Goal: Task Accomplishment & Management: Use online tool/utility

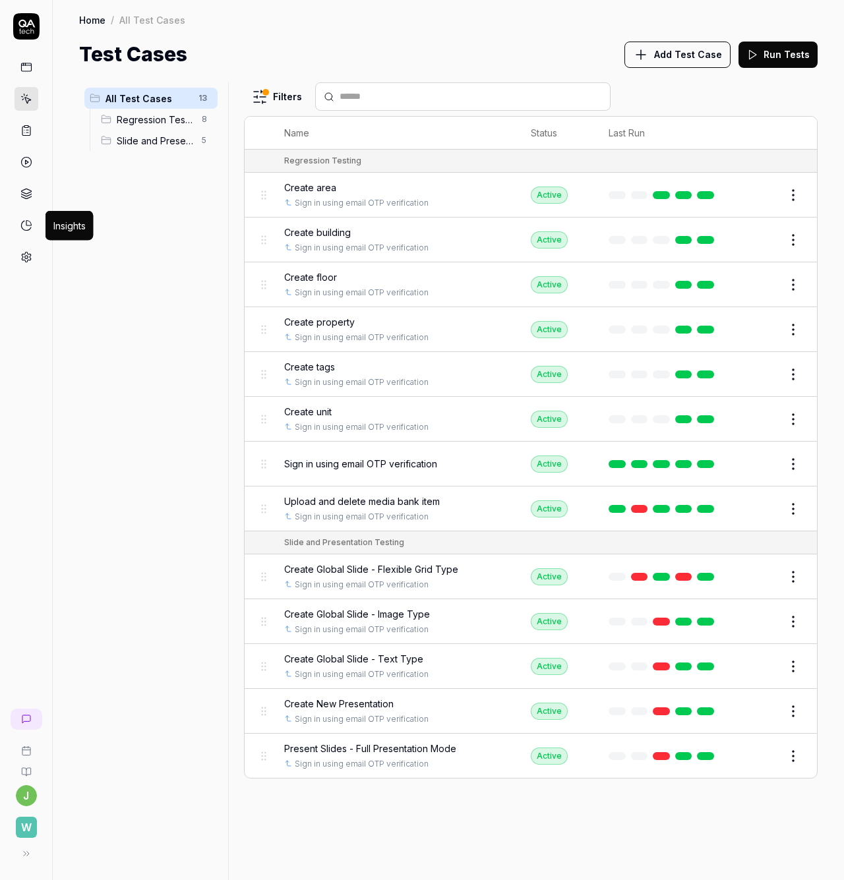
click at [33, 221] on link at bounding box center [26, 226] width 24 height 24
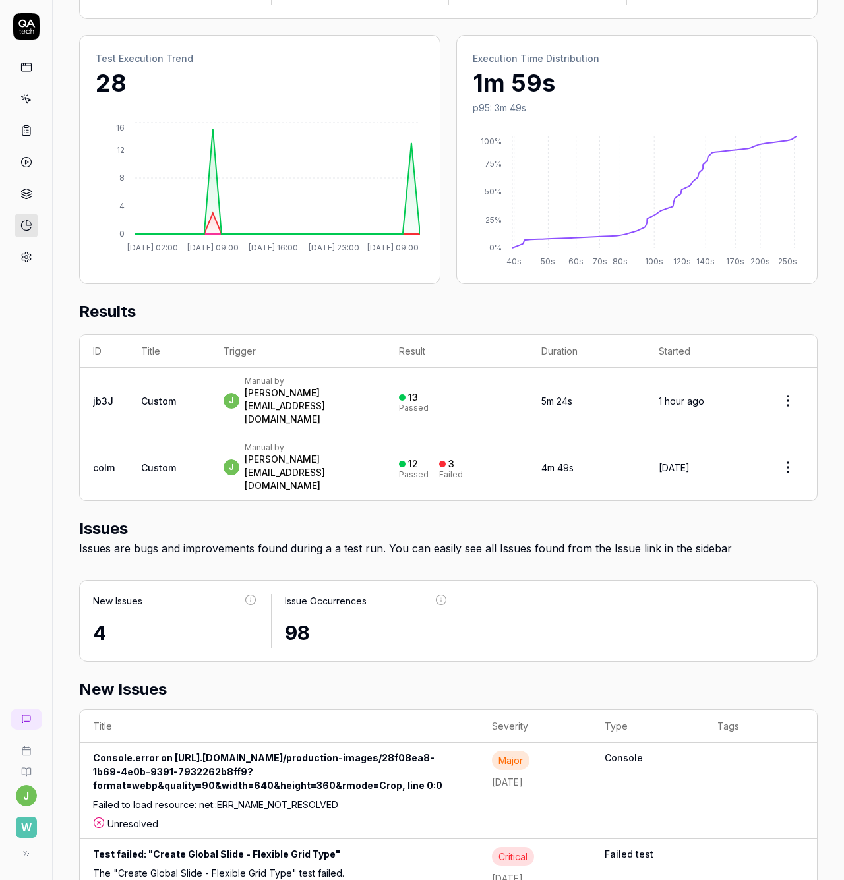
scroll to position [297, 0]
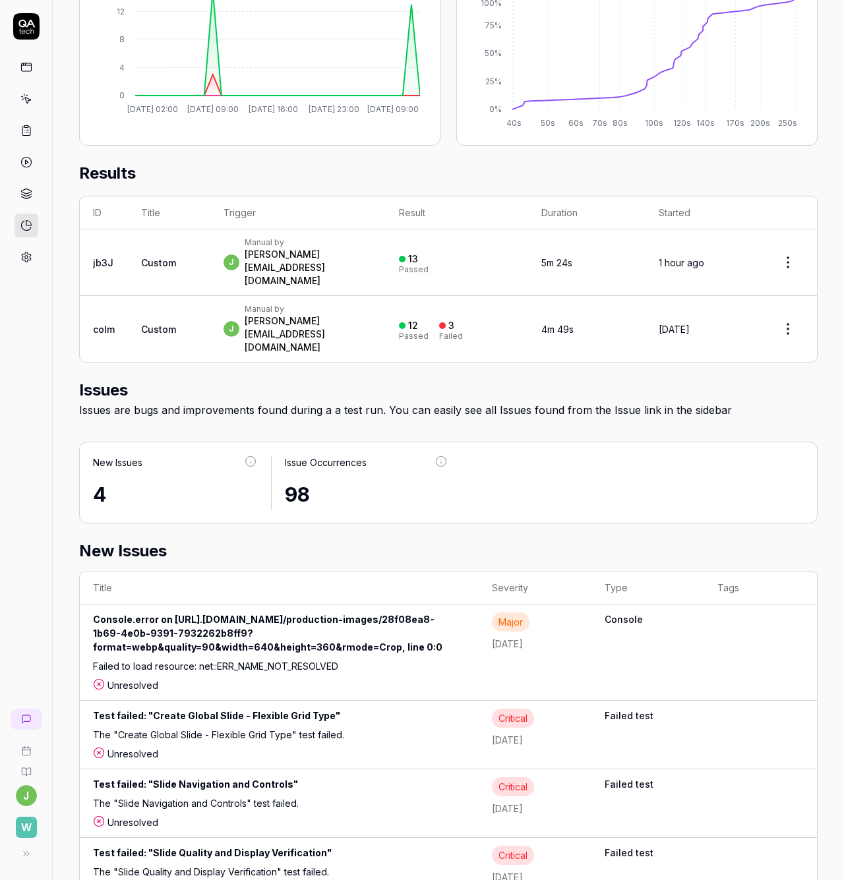
click at [427, 659] on div "Failed to load resource: net::ERR_NAME_NOT_RESOLVED" at bounding box center [279, 668] width 372 height 19
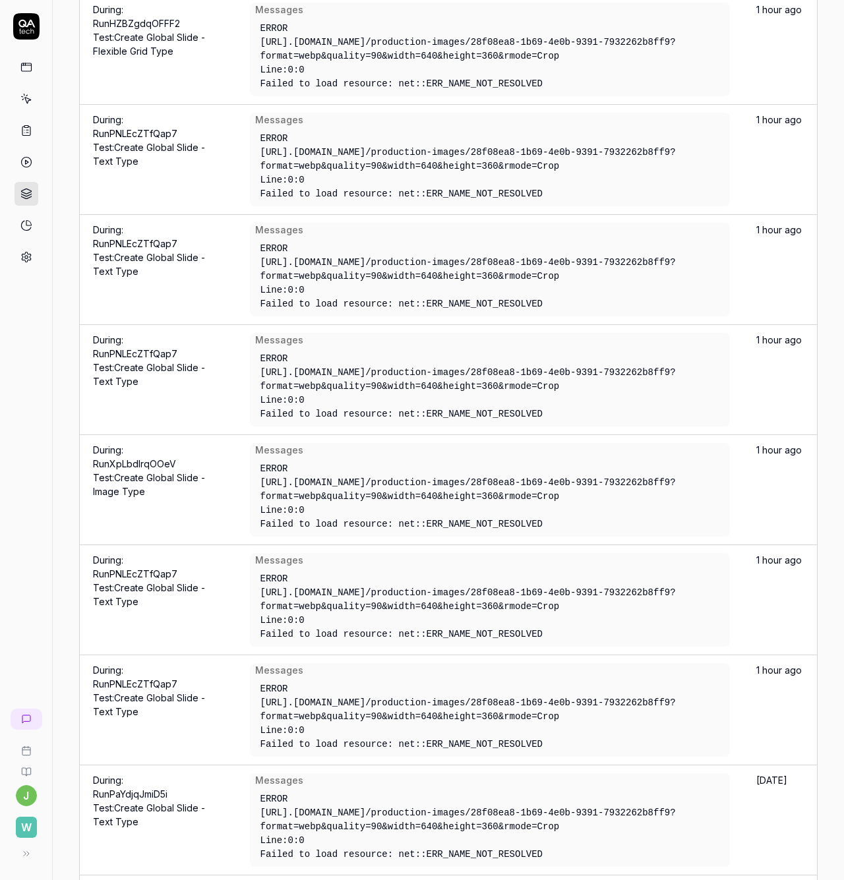
scroll to position [783, 0]
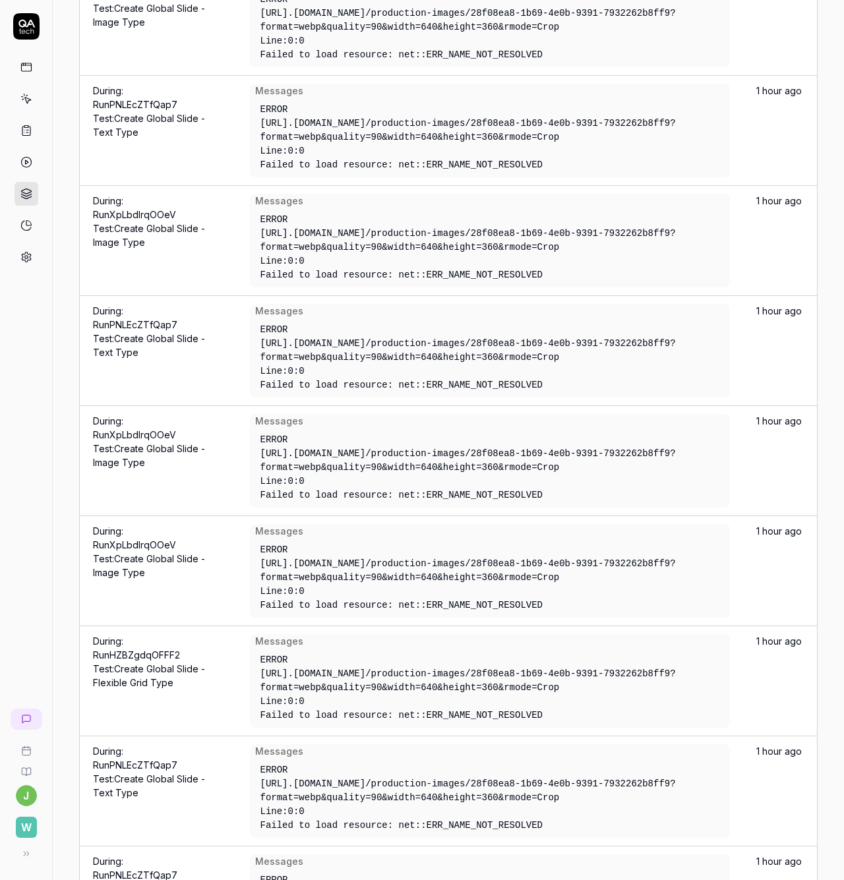
drag, startPoint x: 656, startPoint y: 465, endPoint x: 250, endPoint y: 447, distance: 406.4
click at [260, 447] on div "https://api.stage..walktheroom.com/production-images/28f08ea8-1b69-4e0b-9391-79…" at bounding box center [489, 461] width 459 height 28
click at [484, 476] on div "Line: 0 : 0" at bounding box center [489, 481] width 459 height 14
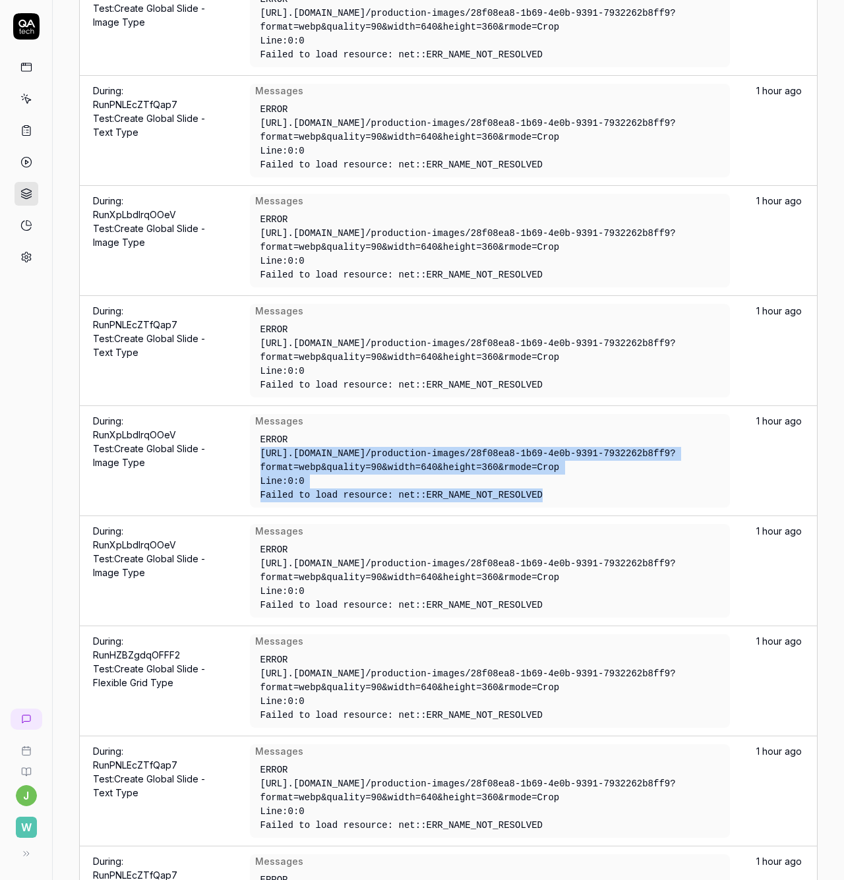
drag, startPoint x: 559, startPoint y: 491, endPoint x: 231, endPoint y: 447, distance: 330.4
click at [237, 447] on td "Messages ERROR https://api.stage..walktheroom.com/production-images/28f08ea8-1b…" at bounding box center [490, 461] width 506 height 110
copy div "https://api.stage..walktheroom.com/production-images/28f08ea8-1b69-4e0b-9391-79…"
click at [404, 474] on div "Line: 0 : 0" at bounding box center [489, 481] width 459 height 14
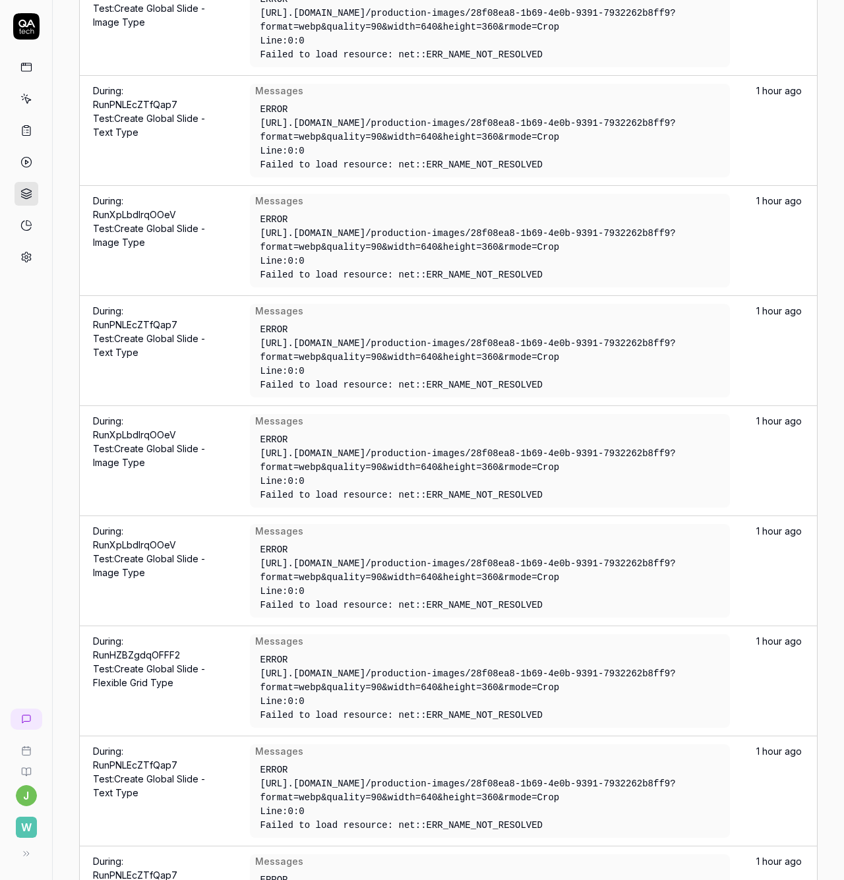
drag, startPoint x: 245, startPoint y: 447, endPoint x: 645, endPoint y: 467, distance: 400.5
click at [645, 467] on div "ERROR https://api.stage..walktheroom.com/production-images/28f08ea8-1b69-4e0b-9…" at bounding box center [489, 468] width 469 height 80
copy div "https://api.stage..walktheroom.com/production-images/28f08ea8-1b69-4e0b-9391-79…"
click at [503, 511] on td "Messages ERROR https://api.stage..walktheroom.com/production-images/28f08ea8-1b…" at bounding box center [490, 461] width 506 height 110
click at [575, 488] on div "Failed to load resource: net::ERR_NAME_NOT_RESOLVED" at bounding box center [489, 495] width 459 height 14
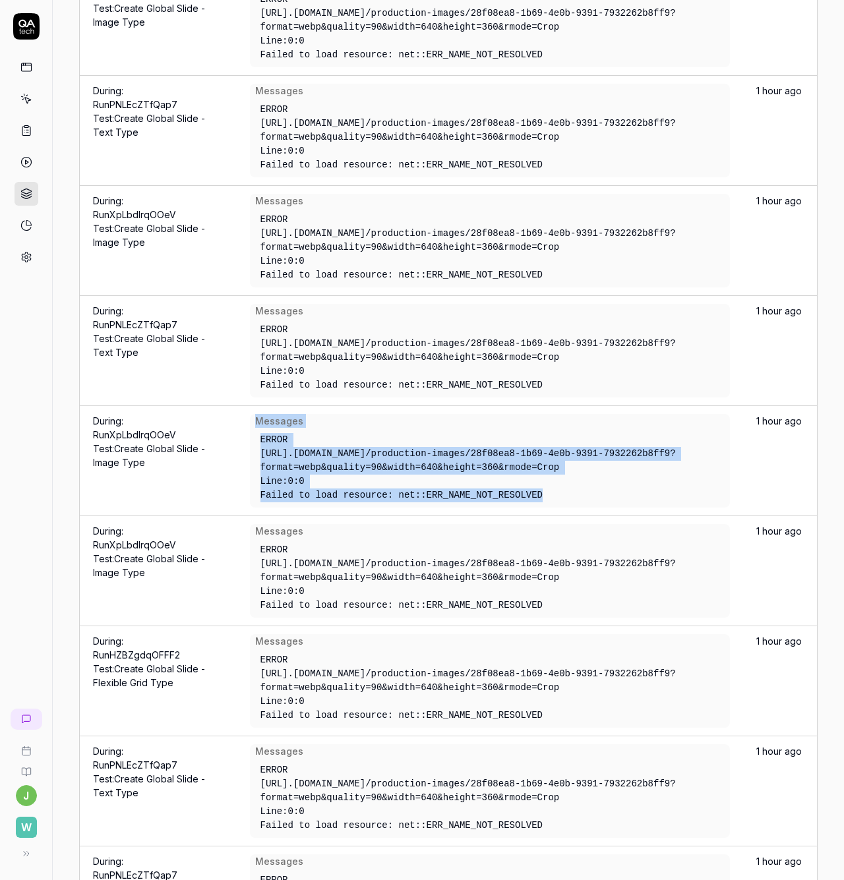
drag, startPoint x: 576, startPoint y: 502, endPoint x: 227, endPoint y: 412, distance: 360.8
click at [237, 412] on td "Messages ERROR https://api.stage..walktheroom.com/production-images/28f08ea8-1b…" at bounding box center [490, 461] width 506 height 110
copy div "Messages ERROR https://api.stage..walktheroom.com/production-images/28f08ea8-1b…"
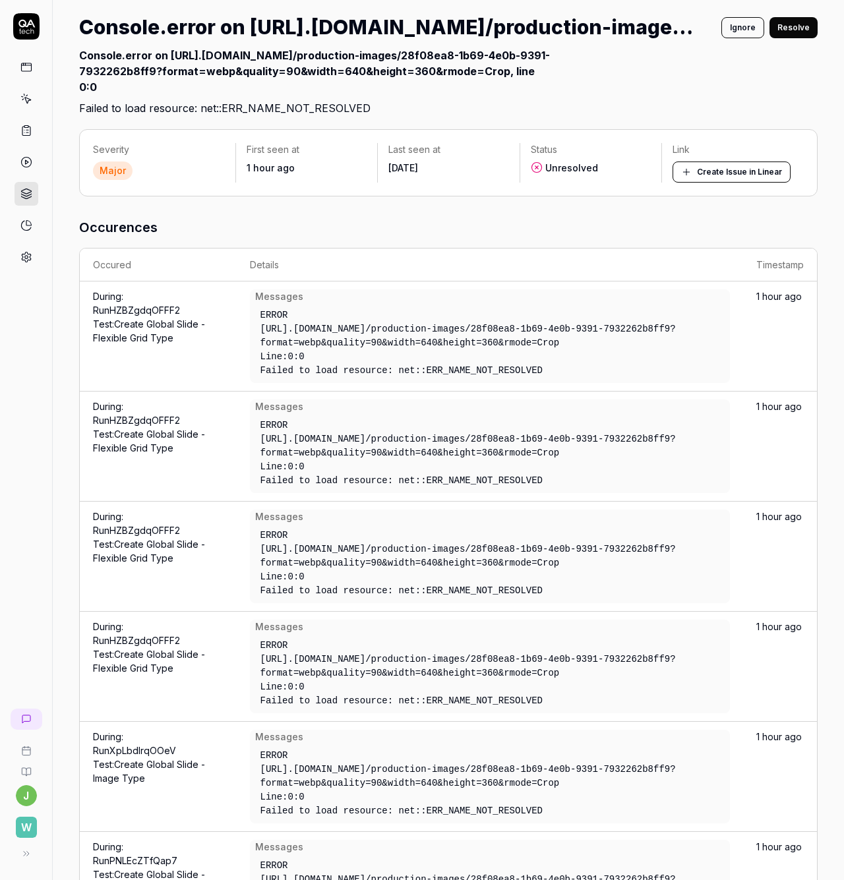
scroll to position [0, 0]
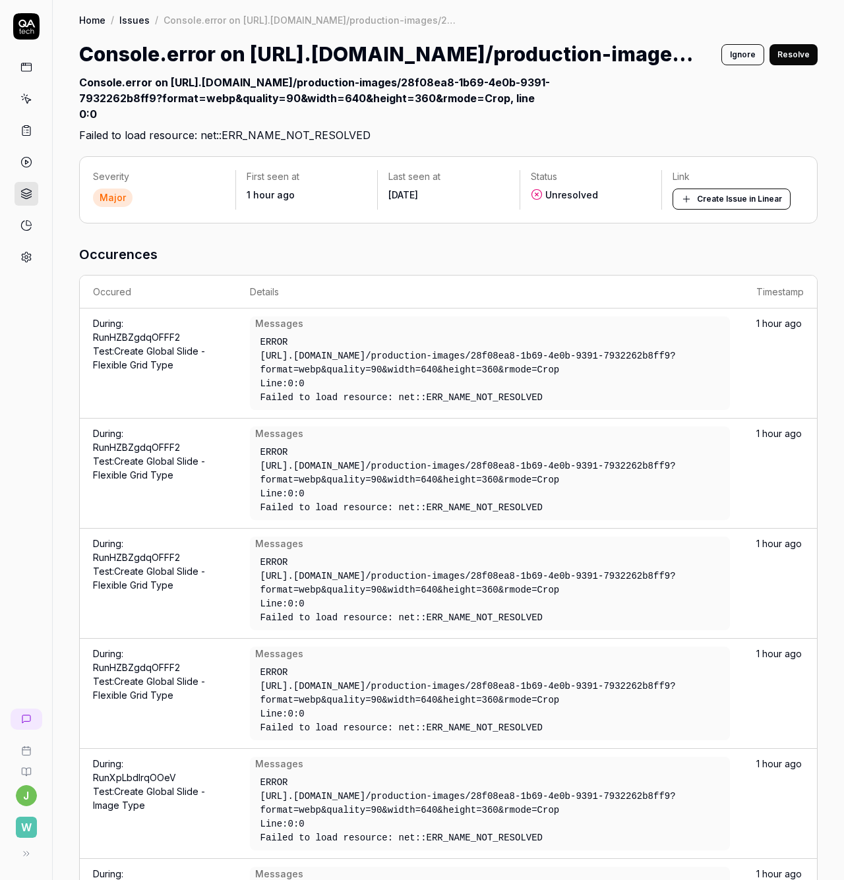
click at [554, 293] on th "Details" at bounding box center [490, 291] width 506 height 33
click at [702, 195] on button "Create Issue in Linear" at bounding box center [731, 198] width 118 height 21
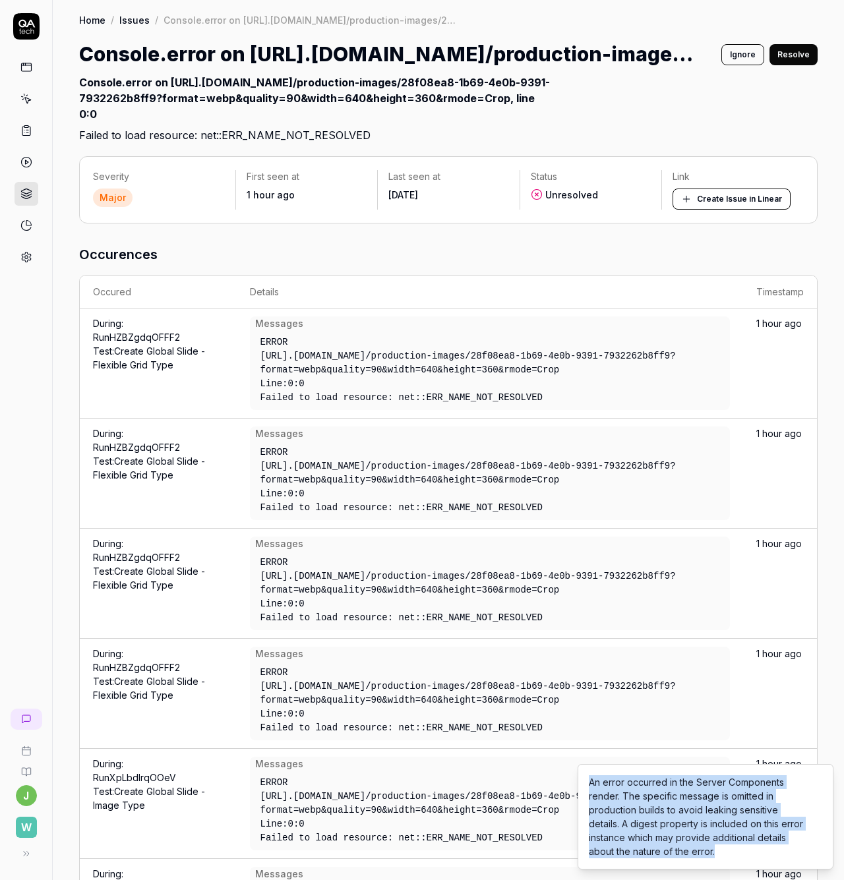
drag, startPoint x: 589, startPoint y: 781, endPoint x: 735, endPoint y: 857, distance: 164.2
click at [735, 857] on div "An error occurred in the Server Components render. The specific message is omit…" at bounding box center [697, 816] width 217 height 83
copy div "An error occurred in the Server Components render. The specific message is omit…"
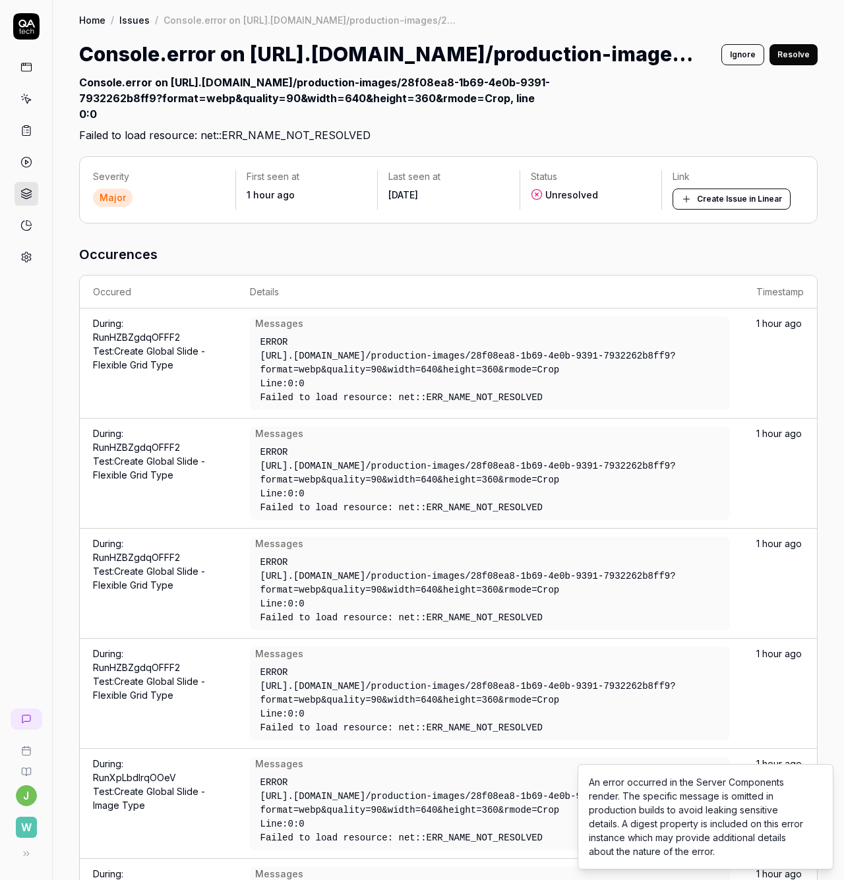
drag, startPoint x: 451, startPoint y: 466, endPoint x: 534, endPoint y: 465, distance: 82.4
click at [534, 465] on div "https://api.stage..walktheroom.com/production-images/28f08ea8-1b69-4e0b-9391-79…" at bounding box center [489, 473] width 459 height 28
copy div "production-imag"
drag, startPoint x: 647, startPoint y: 368, endPoint x: 233, endPoint y: 351, distance: 414.9
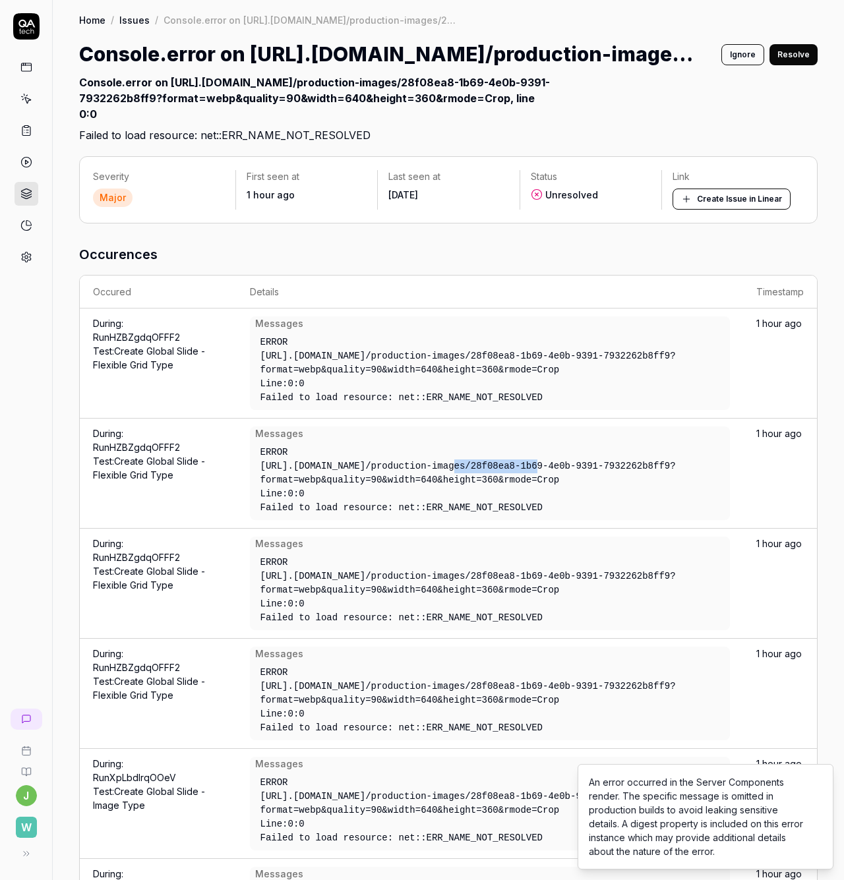
click at [237, 351] on td "Messages ERROR https://api.stage..walktheroom.com/production-images/28f08ea8-1b…" at bounding box center [490, 363] width 506 height 110
copy div "https://api.stage..walktheroom.com/production-images/28f08ea8-1b69-4e0b-9391-79…"
click at [26, 251] on icon at bounding box center [26, 257] width 12 height 12
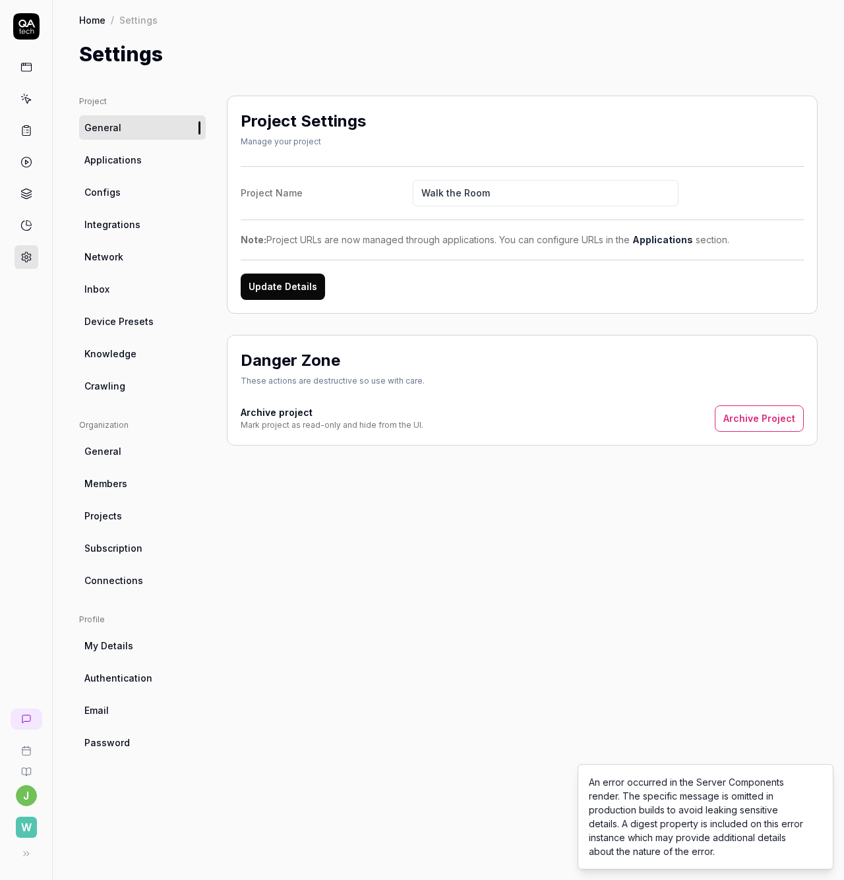
click at [126, 231] on span "Integrations" at bounding box center [112, 224] width 56 height 14
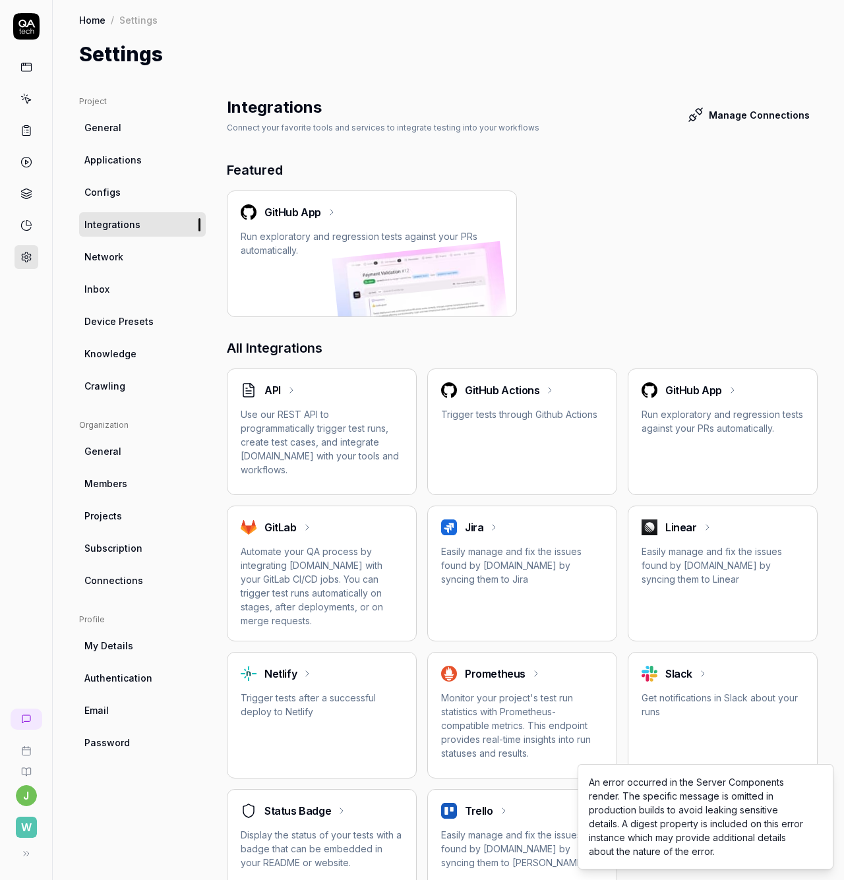
click at [702, 528] on icon at bounding box center [707, 527] width 11 height 11
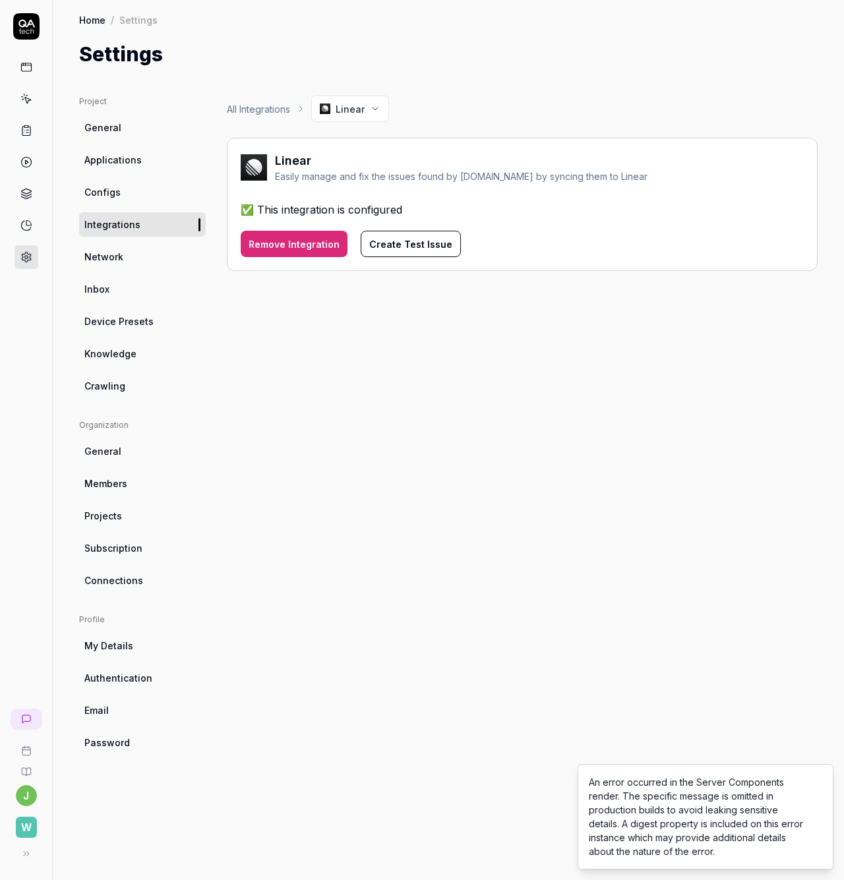
click at [291, 234] on button "Remove Integration" at bounding box center [294, 244] width 107 height 26
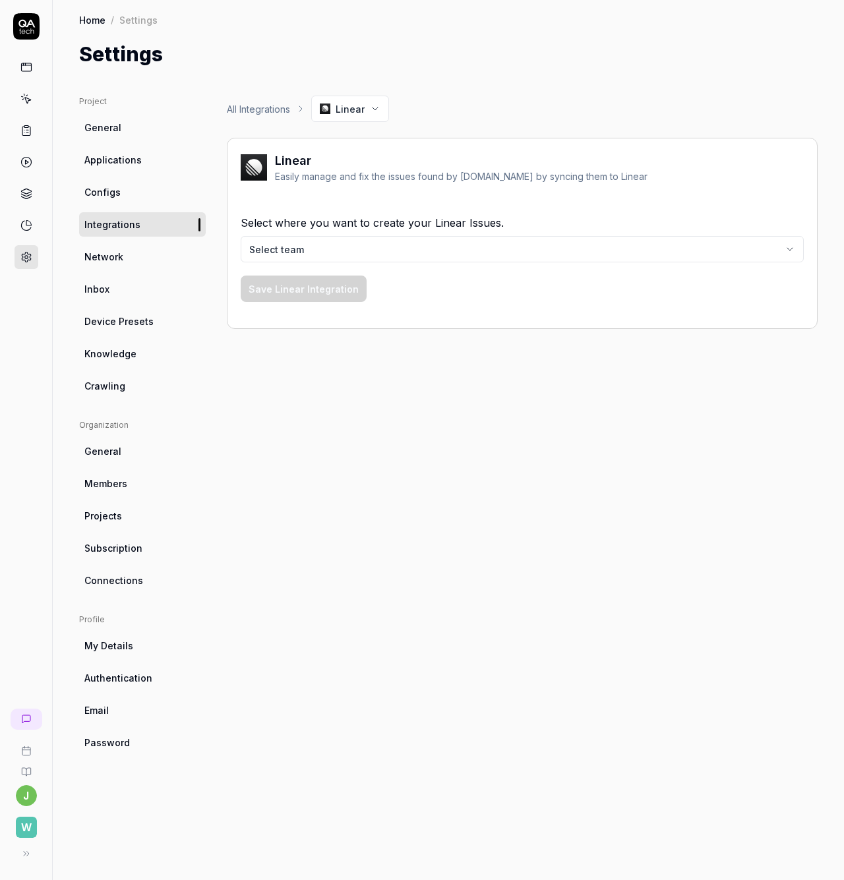
click at [395, 250] on body "j W Home / Settings Home / Settings Settings Project General Applications Confi…" at bounding box center [422, 440] width 844 height 880
click at [527, 143] on html "j W Home / Settings Home / Settings Settings Project General Applications Confi…" at bounding box center [422, 440] width 844 height 880
click at [153, 160] on link "Applications" at bounding box center [142, 160] width 127 height 24
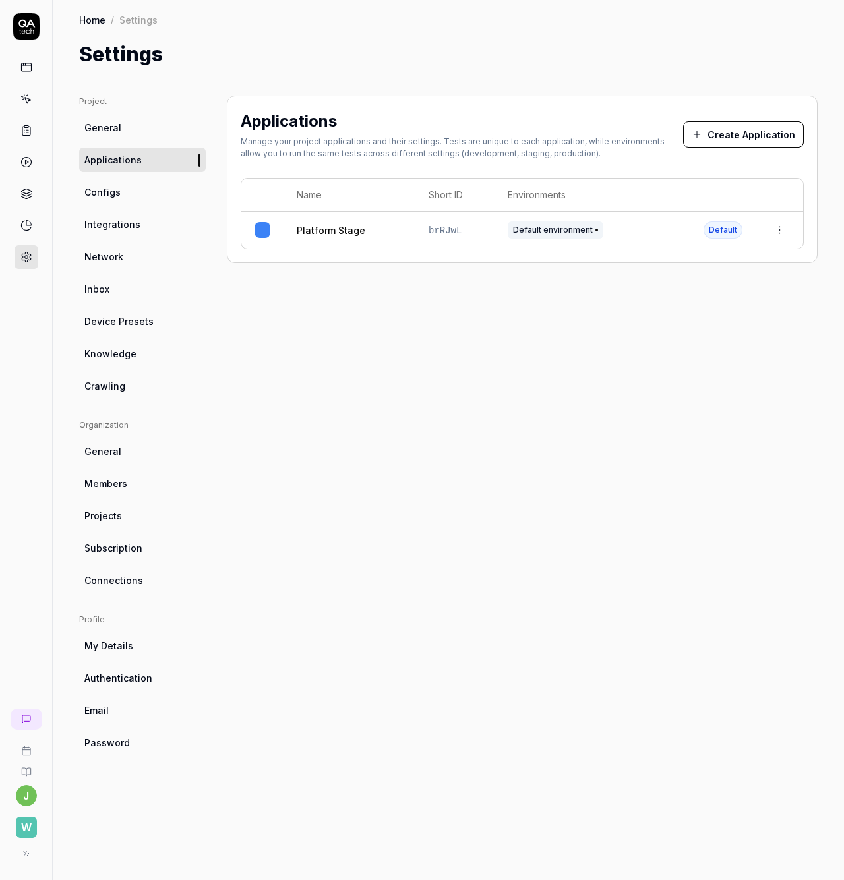
click at [144, 221] on link "Integrations" at bounding box center [142, 224] width 127 height 24
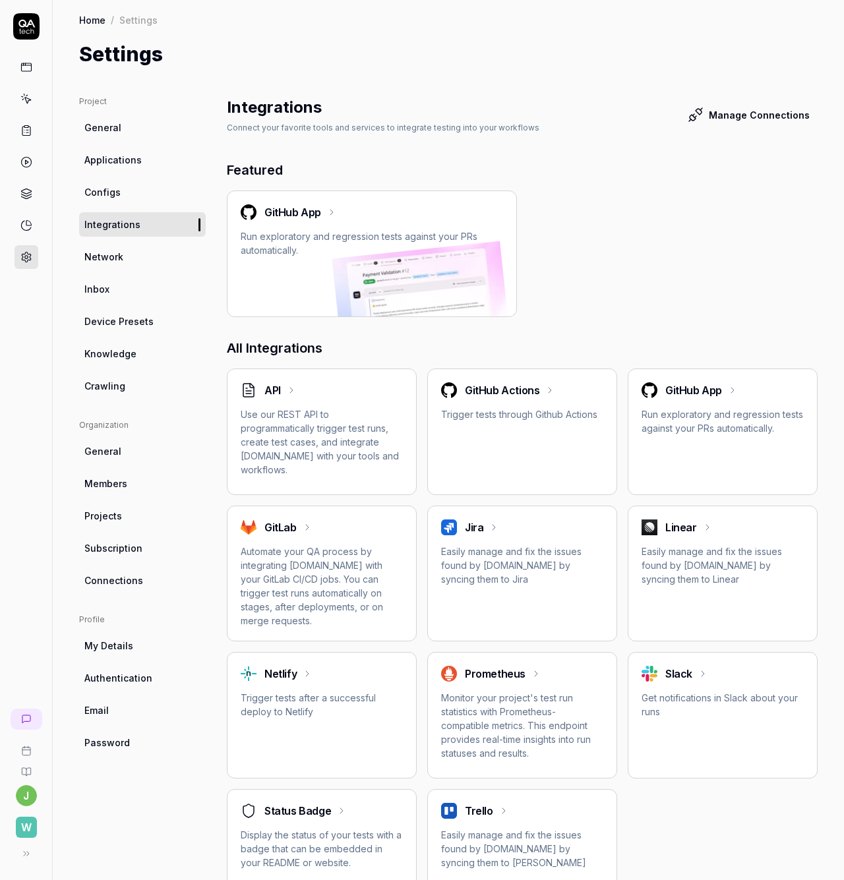
click at [670, 526] on h2 "Linear" at bounding box center [681, 527] width 32 height 16
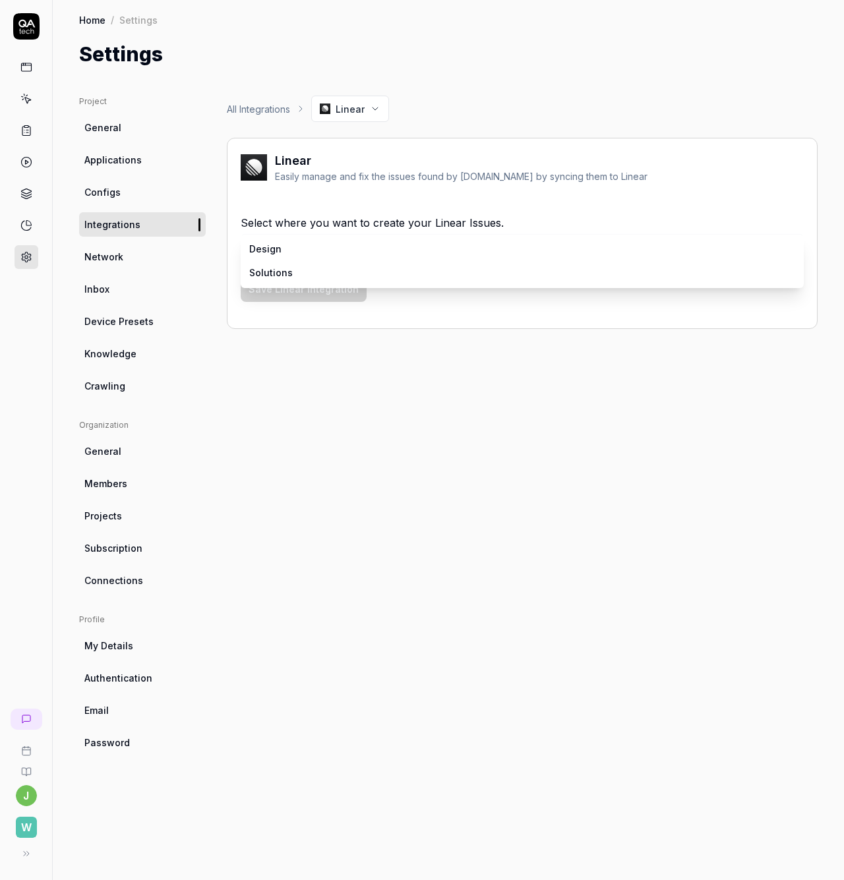
click at [374, 249] on body "j W Home / Settings Home / Settings Settings Project General Applications Confi…" at bounding box center [422, 440] width 844 height 880
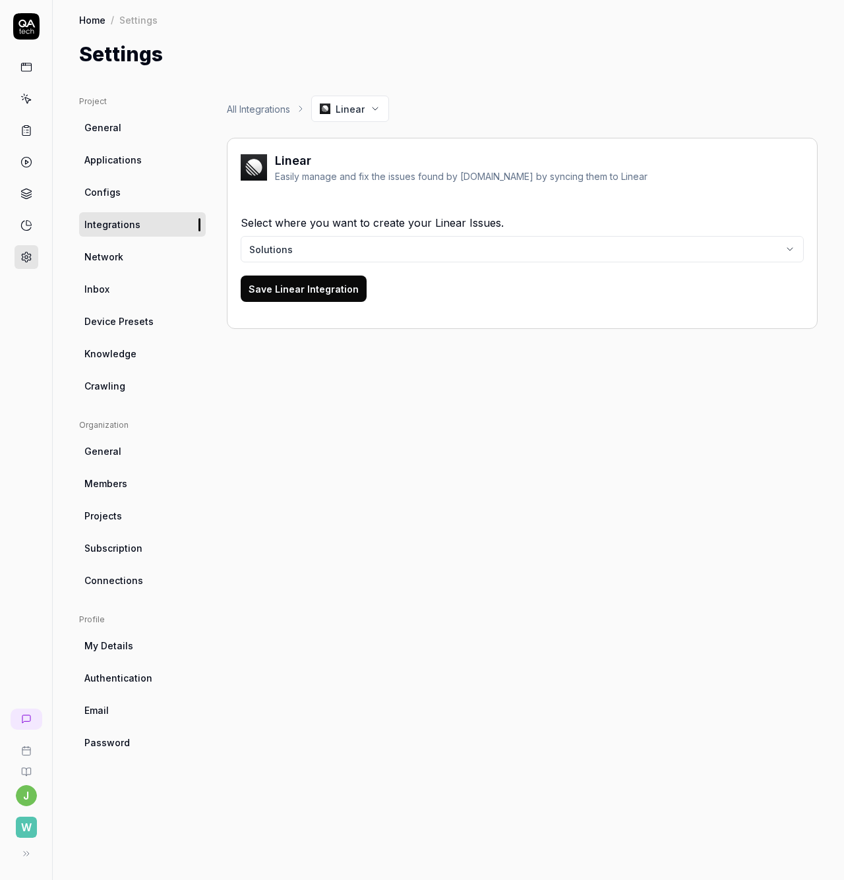
click at [457, 313] on div "Select where you want to create your Linear Issues. Solutions Save Linear Integ…" at bounding box center [522, 258] width 563 height 113
click at [335, 293] on button "Save Linear Integration" at bounding box center [304, 288] width 126 height 26
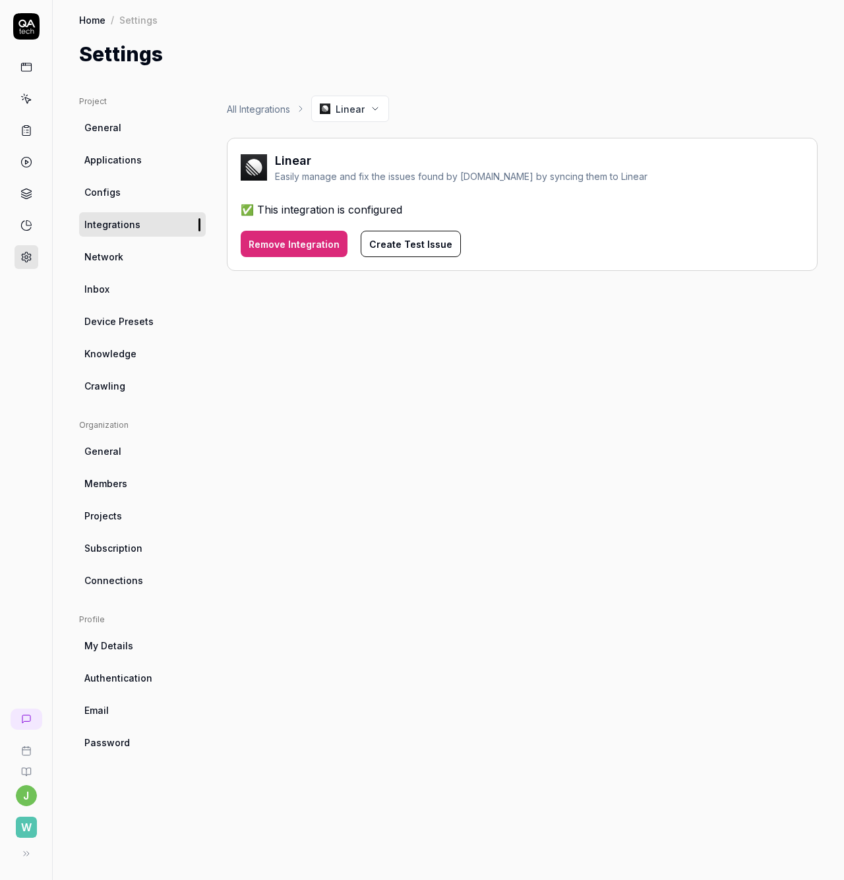
click at [415, 246] on button "Create Test Issue" at bounding box center [410, 244] width 100 height 26
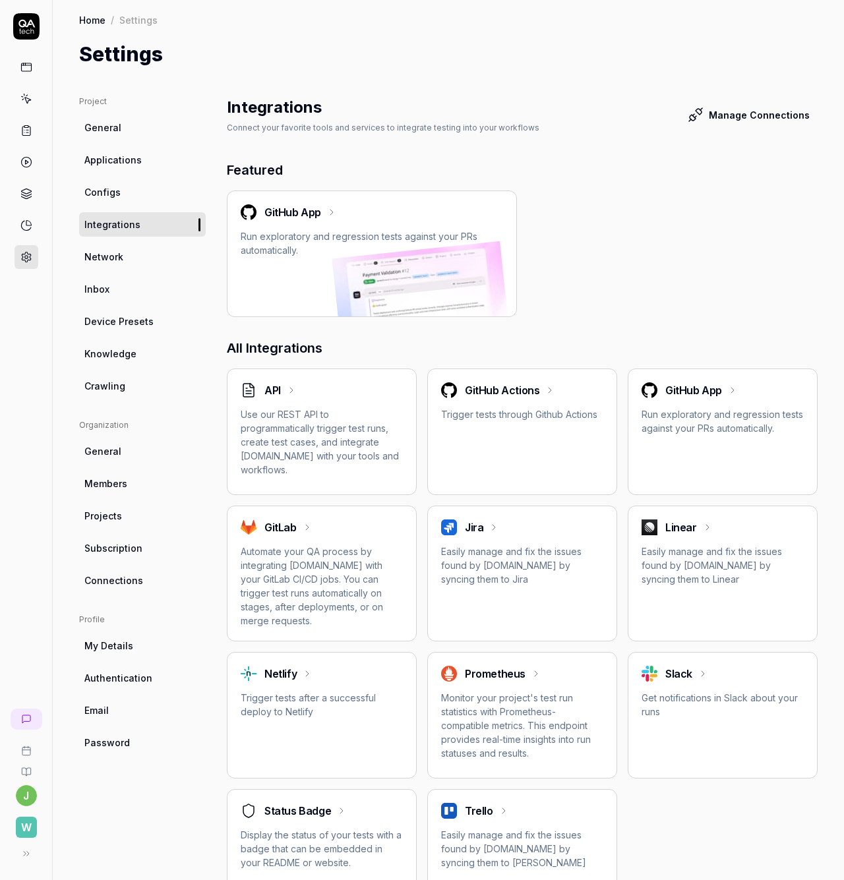
click at [135, 578] on span "Connections" at bounding box center [113, 580] width 59 height 14
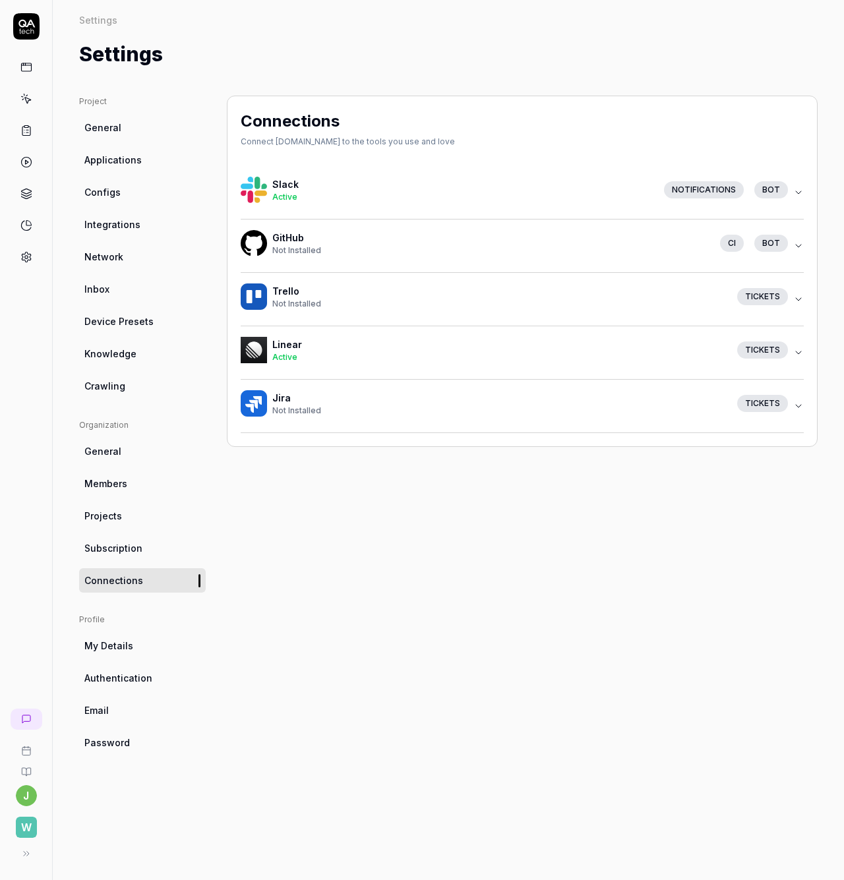
click at [791, 352] on div "Tickets" at bounding box center [759, 349] width 67 height 17
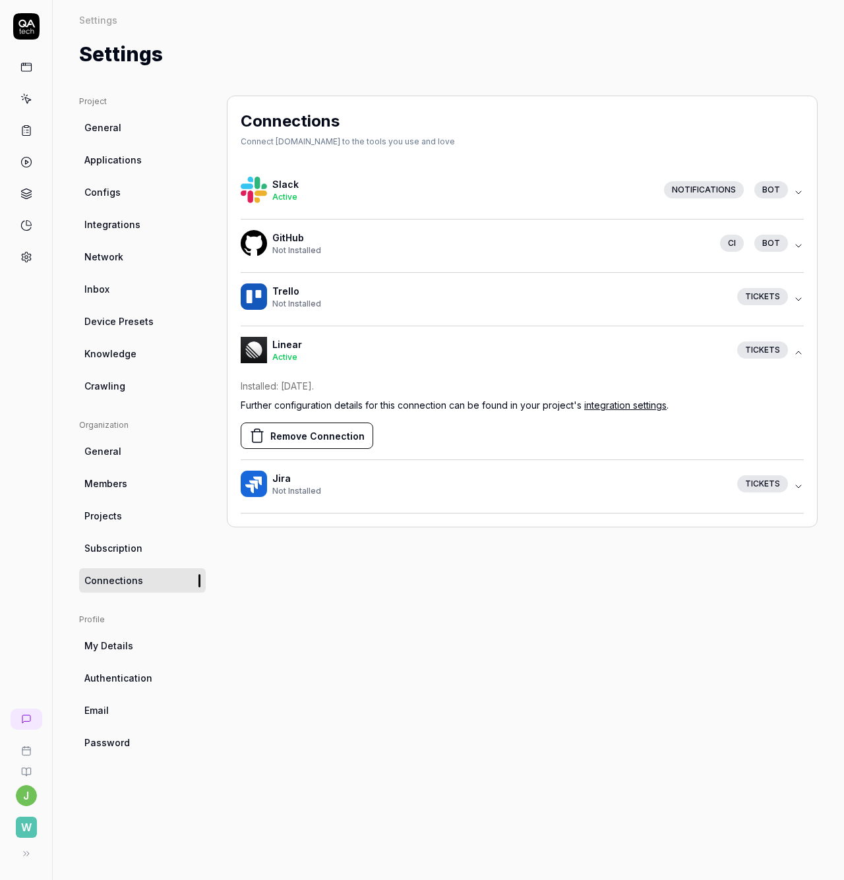
click at [324, 431] on button "Remove Connection" at bounding box center [307, 435] width 132 height 26
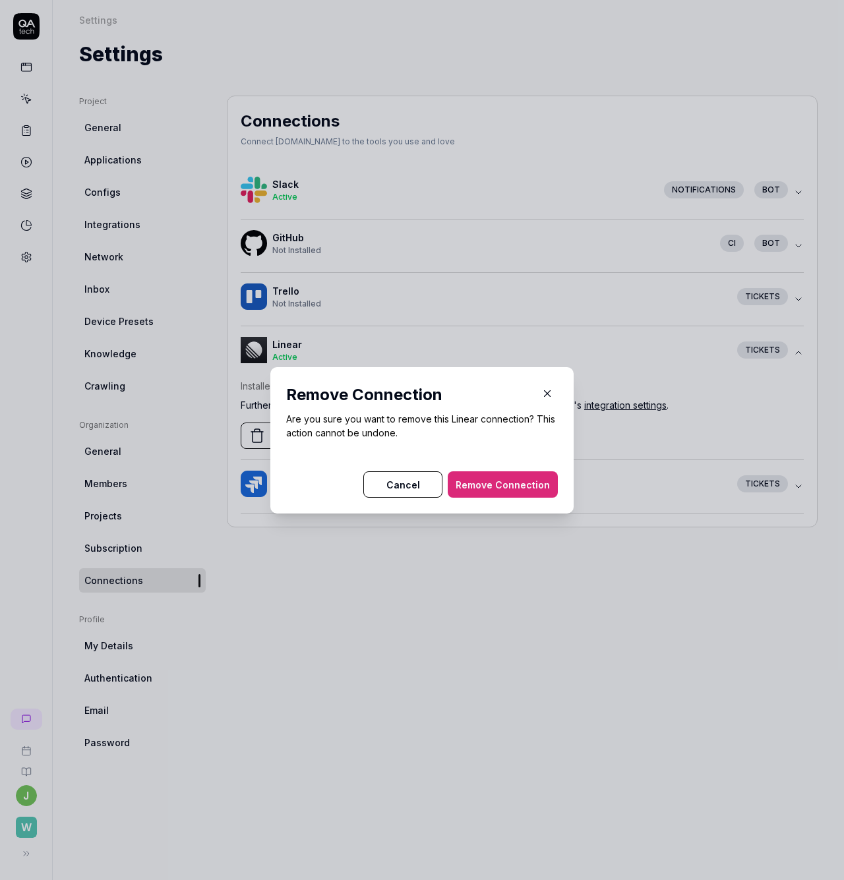
click at [488, 484] on button "Remove Connection" at bounding box center [502, 484] width 110 height 26
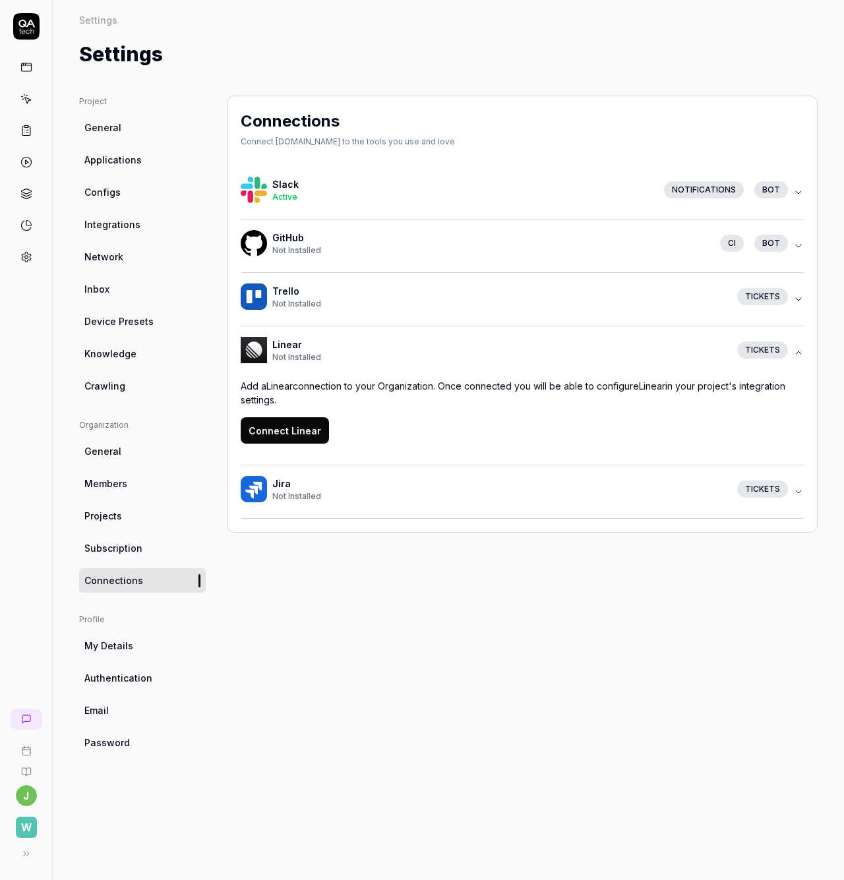
click at [125, 217] on link "Integrations" at bounding box center [142, 224] width 127 height 24
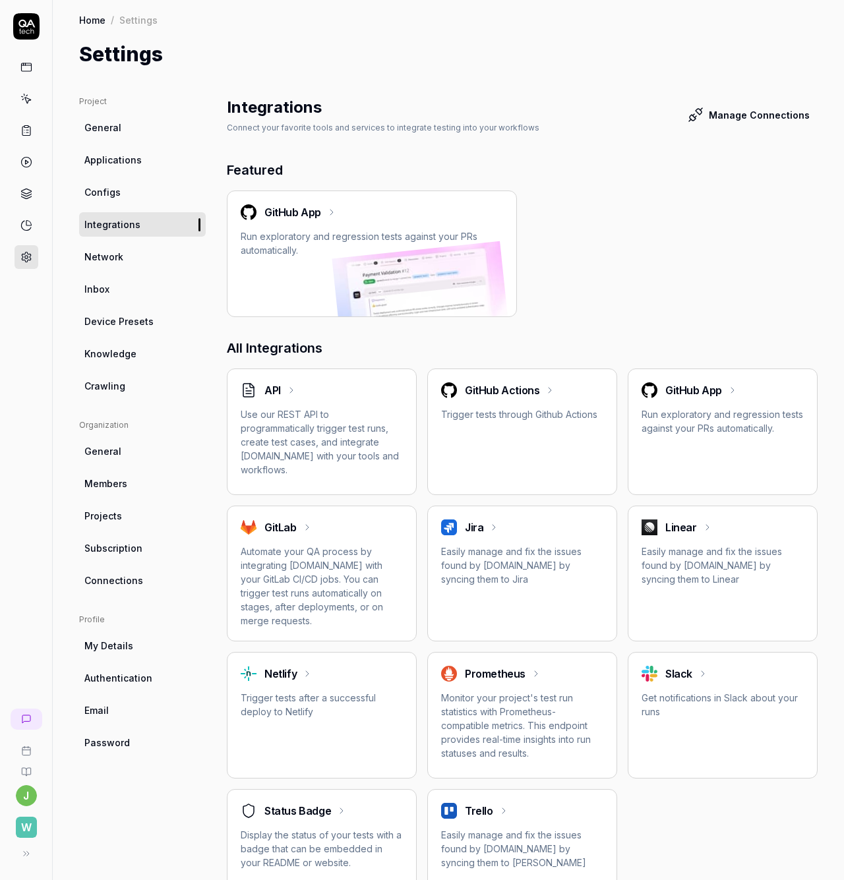
click at [677, 555] on p "Easily manage and fix the issues found by QA.tech by syncing them to Linear" at bounding box center [722, 565] width 162 height 42
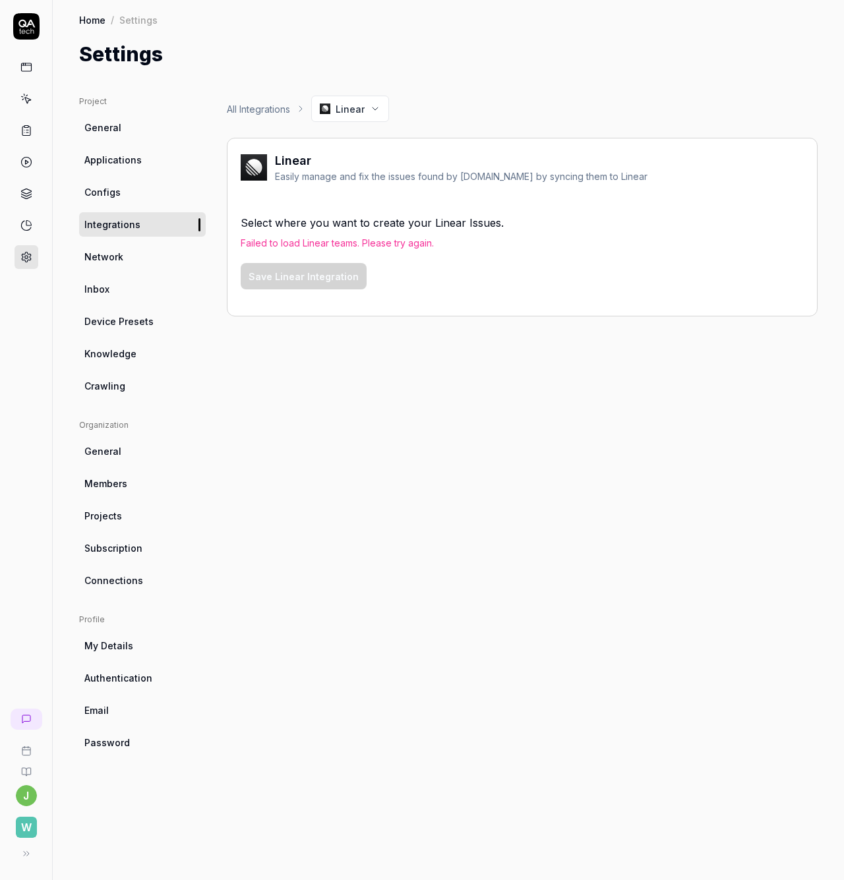
click at [125, 579] on span "Connections" at bounding box center [113, 580] width 59 height 14
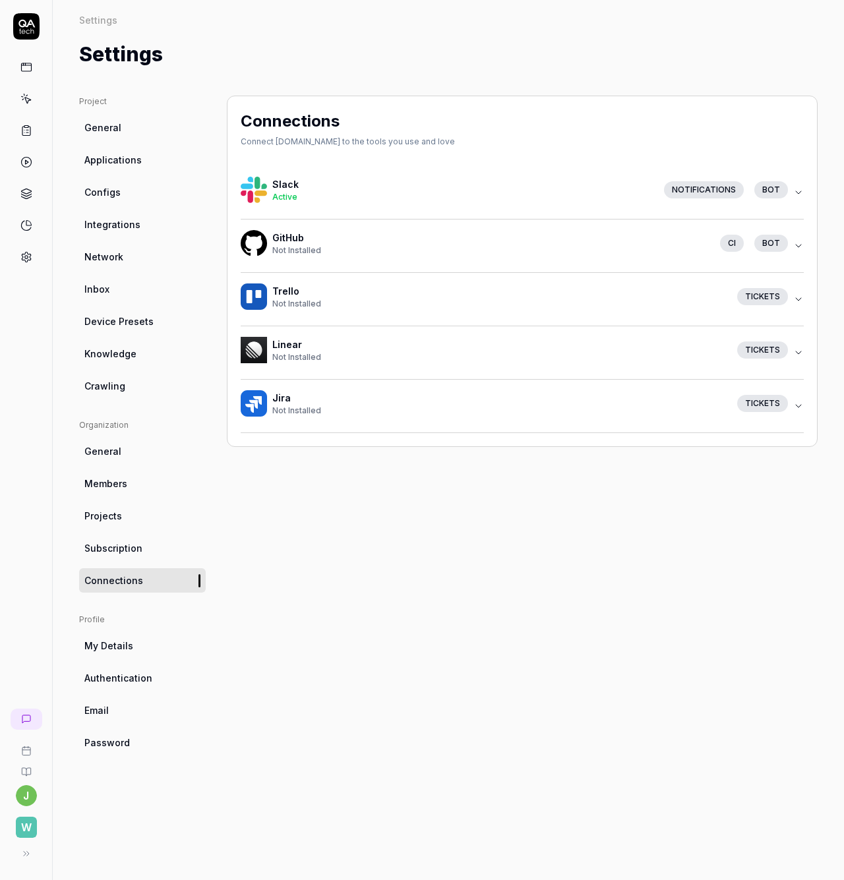
click at [705, 353] on div "Not Installed" at bounding box center [499, 357] width 454 height 12
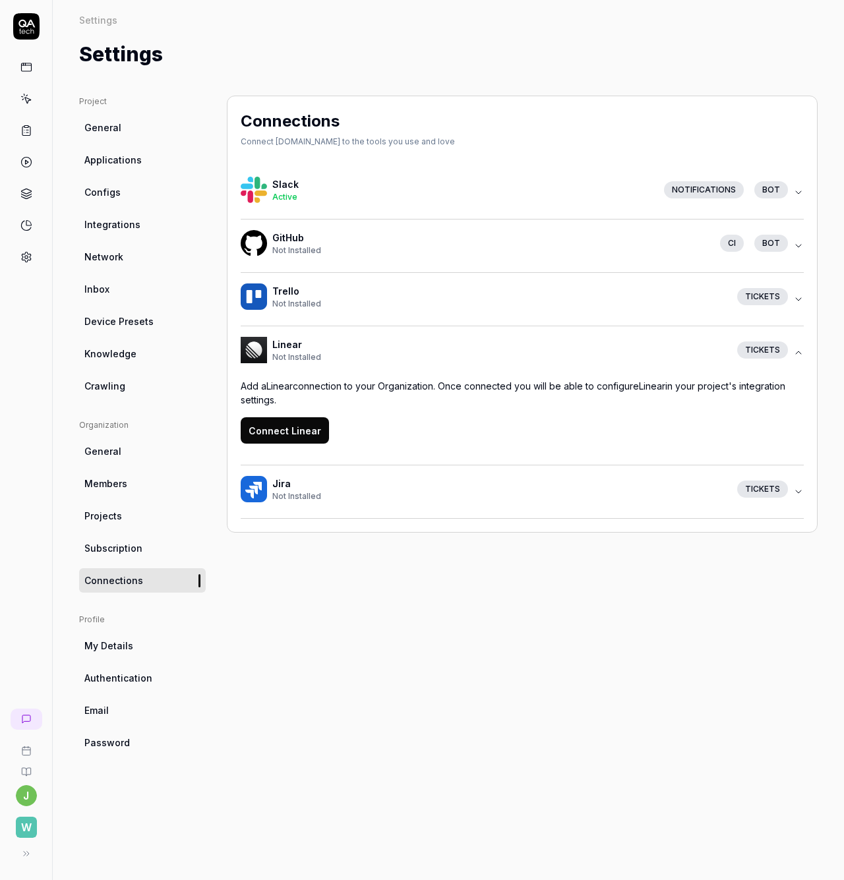
click at [327, 428] on div "Add a Linear connection to your Organization. Once connected you will be able t…" at bounding box center [522, 411] width 563 height 65
click at [310, 429] on button "Connect Linear" at bounding box center [285, 430] width 88 height 26
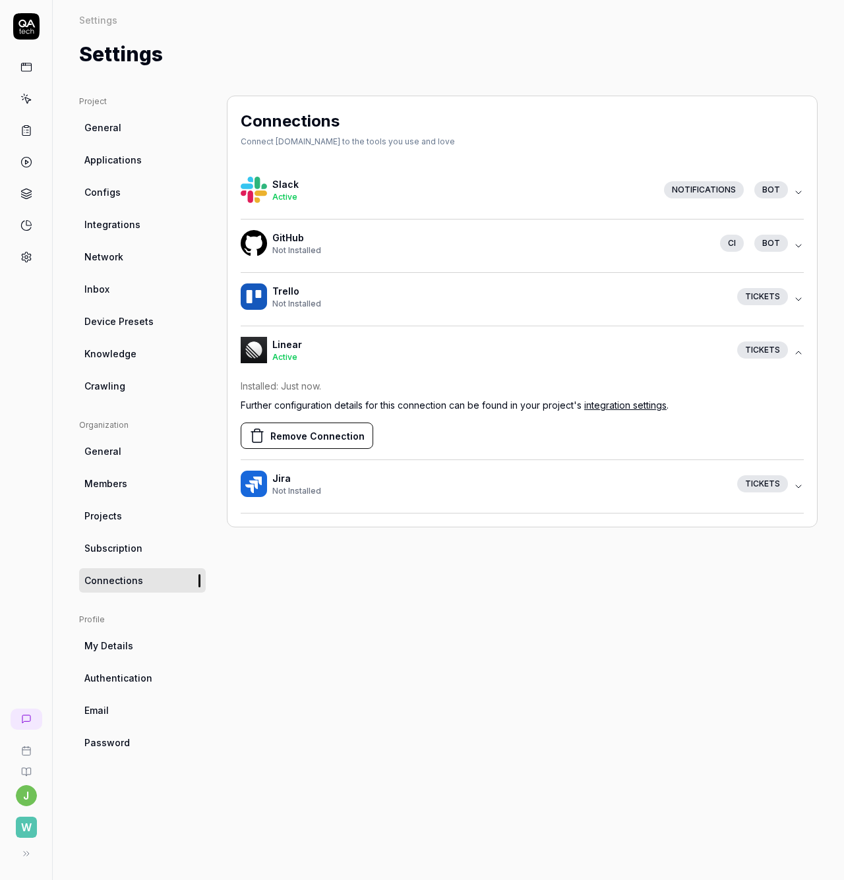
click at [121, 222] on span "Integrations" at bounding box center [112, 224] width 56 height 14
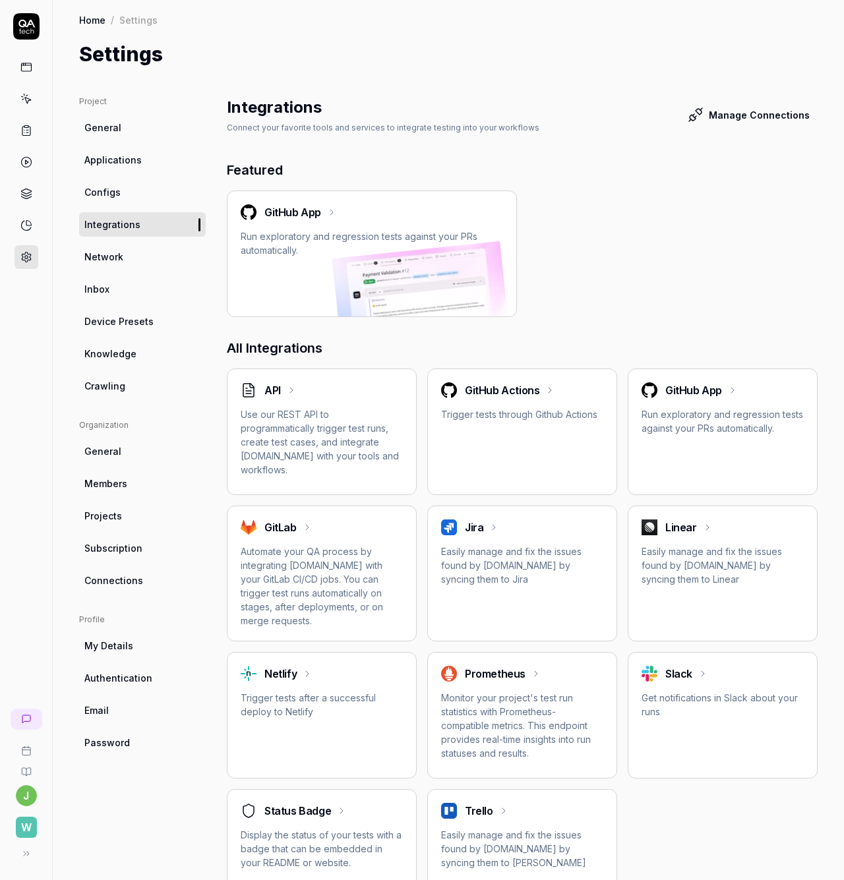
click at [671, 529] on h2 "Linear" at bounding box center [681, 527] width 32 height 16
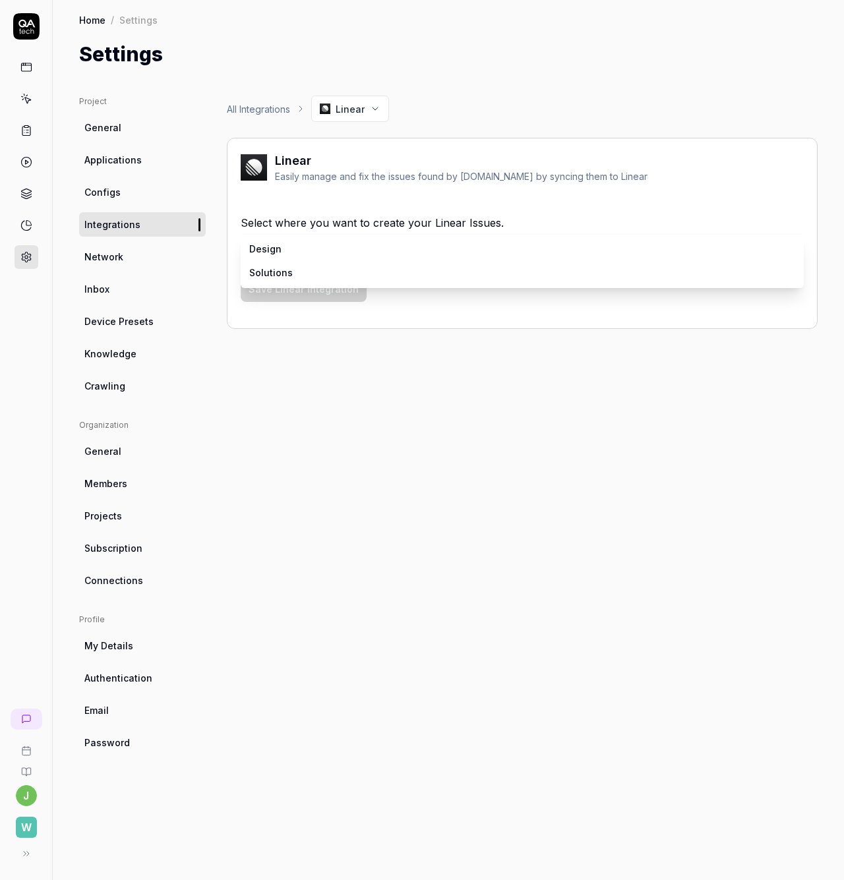
click at [314, 250] on body "j W Home / Settings Home / Settings Settings Project General Applications Confi…" at bounding box center [422, 440] width 844 height 880
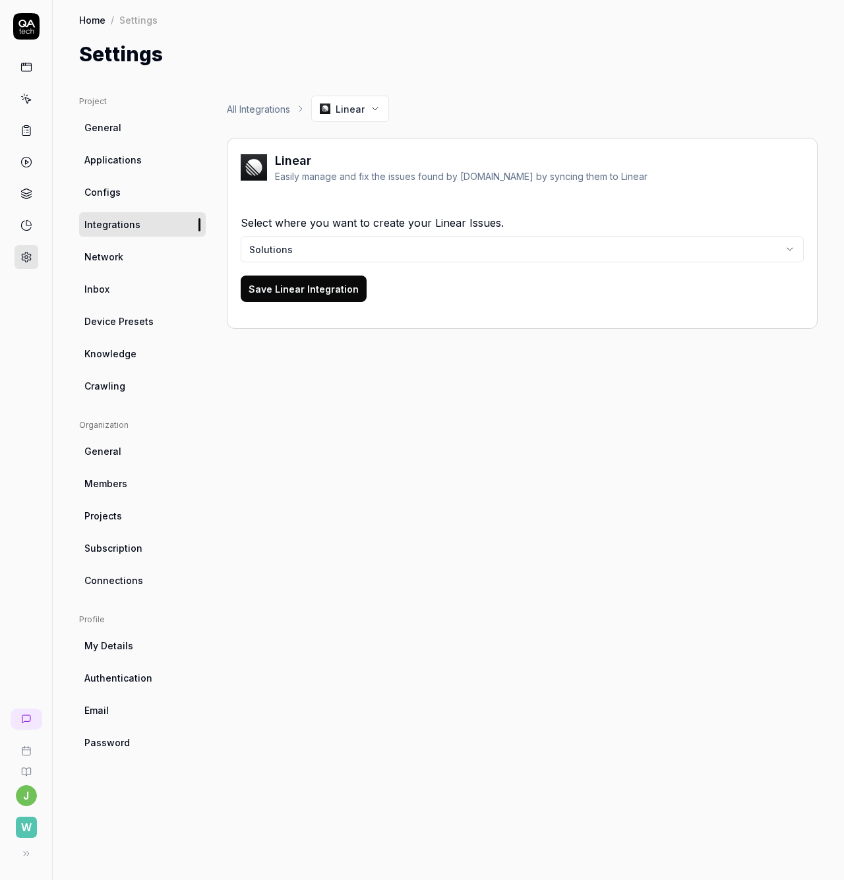
click at [487, 335] on div "All Integrations Linear Linear Easily manage and fix the issues found by QA.tec…" at bounding box center [522, 475] width 590 height 758
click at [326, 293] on button "Save Linear Integration" at bounding box center [304, 288] width 126 height 26
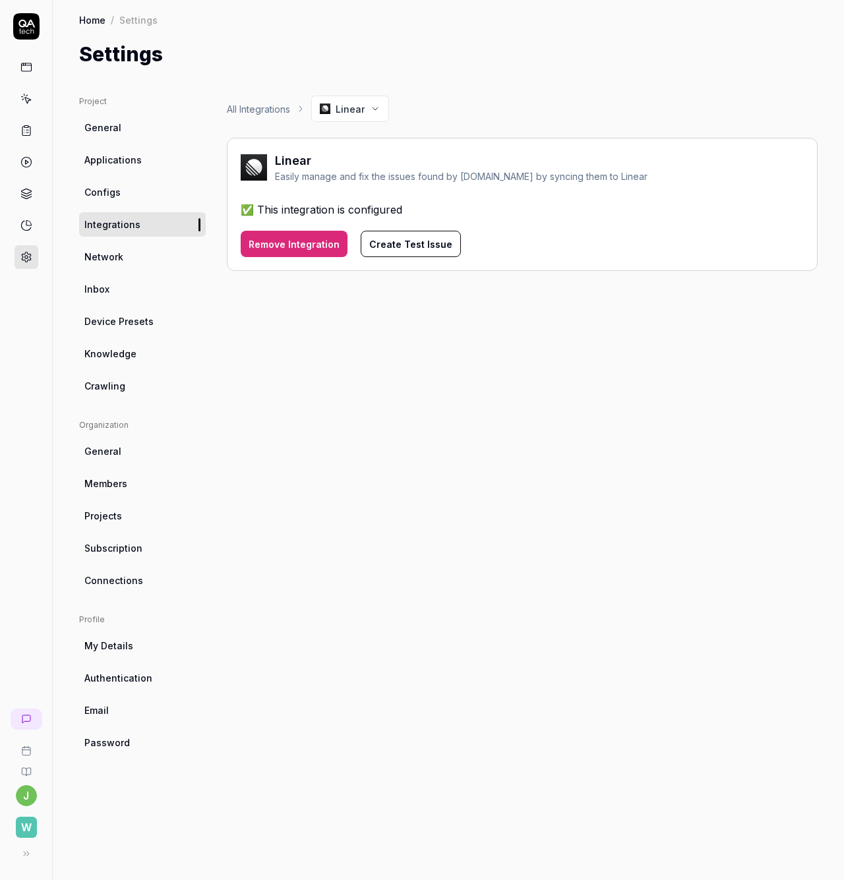
click at [395, 247] on button "Create Test Issue" at bounding box center [410, 244] width 100 height 26
click at [25, 222] on icon at bounding box center [26, 225] width 12 height 12
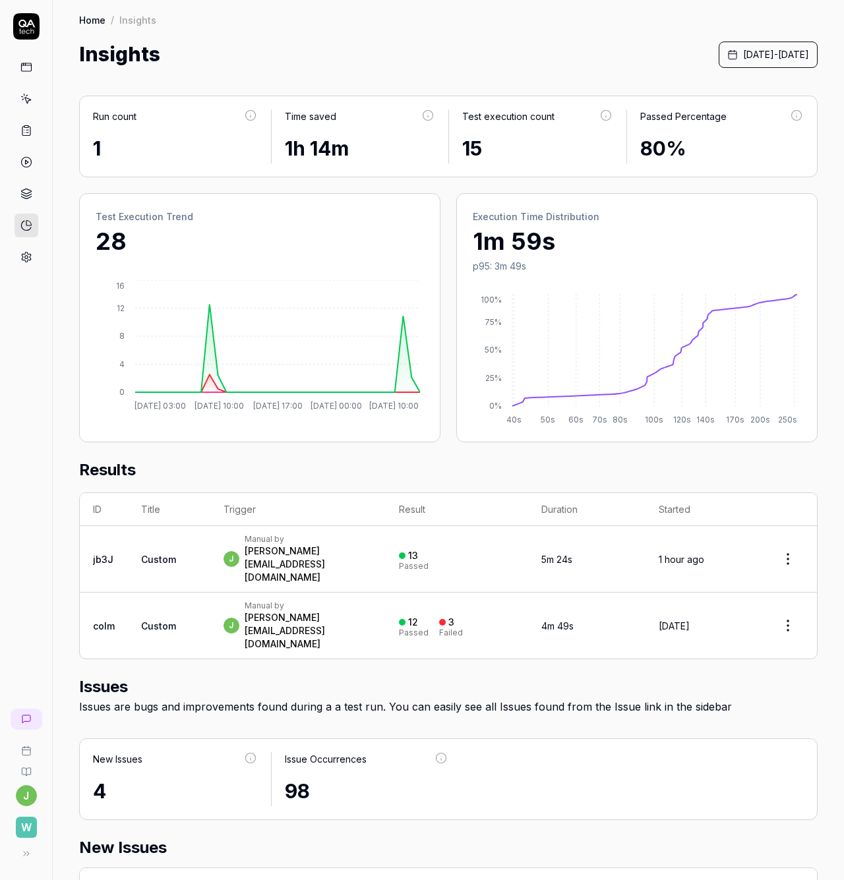
scroll to position [297, 0]
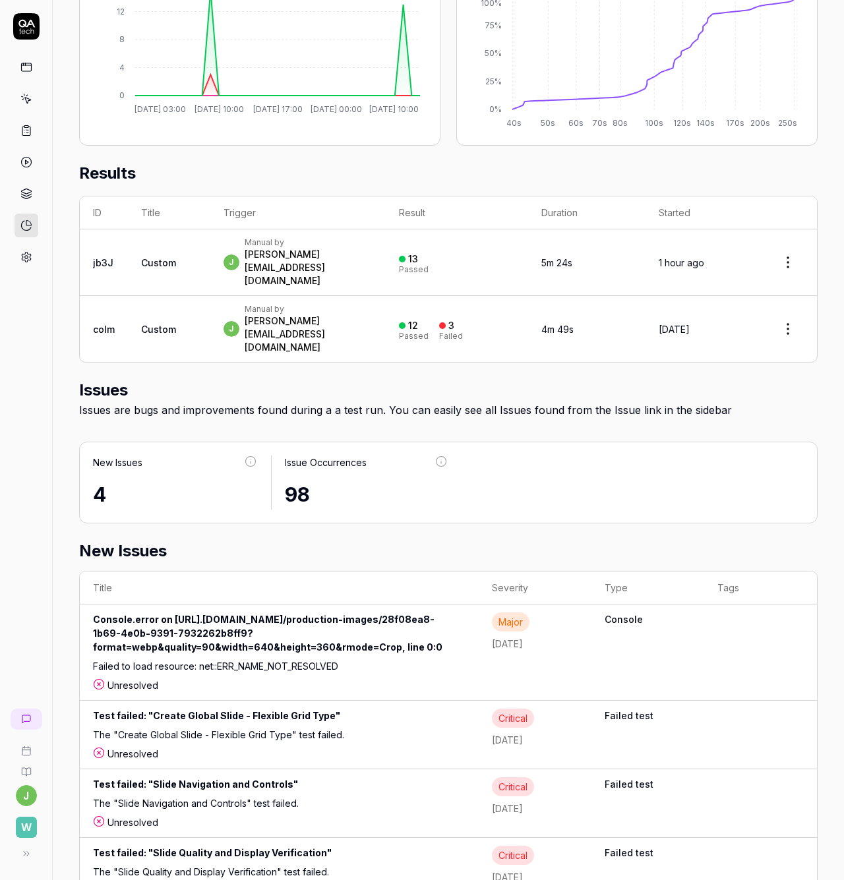
click at [268, 612] on div "Console.error on https://api.stage..walktheroom.com/production-images/28f08ea8-…" at bounding box center [279, 635] width 372 height 47
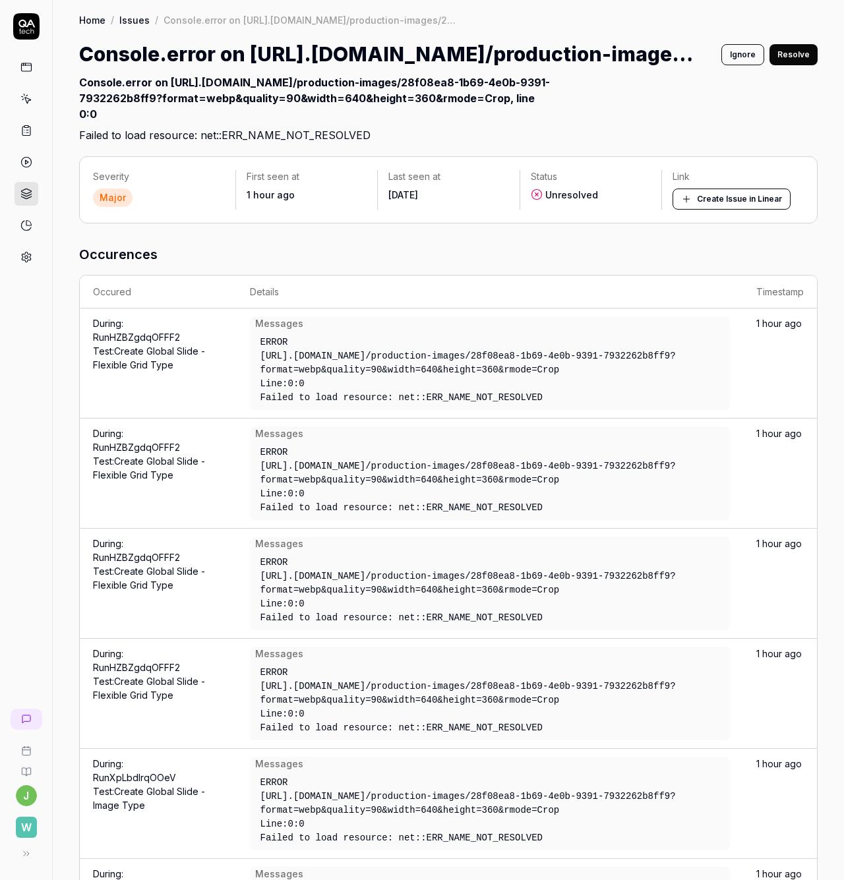
click at [732, 200] on button "Create Issue in Linear" at bounding box center [731, 198] width 118 height 21
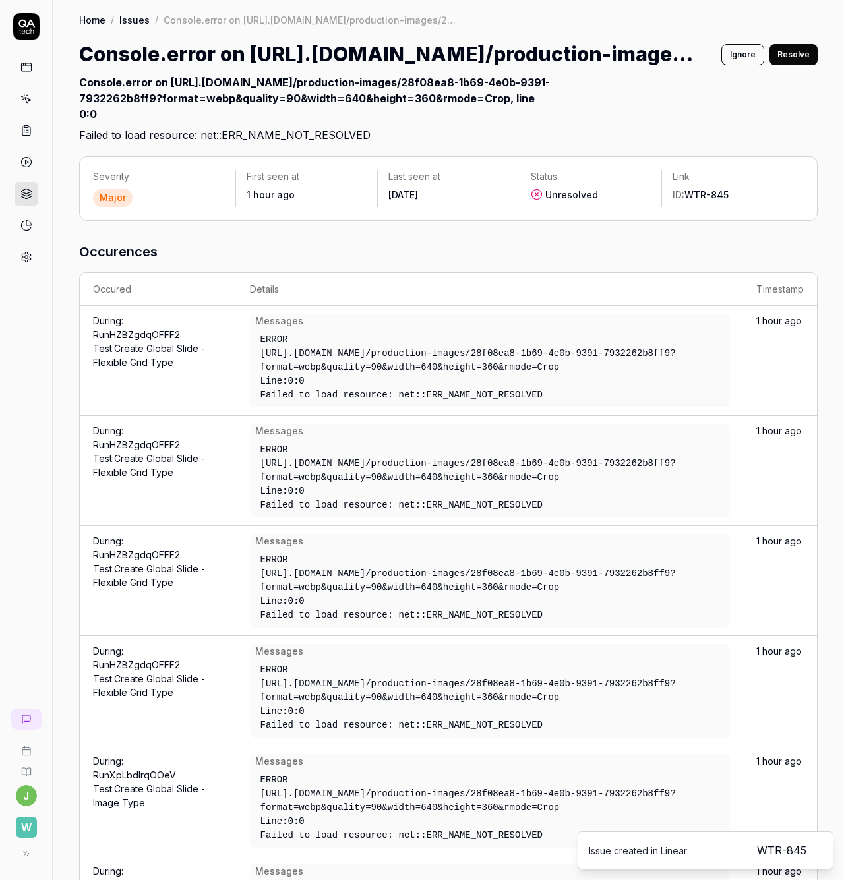
drag, startPoint x: 680, startPoint y: 195, endPoint x: 762, endPoint y: 202, distance: 82.0
click at [762, 202] on div "Link ID: WTR-845" at bounding box center [732, 188] width 142 height 37
copy div "WTR-845"
drag, startPoint x: 667, startPoint y: 94, endPoint x: 802, endPoint y: 69, distance: 137.5
click at [667, 94] on h2 "Console.error on https://api.stage..walktheroom.com/production-images/28f08ea8-…" at bounding box center [448, 106] width 738 height 74
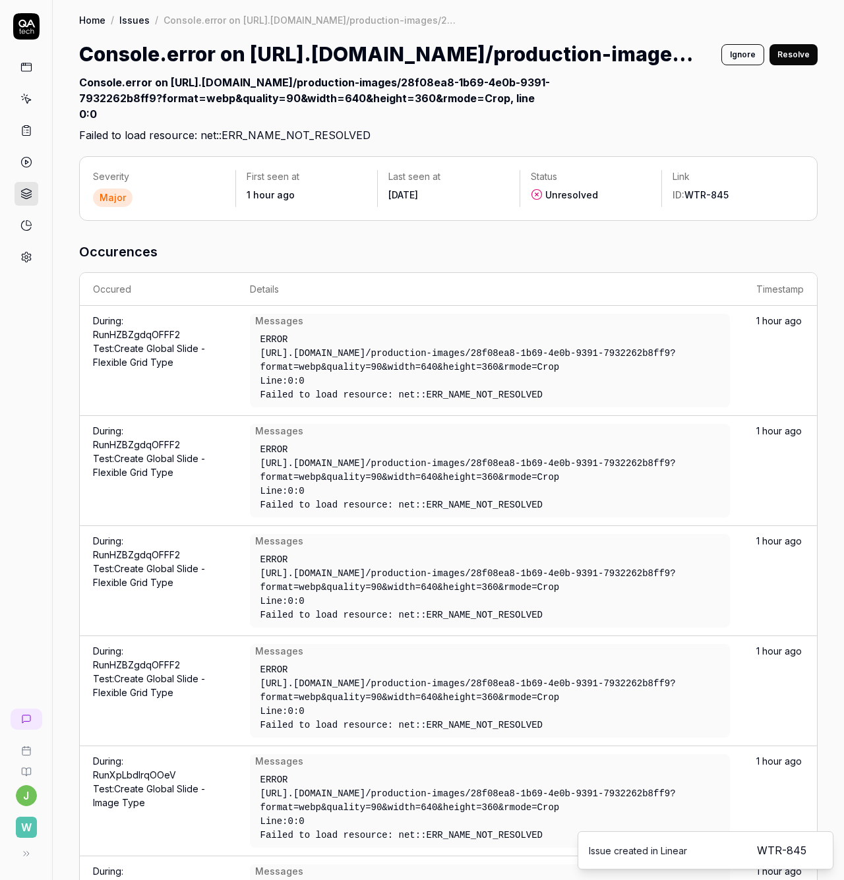
click at [805, 51] on button "Resolve" at bounding box center [793, 54] width 48 height 21
click at [668, 122] on h2 "Console.error on https://api.stage..walktheroom.com/production-images/28f08ea8-…" at bounding box center [448, 106] width 738 height 74
click at [26, 190] on icon at bounding box center [26, 194] width 12 height 12
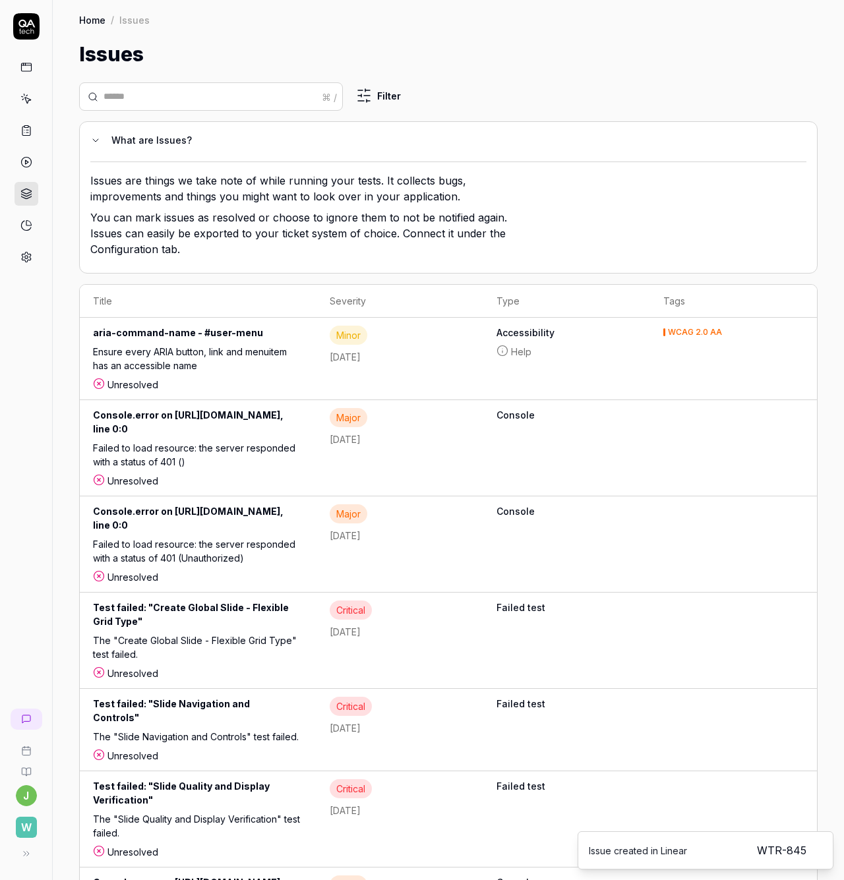
click at [13, 70] on div at bounding box center [26, 141] width 52 height 256
click at [20, 70] on icon at bounding box center [26, 67] width 12 height 12
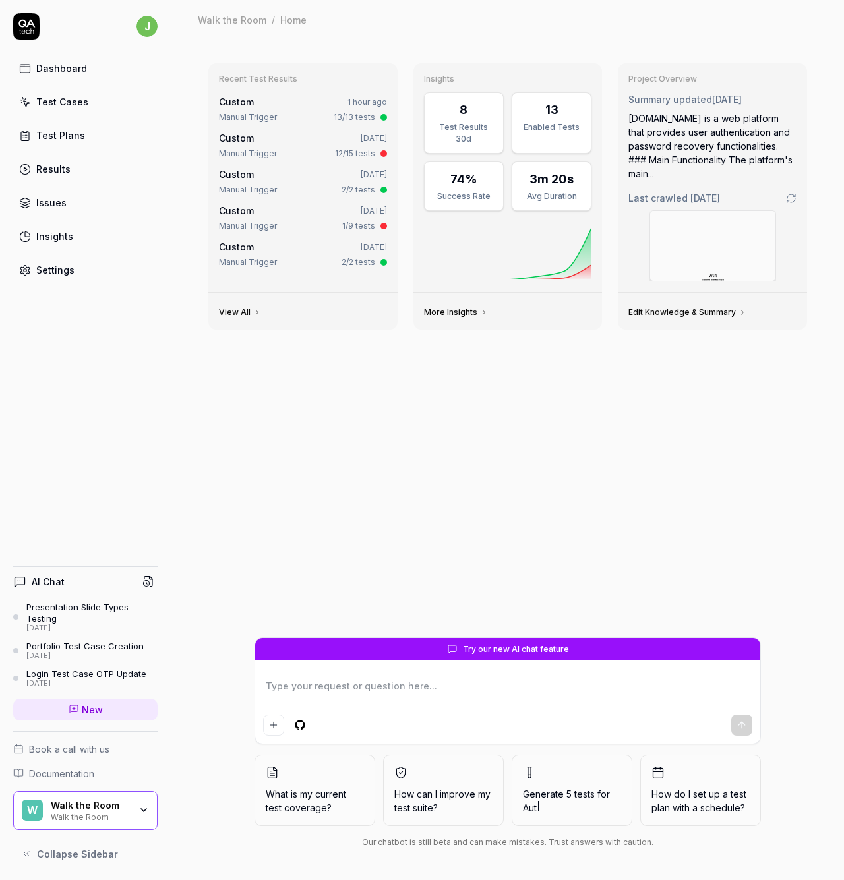
click at [679, 442] on div "Recent Test Results Custom 1 hour ago Manual Trigger 13/13 tests Custom Yesterd…" at bounding box center [507, 345] width 619 height 585
click at [68, 108] on div "Test Cases" at bounding box center [62, 102] width 52 height 14
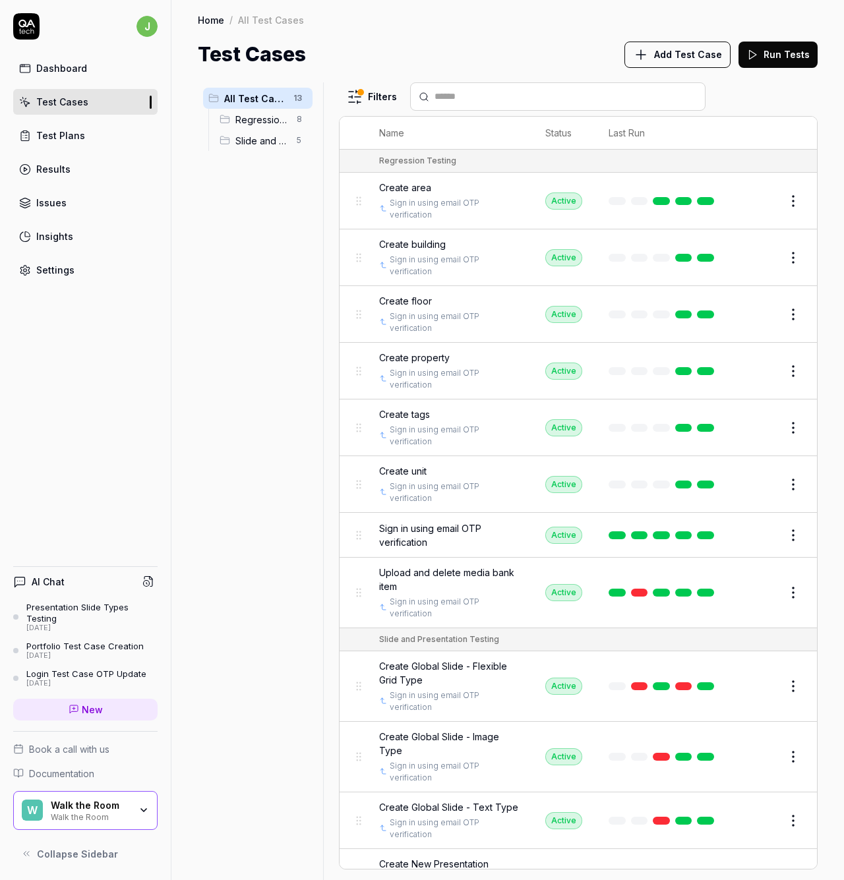
click at [747, 196] on button "Edit" at bounding box center [761, 200] width 32 height 21
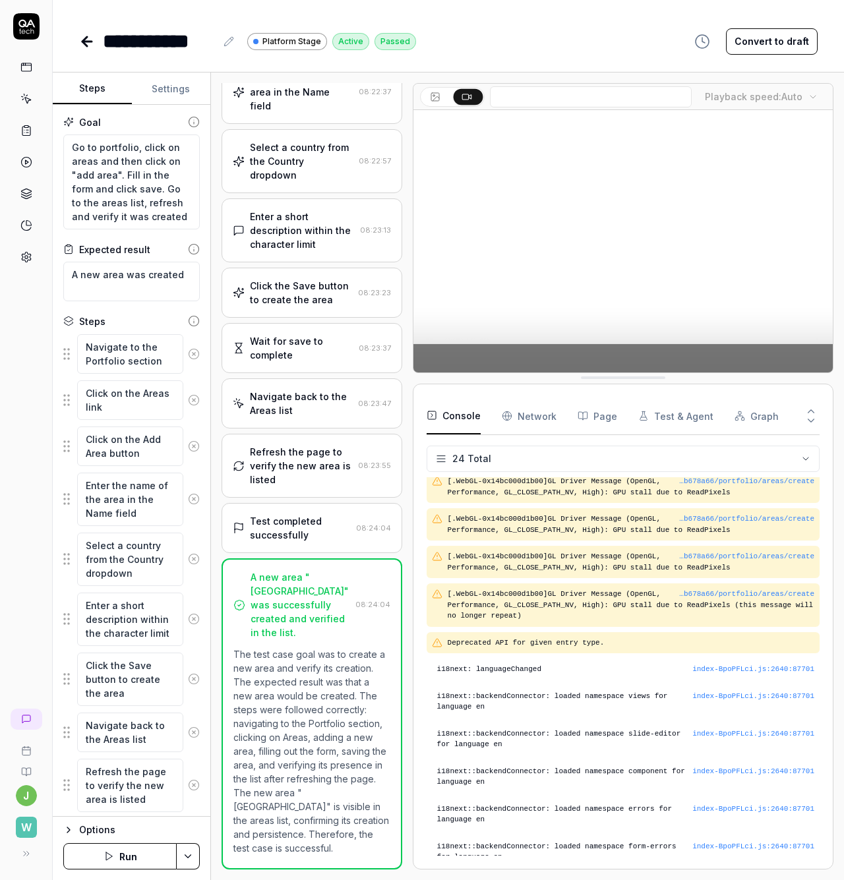
scroll to position [448, 0]
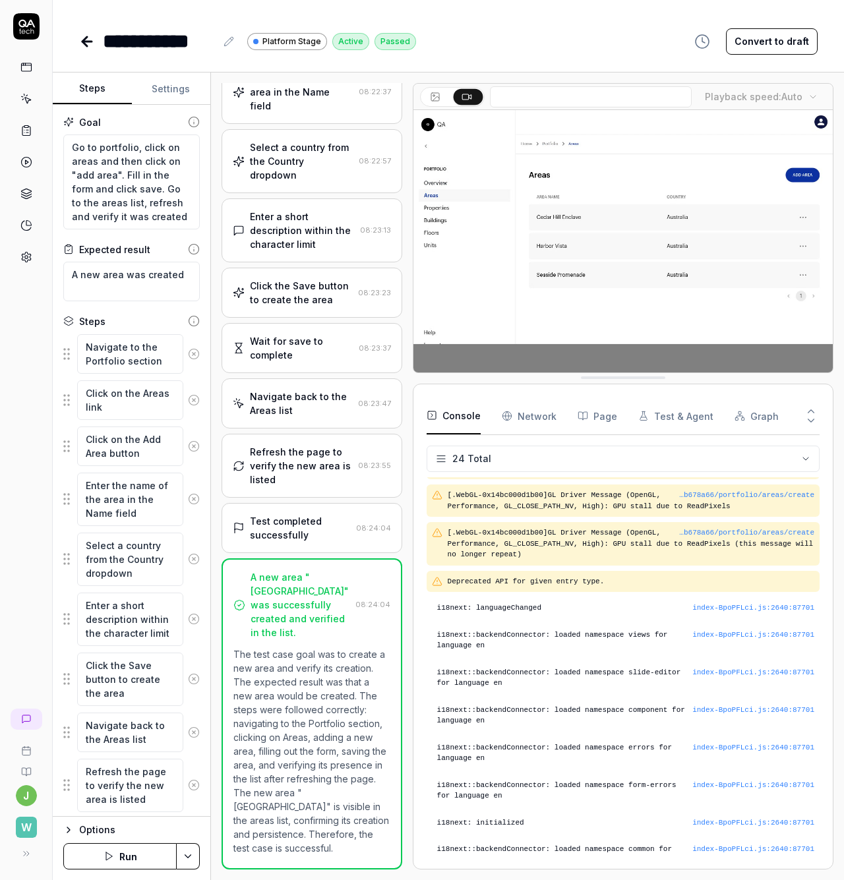
click at [503, 22] on div "**********" at bounding box center [448, 28] width 791 height 56
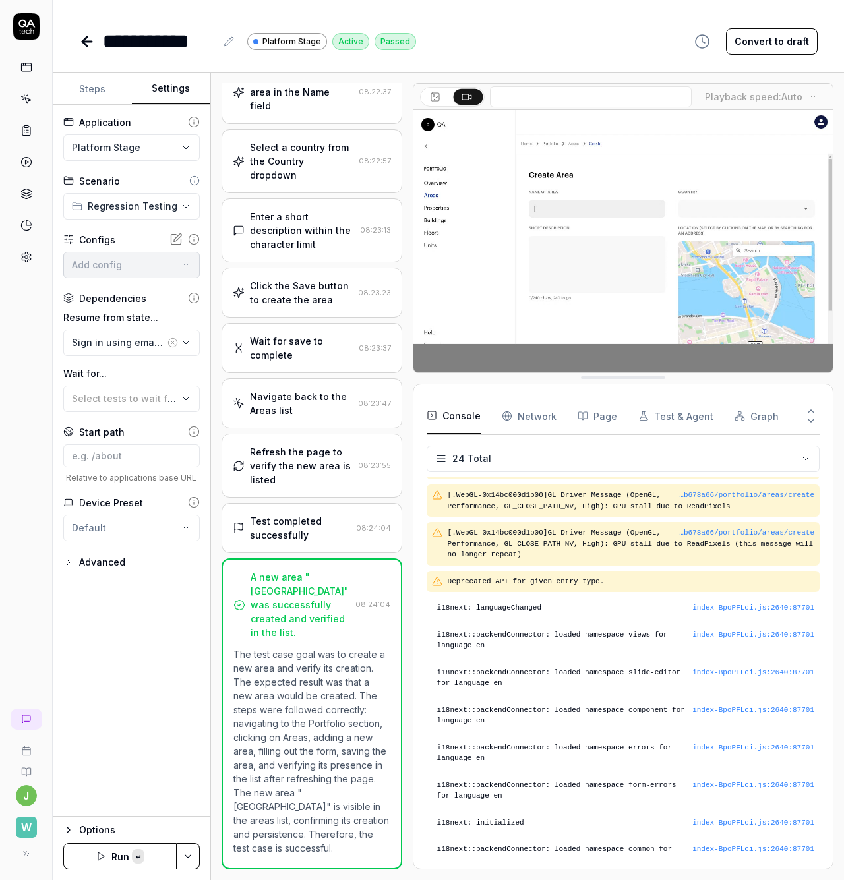
click at [160, 80] on button "Settings" at bounding box center [171, 89] width 79 height 32
click at [94, 94] on button "Steps" at bounding box center [92, 89] width 79 height 32
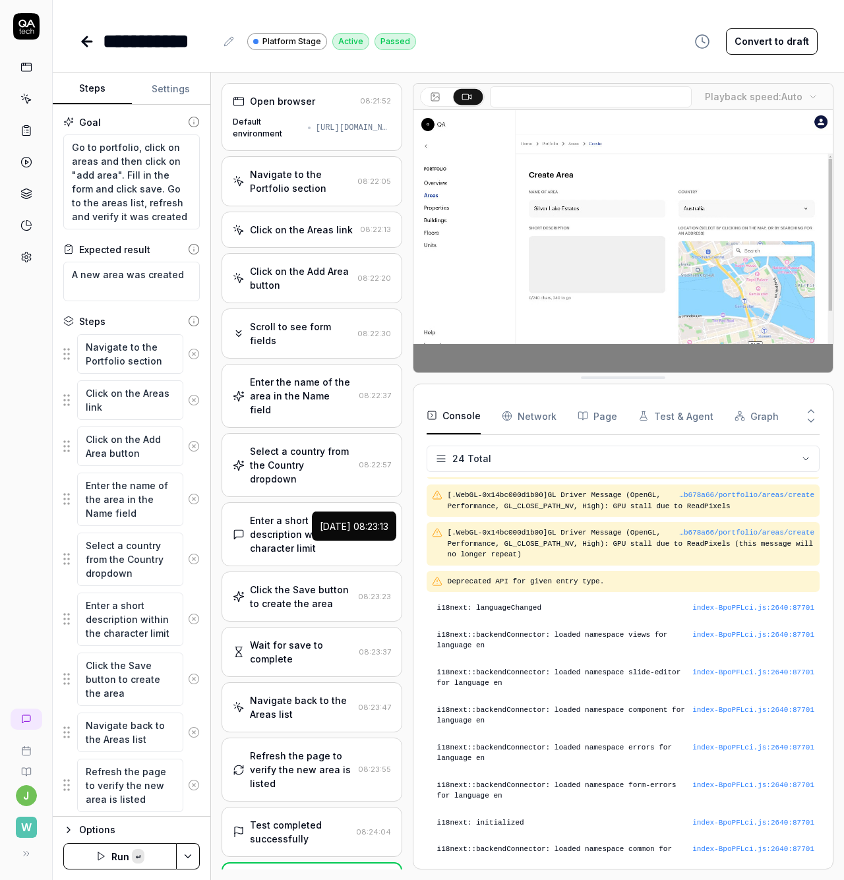
scroll to position [331, 0]
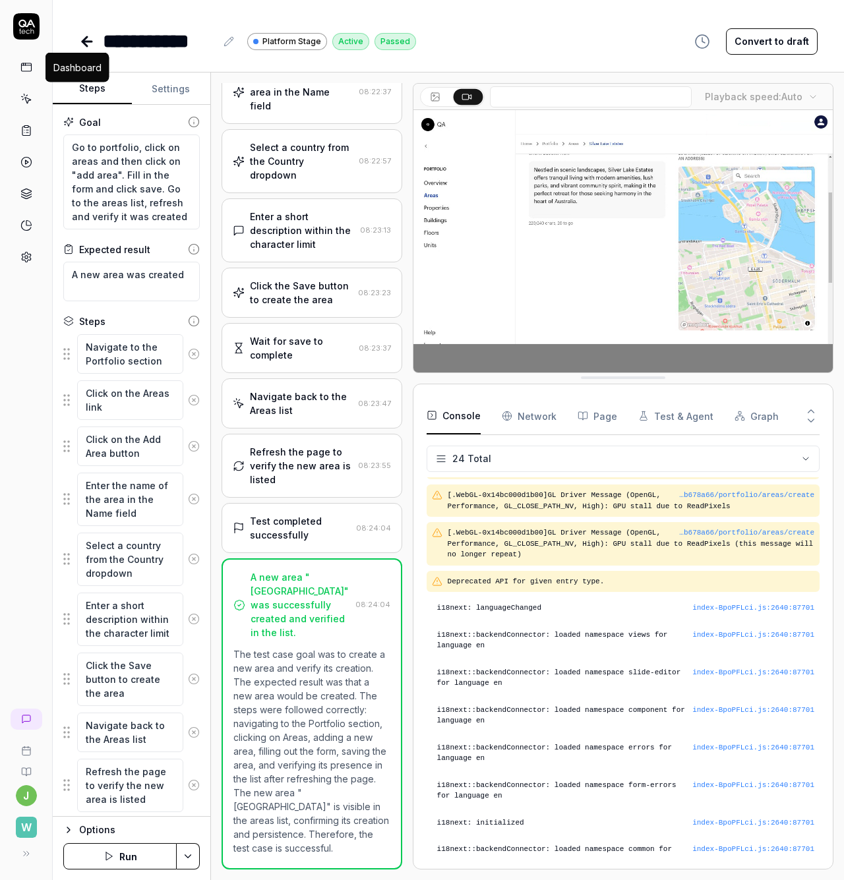
click at [30, 63] on icon at bounding box center [26, 67] width 12 height 12
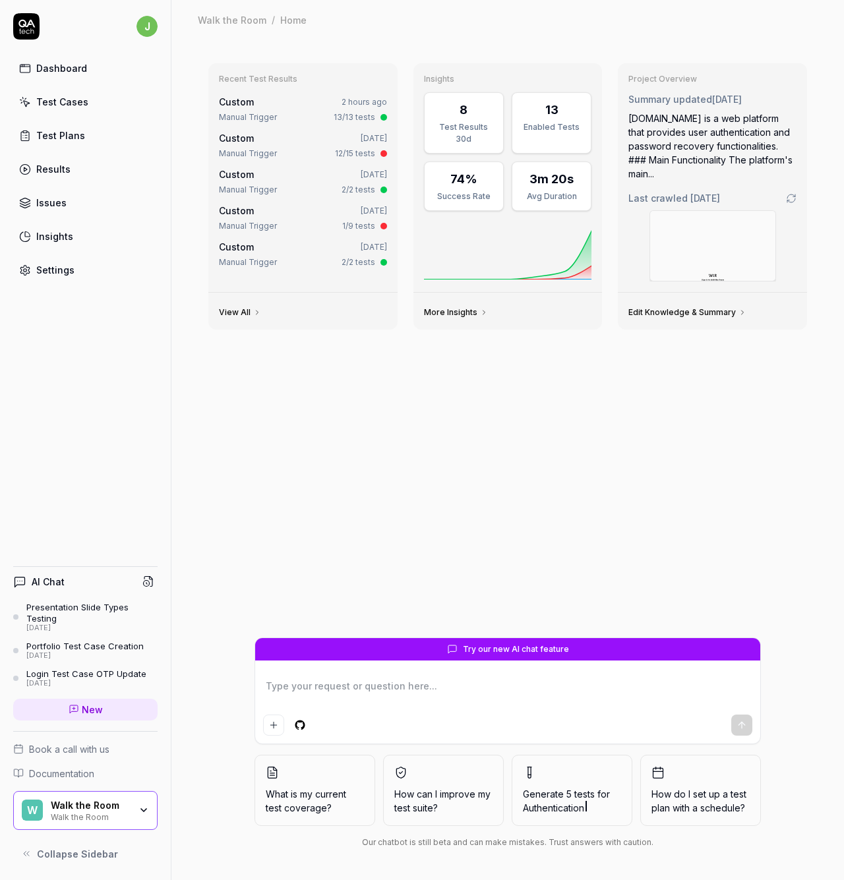
click at [34, 107] on link "Test Cases" at bounding box center [85, 102] width 144 height 26
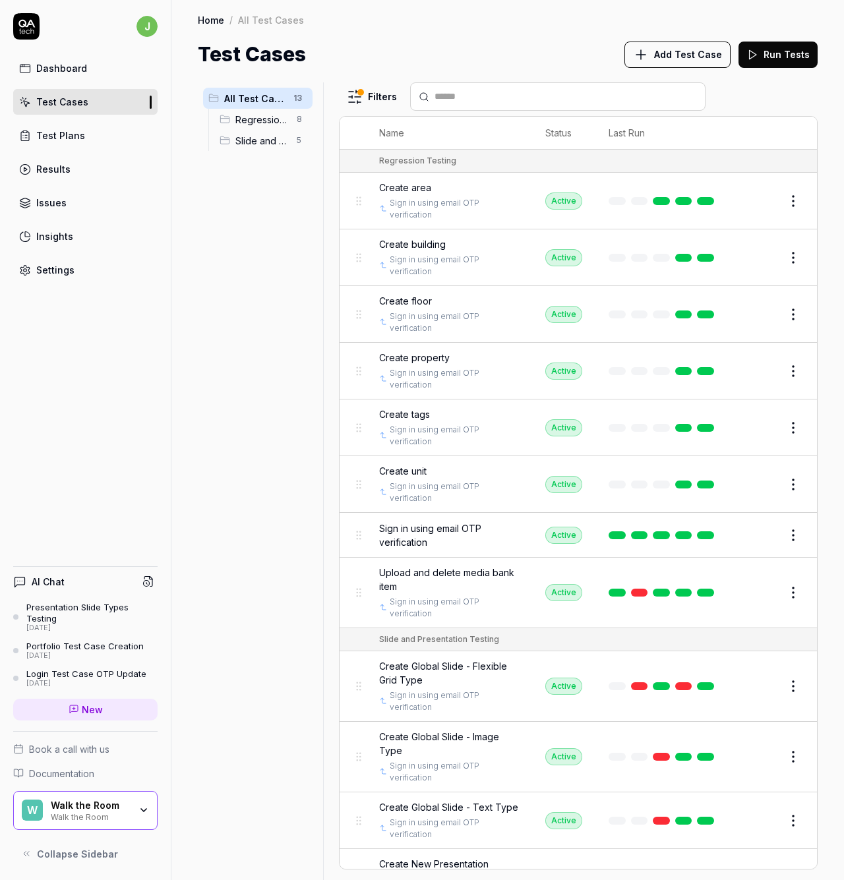
click at [57, 140] on div "Test Plans" at bounding box center [60, 136] width 49 height 14
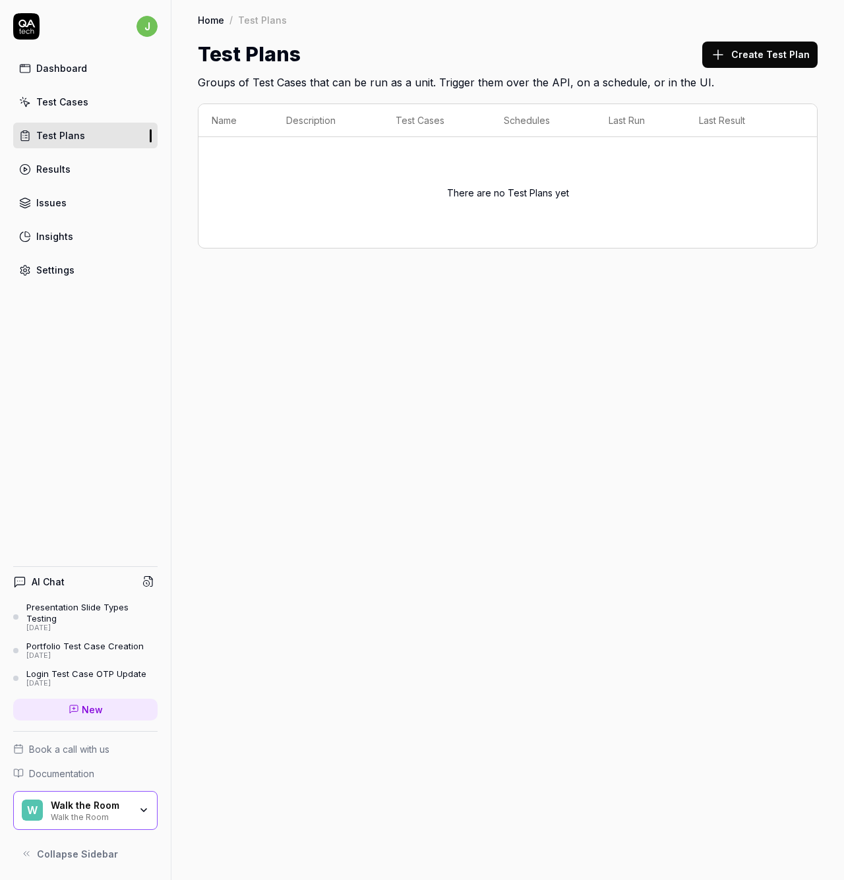
click at [52, 166] on div "Results" at bounding box center [53, 169] width 34 height 14
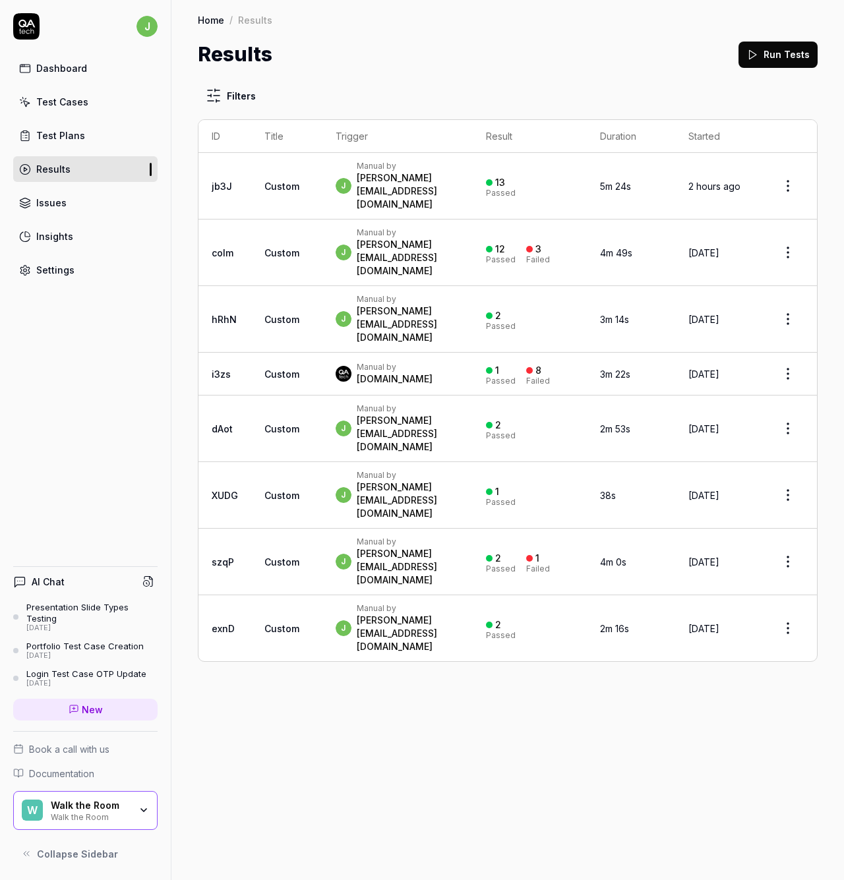
click at [60, 198] on div "Issues" at bounding box center [51, 203] width 30 height 14
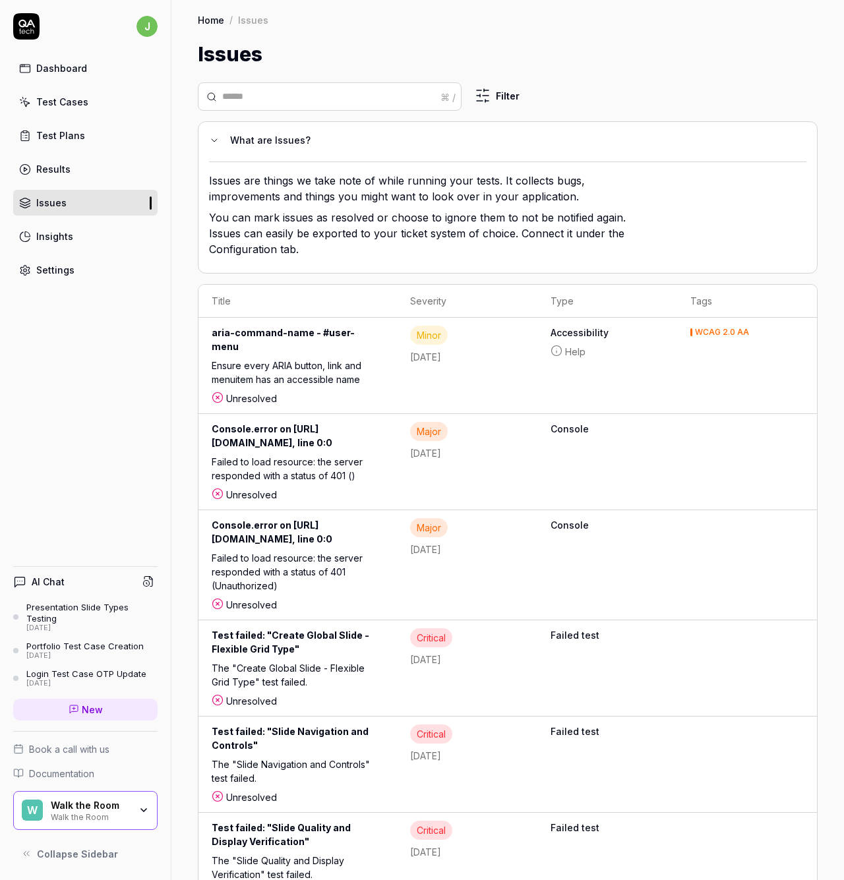
click at [54, 233] on div "Insights" at bounding box center [54, 236] width 37 height 14
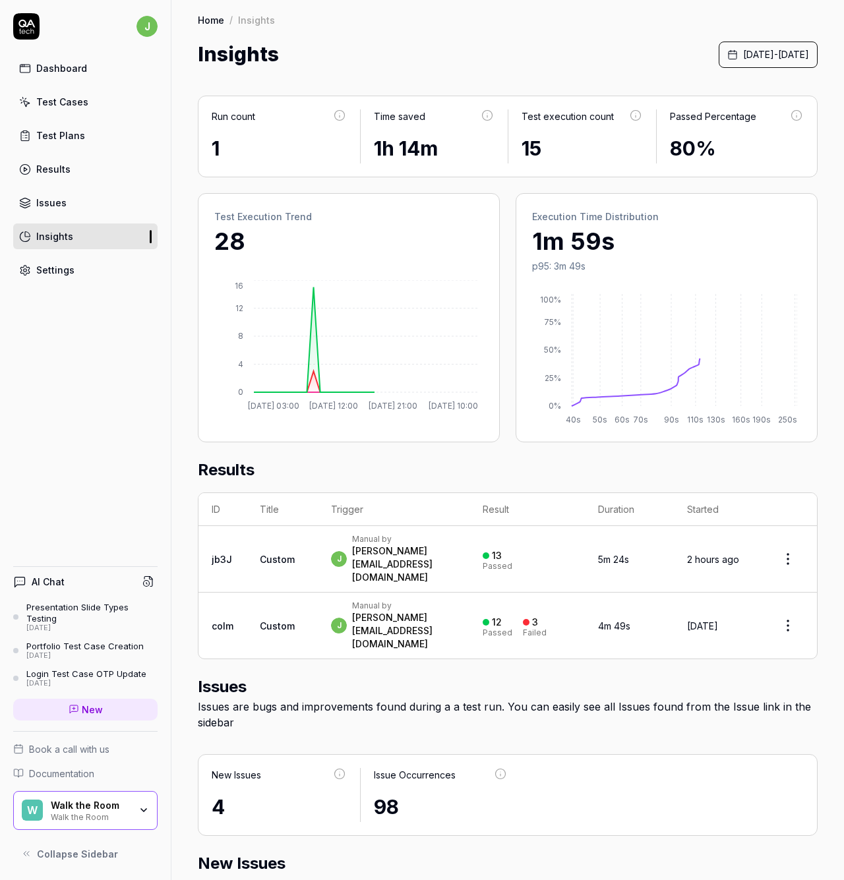
click at [59, 272] on div "Settings" at bounding box center [55, 270] width 38 height 14
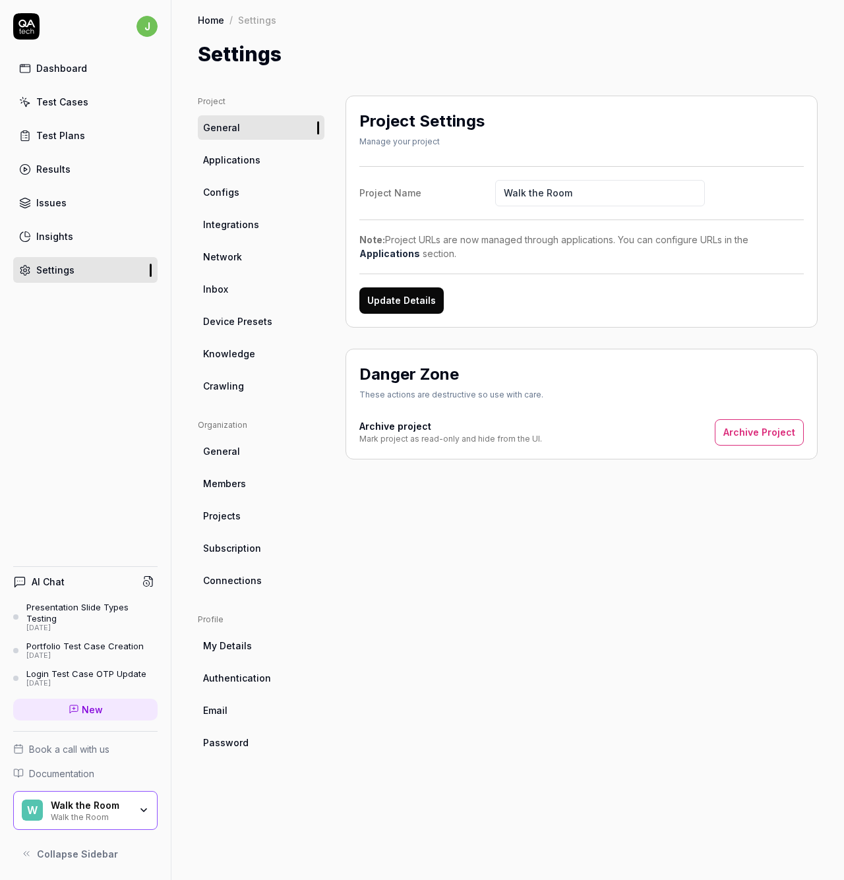
click at [64, 69] on div "Dashboard" at bounding box center [61, 68] width 51 height 14
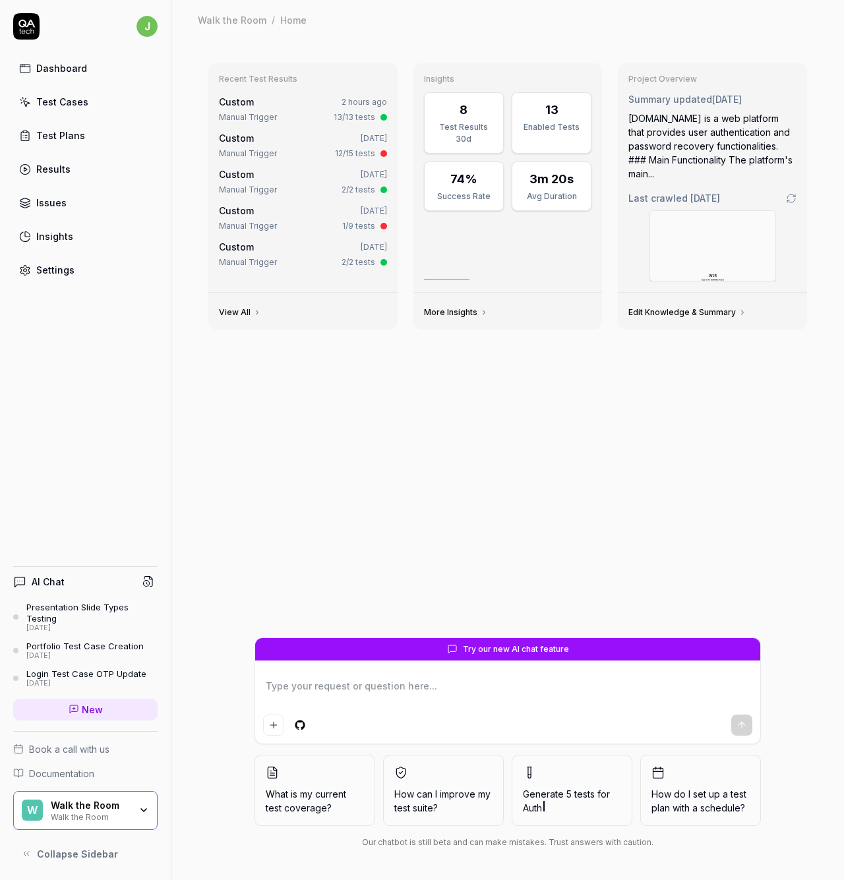
click at [69, 104] on div "Test Cases" at bounding box center [62, 102] width 52 height 14
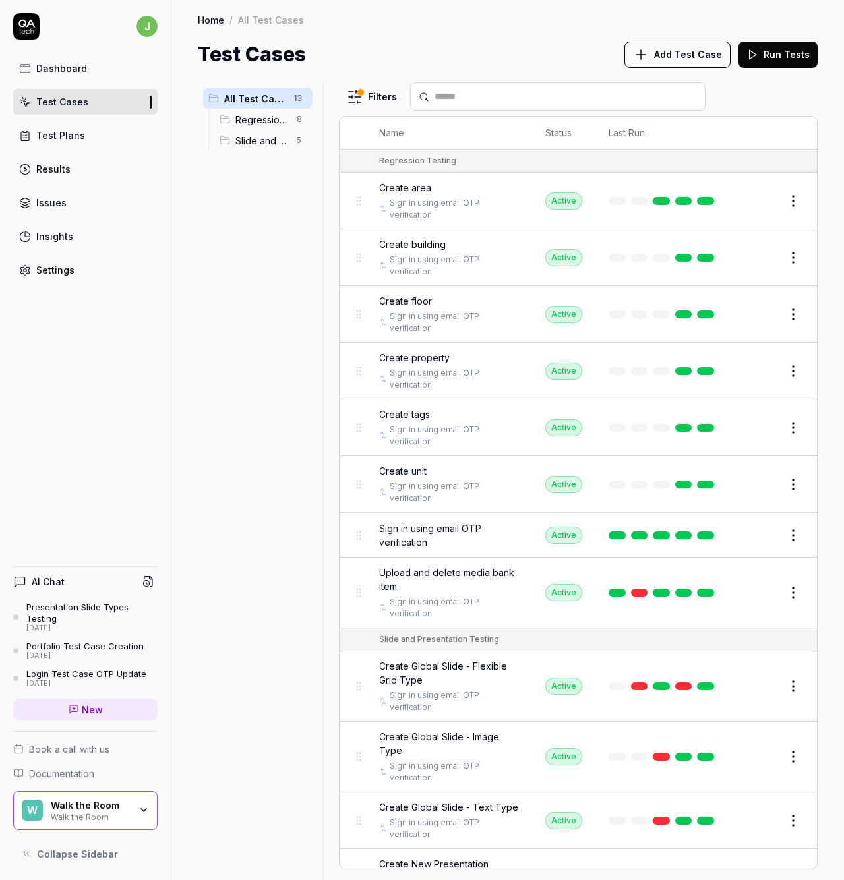
click at [252, 121] on span "Regression Testing" at bounding box center [261, 120] width 53 height 14
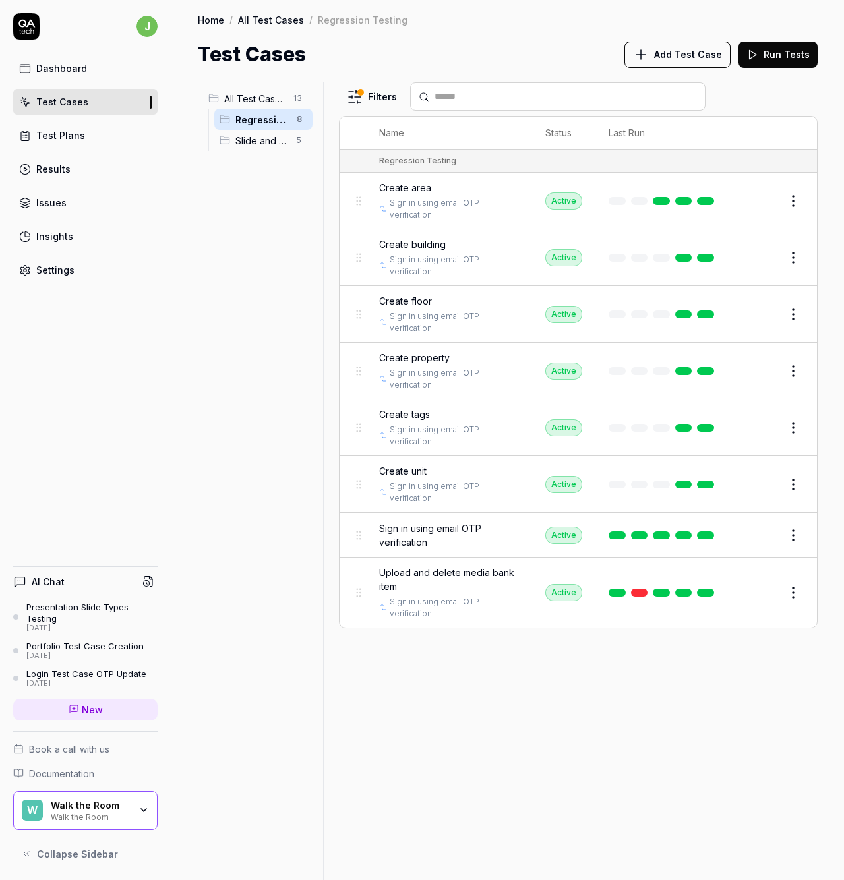
click at [261, 140] on span "Slide and Presentation Testing" at bounding box center [261, 141] width 53 height 14
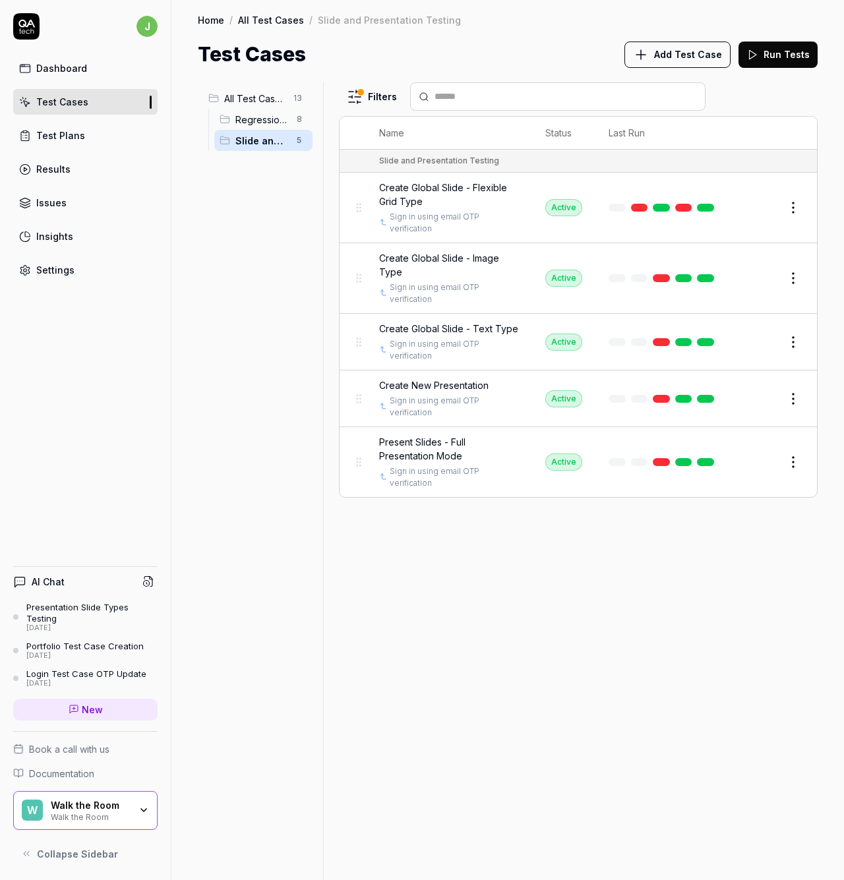
click at [260, 121] on span "Regression Testing" at bounding box center [261, 120] width 53 height 14
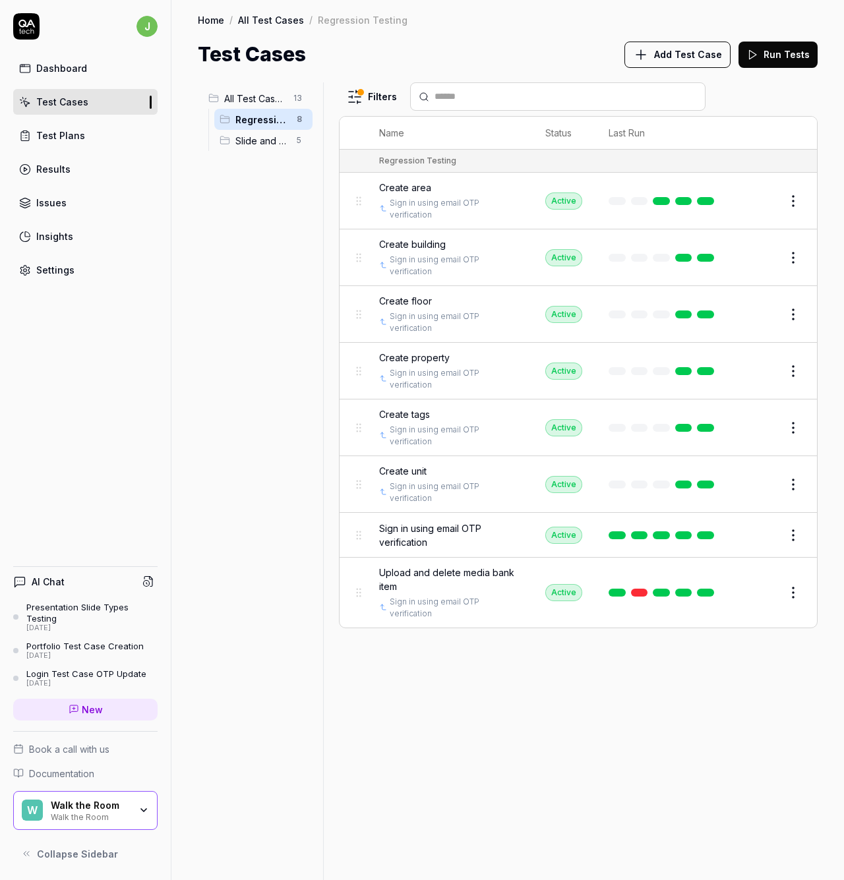
click at [258, 104] on span "All Test Cases" at bounding box center [254, 99] width 61 height 14
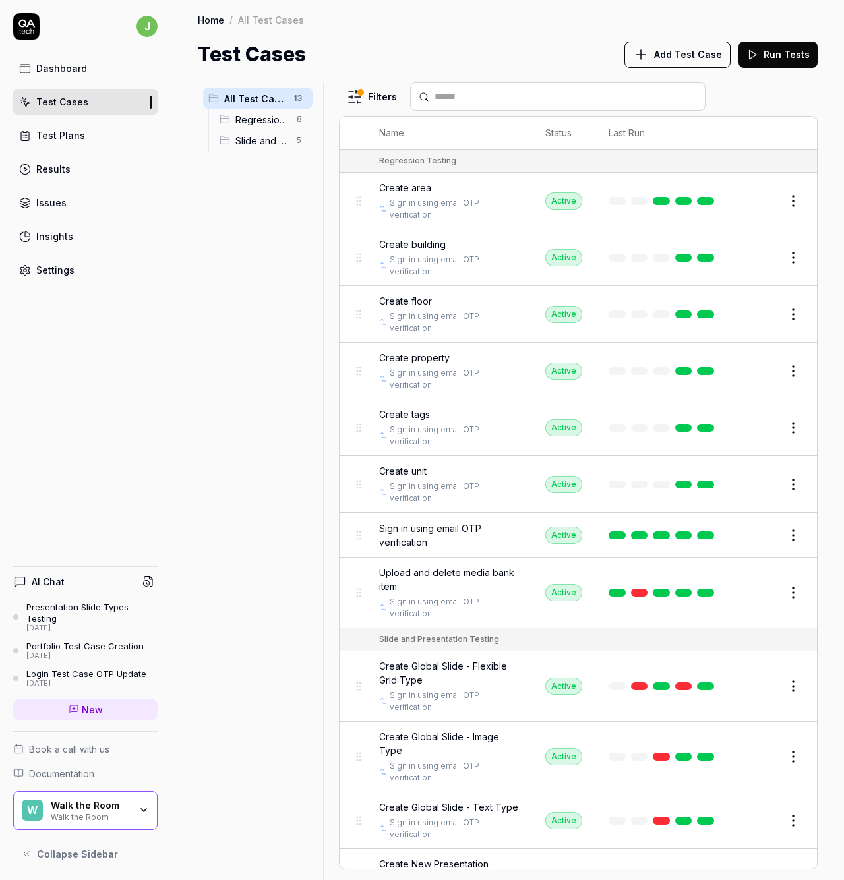
click at [304, 100] on html "j Dashboard Test Cases Test Plans Results Issues Insights Settings AI Chat Pres…" at bounding box center [422, 440] width 844 height 880
click at [293, 80] on html "j Dashboard Test Cases Test Plans Results Issues Insights Settings AI Chat Pres…" at bounding box center [422, 440] width 844 height 880
click at [784, 199] on html "j Dashboard Test Cases Test Plans Results Issues Insights Settings AI Chat Pres…" at bounding box center [422, 440] width 844 height 880
click at [700, 311] on div "Edit" at bounding box center [728, 313] width 125 height 29
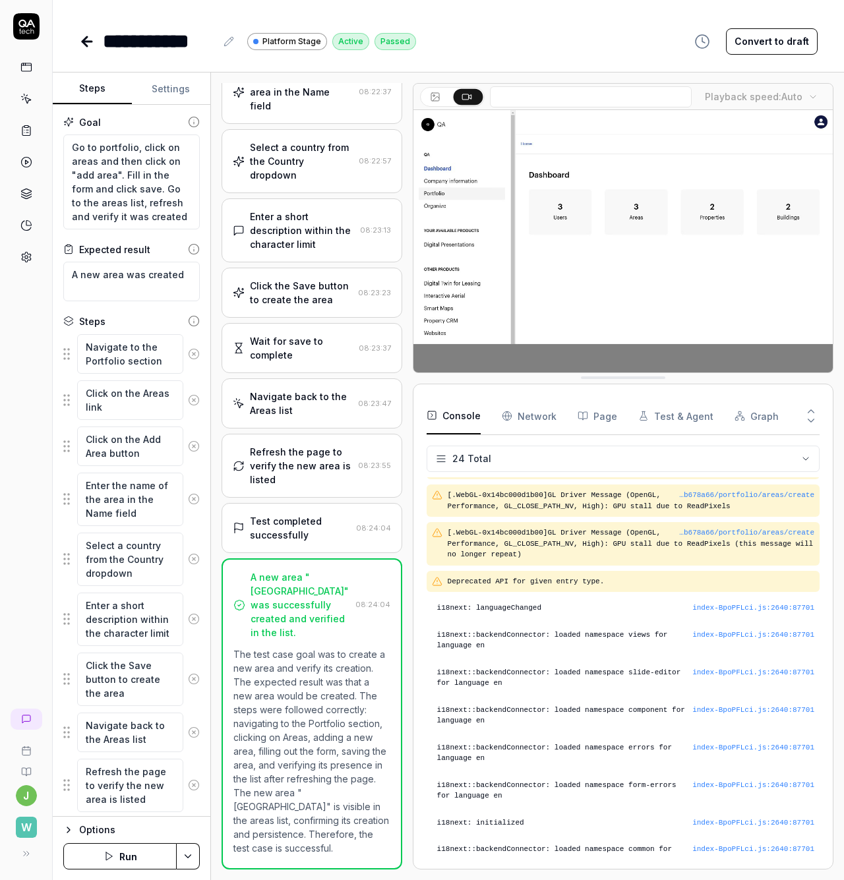
scroll to position [331, 0]
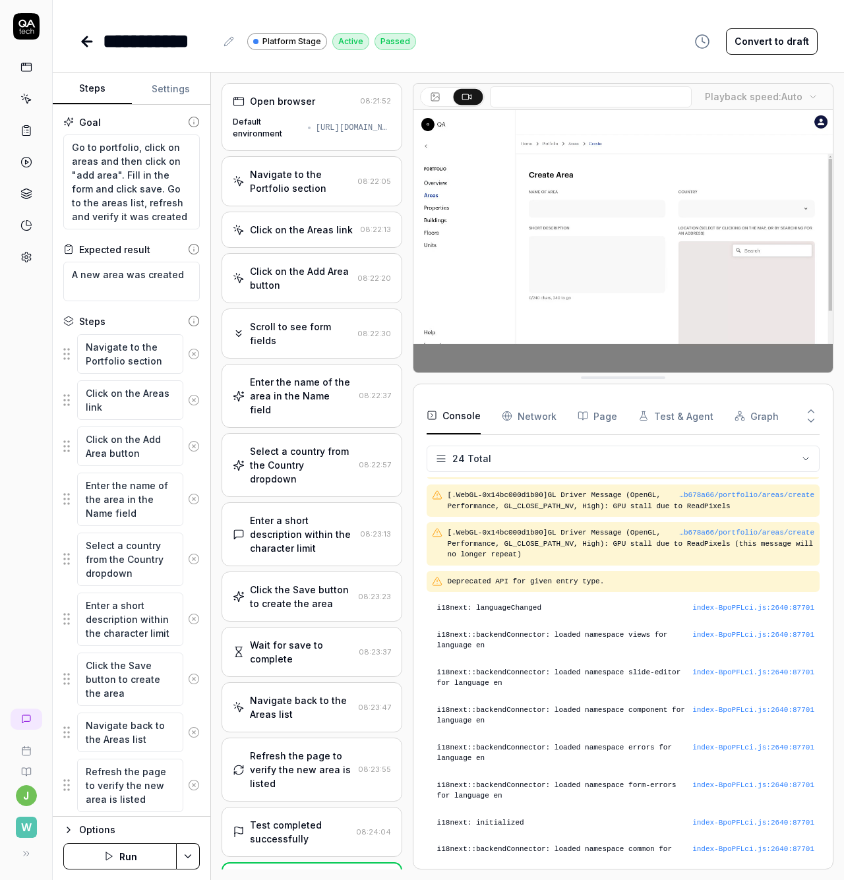
click at [306, 399] on div "Enter the name of the area in the Name field" at bounding box center [301, 396] width 103 height 42
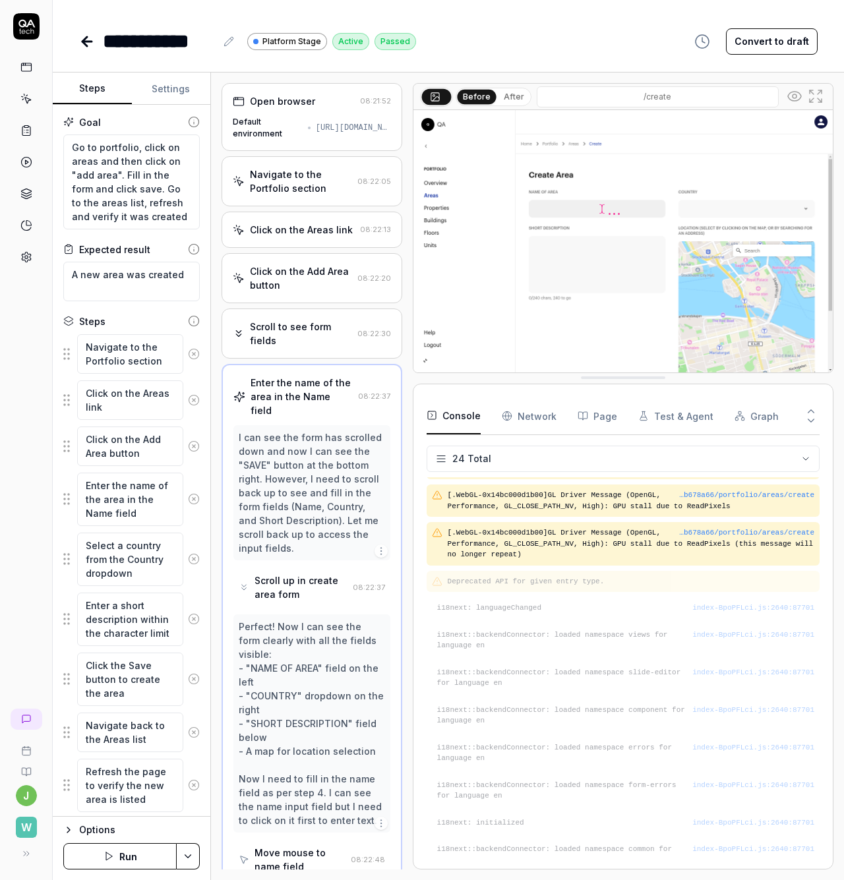
click at [302, 335] on div "Scroll to see form fields" at bounding box center [301, 334] width 102 height 28
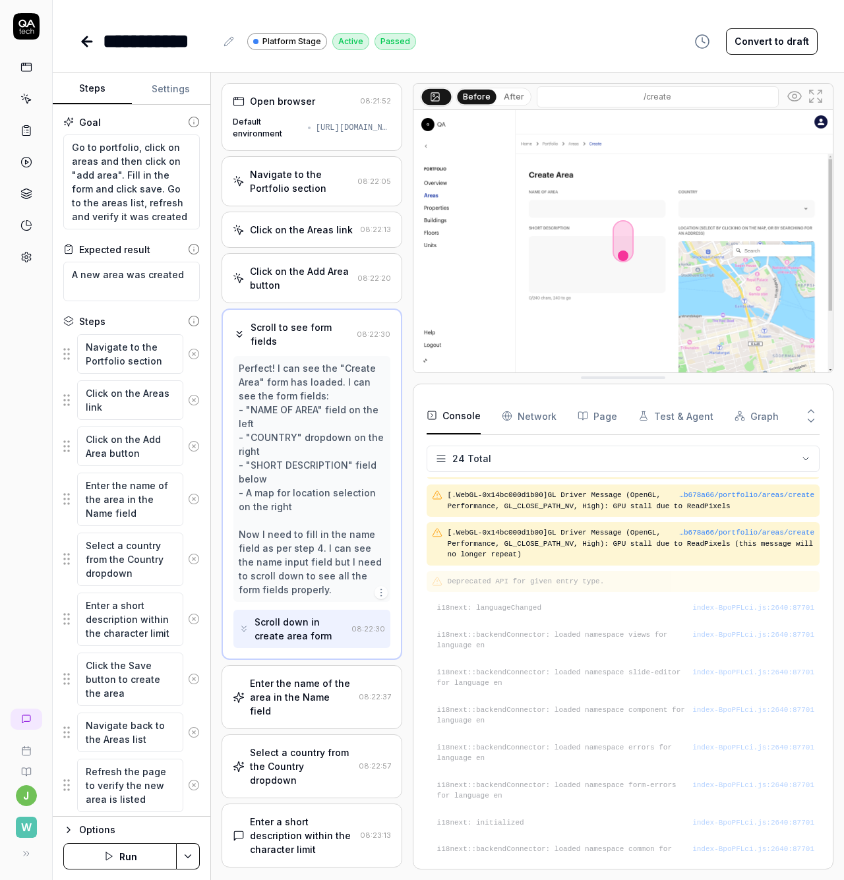
click at [297, 291] on div "Click on the Add Area button" at bounding box center [301, 278] width 102 height 28
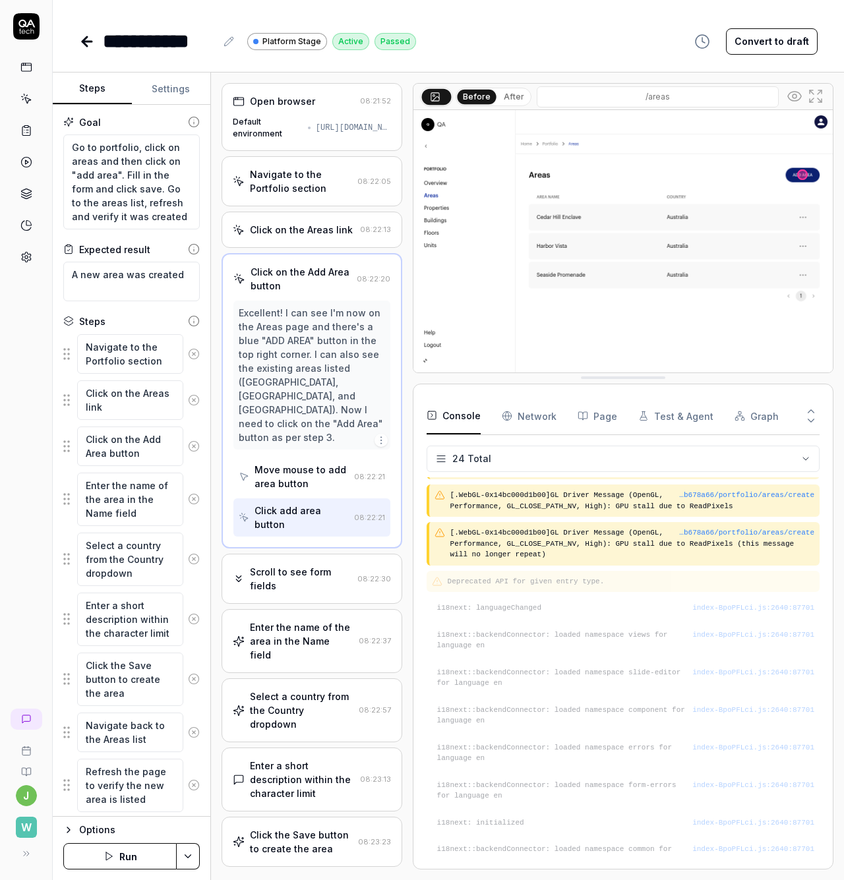
click at [292, 237] on div "Click on the Areas link" at bounding box center [301, 230] width 103 height 14
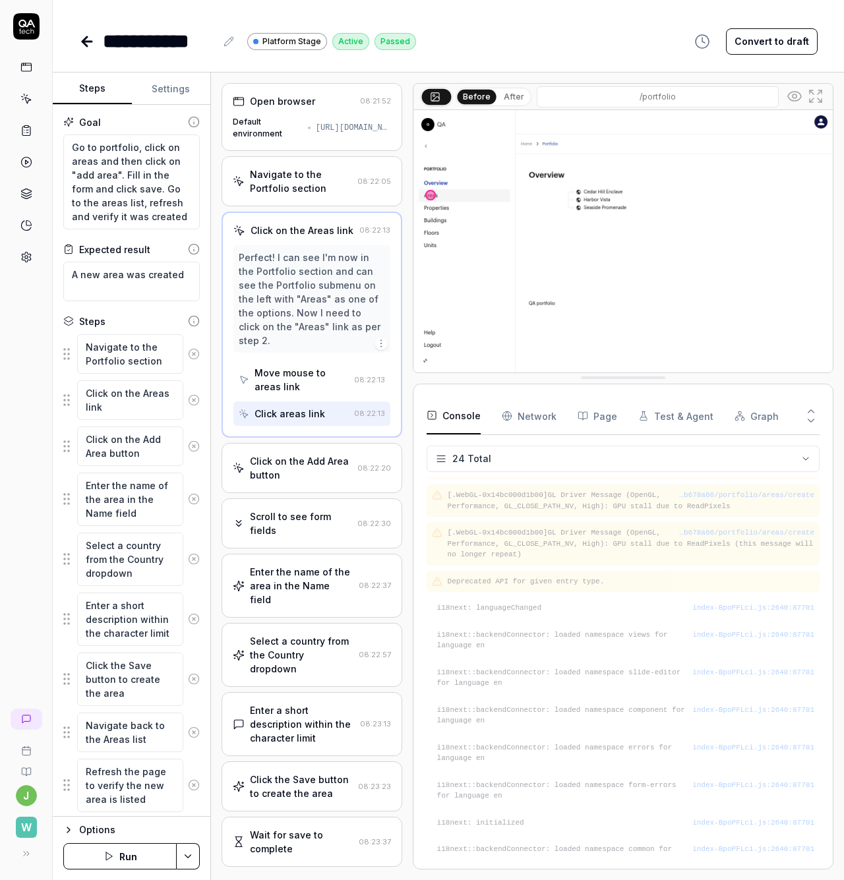
click at [280, 187] on div "Navigate to the Portfolio section" at bounding box center [301, 181] width 102 height 28
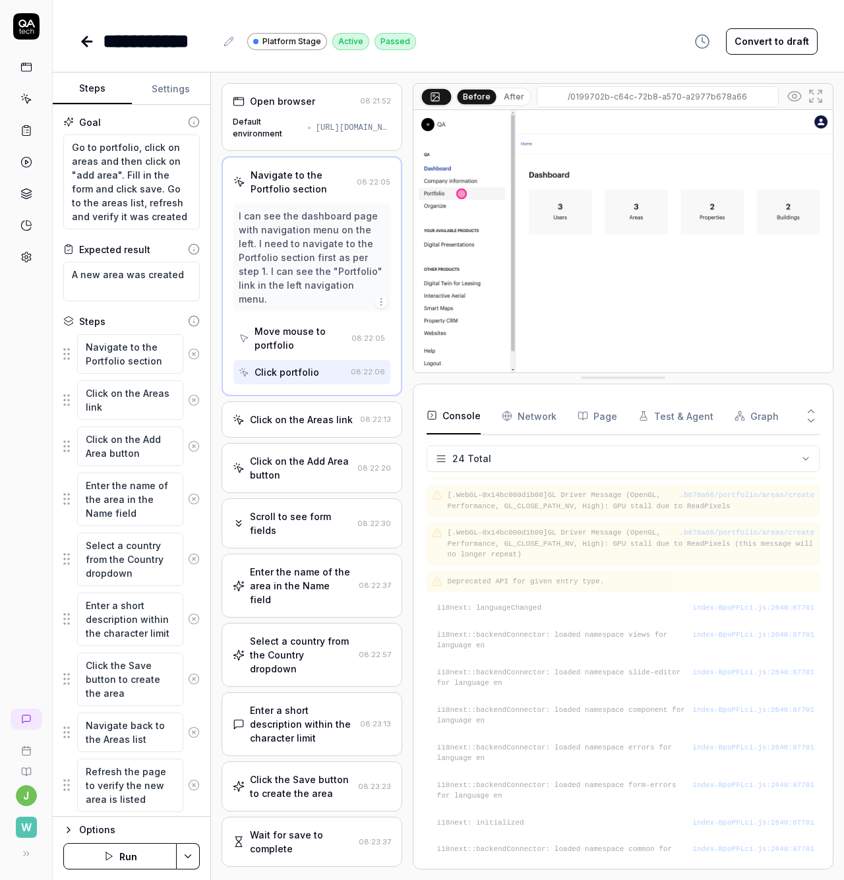
click at [316, 127] on div "https://platform.stage.walktheroom.com/0199702b-c64c-72b8-a570-a2977b678a66" at bounding box center [353, 128] width 75 height 12
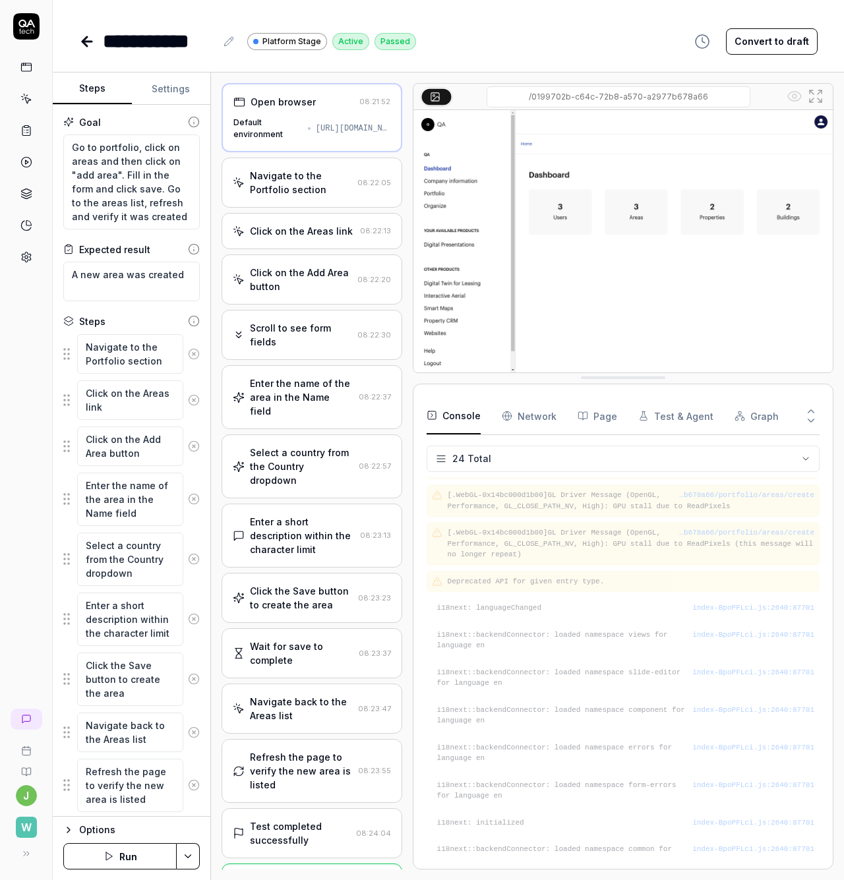
click at [290, 221] on div "Click on the Areas link 08:22:13" at bounding box center [311, 231] width 181 height 36
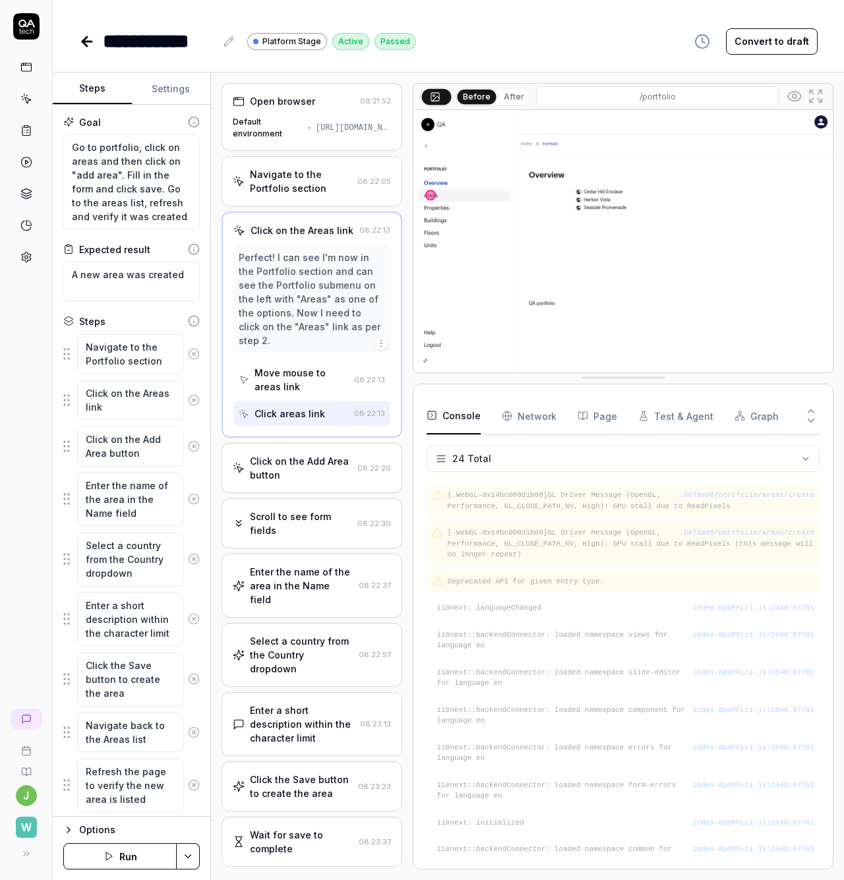
click at [504, 411] on icon "button" at bounding box center [507, 416] width 11 height 11
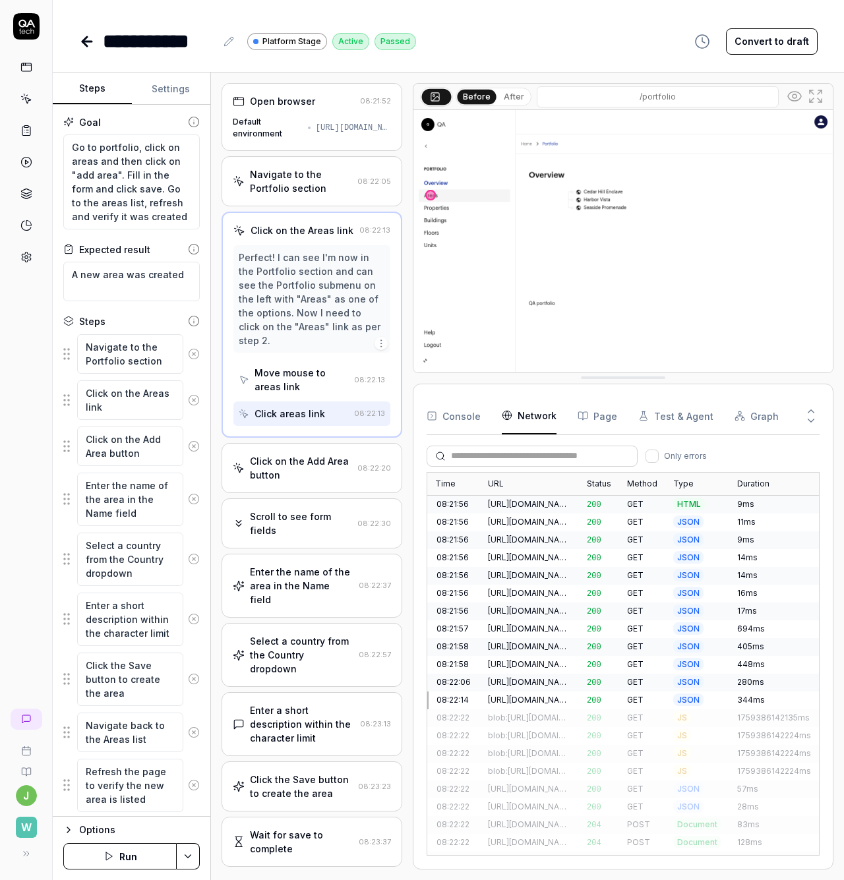
drag, startPoint x: 629, startPoint y: 377, endPoint x: 648, endPoint y: 795, distance: 418.9
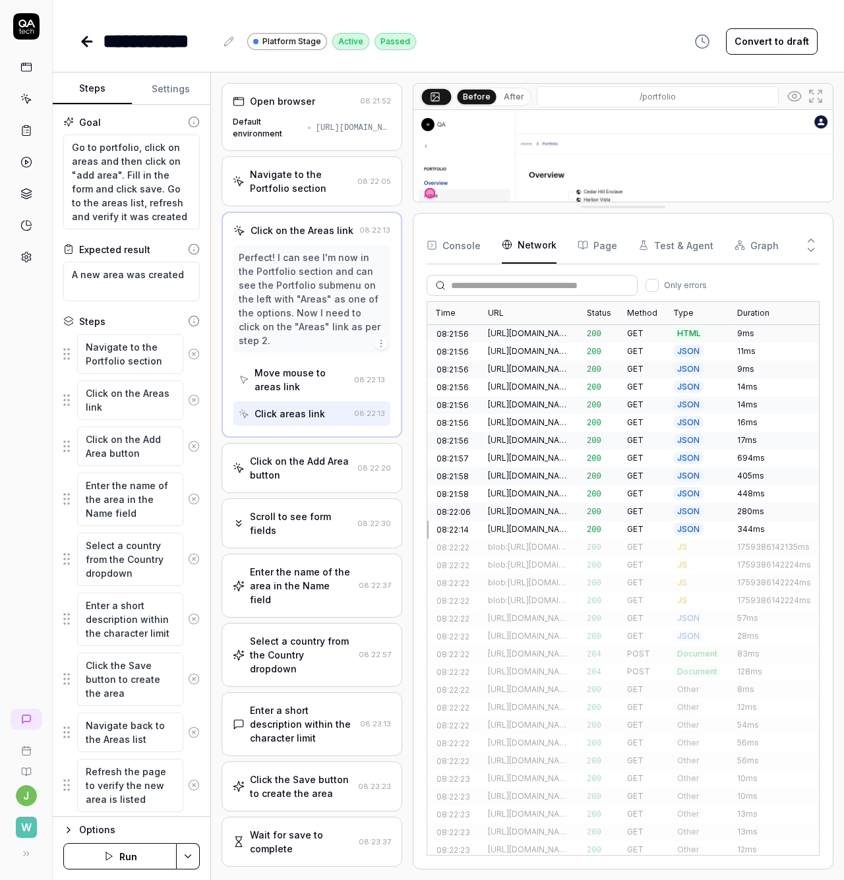
drag, startPoint x: 648, startPoint y: 795, endPoint x: 665, endPoint y: 206, distance: 589.4
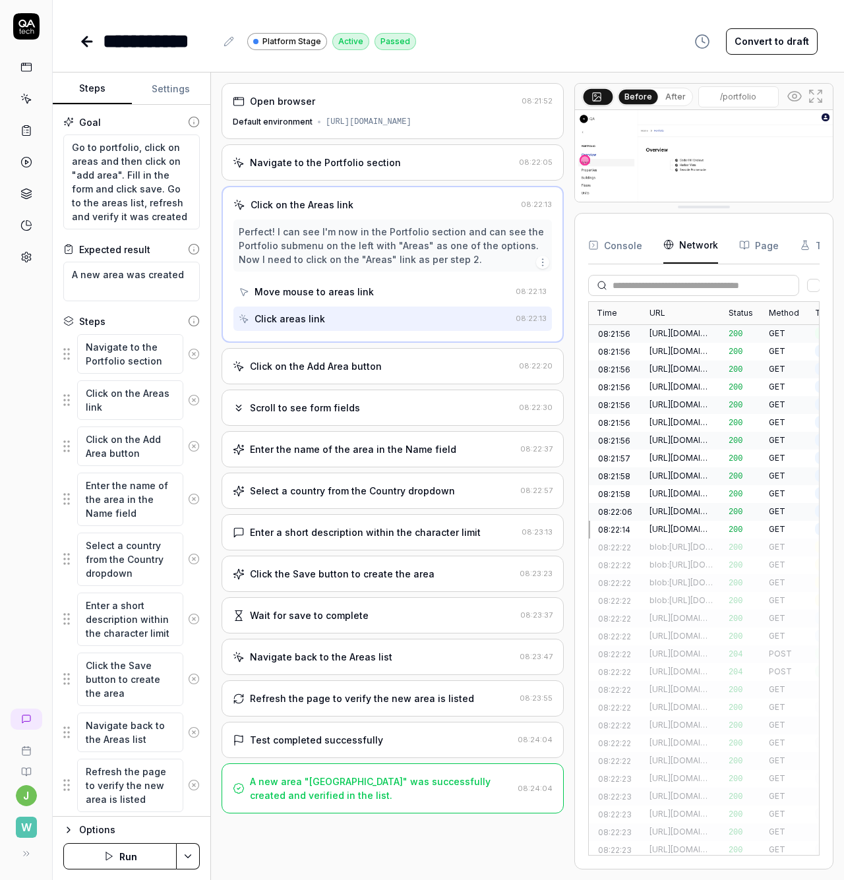
click at [570, 219] on div at bounding box center [568, 476] width 11 height 786
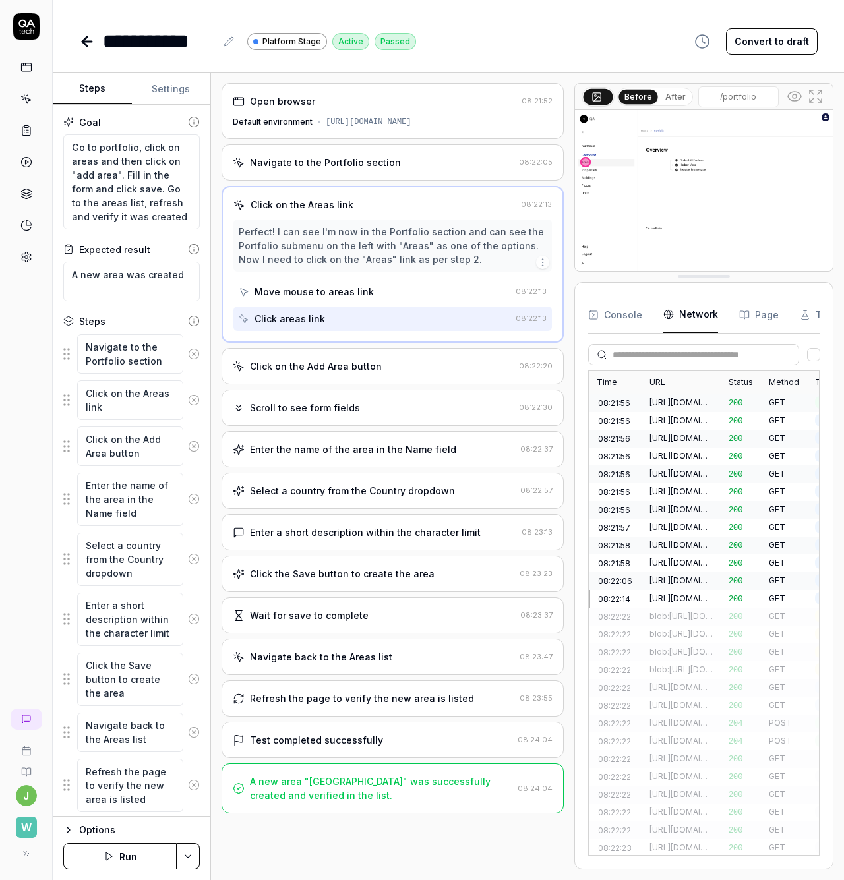
drag, startPoint x: 708, startPoint y: 208, endPoint x: 712, endPoint y: 630, distance: 421.8
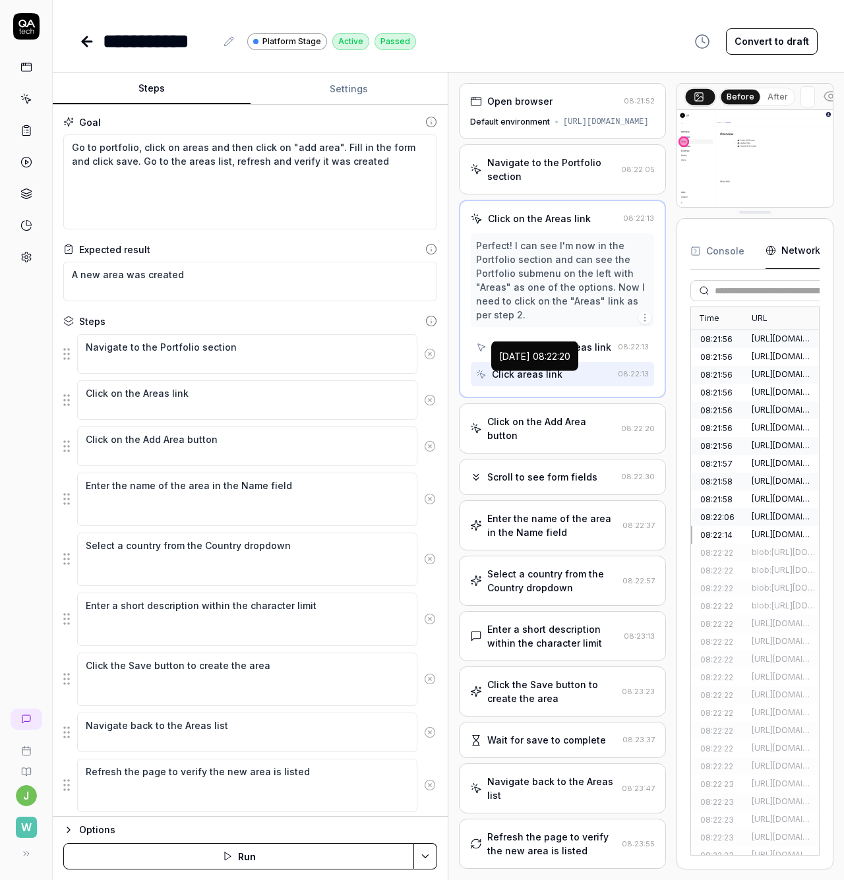
click at [515, 312] on div "Steps Settings Goal Go to portfolio, click on areas and then click on "add area…" at bounding box center [448, 475] width 791 height 807
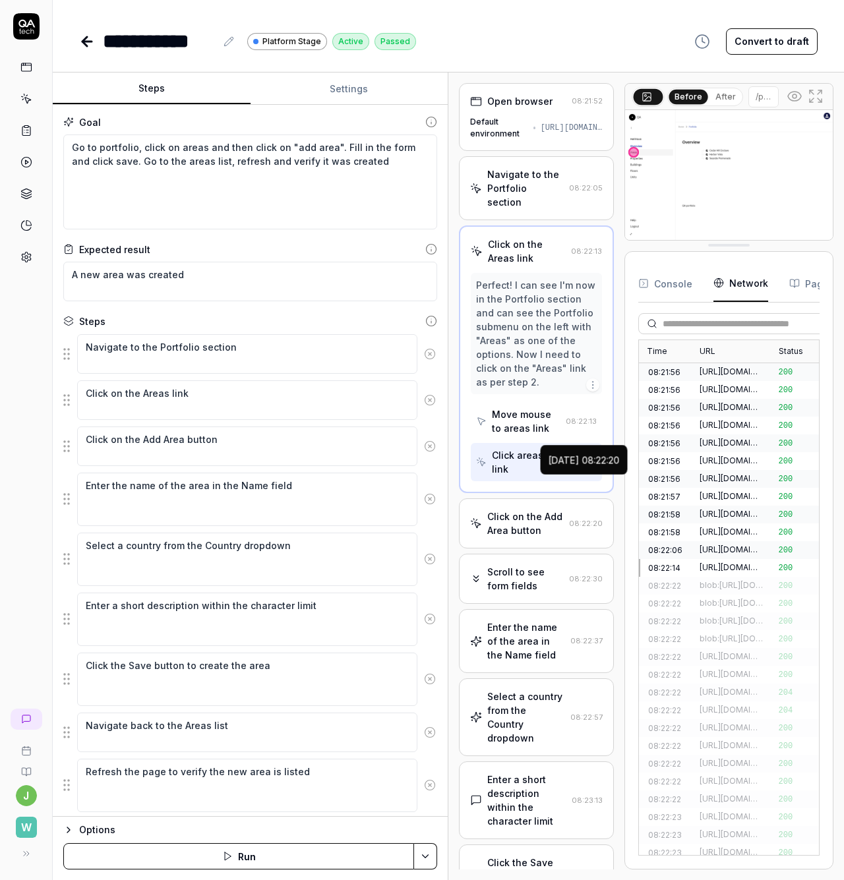
click at [610, 382] on div "Open browser 08:21:52 Default environment https://platform.stage.walktheroom.co…" at bounding box center [646, 476] width 374 height 786
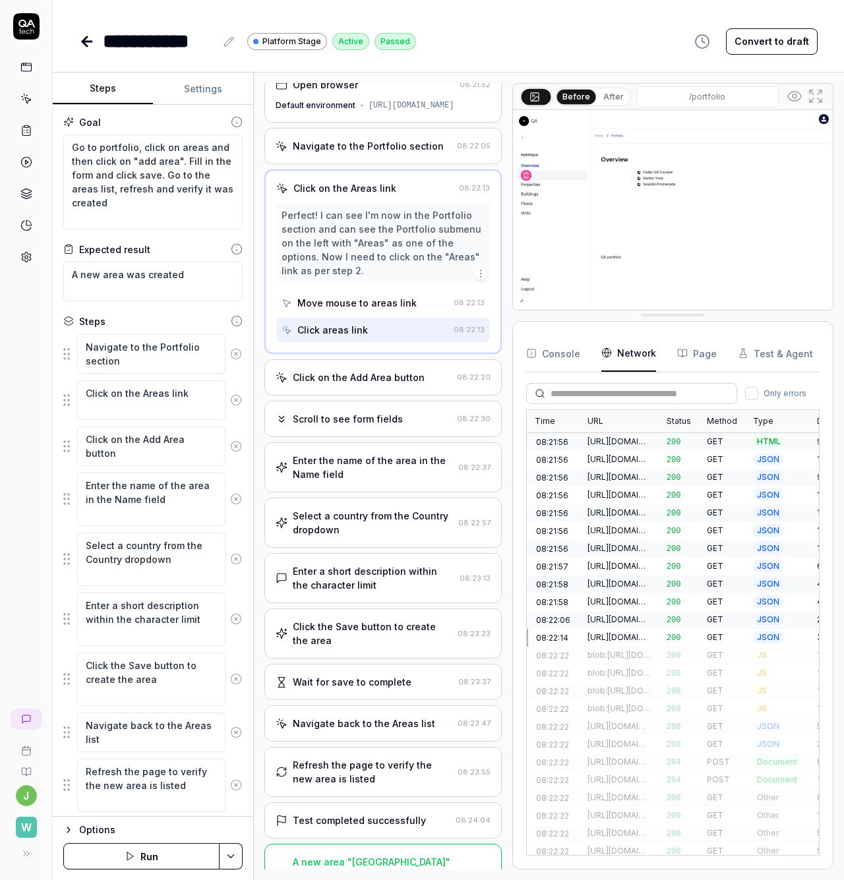
click at [254, 299] on div "Steps Settings Goal Go to portfolio, click on areas and then click on "add area…" at bounding box center [448, 475] width 791 height 807
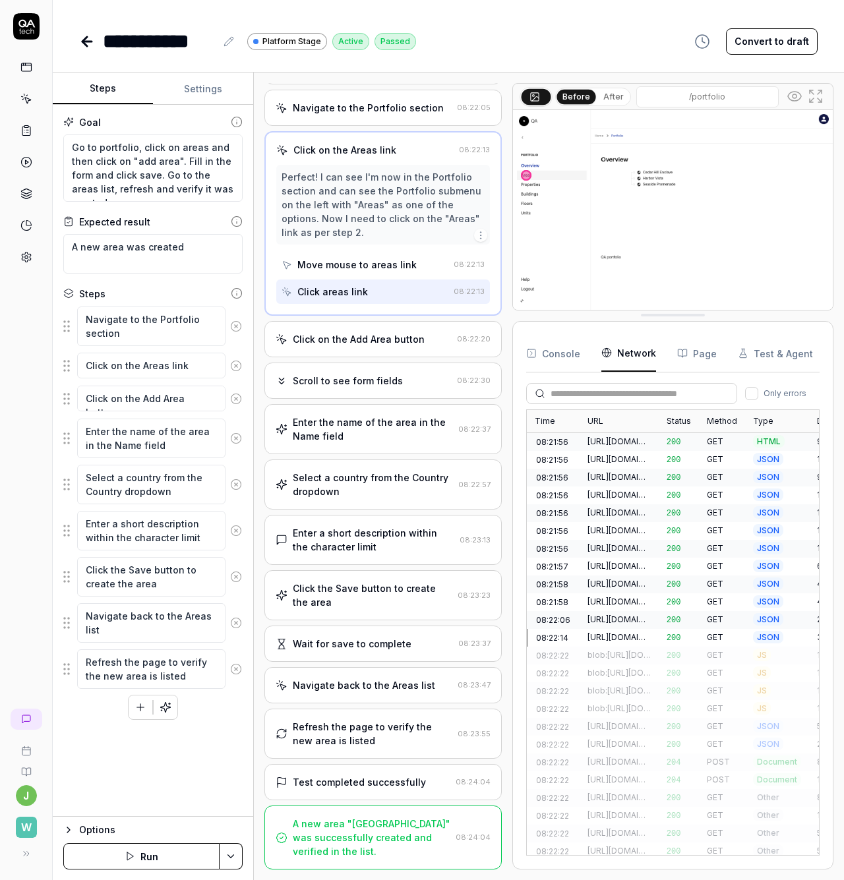
scroll to position [0, 0]
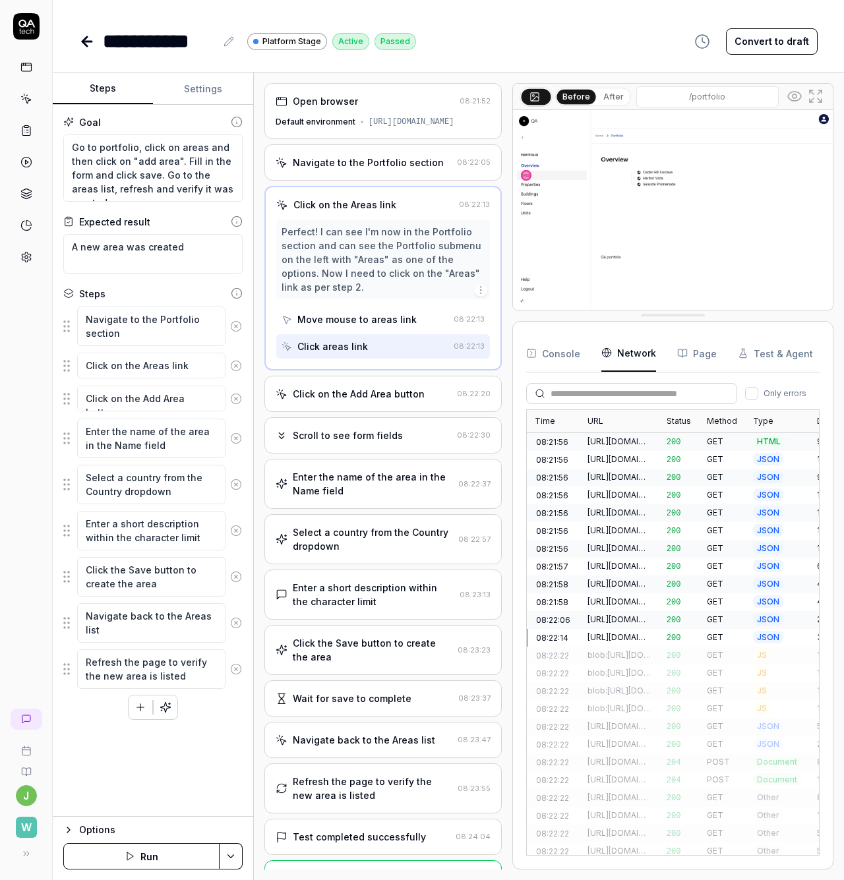
click at [793, 372] on button "Test & Agent" at bounding box center [774, 353] width 75 height 37
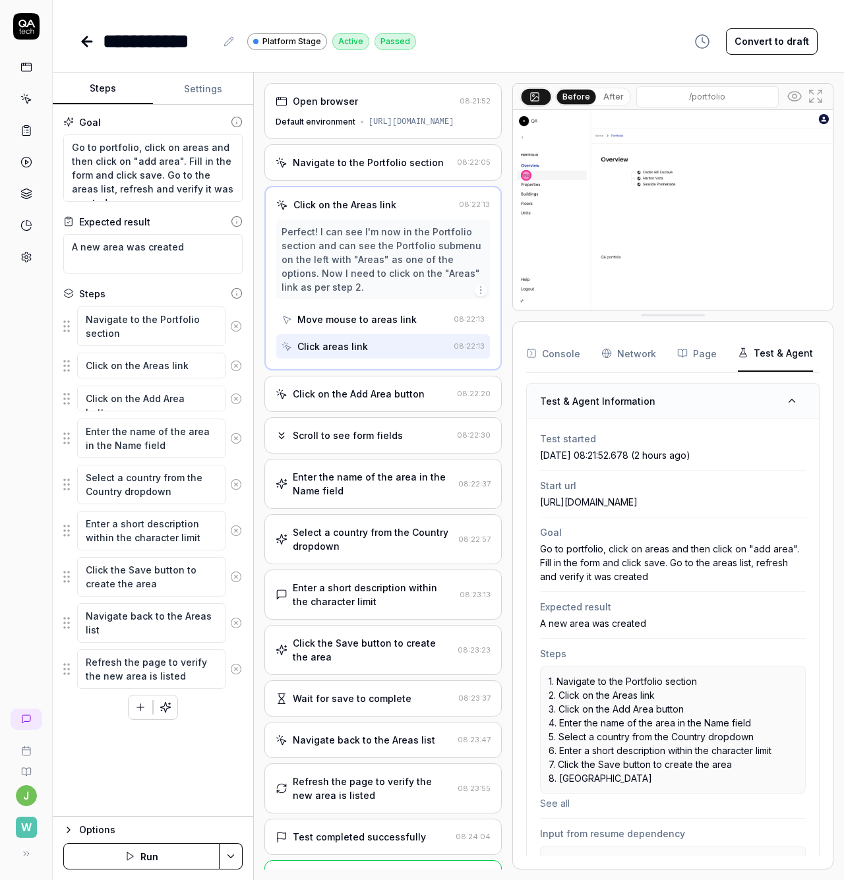
drag, startPoint x: 678, startPoint y: 627, endPoint x: 658, endPoint y: 374, distance: 253.9
click at [532, 95] on circle at bounding box center [533, 95] width 2 height 2
click at [566, 97] on button "Before" at bounding box center [575, 96] width 39 height 14
click at [604, 100] on button "After" at bounding box center [613, 97] width 31 height 14
drag, startPoint x: 567, startPoint y: 97, endPoint x: 579, endPoint y: 97, distance: 11.9
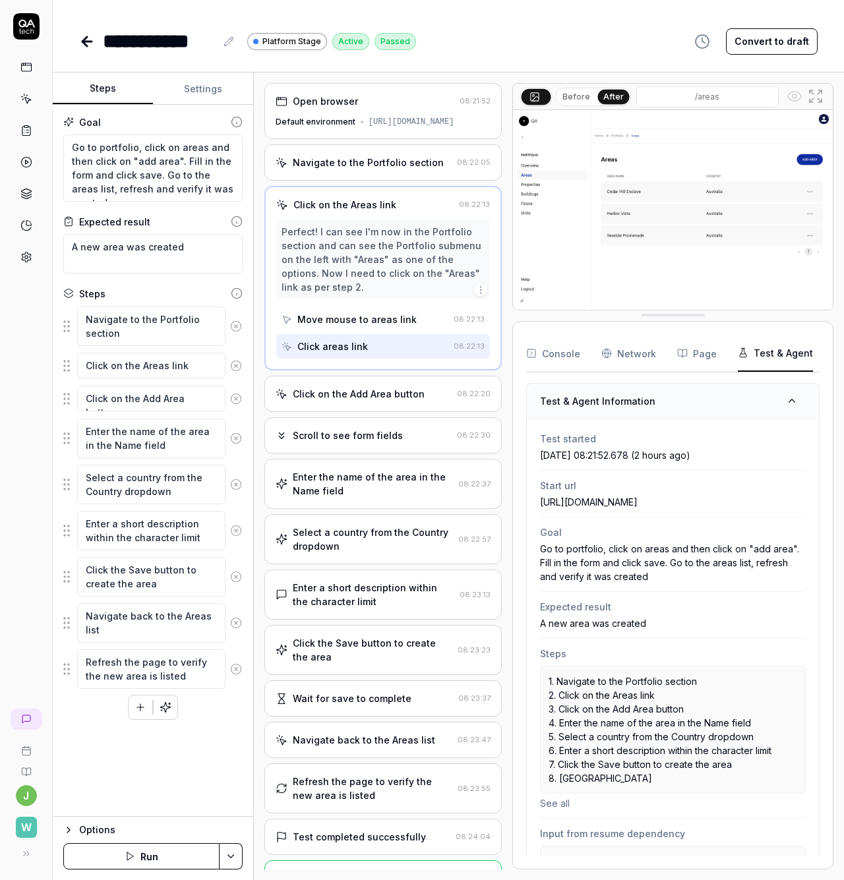
click at [567, 97] on button "Before" at bounding box center [576, 97] width 38 height 14
click at [610, 98] on button "After" at bounding box center [613, 97] width 31 height 14
click at [575, 97] on button "Before" at bounding box center [576, 97] width 38 height 14
click at [621, 96] on button "After" at bounding box center [613, 97] width 31 height 14
click at [575, 90] on button "Before" at bounding box center [576, 97] width 38 height 14
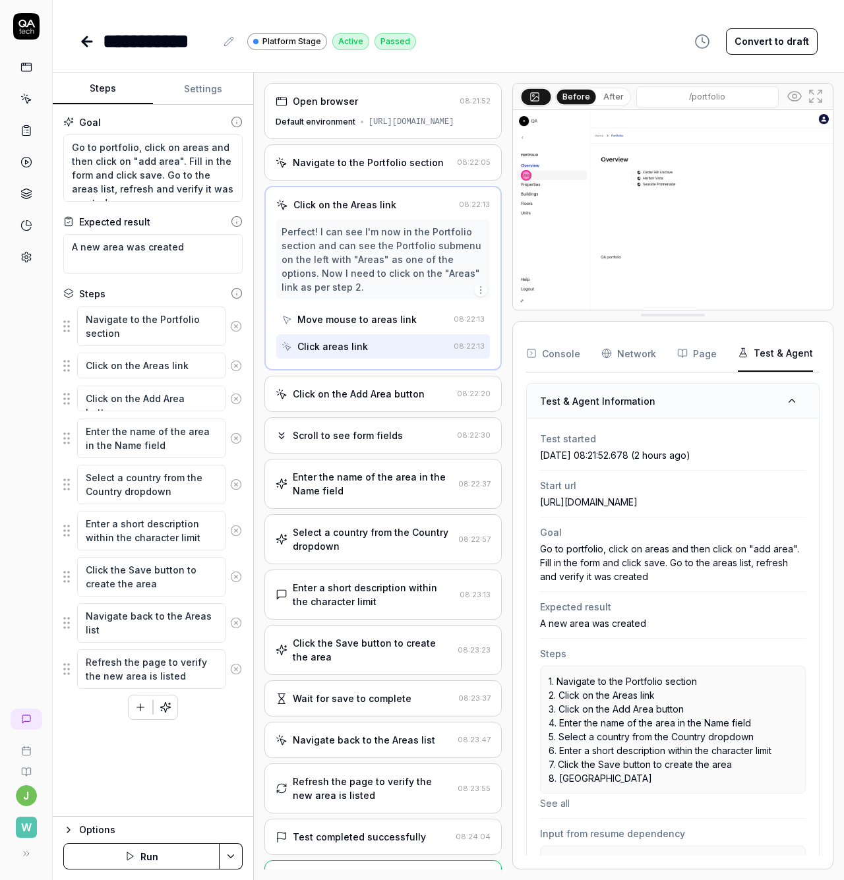
click at [793, 96] on icon at bounding box center [794, 96] width 16 height 16
click at [815, 100] on icon at bounding box center [815, 96] width 16 height 16
click at [387, 383] on div "Open browser 08:21:52 Default environment https://platform.stage.walktheroom.co…" at bounding box center [382, 476] width 237 height 786
click at [388, 401] on div "Click on the Add Area button" at bounding box center [359, 394] width 132 height 14
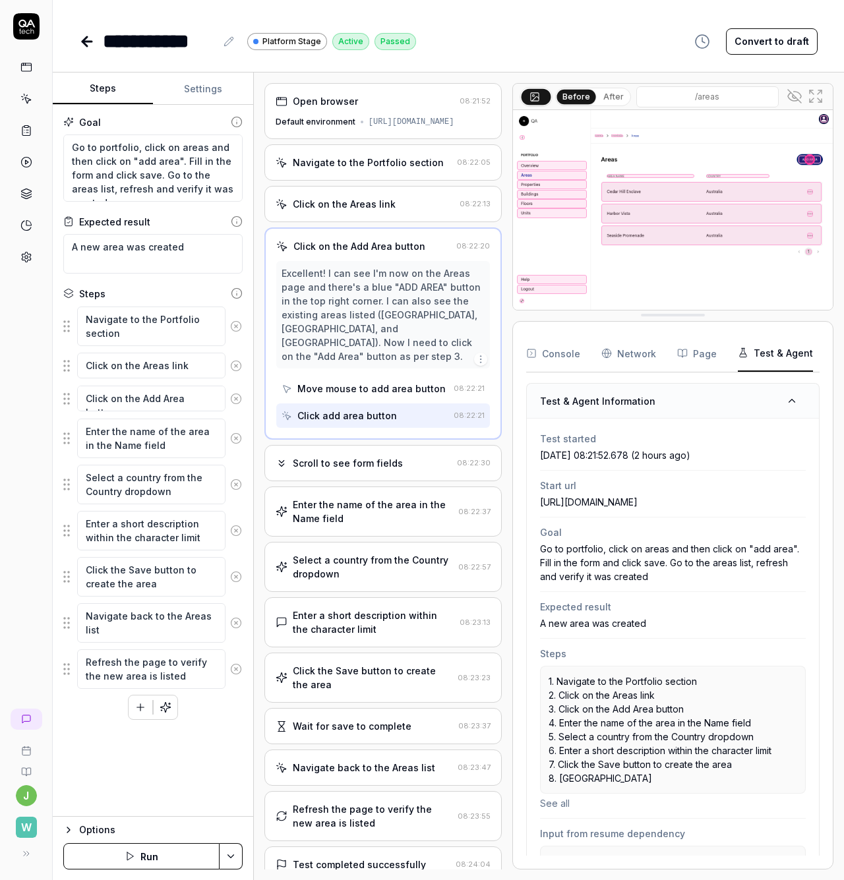
click at [378, 452] on div "Open browser 08:21:52 Default environment https://platform.stage.walktheroom.co…" at bounding box center [382, 476] width 237 height 786
click at [386, 470] on div "Scroll to see form fields" at bounding box center [348, 463] width 110 height 14
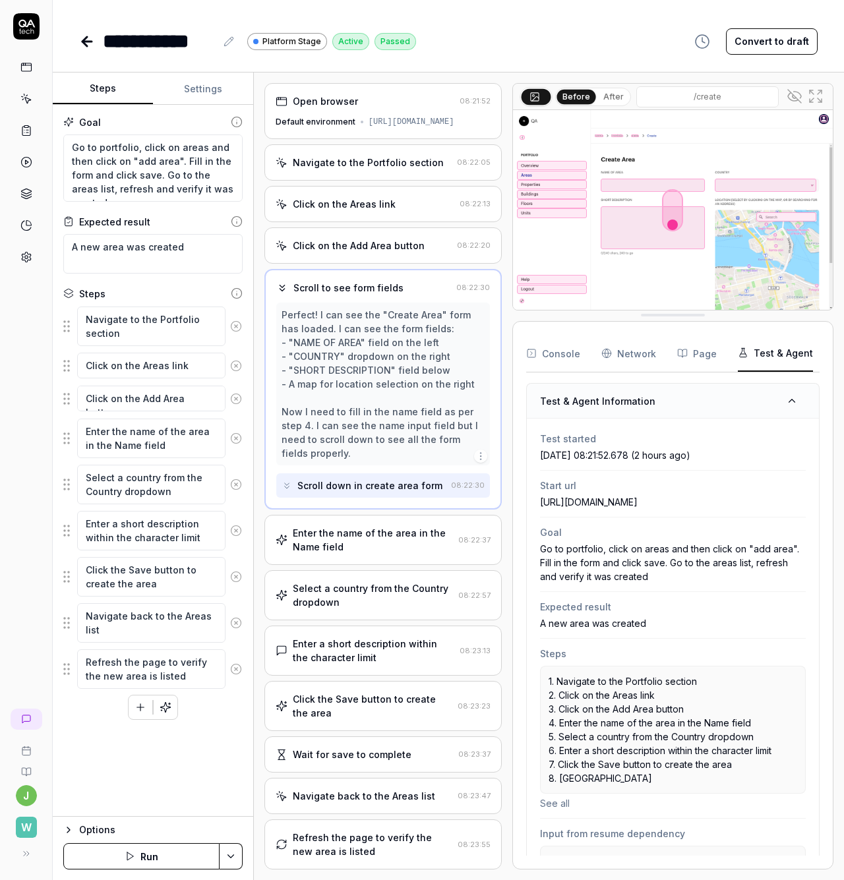
click at [377, 509] on div "Scroll to see form fields 08:22:30 Perfect! I can see the "Create Area" form ha…" at bounding box center [382, 389] width 237 height 241
click at [371, 553] on div "Enter the name of the area in the Name field" at bounding box center [373, 540] width 160 height 28
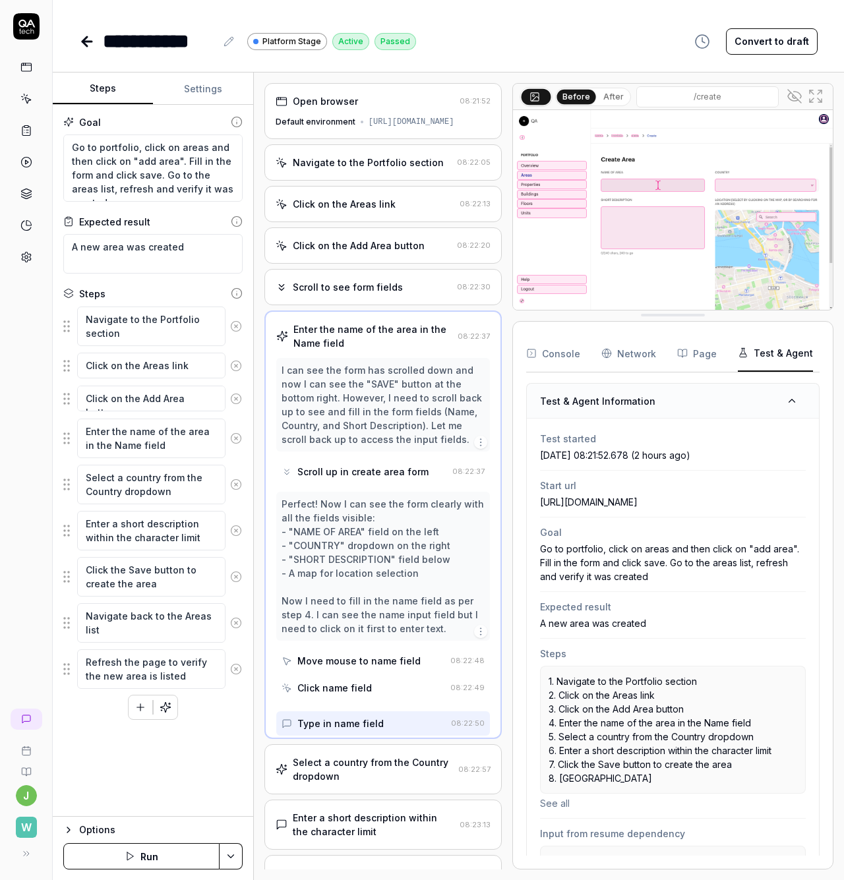
click at [362, 598] on div "Perfect! Now I can see the form clearly with all the fields visible: - "NAME OF…" at bounding box center [382, 566] width 203 height 138
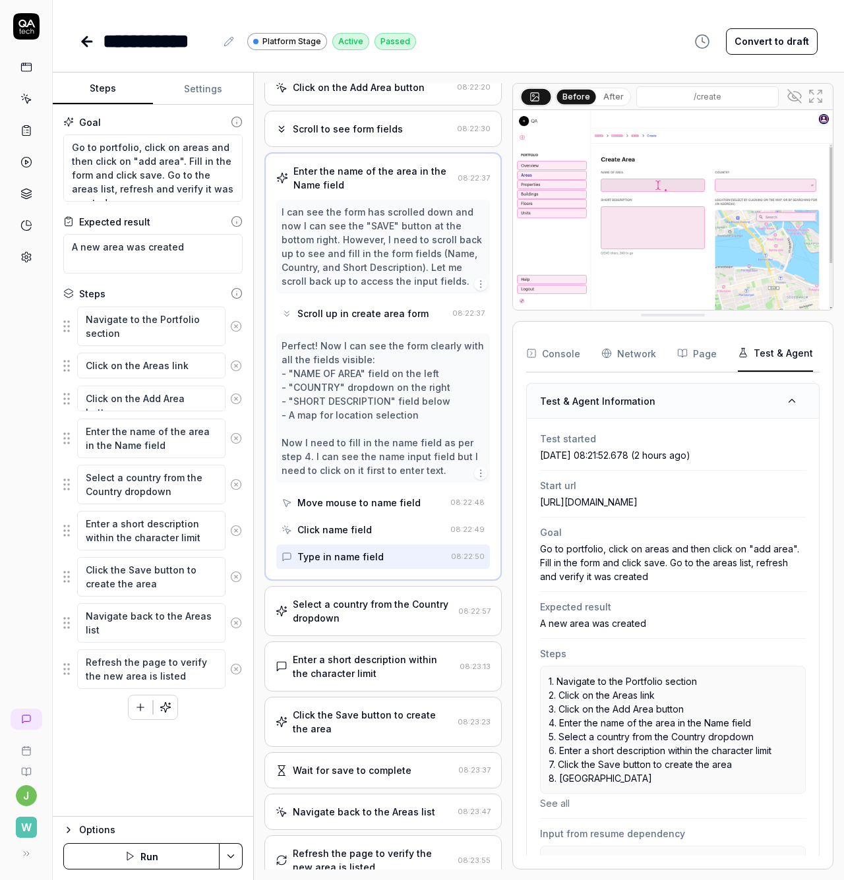
click at [353, 675] on div "Enter a short description within the character limit" at bounding box center [373, 666] width 161 height 28
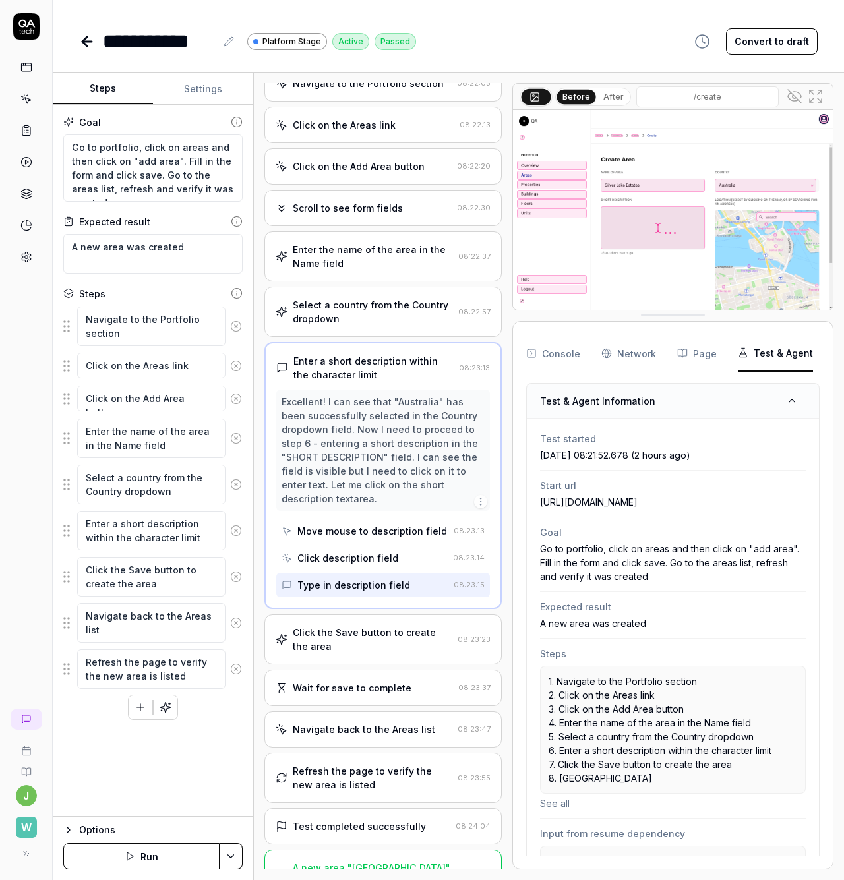
click at [370, 695] on div "Wait for save to complete" at bounding box center [352, 688] width 119 height 14
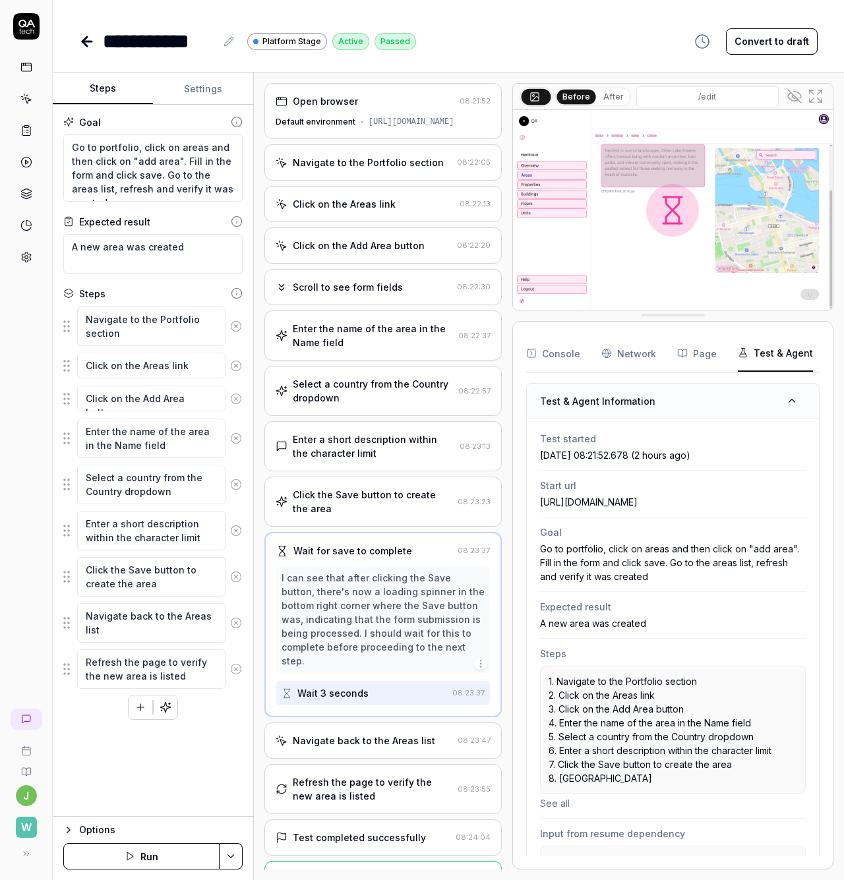
click at [368, 733] on div "Open browser 08:21:52 Default environment https://platform.stage.walktheroom.co…" at bounding box center [382, 476] width 237 height 786
type textarea "*"
click at [24, 67] on icon at bounding box center [26, 67] width 12 height 12
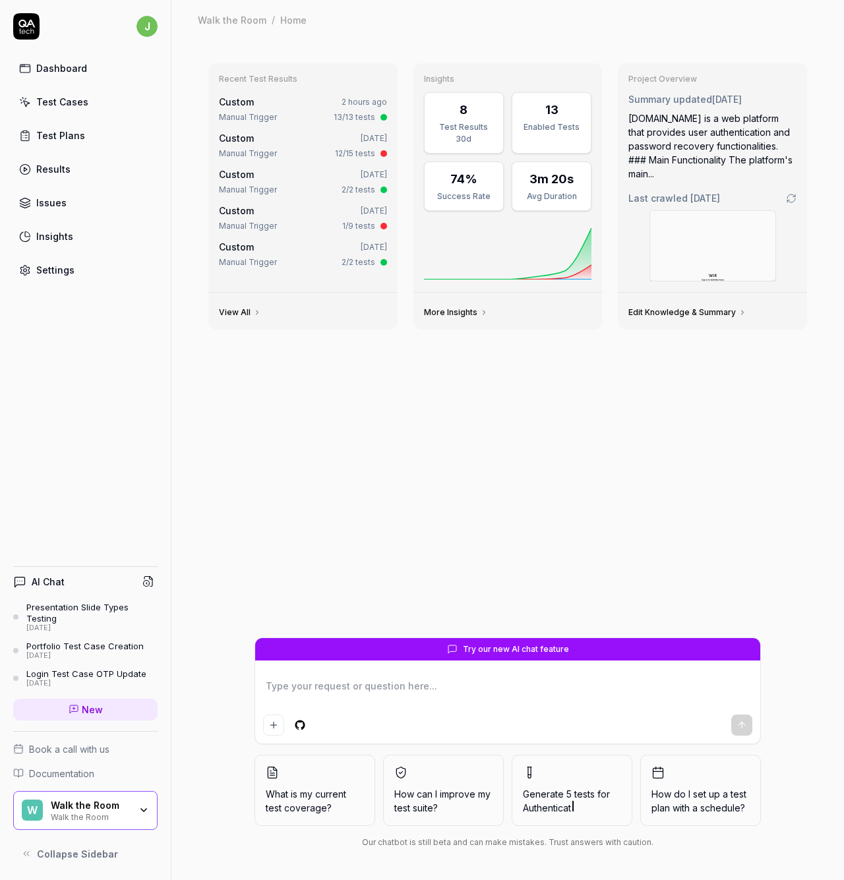
type textarea "*"
click at [73, 98] on div "Test Cases" at bounding box center [62, 102] width 52 height 14
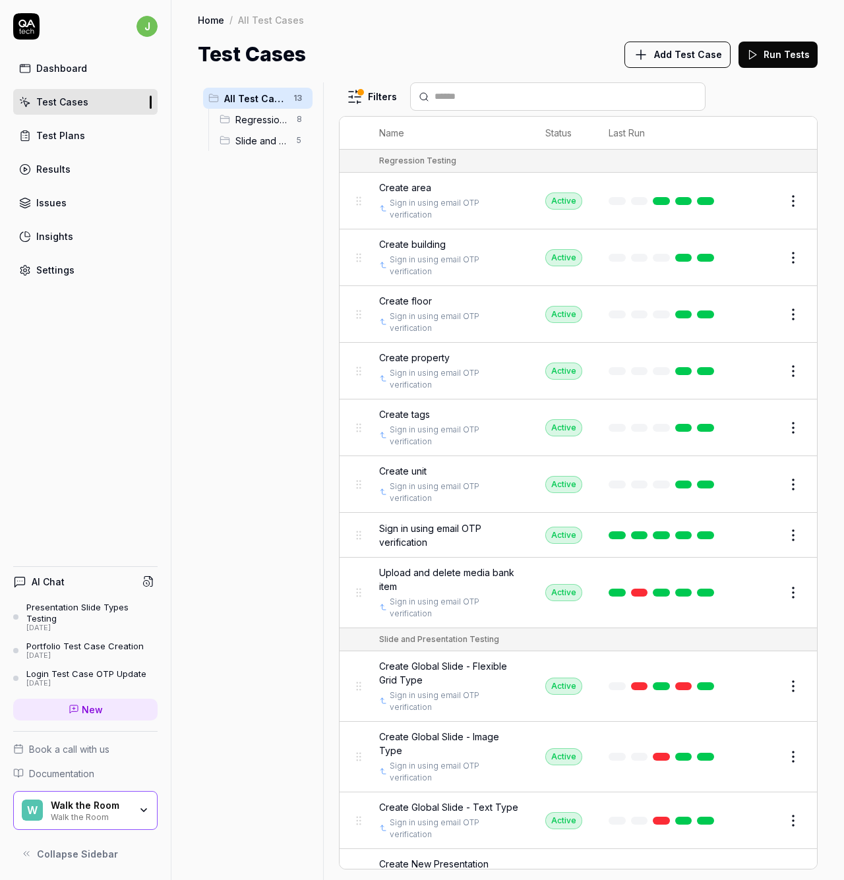
click at [301, 96] on html "j Dashboard Test Cases Test Plans Results Issues Insights Settings AI Chat Pres…" at bounding box center [422, 440] width 844 height 880
click at [273, 124] on div "Add Scenario" at bounding box center [252, 123] width 104 height 29
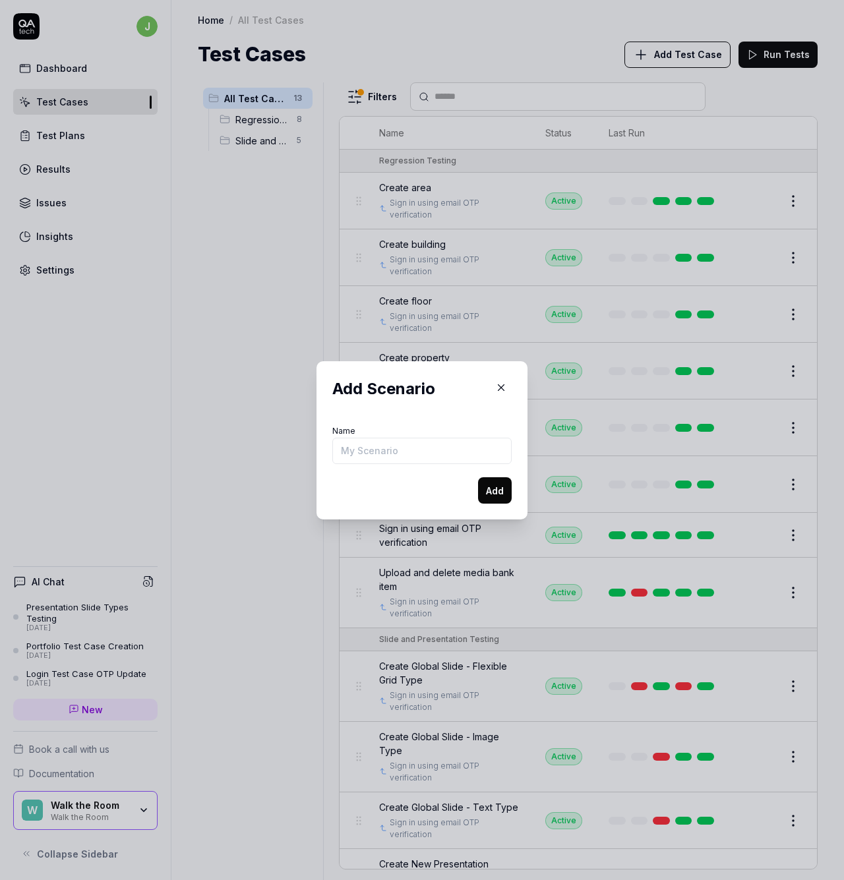
click at [496, 386] on icon "button" at bounding box center [501, 388] width 12 height 12
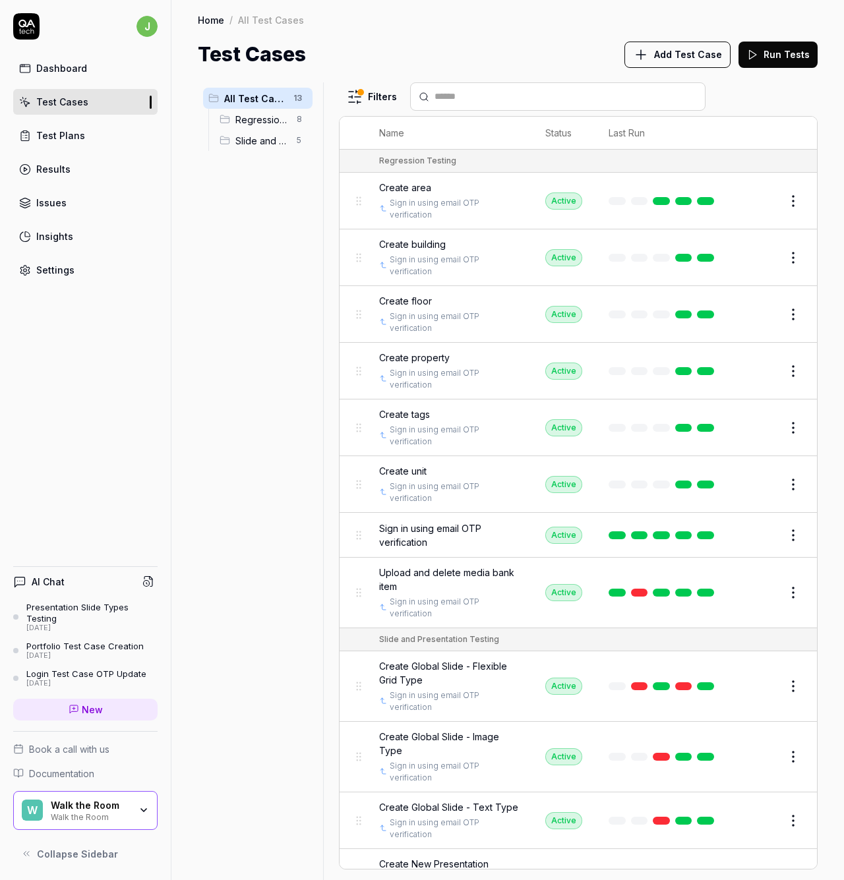
click at [60, 268] on div "Settings" at bounding box center [55, 270] width 38 height 14
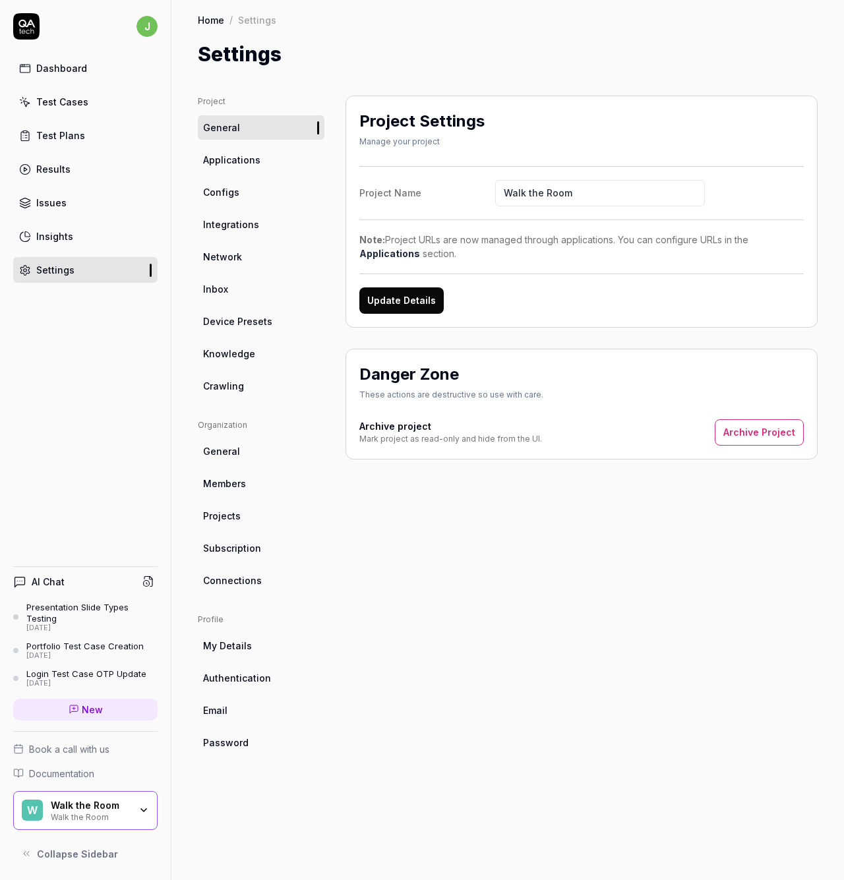
click at [252, 161] on span "Applications" at bounding box center [231, 160] width 57 height 14
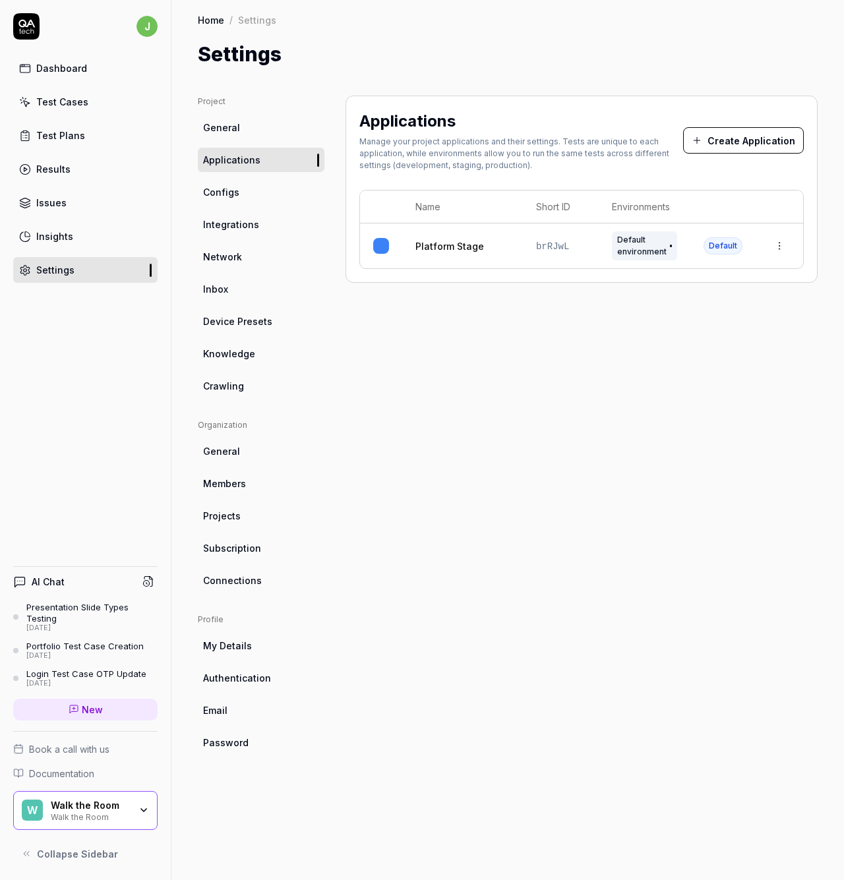
click at [730, 139] on button "Create Application" at bounding box center [743, 140] width 121 height 26
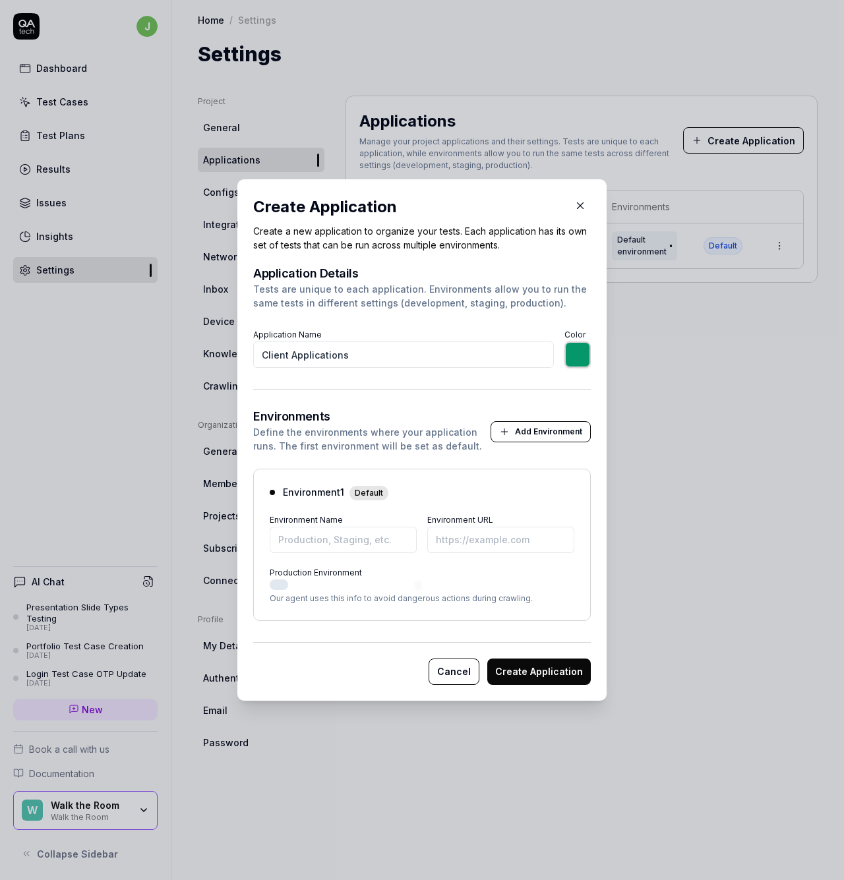
type input "Client Applications"
click at [578, 349] on input "*******" at bounding box center [577, 354] width 26 height 26
type input "*******"
click at [485, 320] on div "Application Details Tests are unique to each application. Environments allow yo…" at bounding box center [421, 318] width 337 height 100
click at [336, 539] on input "Environment Name" at bounding box center [343, 540] width 147 height 26
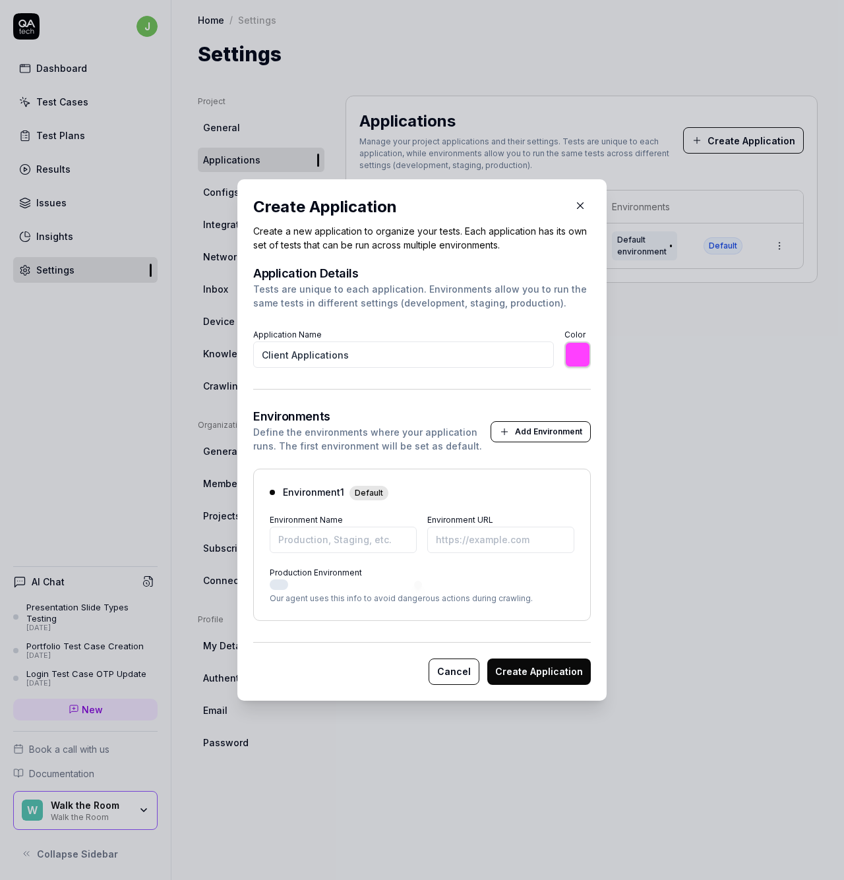
click at [270, 583] on button "Production Environment" at bounding box center [279, 584] width 18 height 11
click at [324, 556] on div "Environment 1 Default Environment Name Environment URL Production Environment O…" at bounding box center [421, 545] width 337 height 152
click at [277, 586] on button "Production Environment" at bounding box center [279, 584] width 18 height 11
click at [321, 534] on input "Environment Name" at bounding box center [343, 540] width 147 height 26
type input "Production"
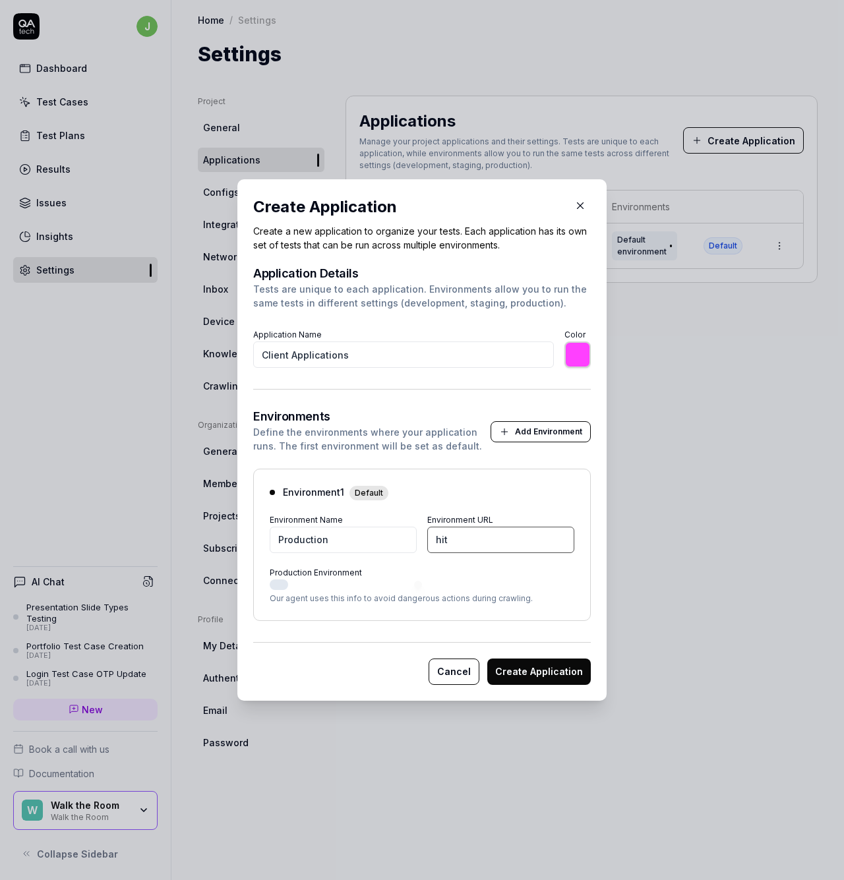
click at [469, 541] on input "hit" at bounding box center [500, 540] width 147 height 26
paste input "ttps://playground.walktheroom.app/sv/_wtr-preview/e3d/0194f0fc-afb0-720a-ab37-2…"
drag, startPoint x: 493, startPoint y: 542, endPoint x: 311, endPoint y: 537, distance: 181.9
click at [311, 537] on div "Environment Name Production Environment URL https://playground.walktheroom.app/…" at bounding box center [422, 532] width 304 height 42
type input "https://playground.walktheroom.app/sv/_wtr-preview/e3d/0194f0fc-afb0-720a-ab37-…"
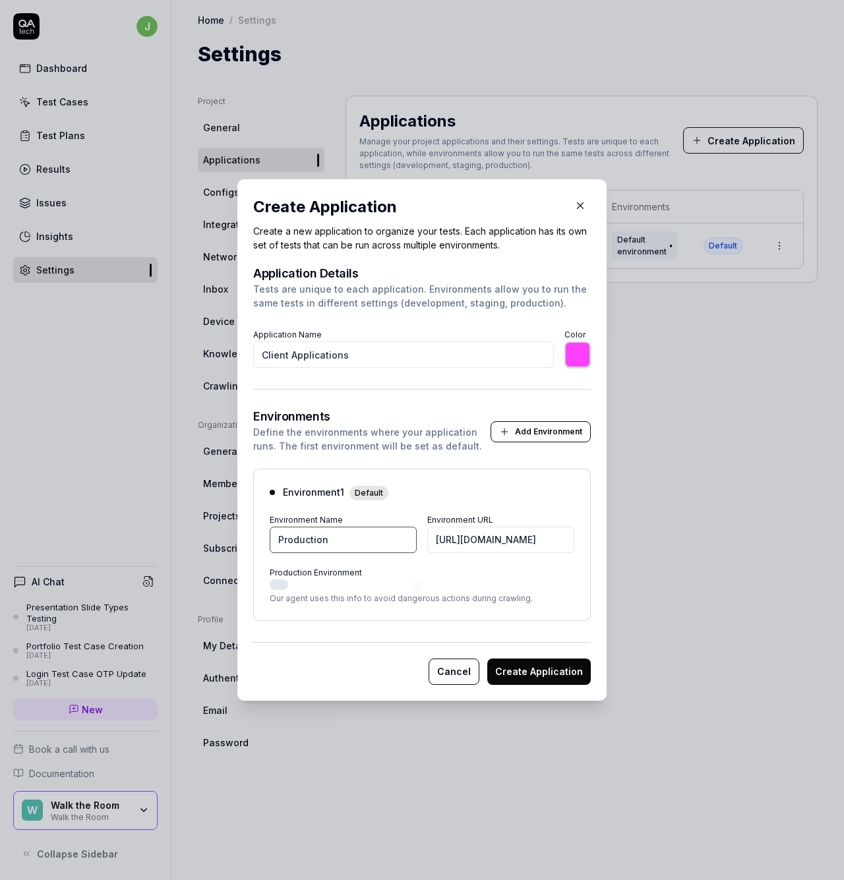
click at [347, 542] on input "Production" at bounding box center [343, 540] width 147 height 26
drag, startPoint x: 362, startPoint y: 357, endPoint x: 208, endPoint y: 348, distance: 155.1
click at [211, 348] on div "​ Create Application Create a new application to organize your tests. Each appl…" at bounding box center [422, 439] width 422 height 553
type input "Playground App"
click at [362, 540] on input "Production" at bounding box center [343, 540] width 147 height 26
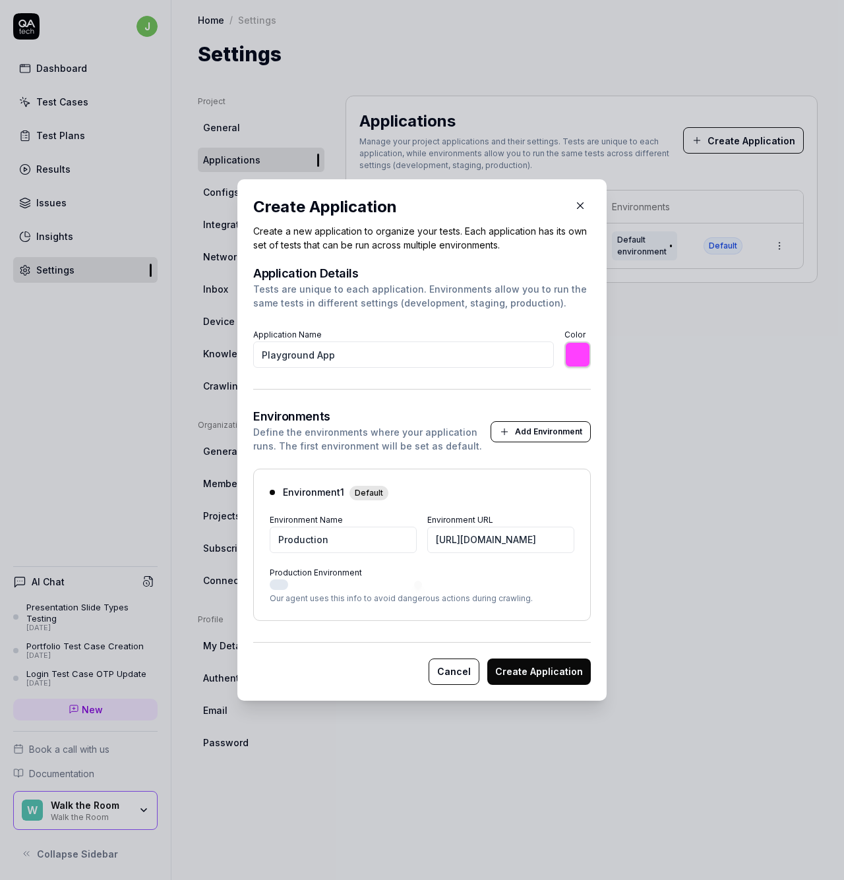
click at [538, 673] on button "Create Application" at bounding box center [538, 671] width 103 height 26
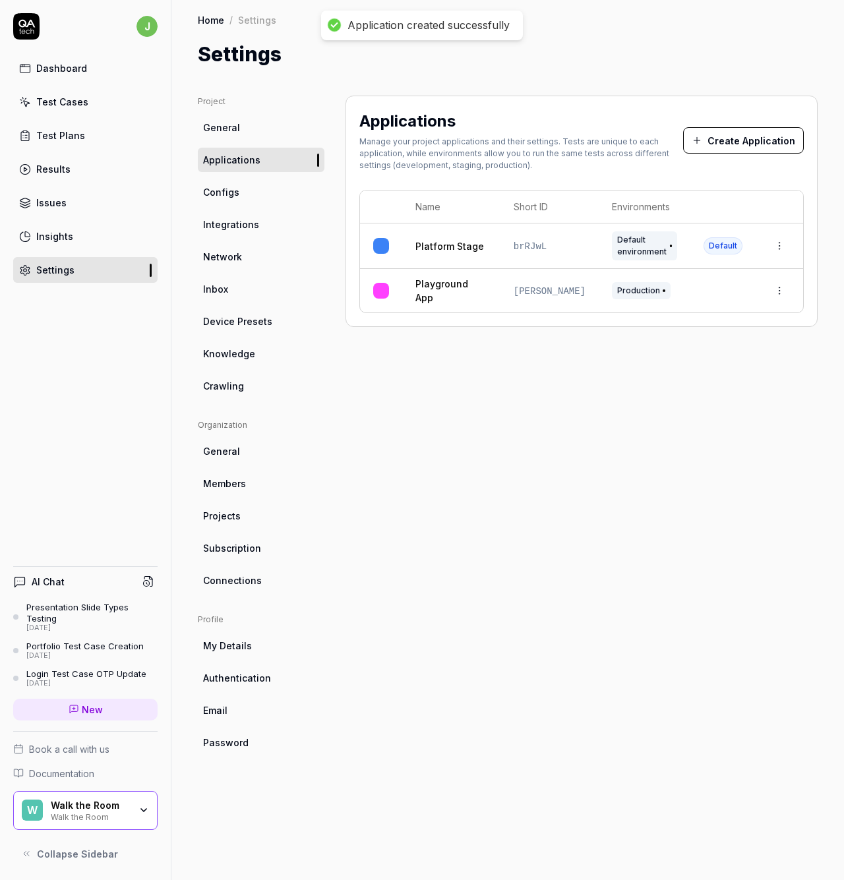
drag, startPoint x: 77, startPoint y: 95, endPoint x: 88, endPoint y: 105, distance: 14.5
click at [77, 95] on div "Test Cases" at bounding box center [62, 102] width 52 height 14
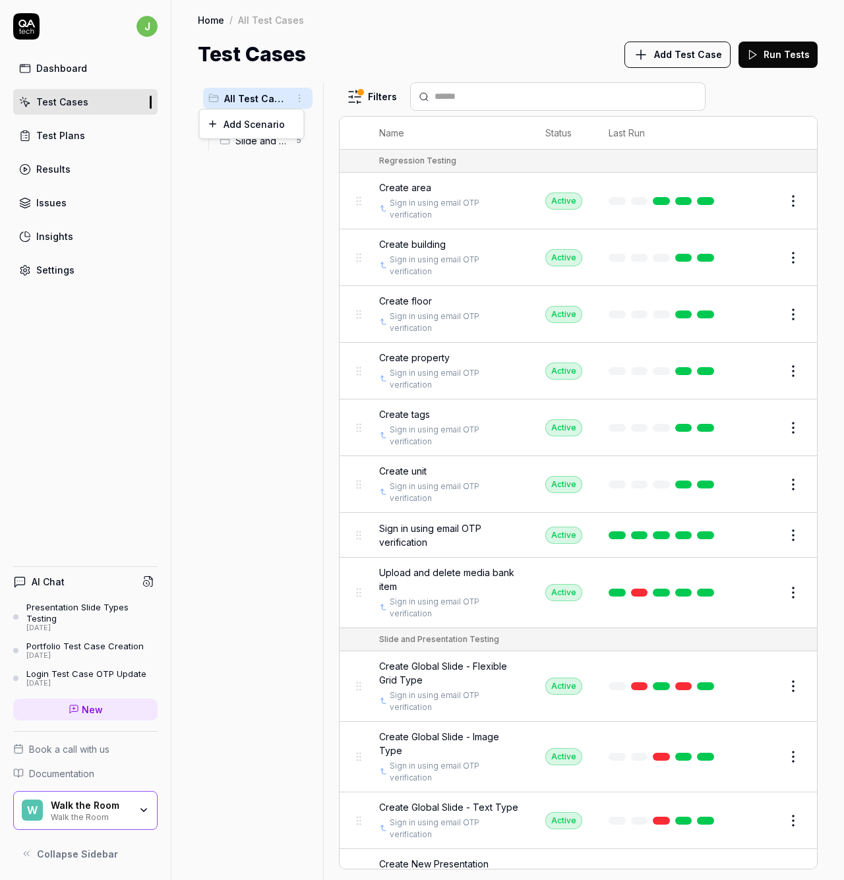
click at [301, 97] on html "j Dashboard Test Cases Test Plans Results Issues Insights Settings AI Chat Pres…" at bounding box center [422, 440] width 844 height 880
click at [277, 123] on div "Add Scenario" at bounding box center [252, 123] width 104 height 29
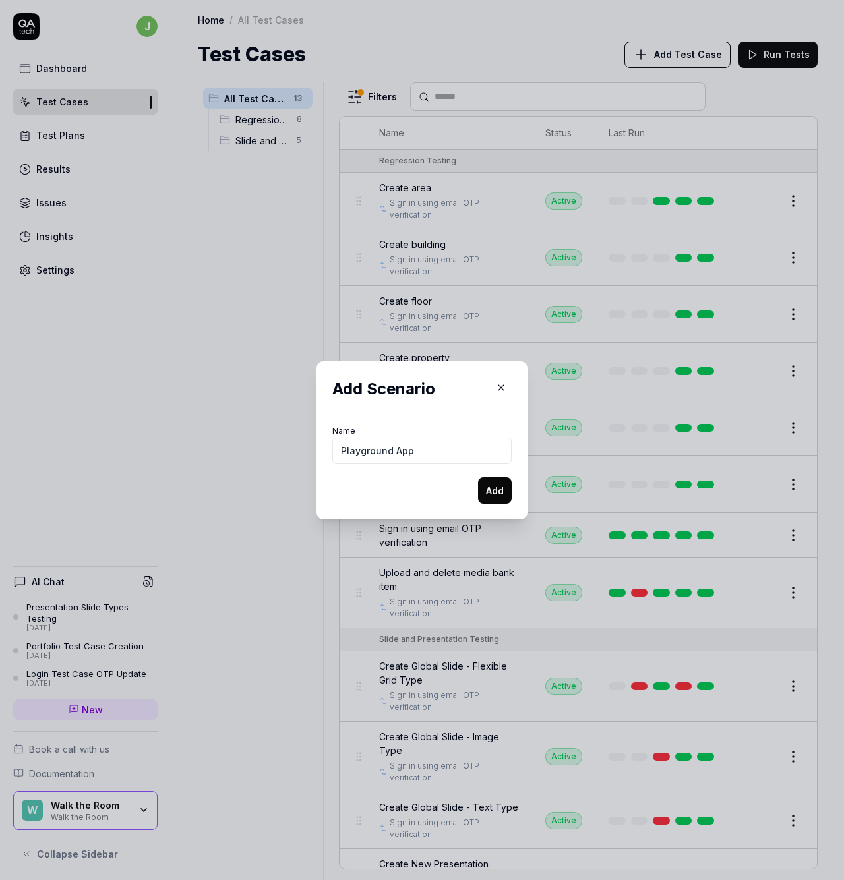
type input "Playground App"
click at [496, 496] on button "Add" at bounding box center [495, 490] width 34 height 26
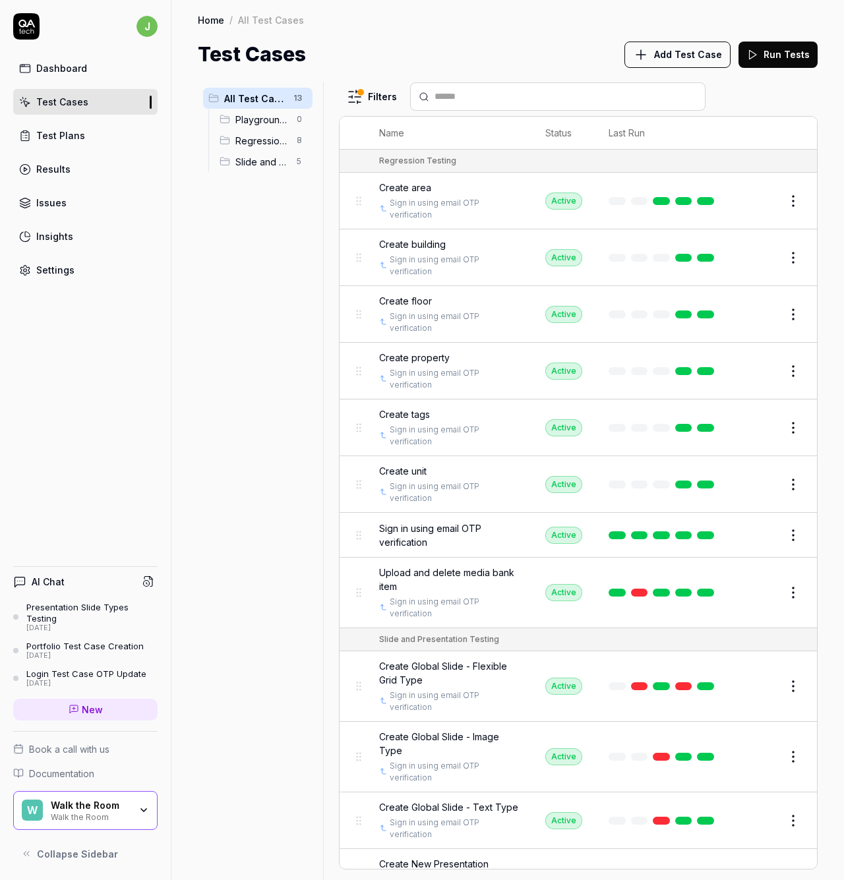
click at [255, 117] on span "Playground App" at bounding box center [261, 120] width 53 height 14
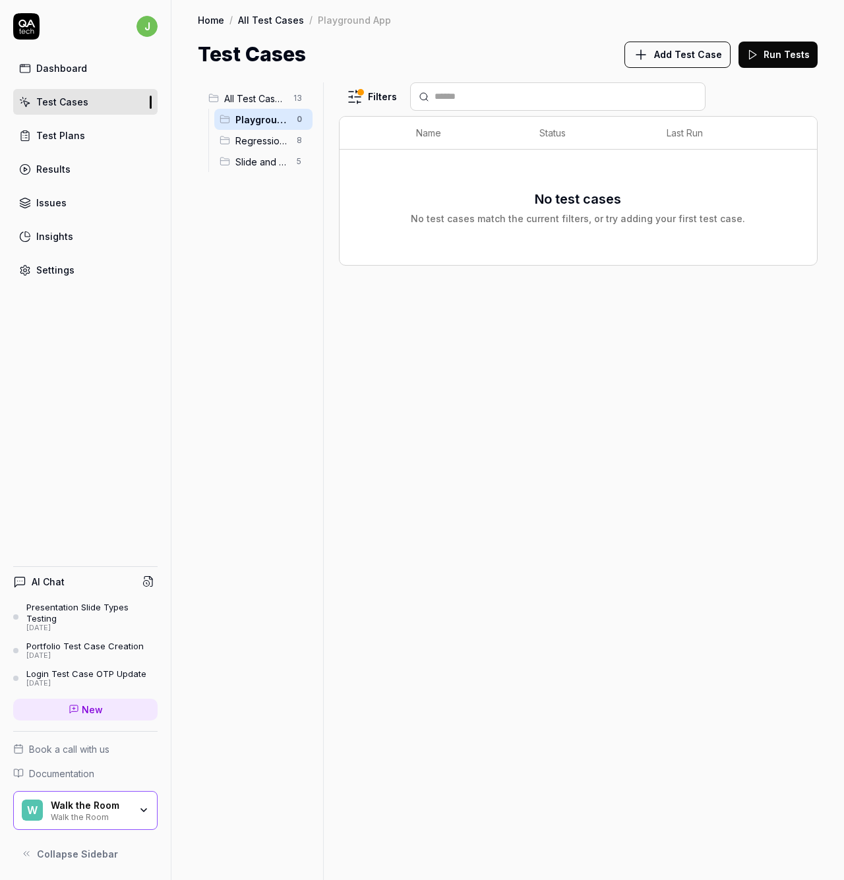
click at [708, 57] on span "Add Test Case" at bounding box center [688, 54] width 68 height 14
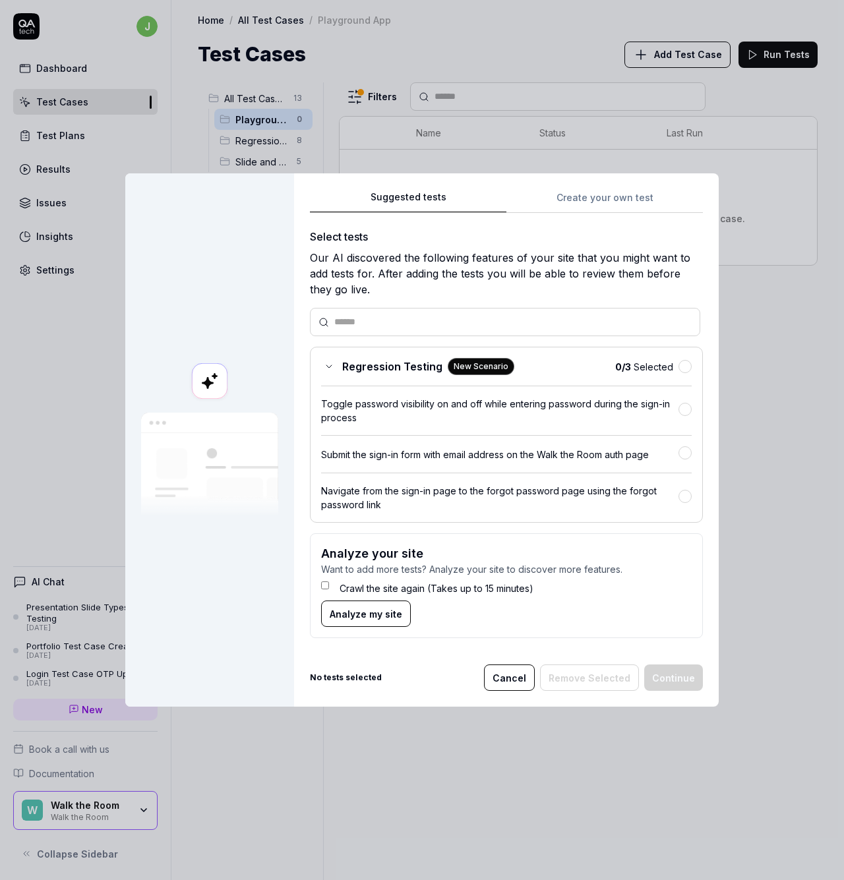
click at [581, 198] on div "Suggested tests Create your own test Select tests Our AI discovered the followi…" at bounding box center [506, 419] width 393 height 460
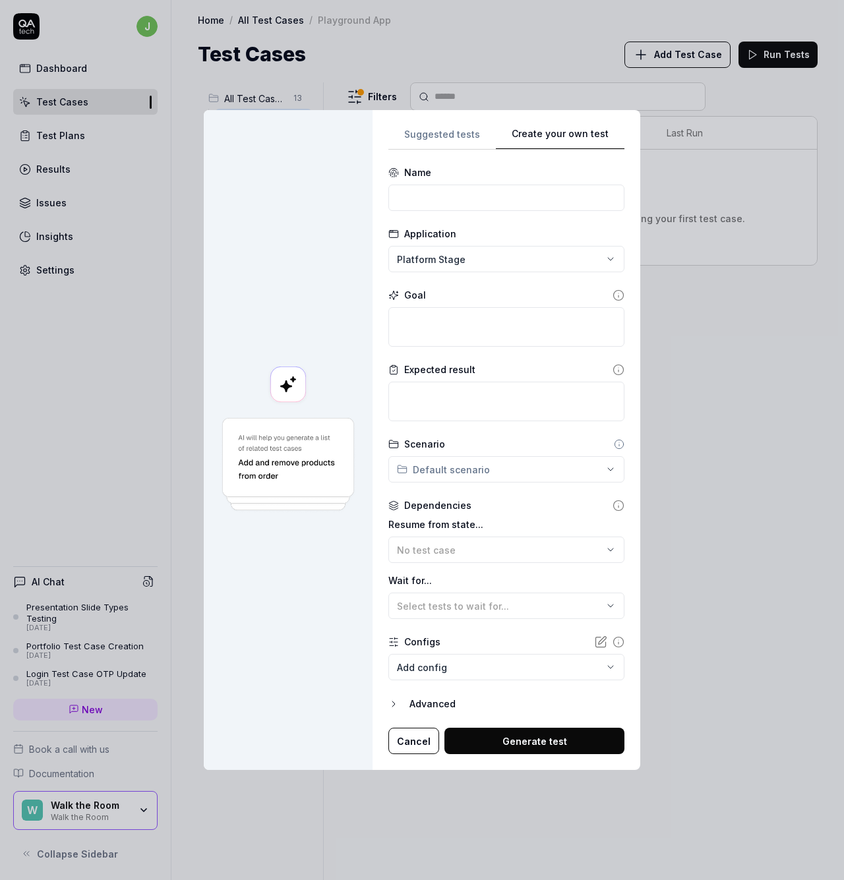
click at [476, 250] on div "**********" at bounding box center [422, 440] width 844 height 880
click at [481, 322] on div "Playground App" at bounding box center [462, 319] width 129 height 14
click at [456, 195] on input at bounding box center [506, 198] width 236 height 26
click at [464, 198] on input "Test" at bounding box center [506, 198] width 236 height 26
type input "E3D Controls & Navigation"
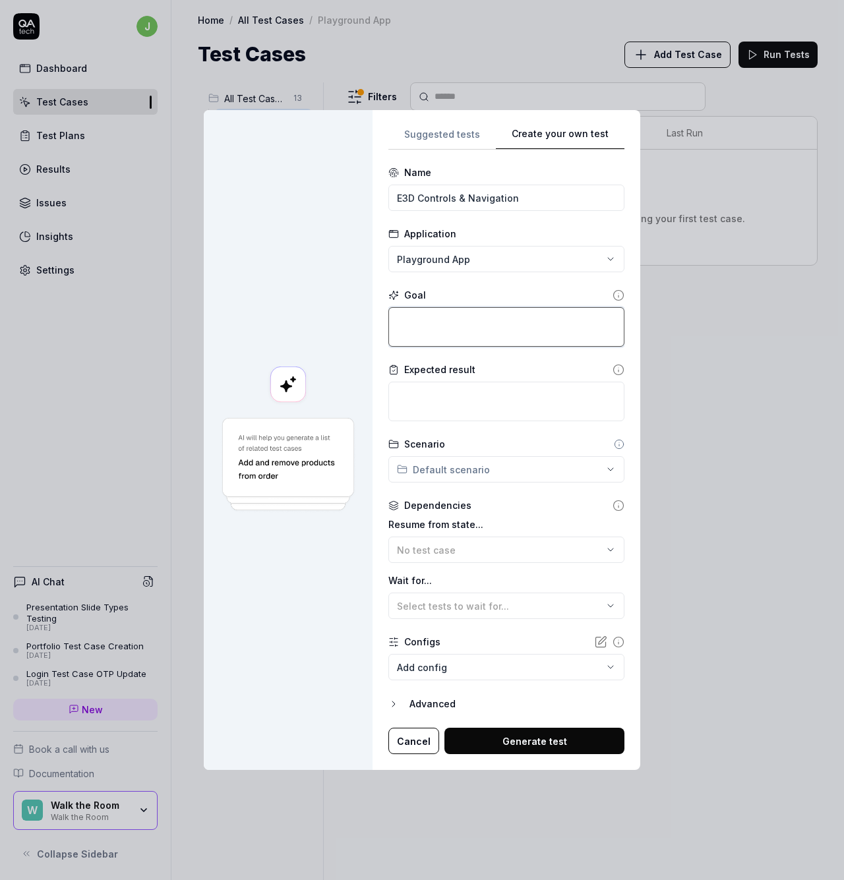
click at [458, 332] on textarea at bounding box center [506, 327] width 236 height 40
type textarea "*"
type textarea "L"
type textarea "*"
type textarea "Lo"
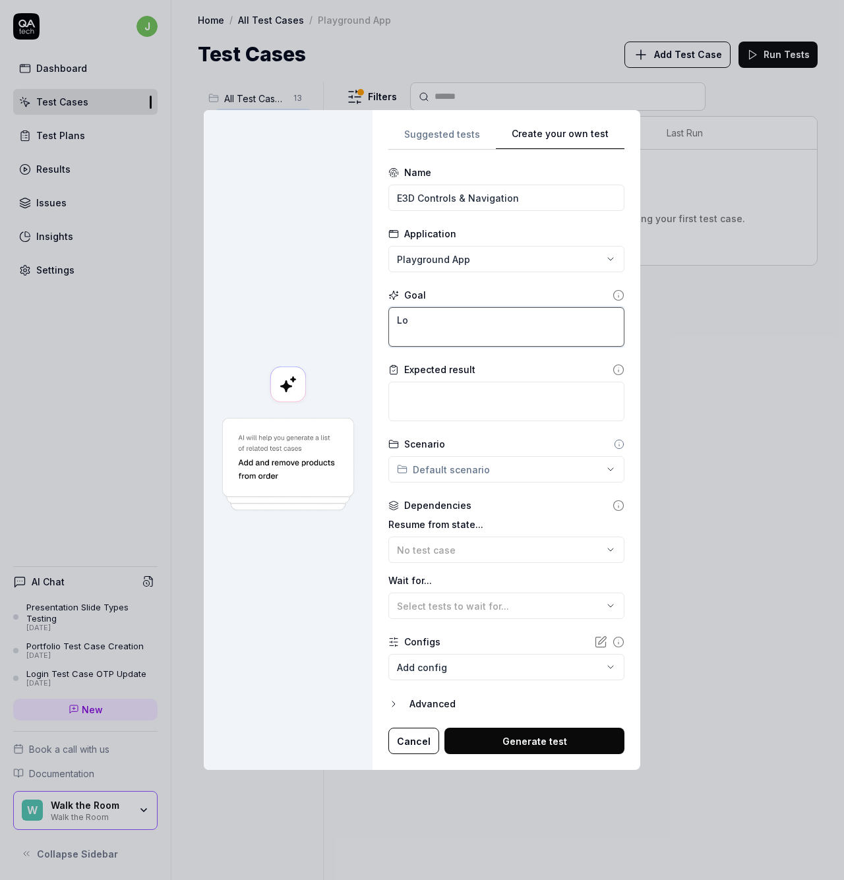
type textarea "*"
type textarea "Loa"
type textarea "*"
type textarea "Load"
type textarea "*"
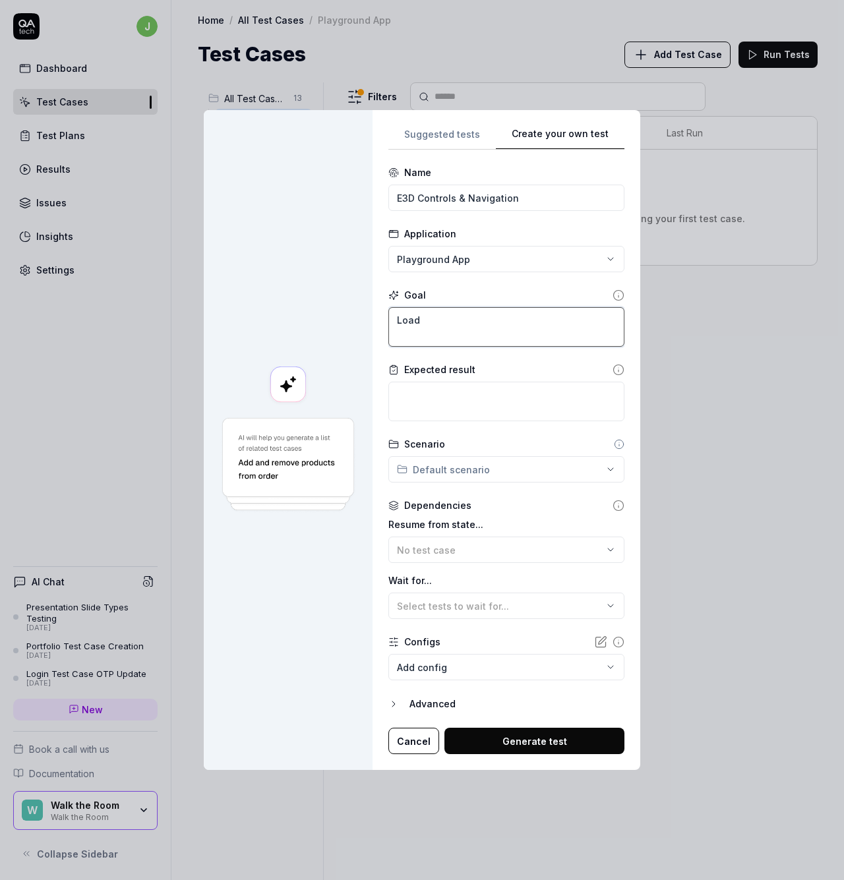
type textarea "Load"
type textarea "*"
type textarea "Load t"
type textarea "*"
type textarea "Load th"
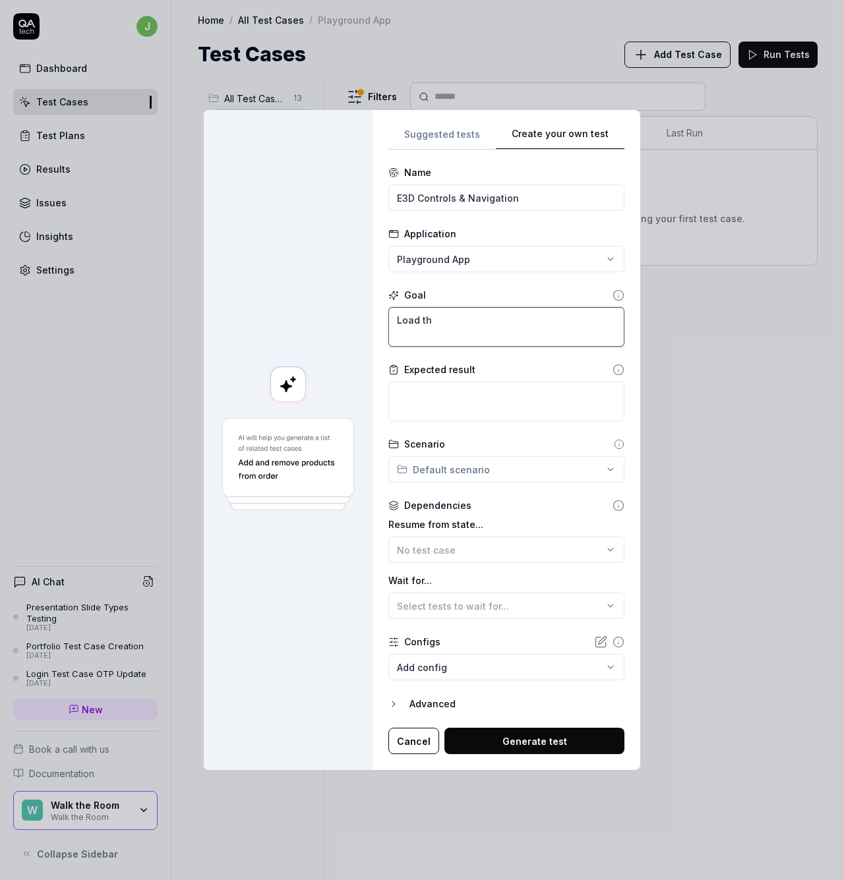
type textarea "*"
type textarea "Load the"
type textarea "*"
type textarea "Load the"
type textarea "*"
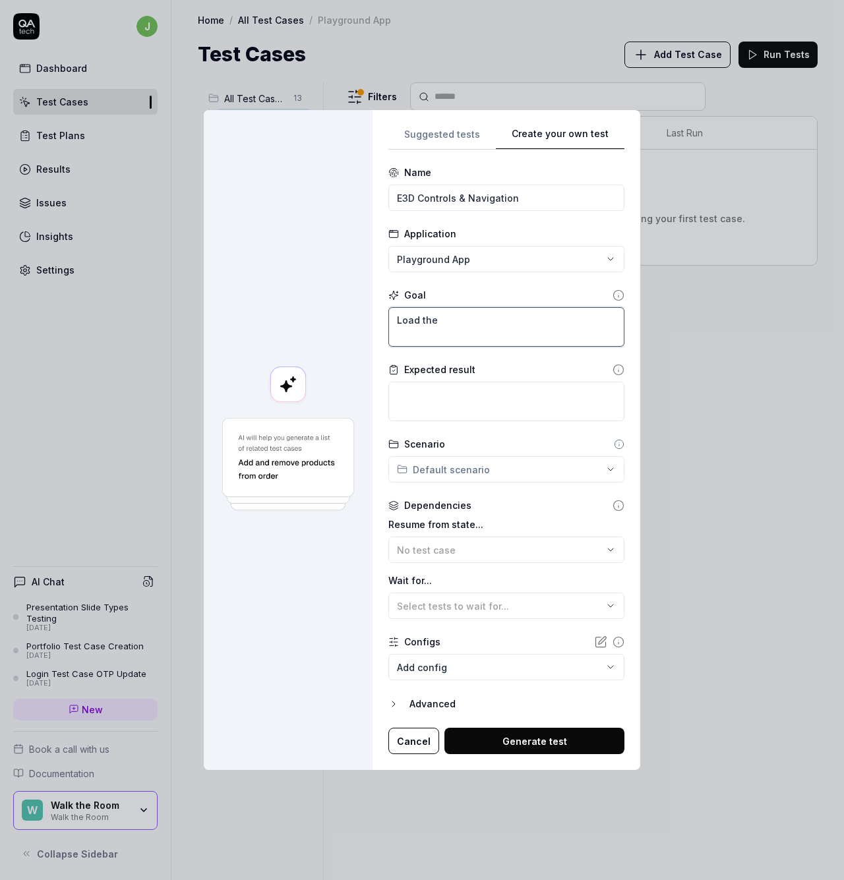
type textarea "Load the 3"
type textarea "*"
type textarea "Load the 3D"
type textarea "*"
type textarea "Load the 3D"
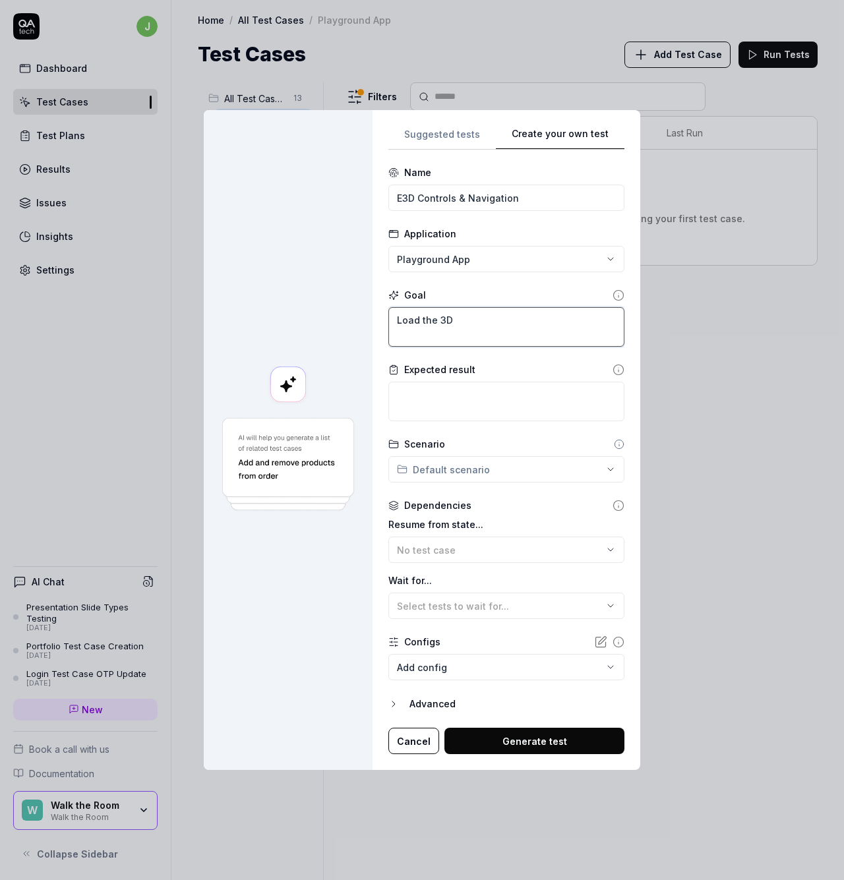
type textarea "*"
type textarea "Load the 3D e"
type textarea "*"
type textarea "Load the 3D en"
type textarea "*"
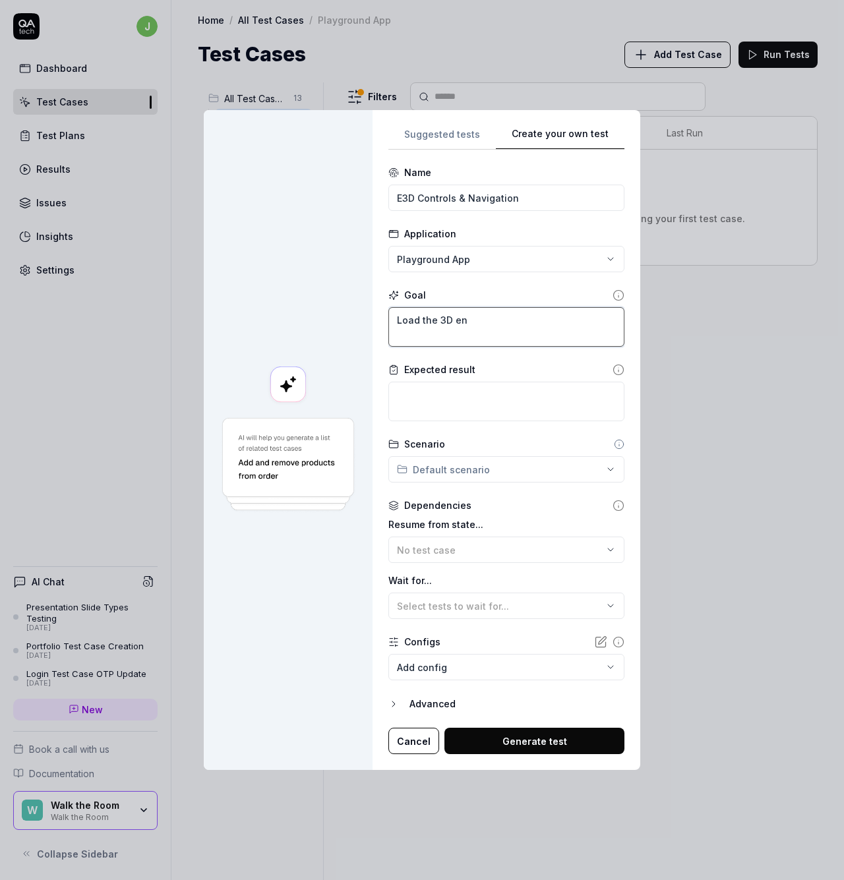
type textarea "Load the 3D env"
type textarea "*"
type textarea "Load the 3D envi"
type textarea "*"
type textarea "Load the 3D envir"
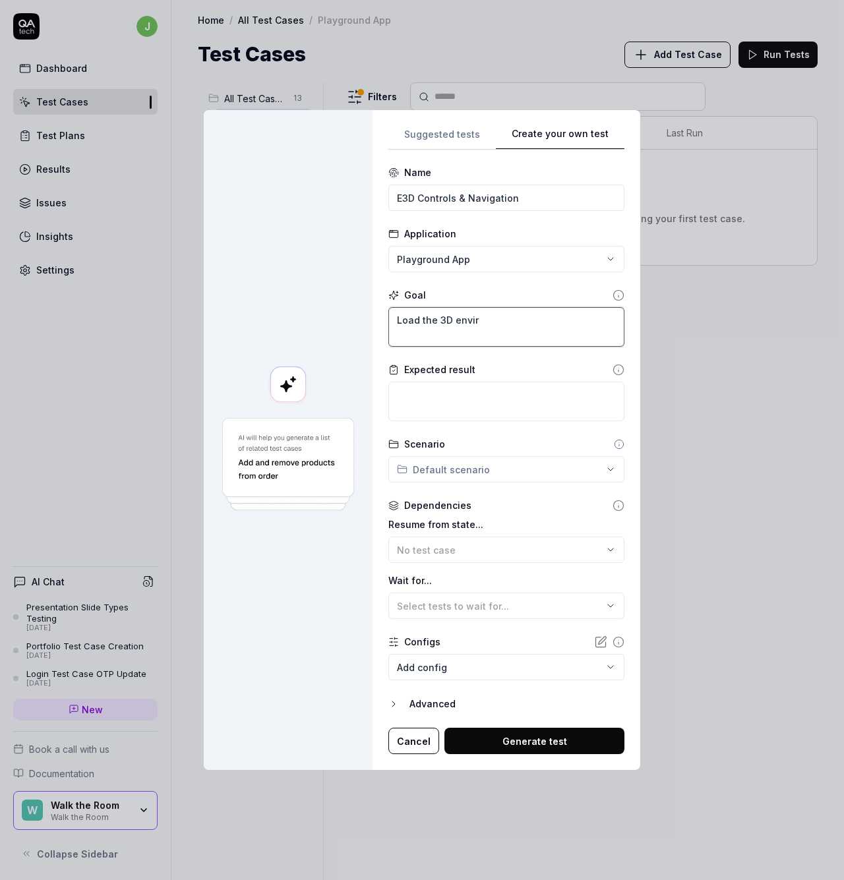
type textarea "*"
type textarea "Load the 3D enviro"
type textarea "*"
type textarea "Load the 3D environ"
type textarea "*"
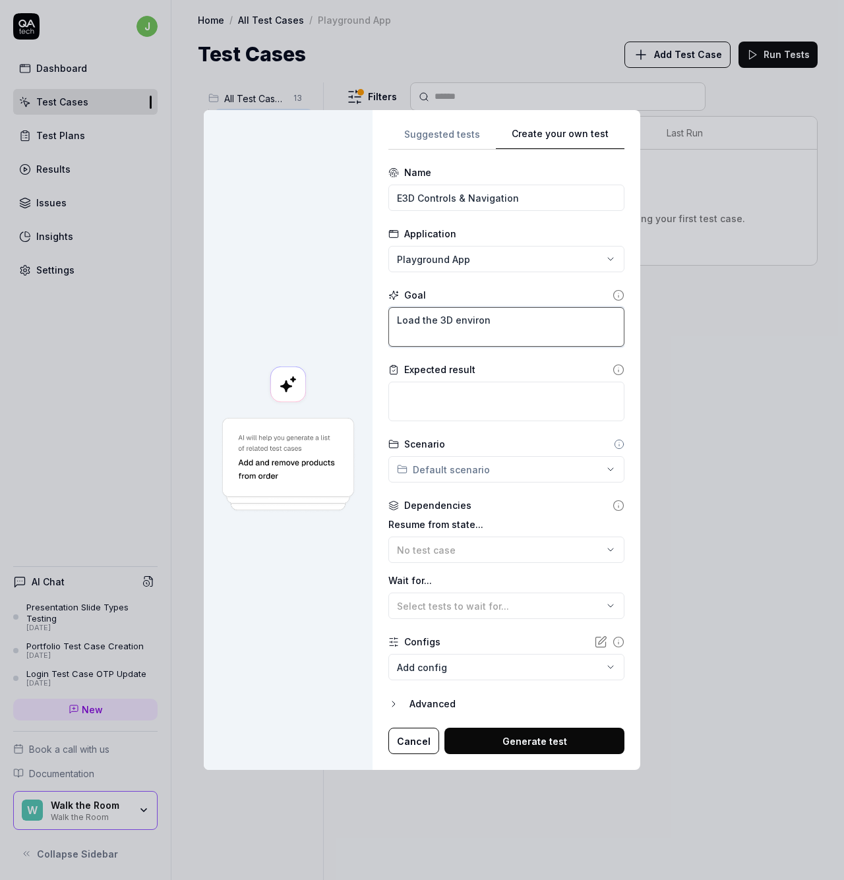
type textarea "Load the 3D environm"
type textarea "*"
type textarea "Load the 3D environme"
type textarea "*"
type textarea "Load the 3D environmen"
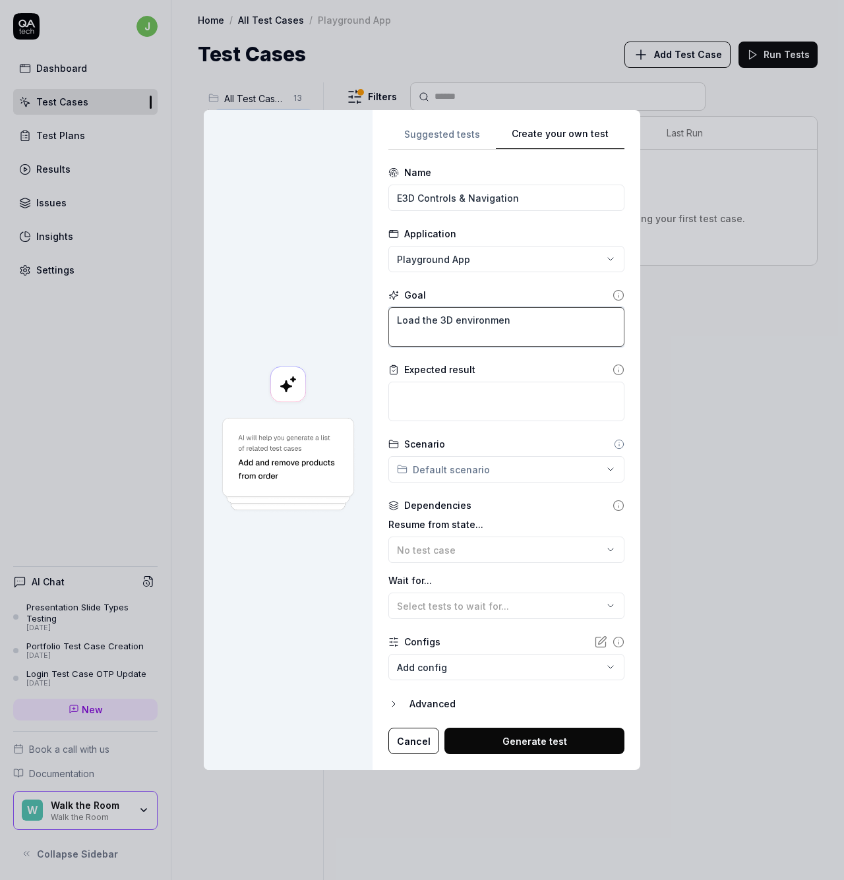
type textarea "*"
type textarea "Load the 3D environment"
type textarea "*"
type textarea "W"
type textarea "*"
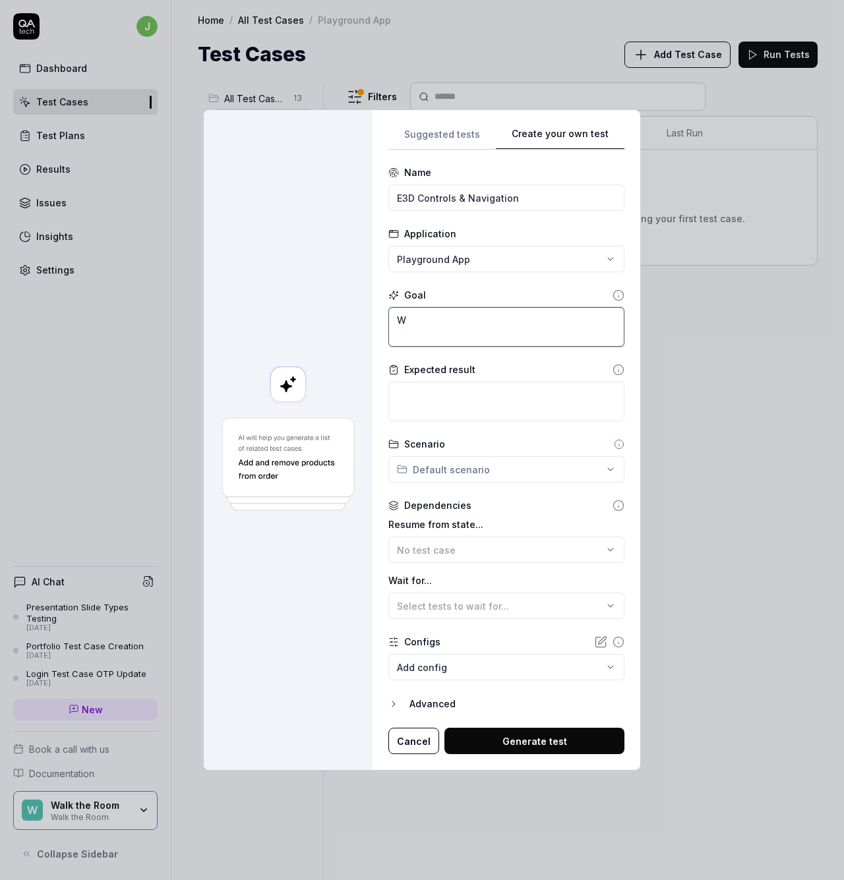
type textarea "Wa"
type textarea "*"
type textarea "Wai"
type textarea "*"
type textarea "Wait"
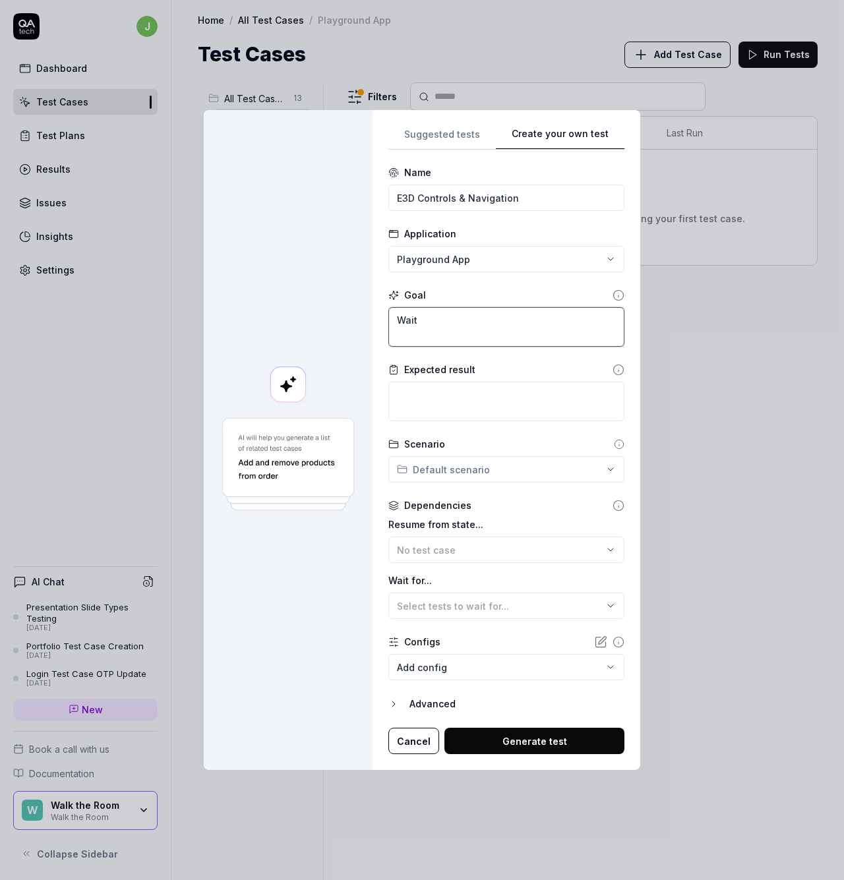
type textarea "*"
type textarea "Wait"
type textarea "*"
type textarea "Wait f"
type textarea "*"
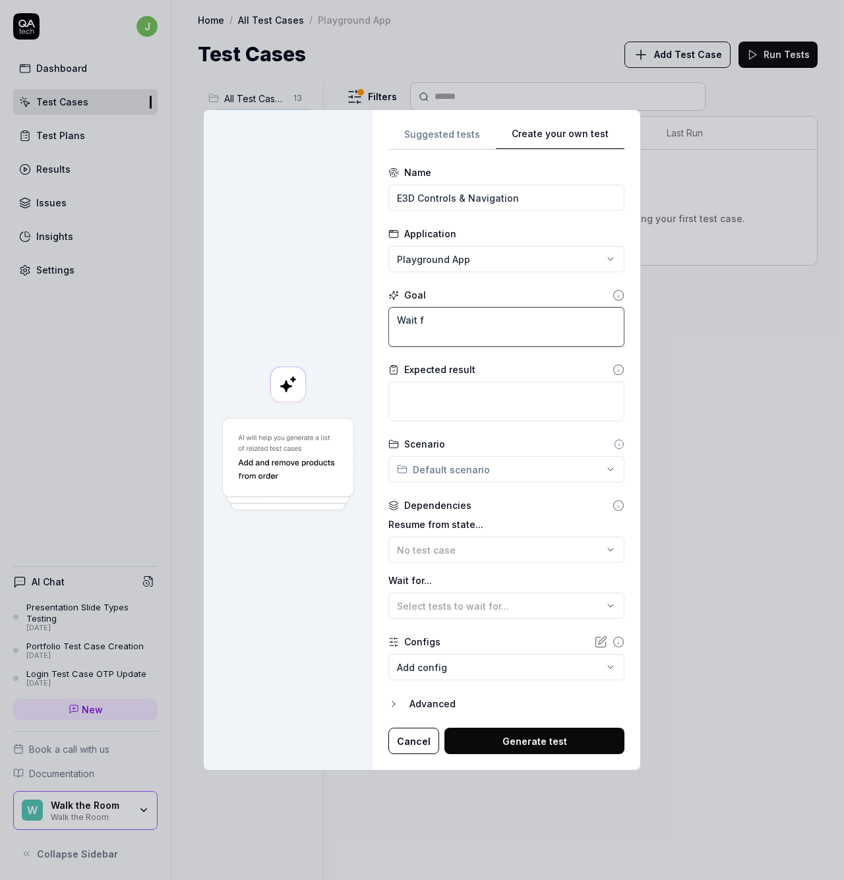
type textarea "Wait fo"
type textarea "*"
type textarea "Wait for"
type textarea "*"
type textarea "Wait for"
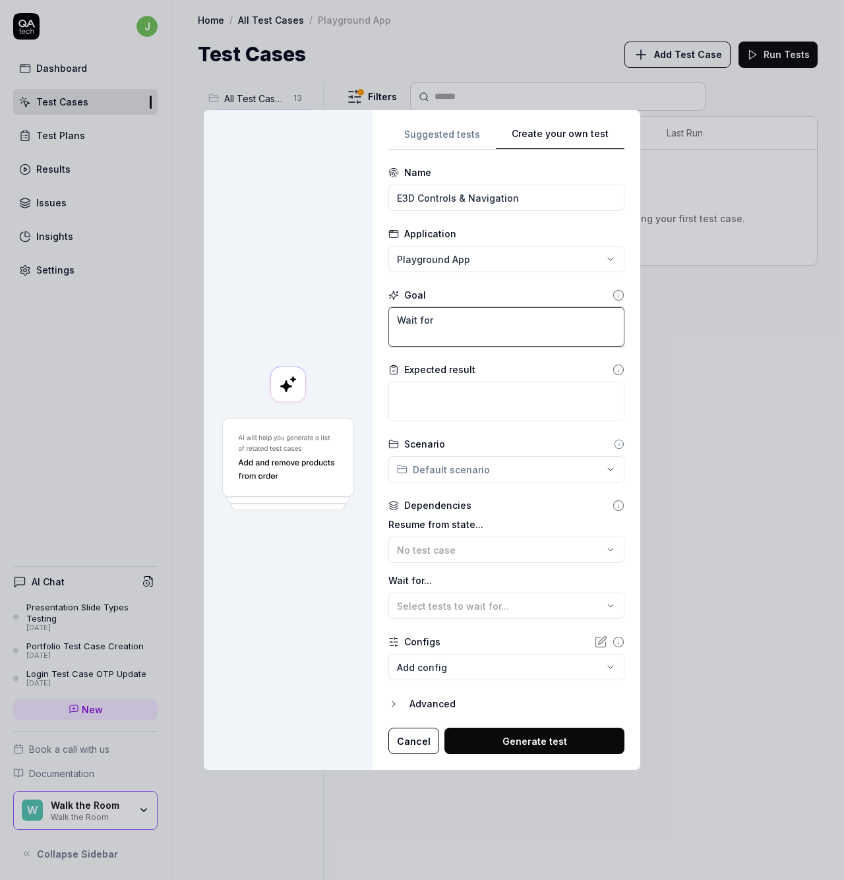
type textarea "*"
type textarea "Wait for t"
type textarea "*"
type textarea "Wait for th"
type textarea "*"
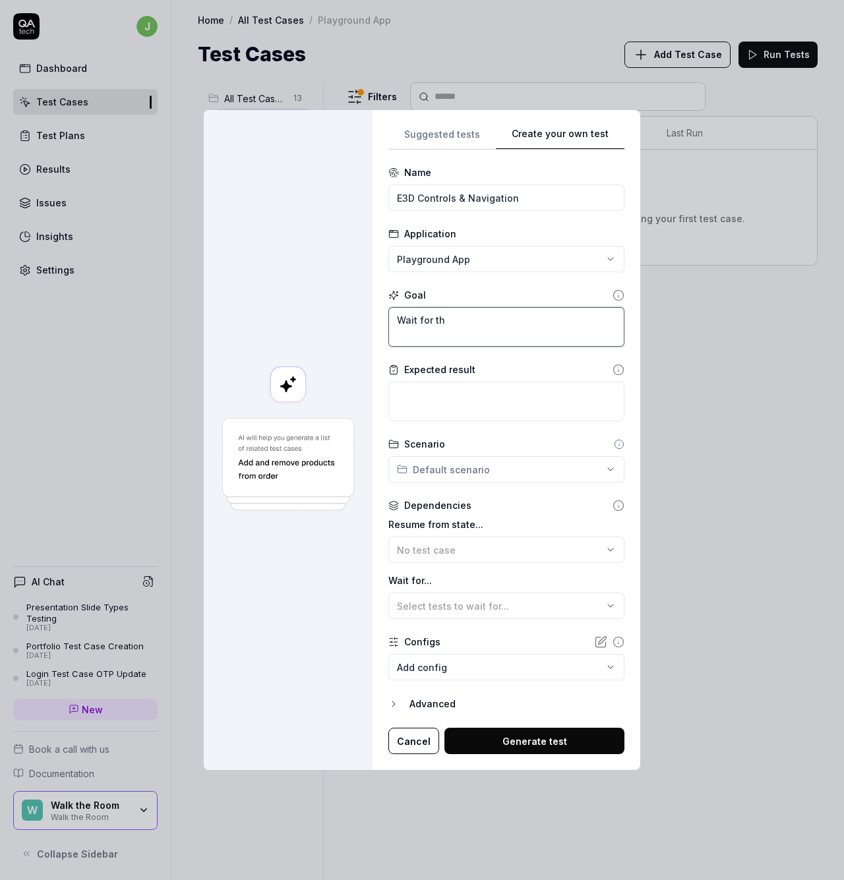
type textarea "Wait for the"
type textarea "*"
type textarea "Wait for the"
type textarea "*"
type textarea "L"
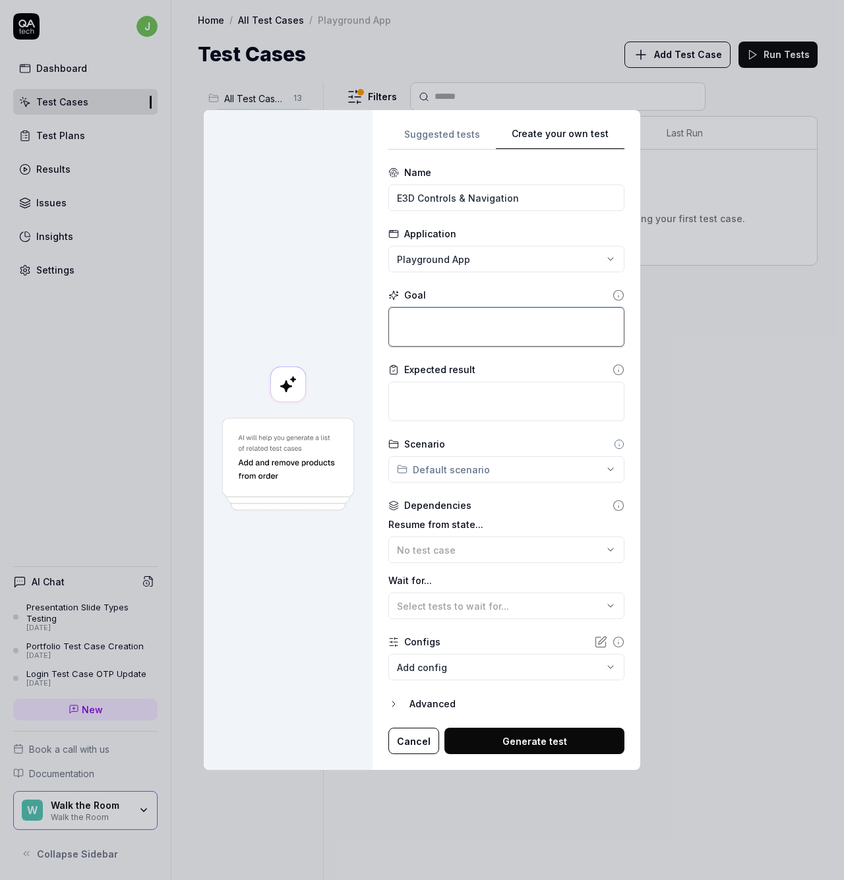
type textarea "*"
type textarea "O"
type textarea "*"
type textarea "Op"
type textarea "*"
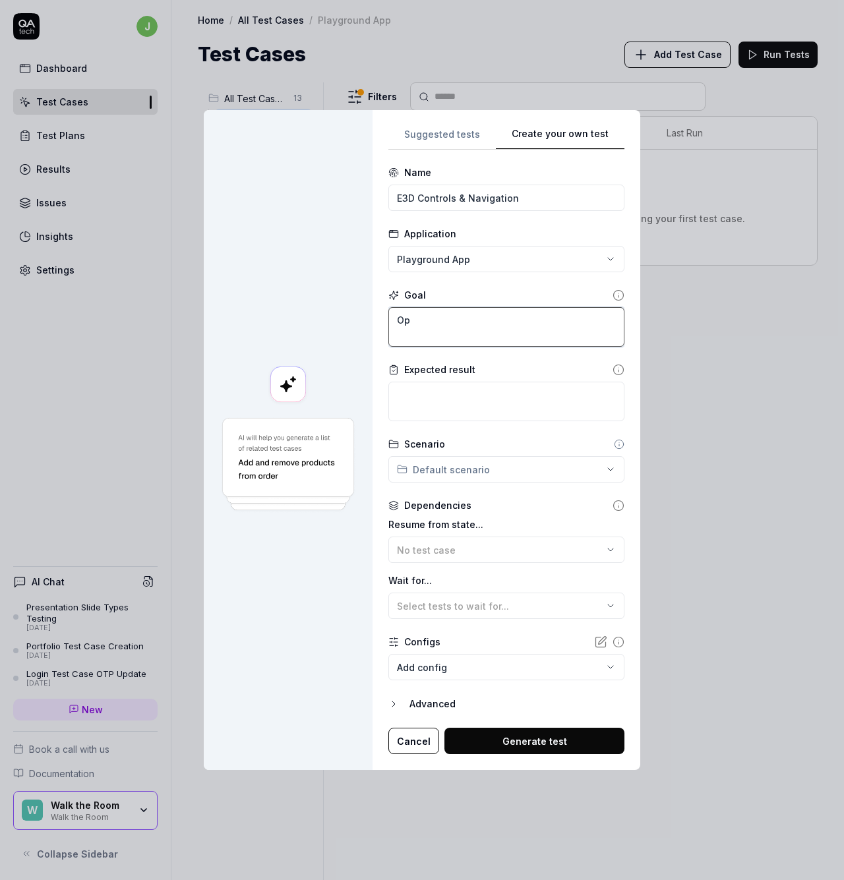
type textarea "Ope"
type textarea "*"
type textarea "Open"
type textarea "*"
type textarea "Open"
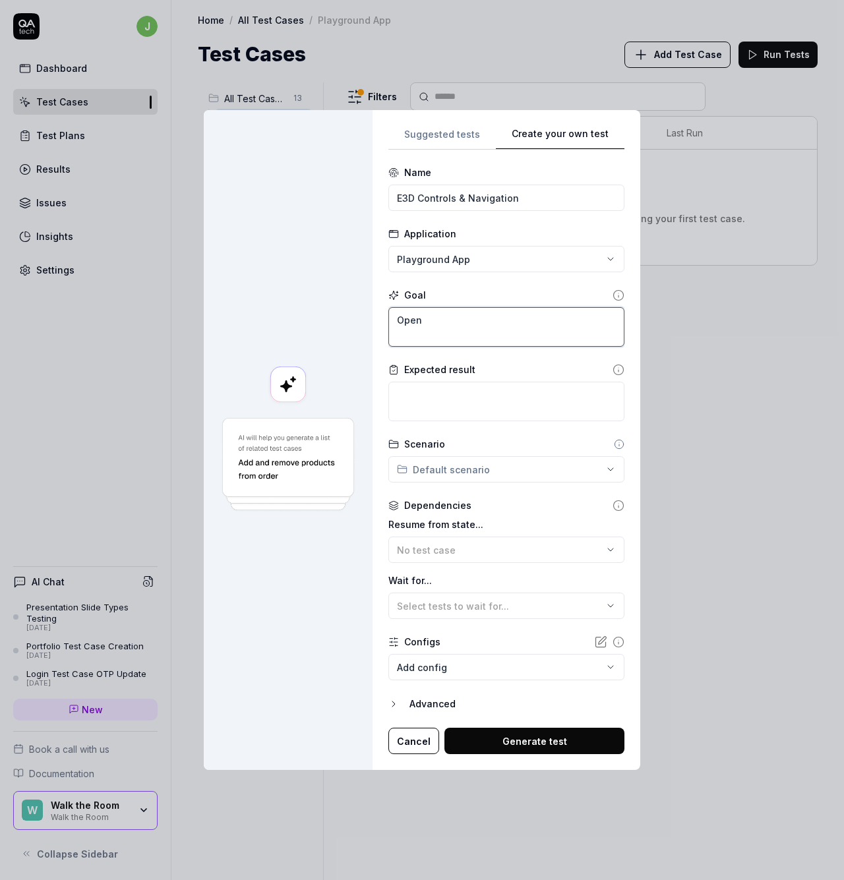
type textarea "*"
type textarea "Open t"
type textarea "*"
type textarea "Open th"
type textarea "*"
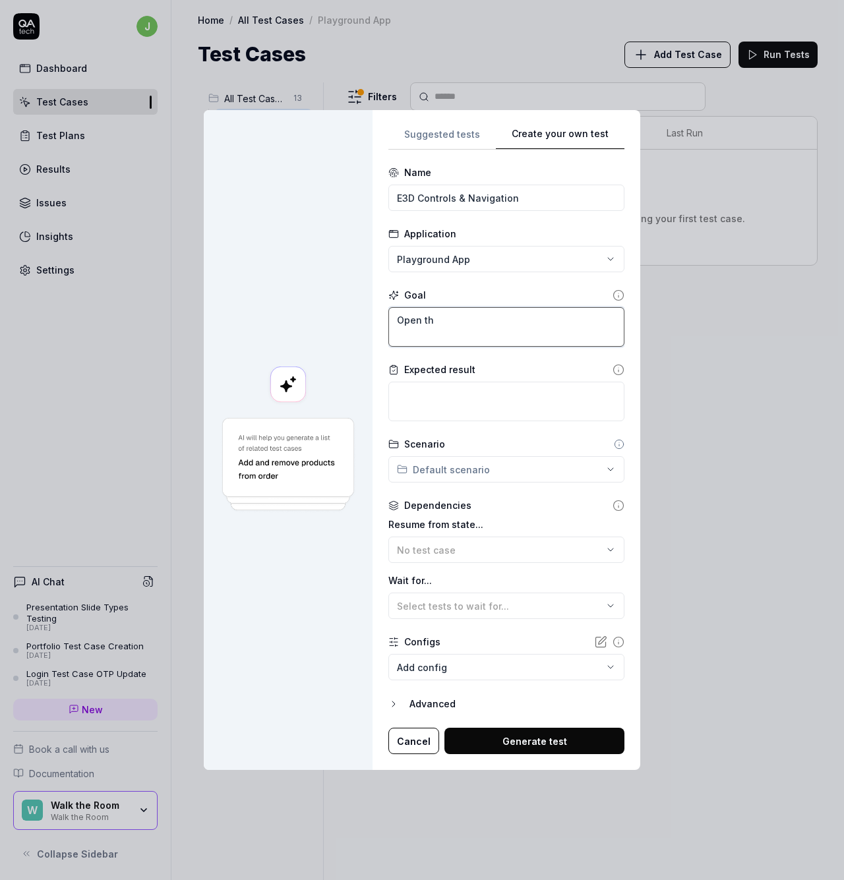
type textarea "Open the"
type textarea "*"
type textarea "Open the"
type textarea "*"
type textarea "Open the p"
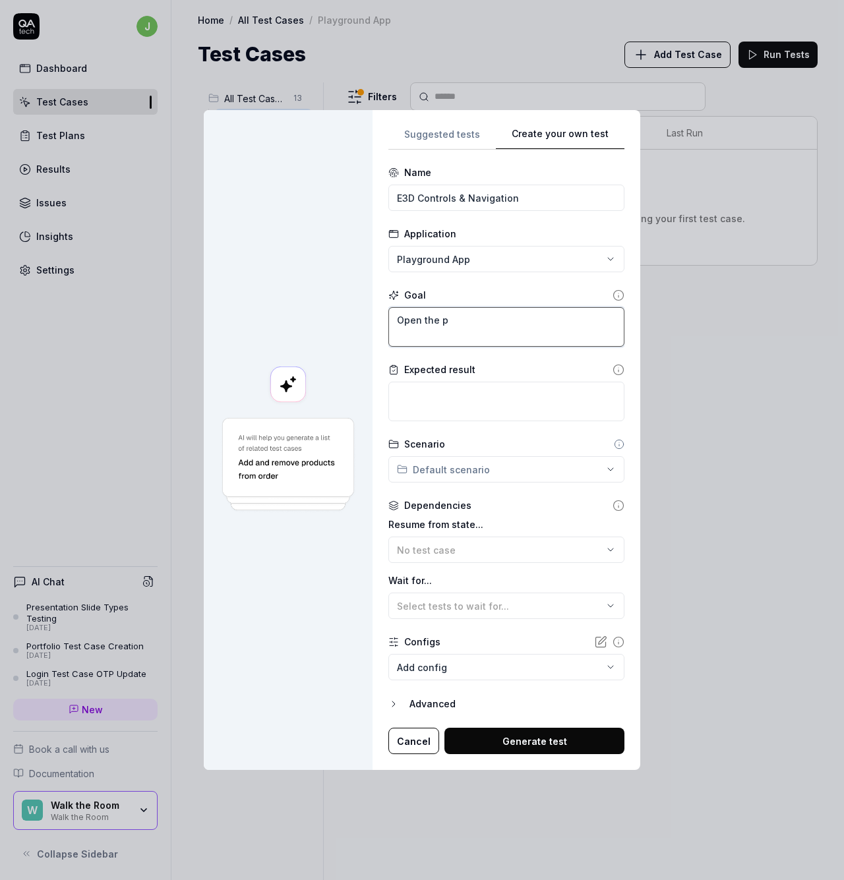
type textarea "*"
type textarea "Open the pa"
type textarea "*"
type textarea "Open the pag"
type textarea "*"
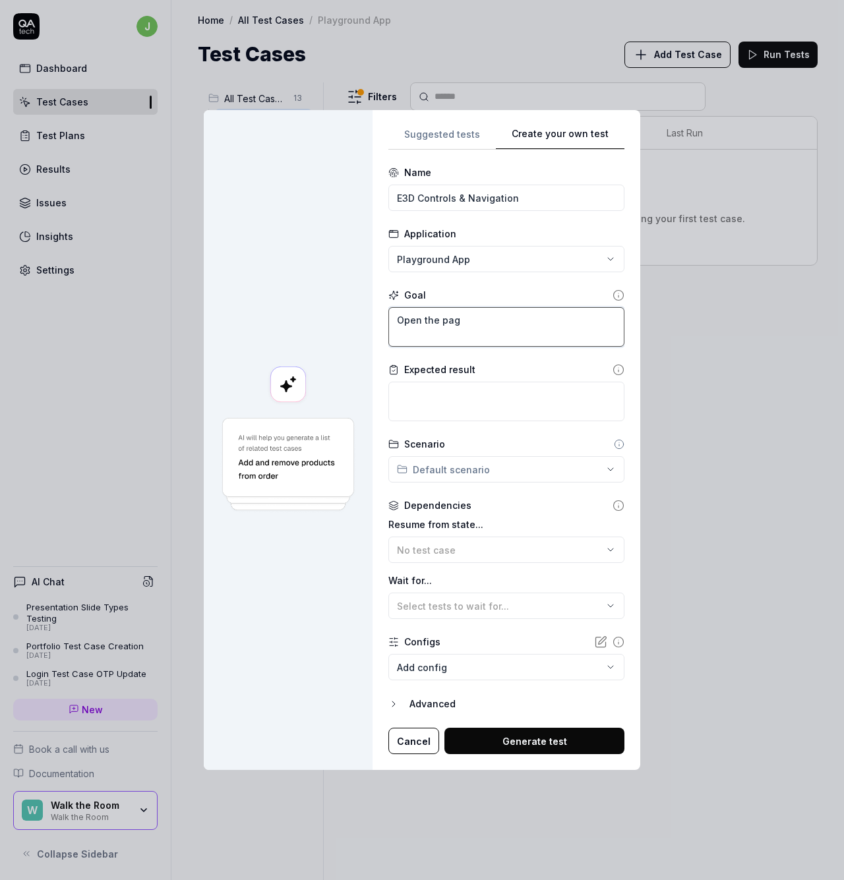
type textarea "Open the page"
type textarea "*"
type textarea "Open the page"
type textarea "*"
type textarea "Open the page a"
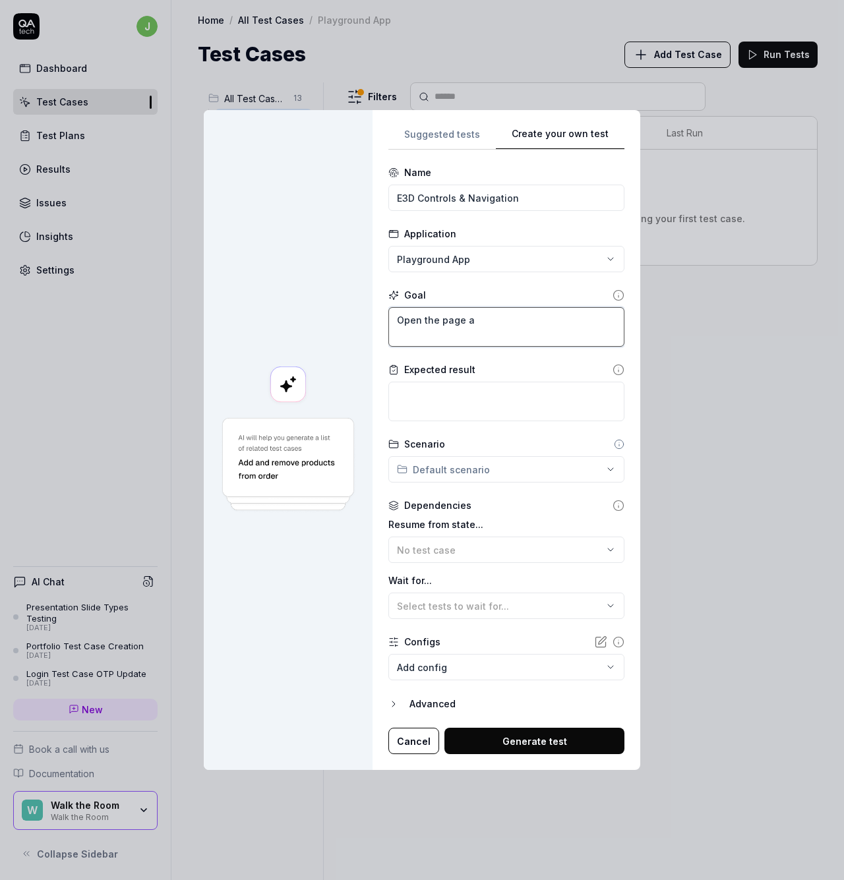
type textarea "*"
type textarea "Open the page an"
type textarea "*"
type textarea "Open the page and"
type textarea "*"
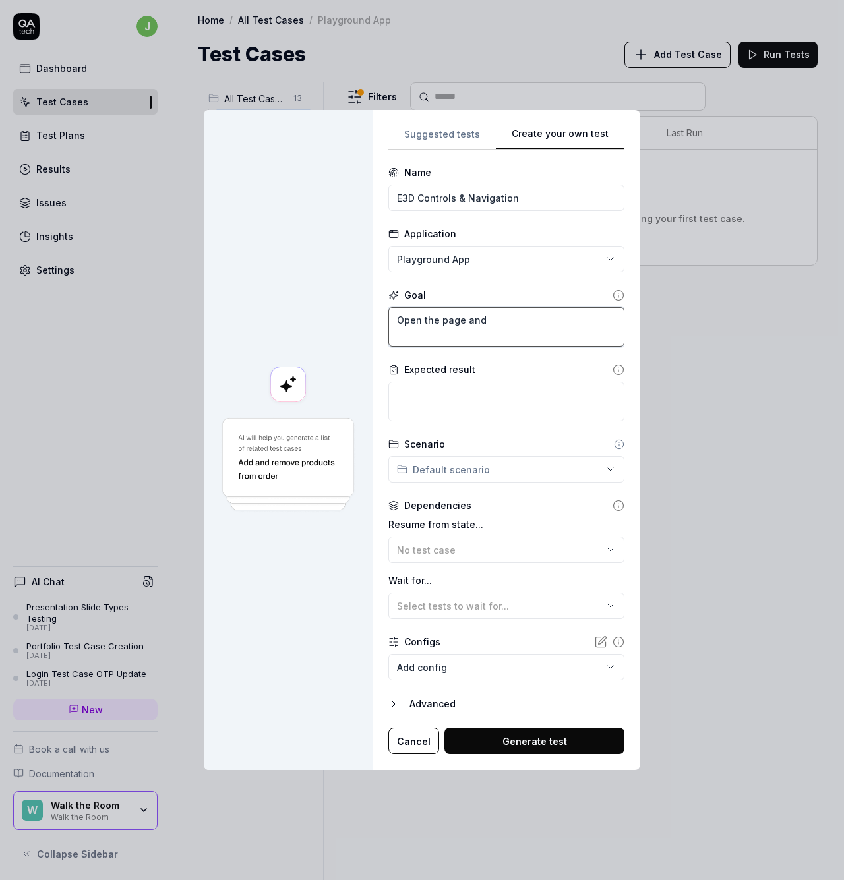
type textarea "Open the page and"
type textarea "*"
type textarea "Open the page and w"
type textarea "*"
type textarea "Open the page and wa"
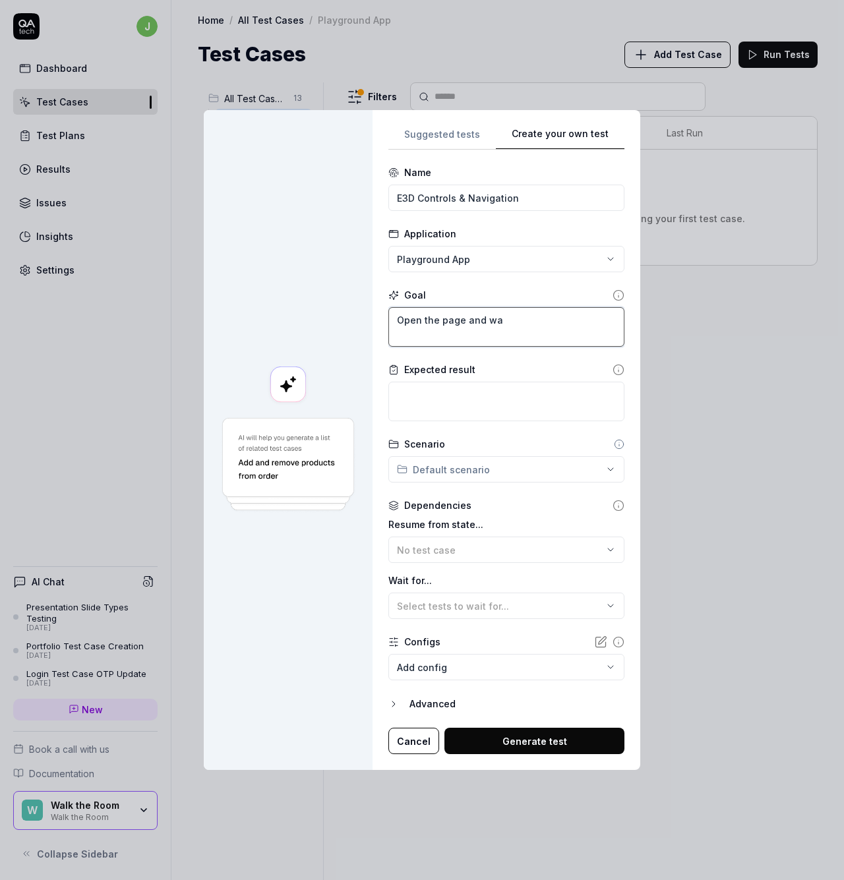
type textarea "*"
type textarea "Open the page and wai"
type textarea "*"
type textarea "Open the page and wait"
type textarea "*"
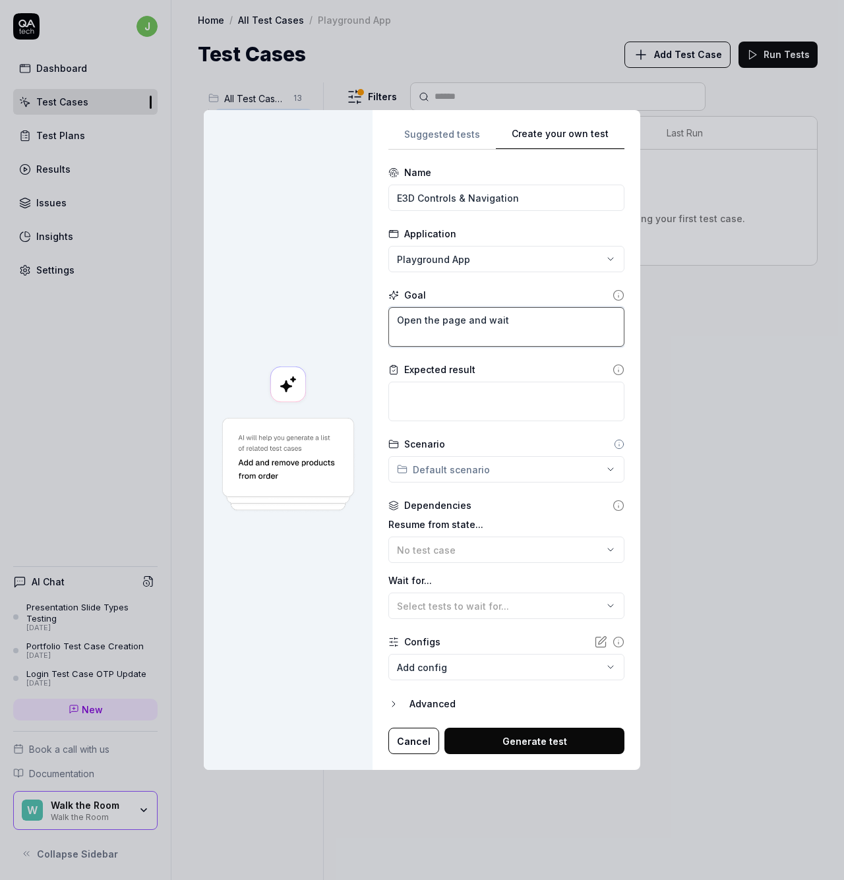
type textarea "Open the page and wait"
type textarea "*"
type textarea "Open the page and wait f"
type textarea "*"
type textarea "Open the page and wait fo"
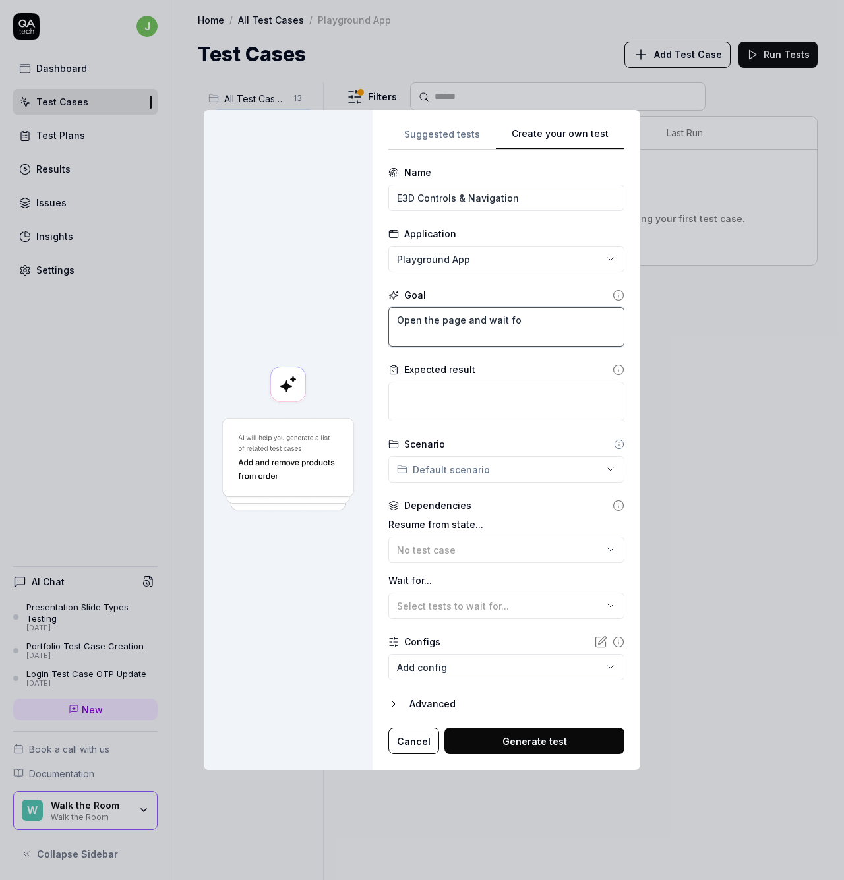
type textarea "*"
type textarea "Open the page and wait for"
type textarea "*"
type textarea "Open the page and wait for"
type textarea "*"
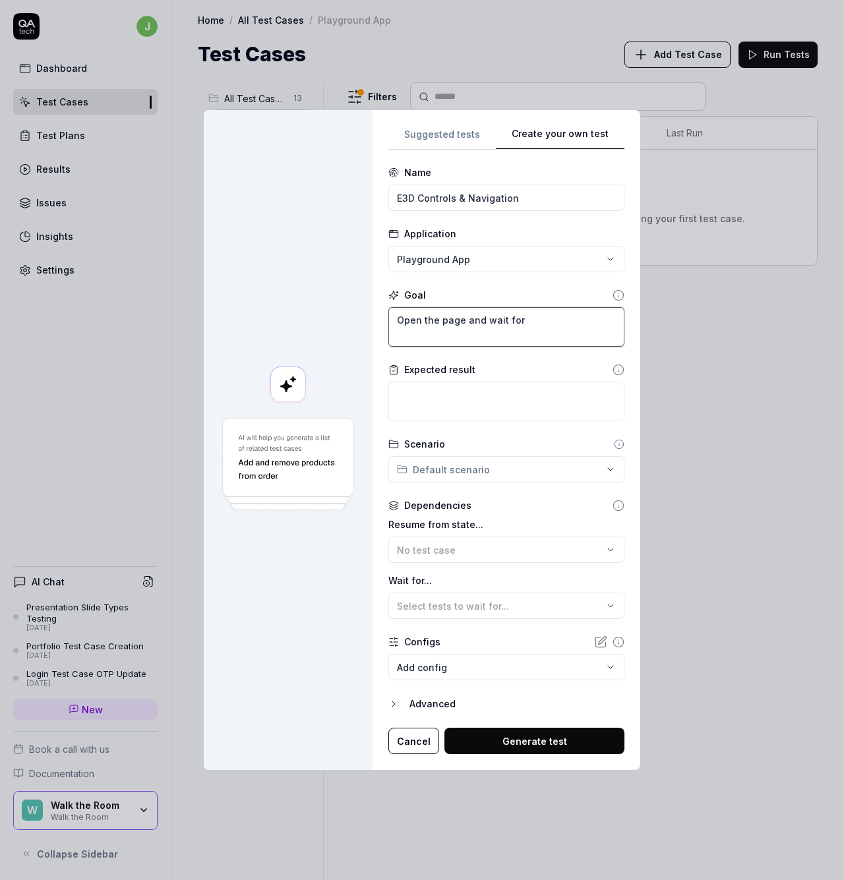
type textarea "Open the page and wait for t"
type textarea "*"
type textarea "Open the page and wait for th"
type textarea "*"
type textarea "Open the page and wait for the"
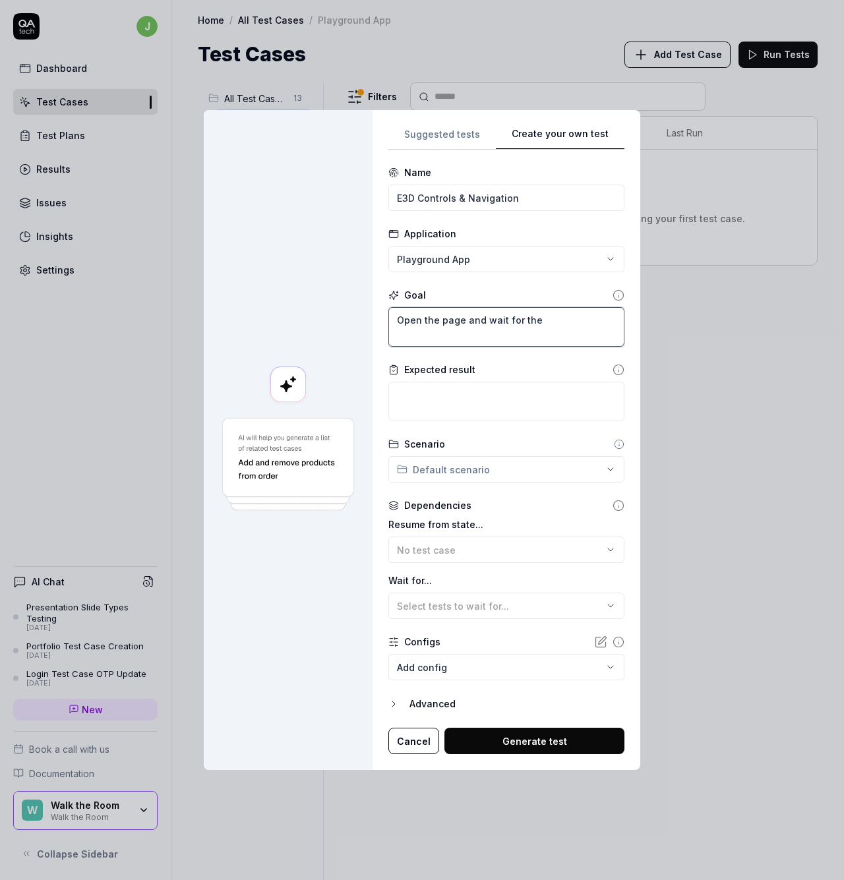
type textarea "*"
type textarea "Open the page and wait for the"
type textarea "*"
type textarea "Open the page and wait for the ""
type textarea "*"
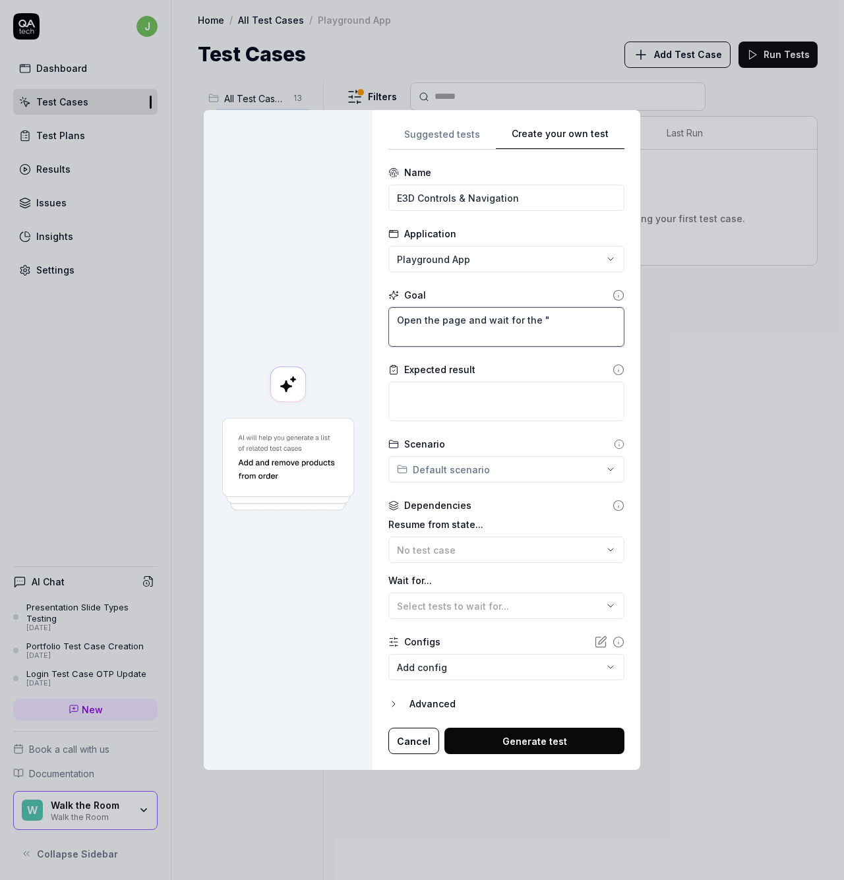
type textarea "Open the page and wait for the "#"
type textarea "*"
type textarea "Open the page and wait for the ""
type textarea "*"
type textarea "Open the page and wait for the"
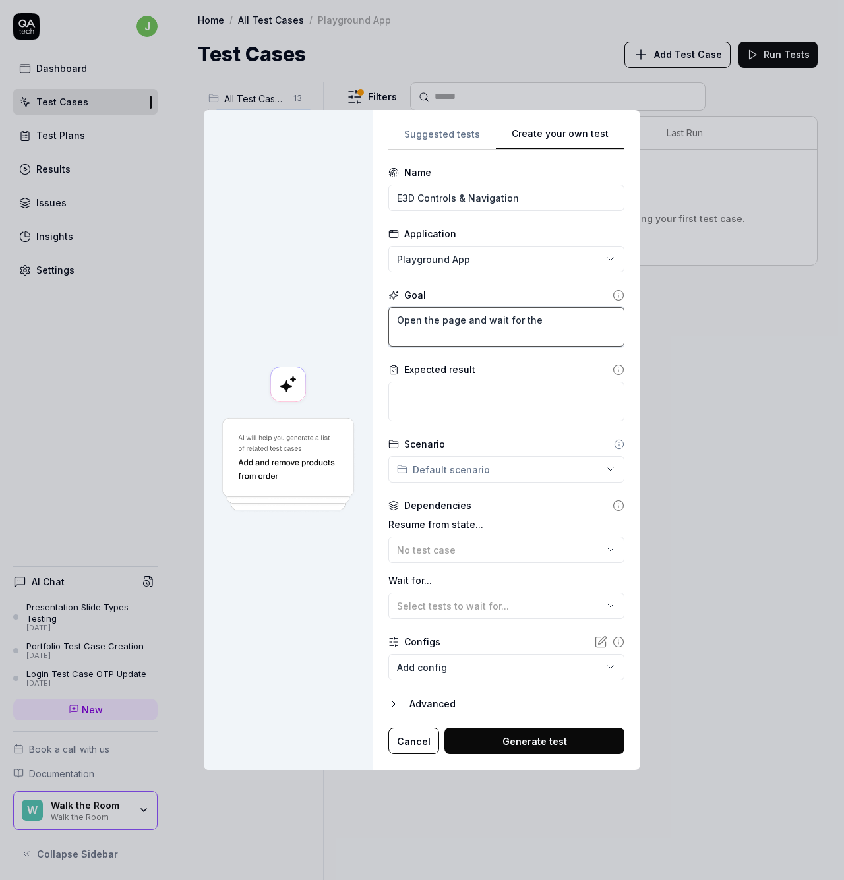
type textarea "*"
type textarea "Open the page and wait for the 3"
type textarea "*"
type textarea "Open the page and wait for the 3D"
type textarea "*"
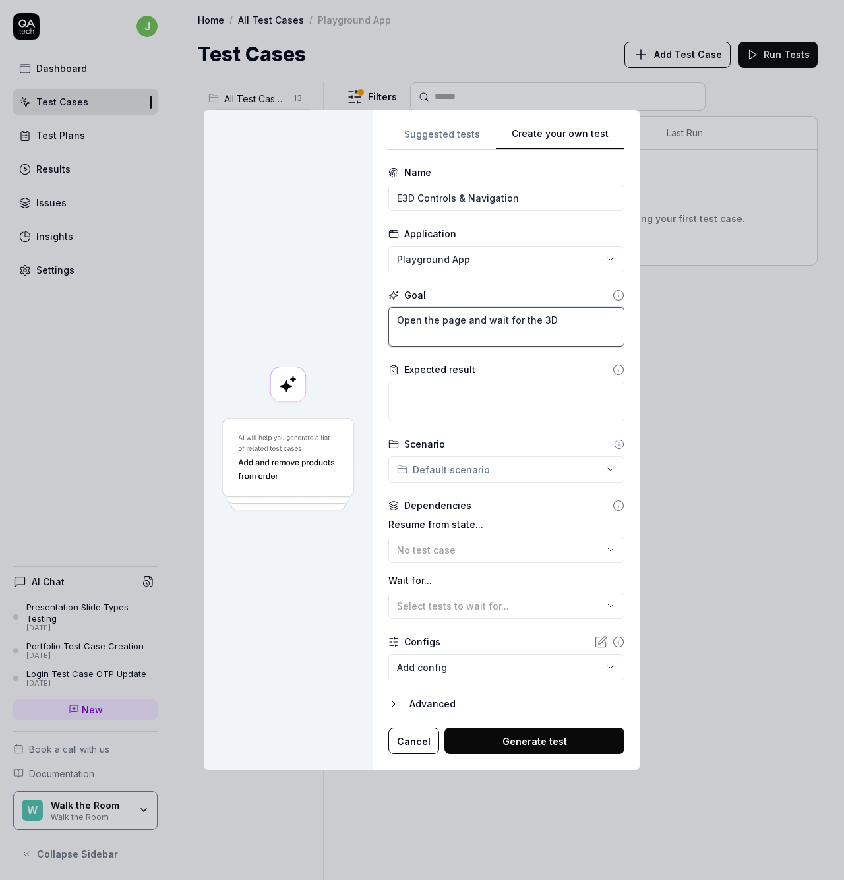
type textarea "Open the page and wait for the 3D"
type textarea "*"
type textarea "Open the page and wait for the 3D e"
type textarea "*"
type textarea "Open the page and wait for the 3D"
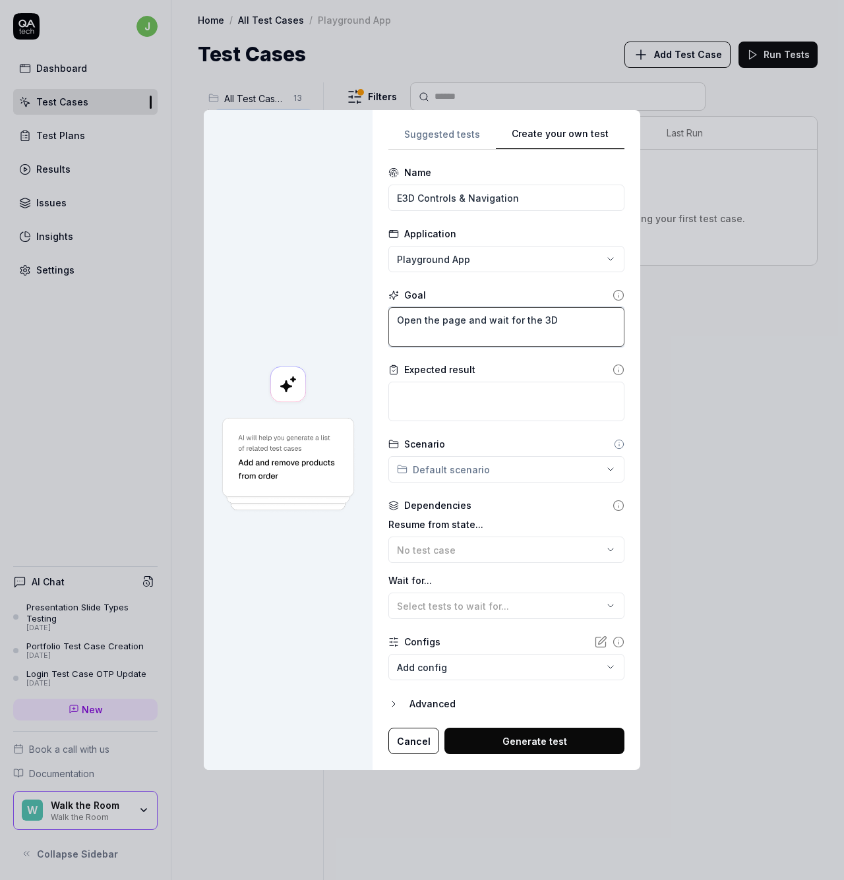
type textarea "*"
type textarea "Open the page and wait for the 3D t"
type textarea "*"
type textarea "Open the page and wait for the 3D to"
type textarea "*"
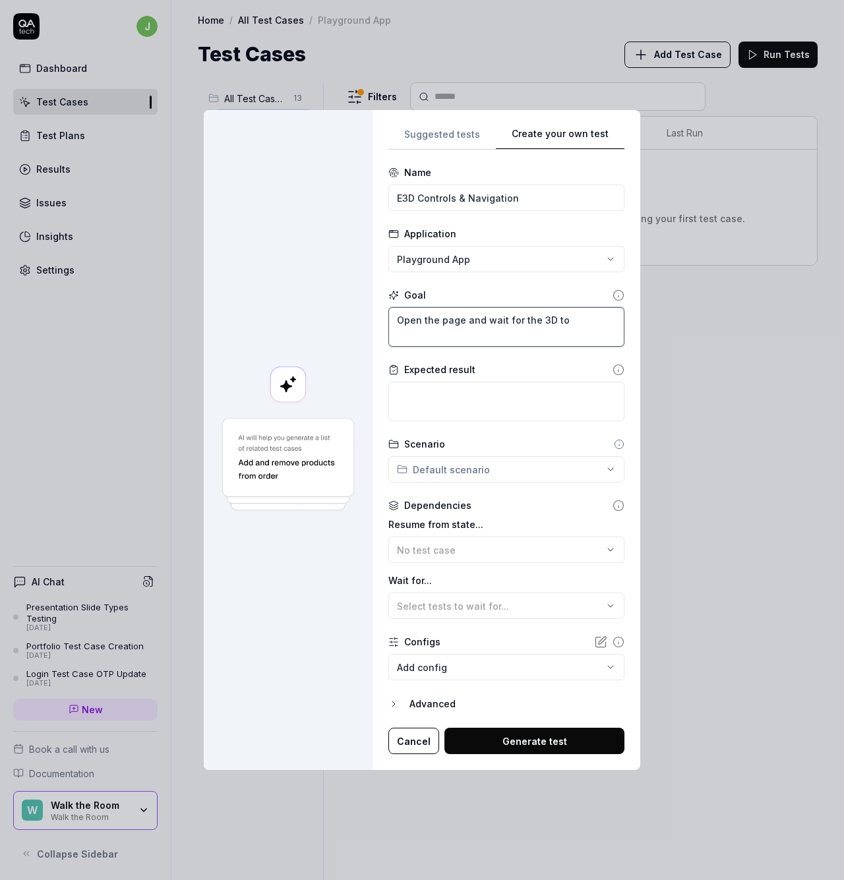
type textarea "Open the page and wait for the 3D to"
type textarea "*"
type textarea "Open the page and wait for the 3D to l"
type textarea "*"
type textarea "Open the page and wait for the 3D to lo"
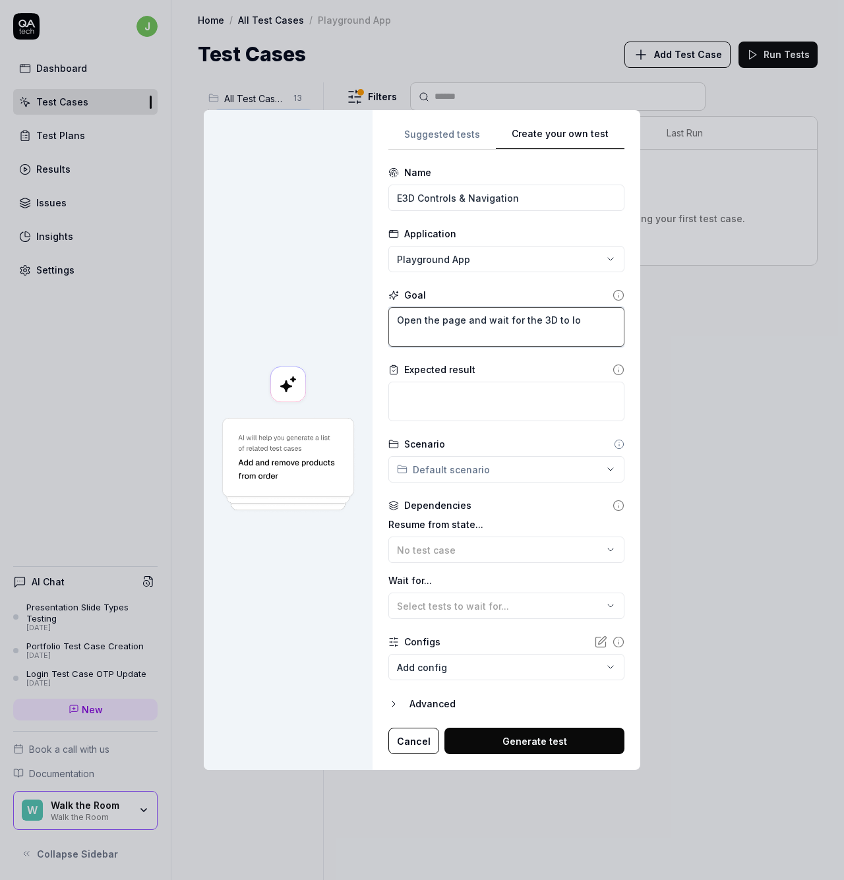
type textarea "*"
type textarea "Open the page and wait for the 3D to loa"
type textarea "*"
type textarea "Open the page and wait for the 3D to load"
type textarea "*"
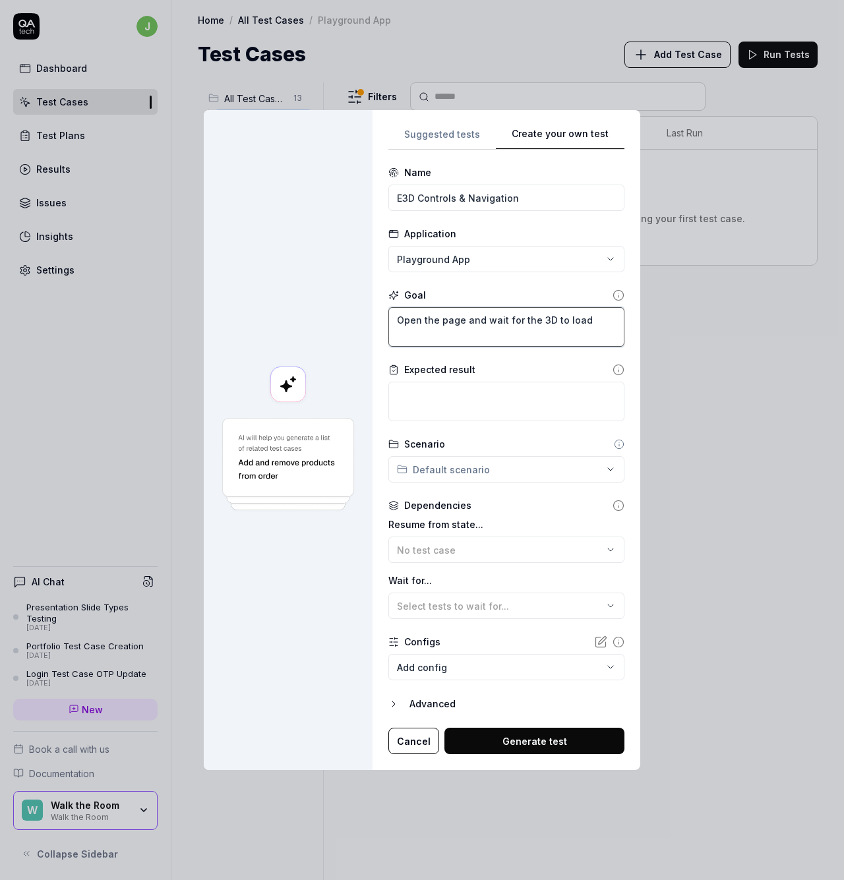
type textarea "Open the page and wait for the 3D to load."
type textarea "*"
type textarea "Open the page and wait for the 3D to load."
type textarea "*"
type textarea "Open the page and wait for the 3D to load. C"
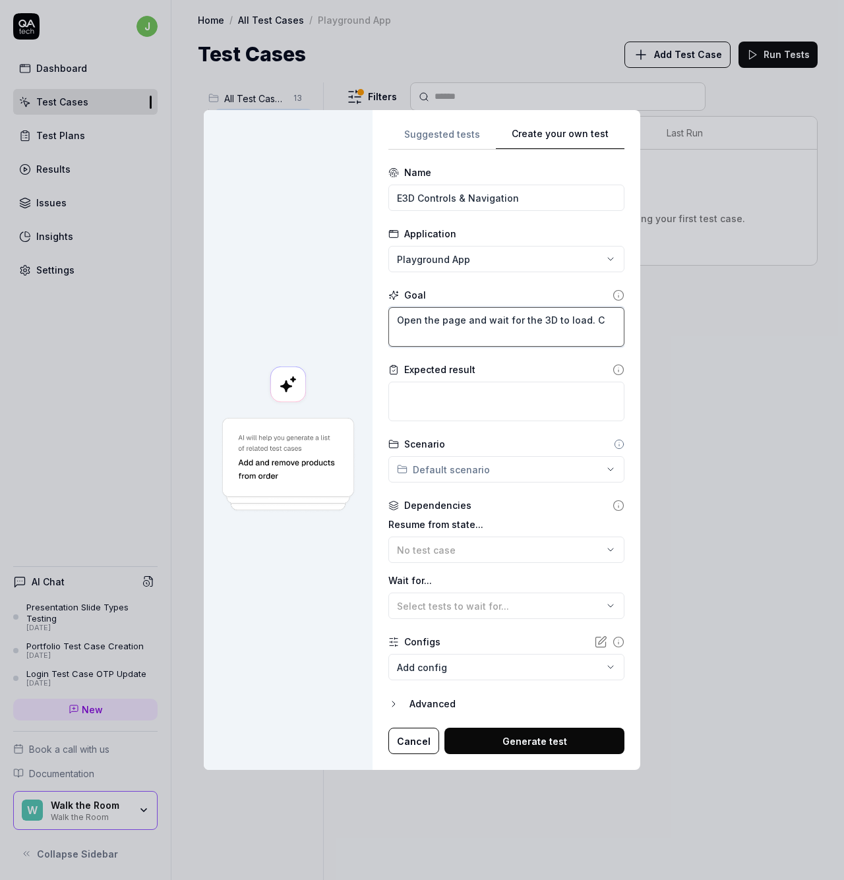
type textarea "*"
type textarea "Open the page and wait for the 3D to load. Cl"
type textarea "*"
type textarea "Open the page and wait for the 3D to load. Cli"
type textarea "*"
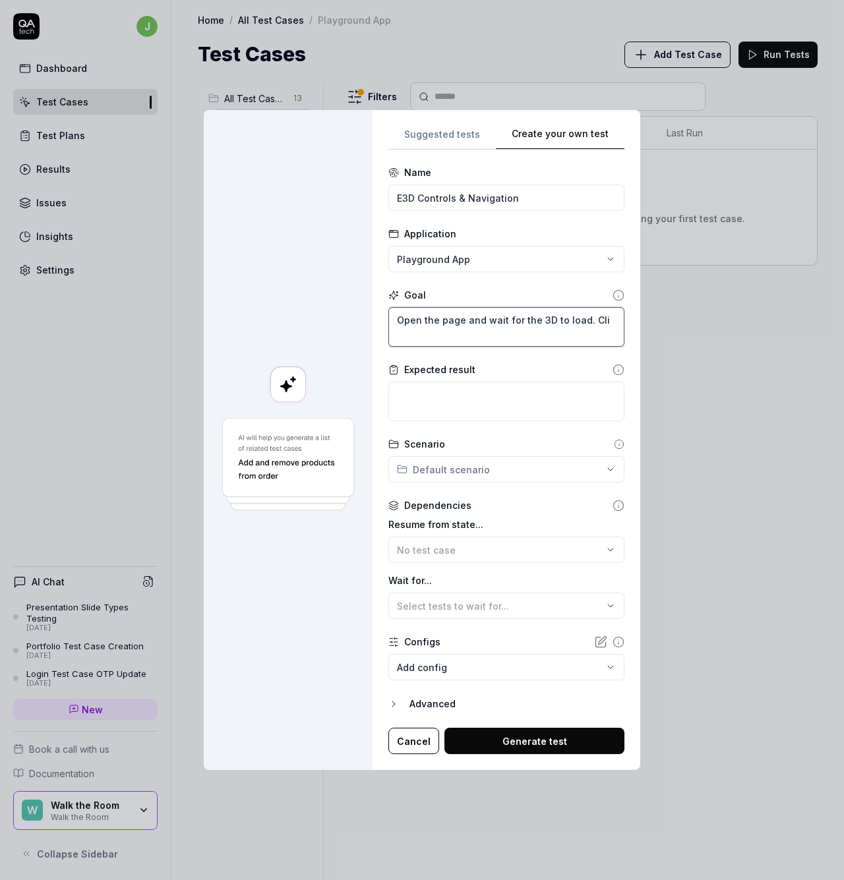
type textarea "Open the page and wait for the 3D to load. Clic"
type textarea "*"
type textarea "Open the page and wait for the 3D to load. Click"
type textarea "*"
type textarea "Open the page and wait for the 3D to load. Click"
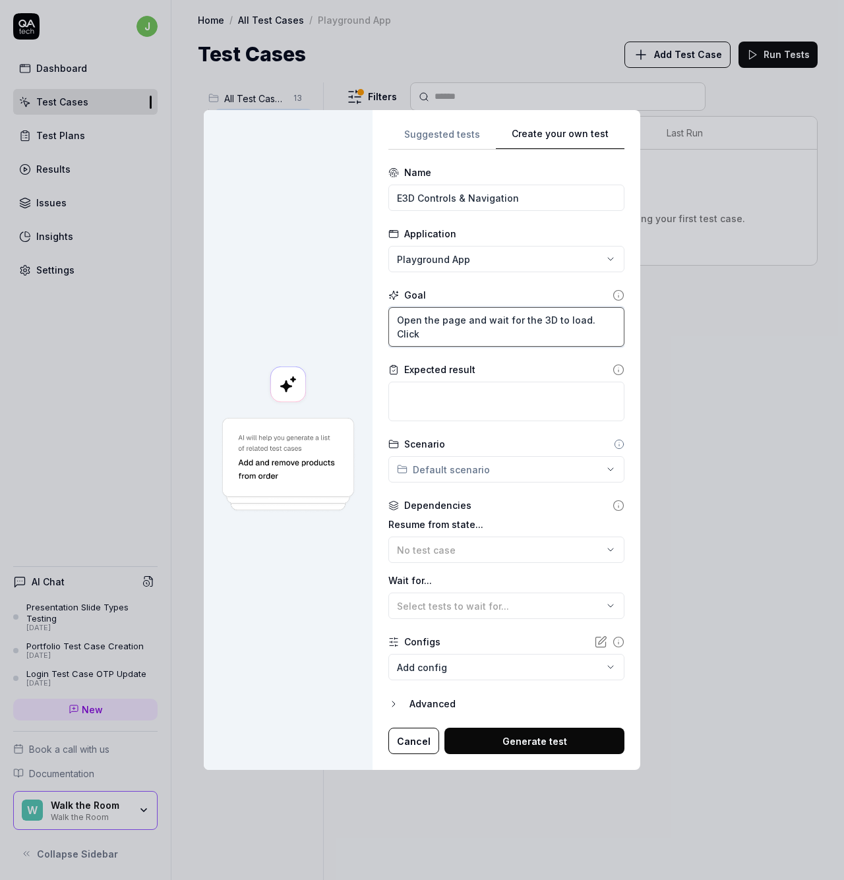
type textarea "*"
type textarea "Open the page and wait for the 3D to load. Click a"
type textarea "*"
type textarea "Open the page and wait for the 3D to load. Click an"
type textarea "*"
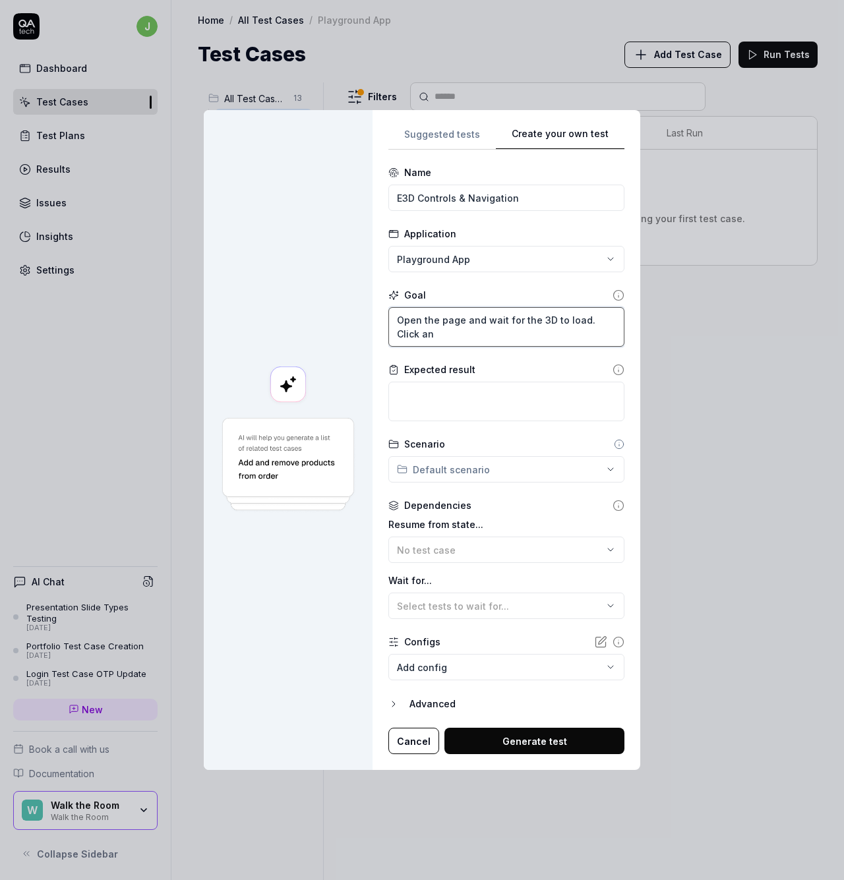
type textarea "Open the page and wait for the 3D to load. Click and"
type textarea "*"
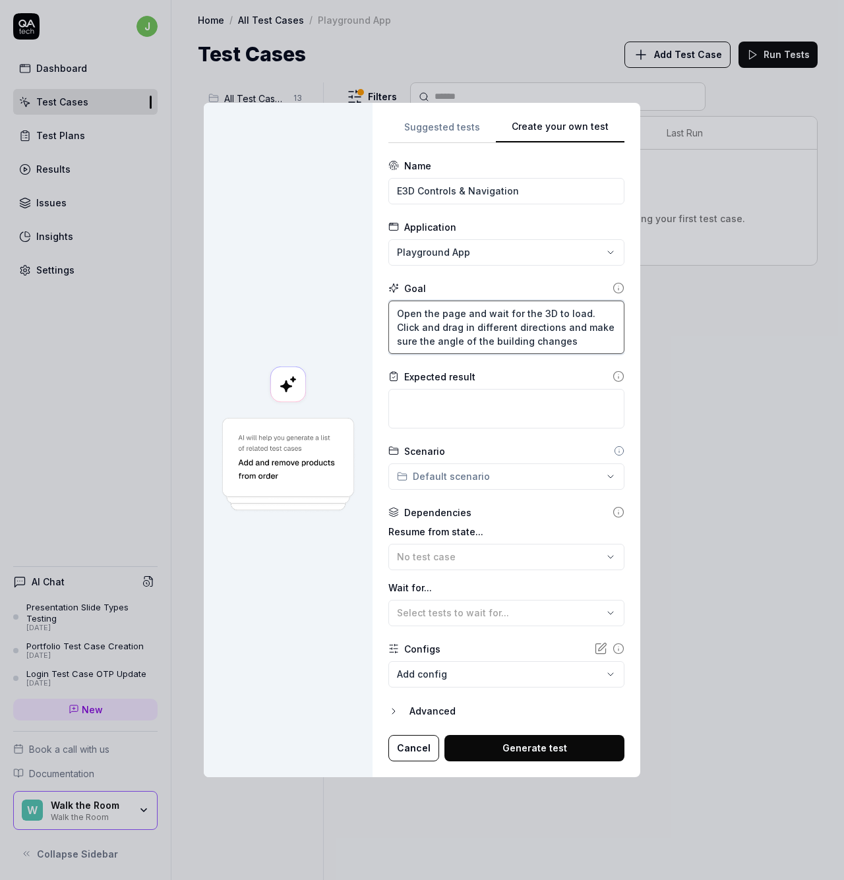
click at [570, 343] on textarea "Open the page and wait for the 3D to load. Click and drag in different directio…" at bounding box center [506, 327] width 236 height 53
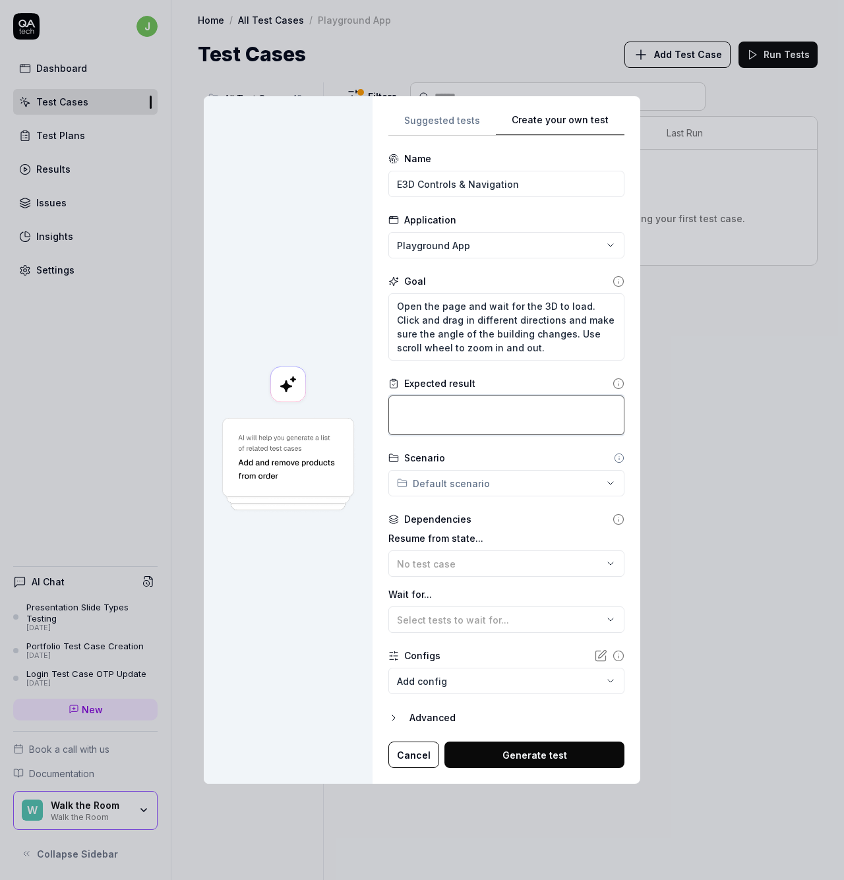
click at [530, 415] on textarea at bounding box center [506, 415] width 236 height 40
click at [515, 474] on div "**********" at bounding box center [422, 440] width 844 height 880
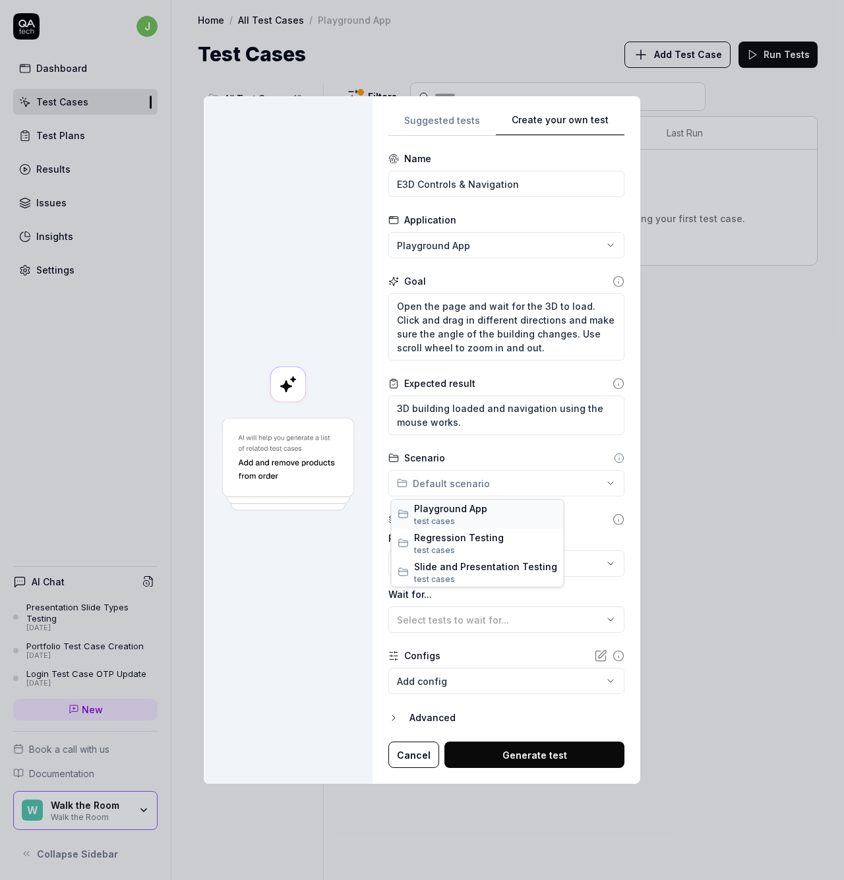
click at [463, 513] on span "Playground App" at bounding box center [485, 509] width 143 height 14
click at [550, 569] on div "No test case" at bounding box center [500, 564] width 206 height 14
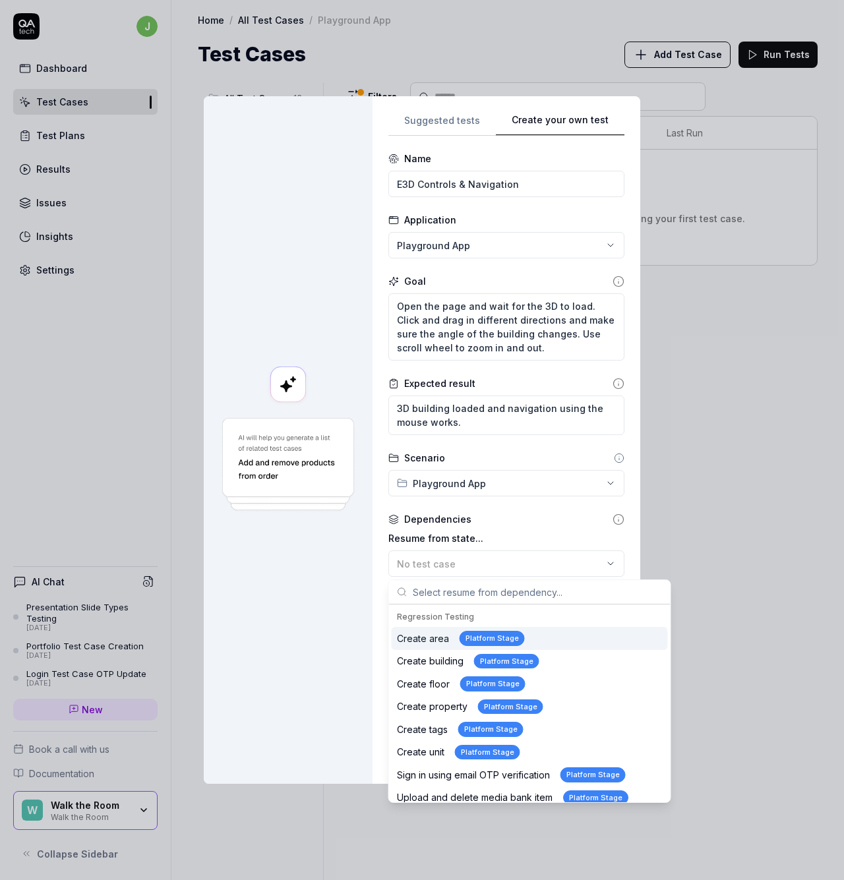
click at [550, 569] on div "No test case" at bounding box center [500, 564] width 206 height 14
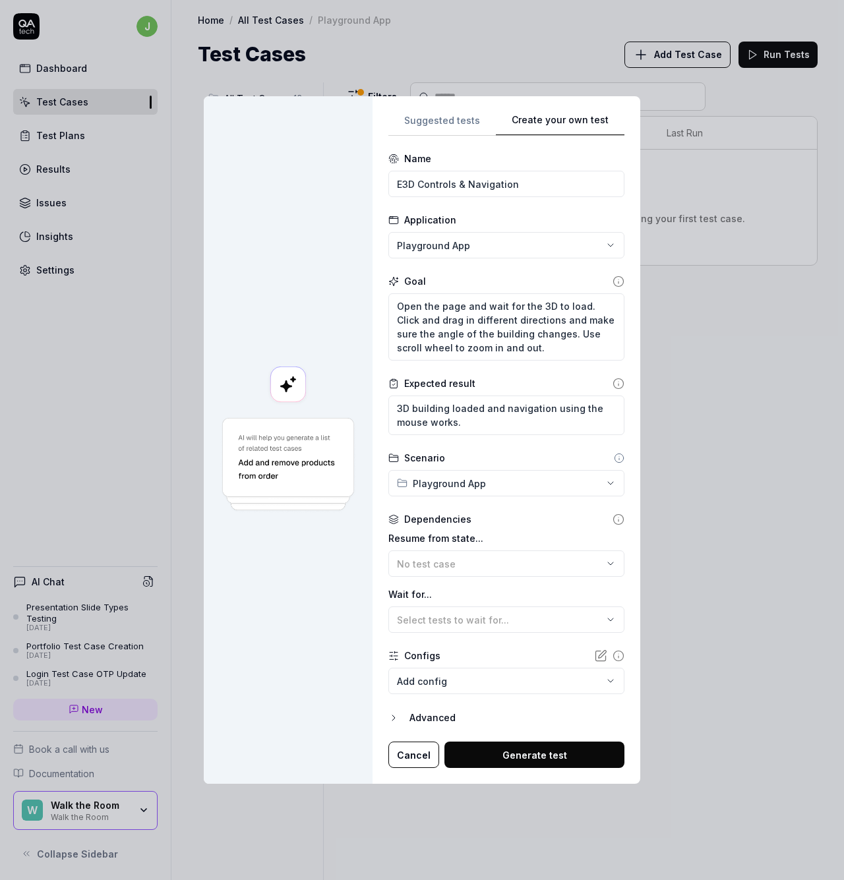
click at [529, 616] on div "Select tests to wait for..." at bounding box center [500, 620] width 206 height 14
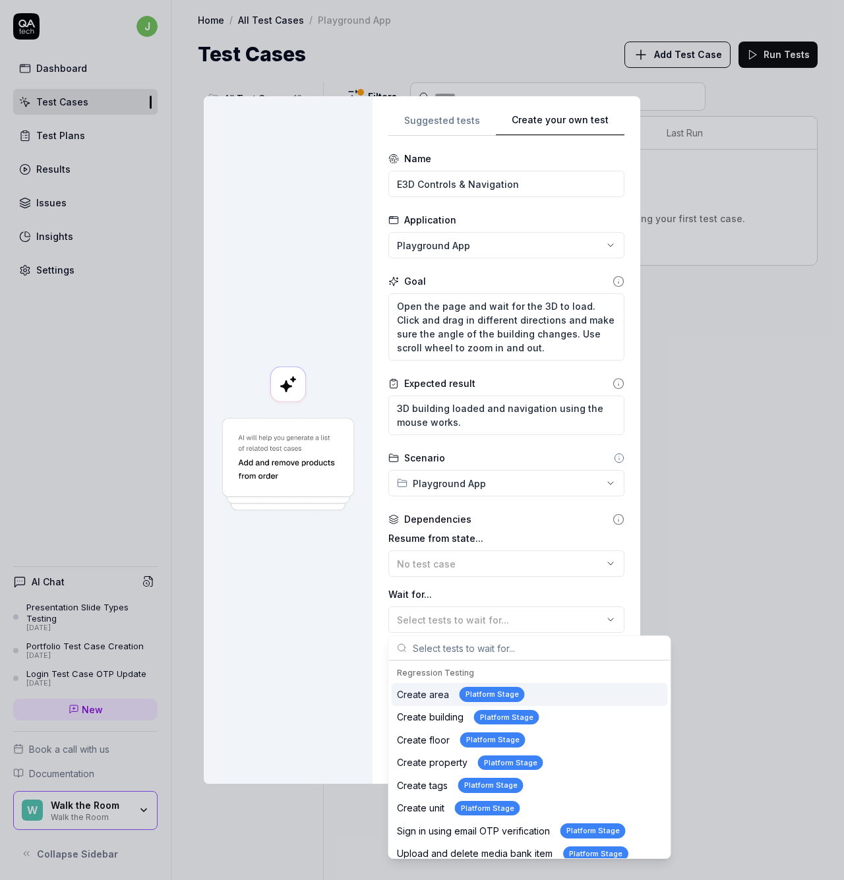
click at [530, 616] on div "Select tests to wait for..." at bounding box center [500, 620] width 206 height 14
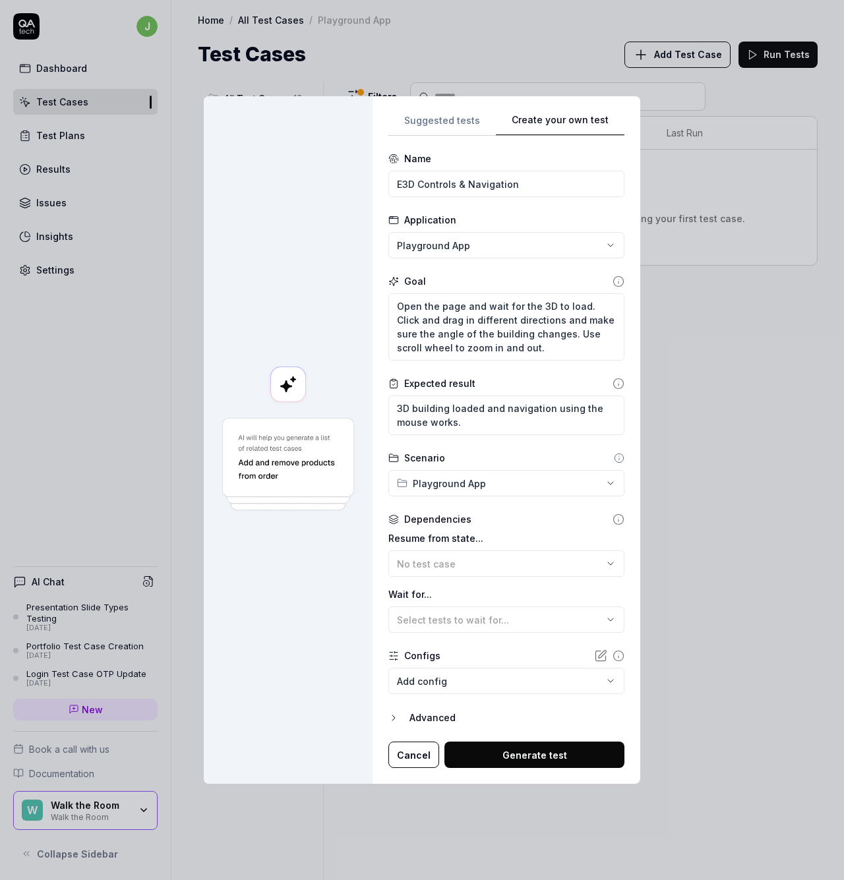
click at [535, 757] on button "Generate test" at bounding box center [534, 754] width 180 height 26
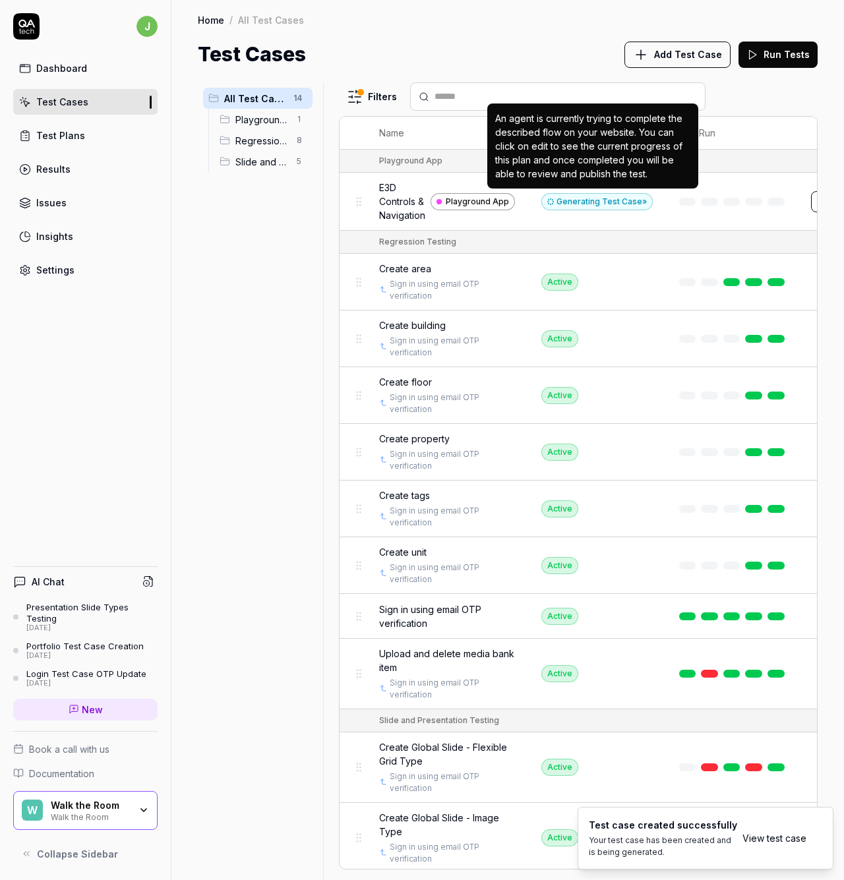
click at [614, 201] on div "Generating Test Case »" at bounding box center [596, 201] width 111 height 17
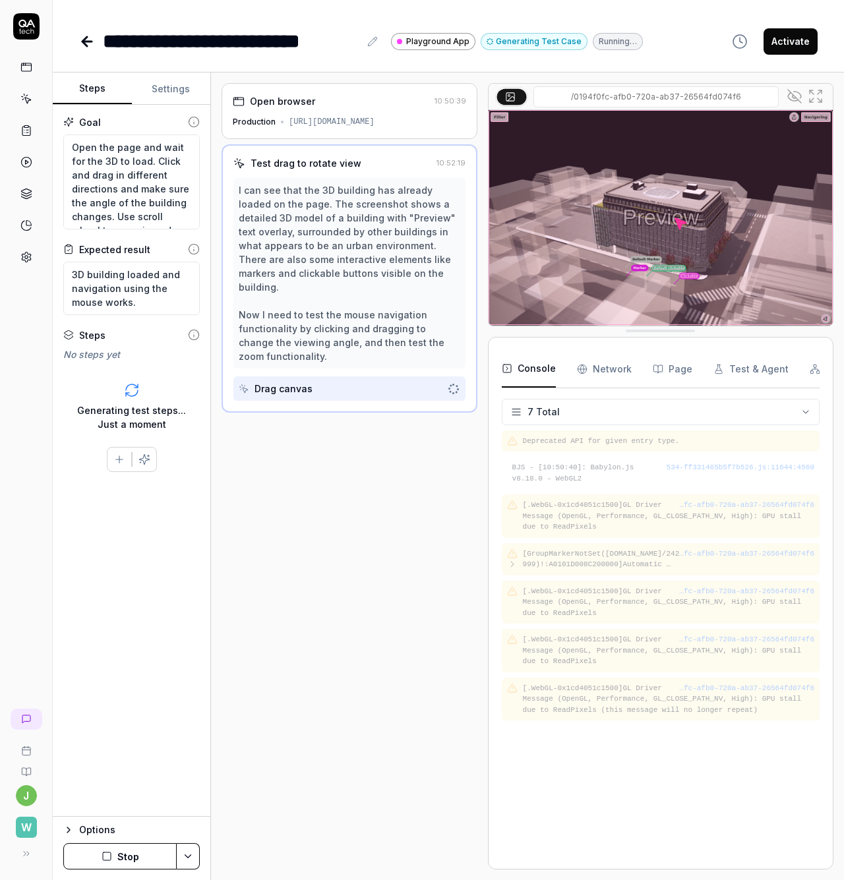
click at [423, 533] on div "Open browser 10:50:39 Production https://playground.walktheroom.app/sv/_wtr-pre…" at bounding box center [349, 476] width 256 height 786
click at [380, 555] on div "Open browser 10:50:39 Production https://playground.walktheroom.app/sv/_wtr-pre…" at bounding box center [349, 476] width 256 height 786
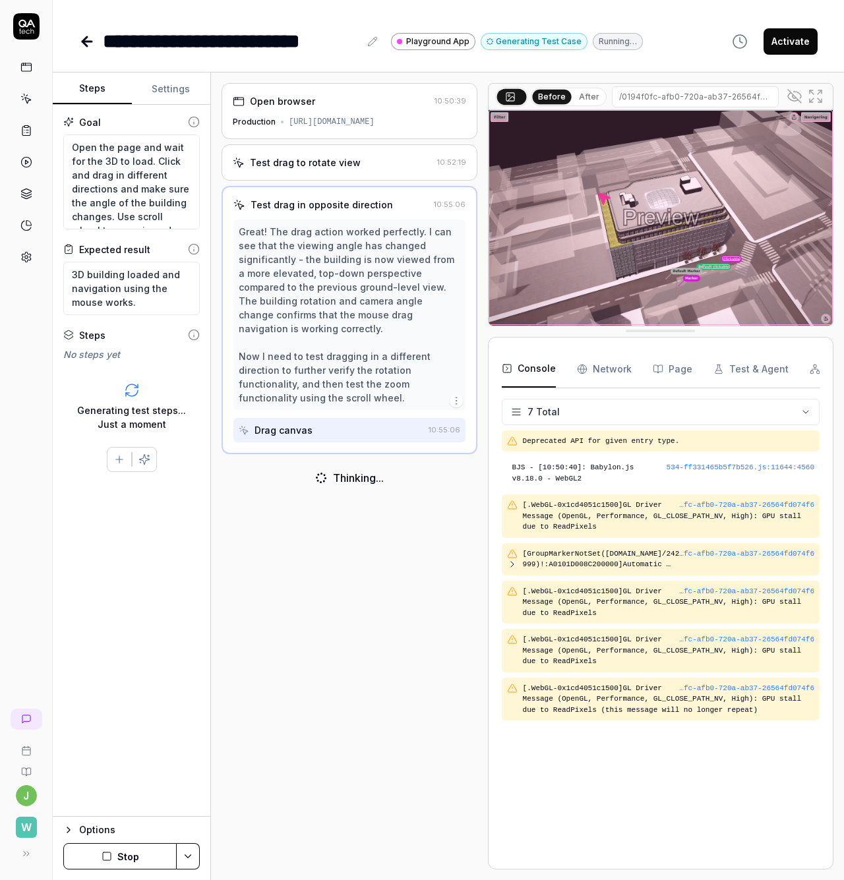
click at [310, 539] on div "Open browser 10:50:39 Production https://playground.walktheroom.app/sv/_wtr-pre…" at bounding box center [349, 476] width 256 height 786
click at [179, 96] on button "Settings" at bounding box center [171, 89] width 79 height 32
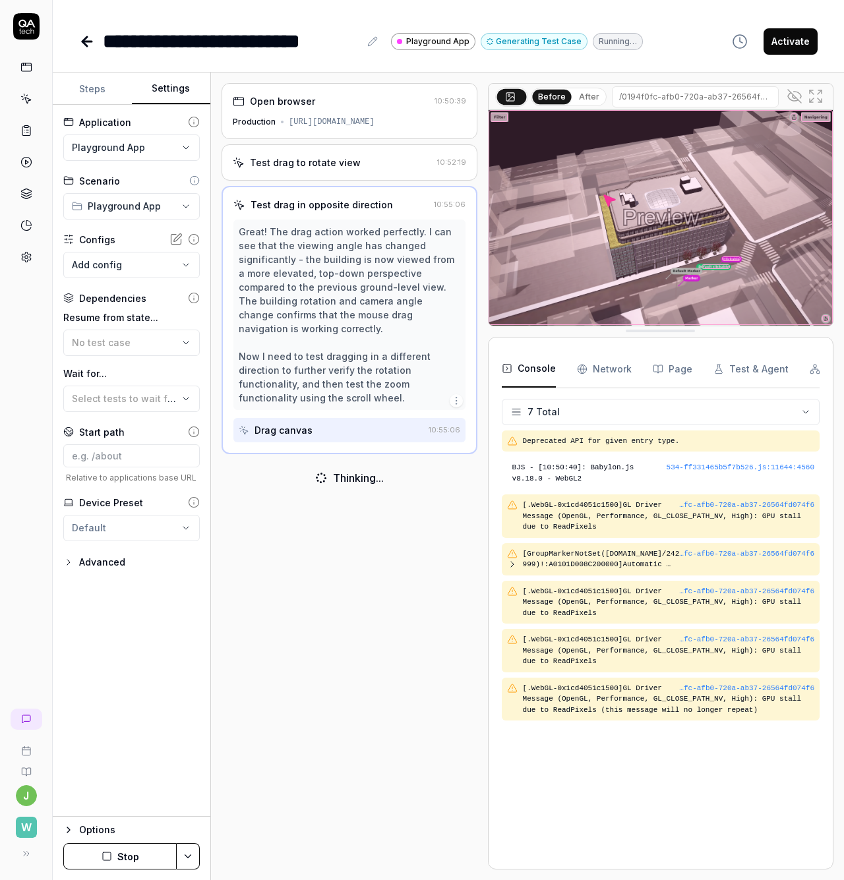
click at [100, 95] on button "Steps" at bounding box center [92, 89] width 79 height 32
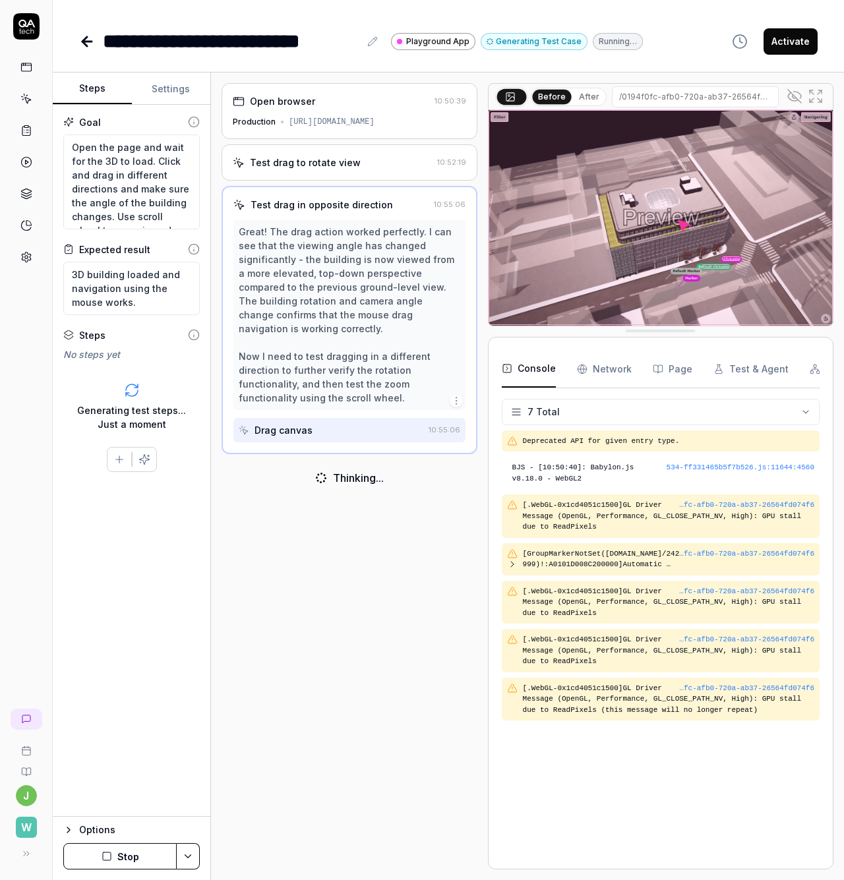
click at [395, 561] on div "Open browser 10:50:39 Production https://playground.walktheroom.app/sv/_wtr-pre…" at bounding box center [349, 476] width 256 height 786
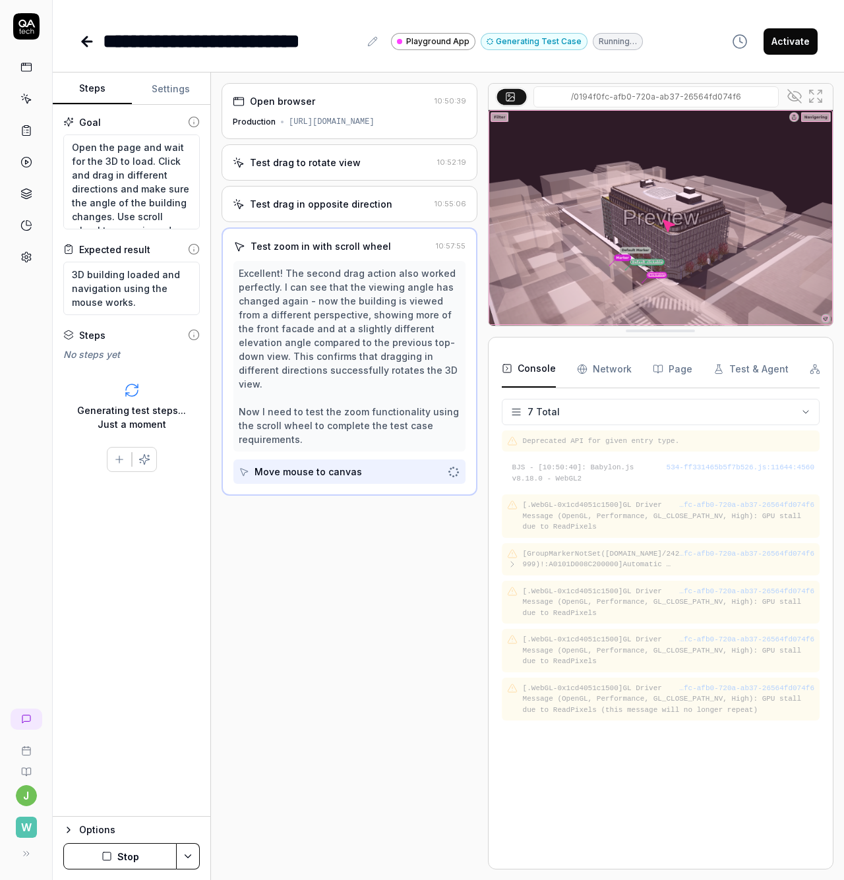
click at [351, 202] on div "Test drag in opposite direction" at bounding box center [321, 204] width 142 height 14
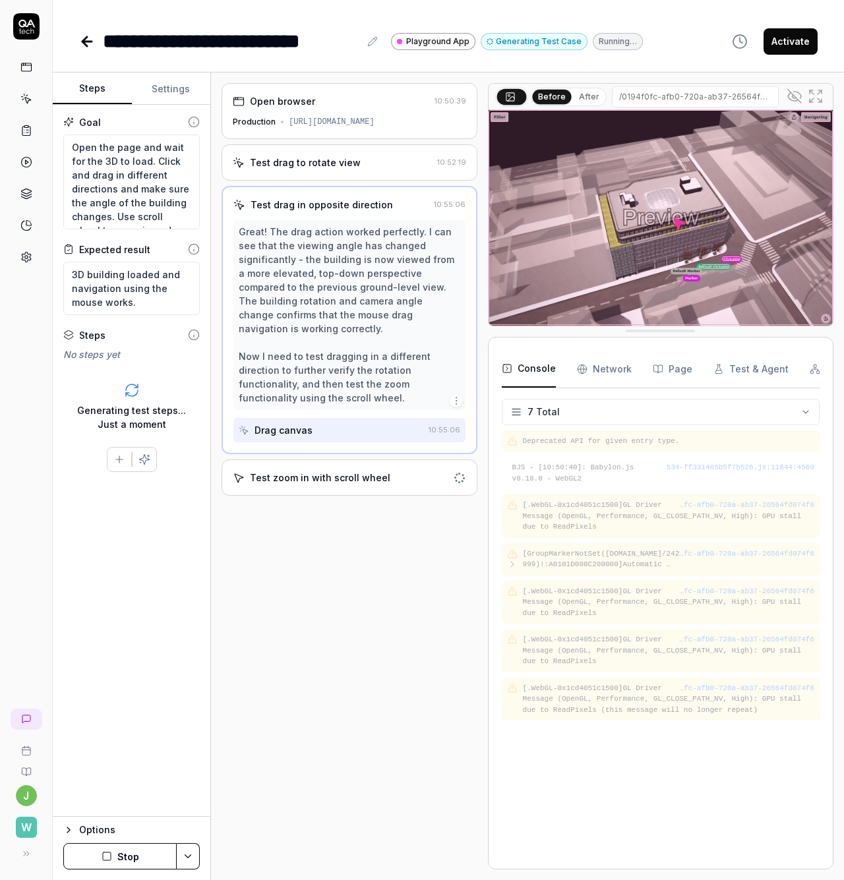
click at [345, 168] on div "Test drag to rotate view" at bounding box center [305, 163] width 111 height 14
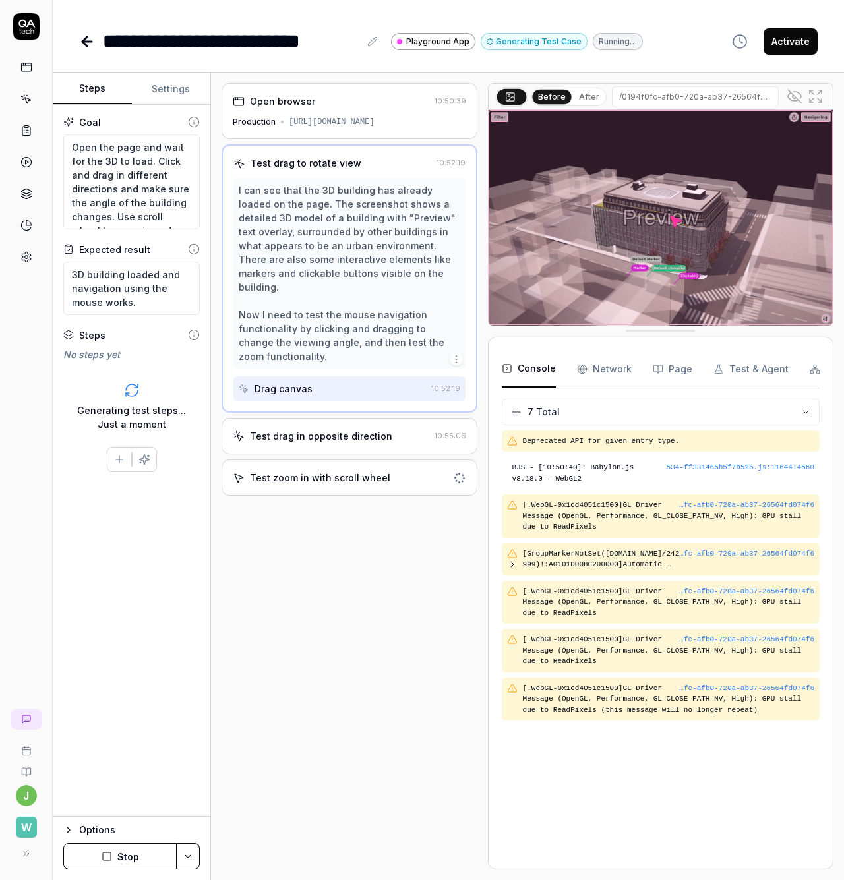
click at [337, 429] on div "Test drag in opposite direction" at bounding box center [321, 436] width 142 height 14
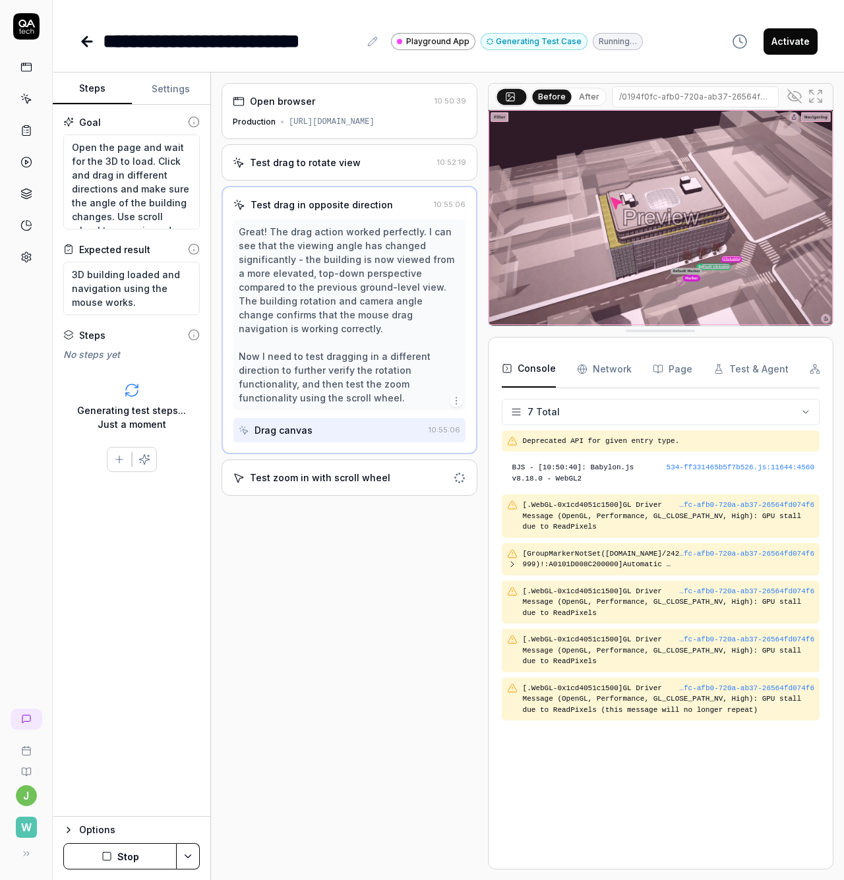
click at [368, 471] on div "Test zoom in with scroll wheel" at bounding box center [320, 478] width 140 height 14
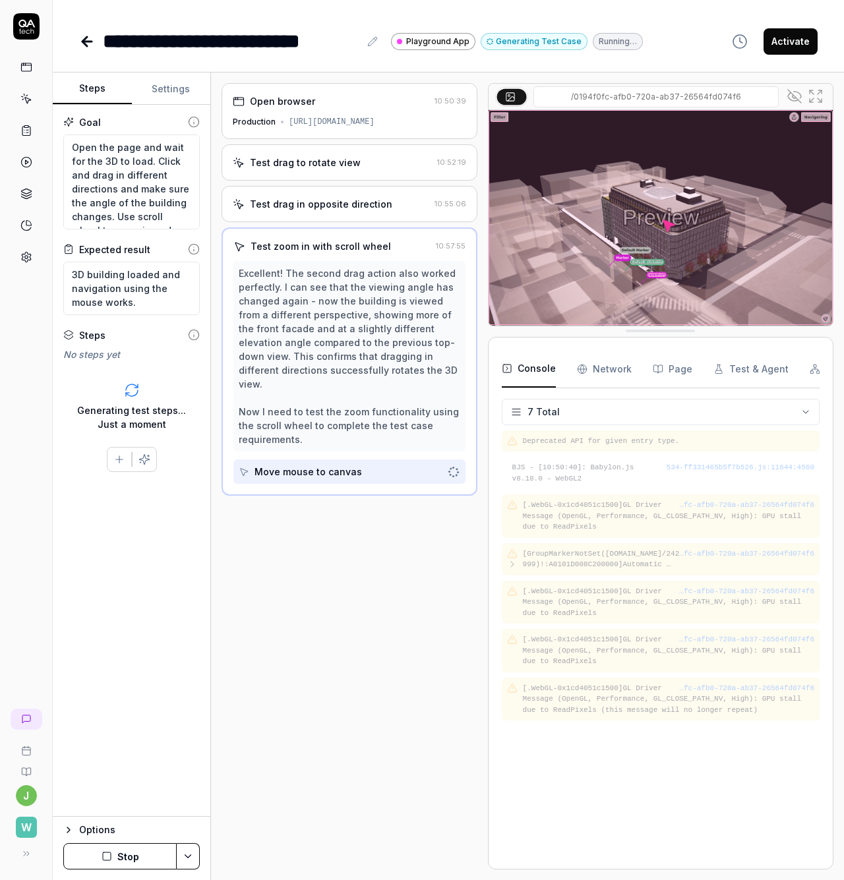
click at [321, 203] on div "Test drag in opposite direction" at bounding box center [321, 204] width 142 height 14
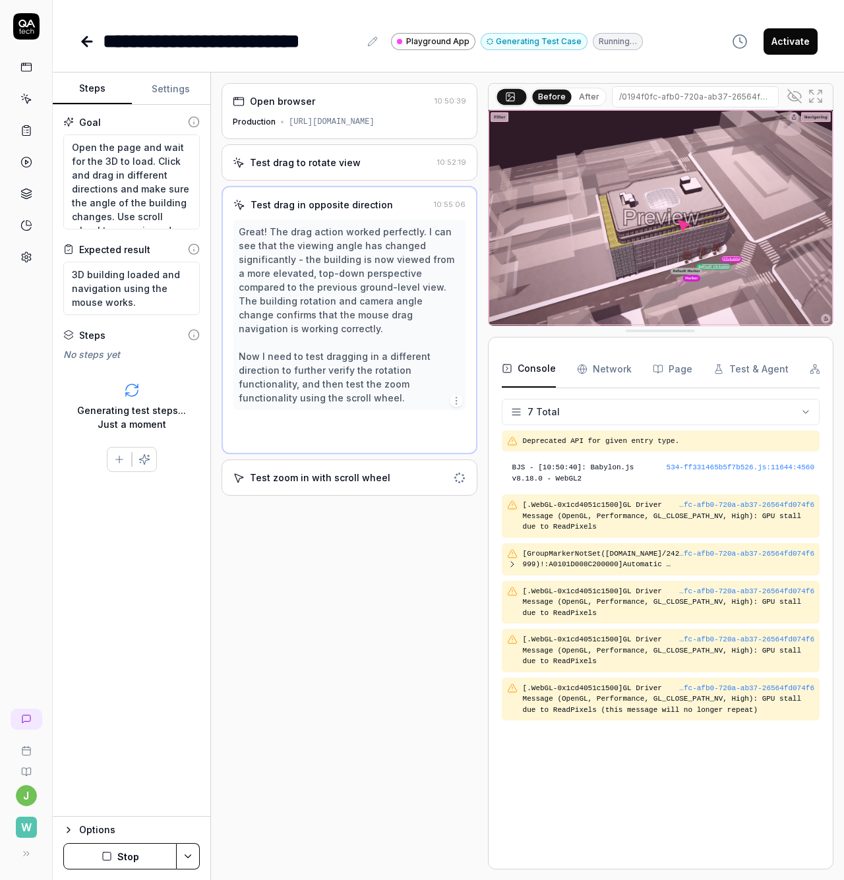
click at [330, 169] on div "Test drag to rotate view 10:52:19" at bounding box center [349, 162] width 256 height 36
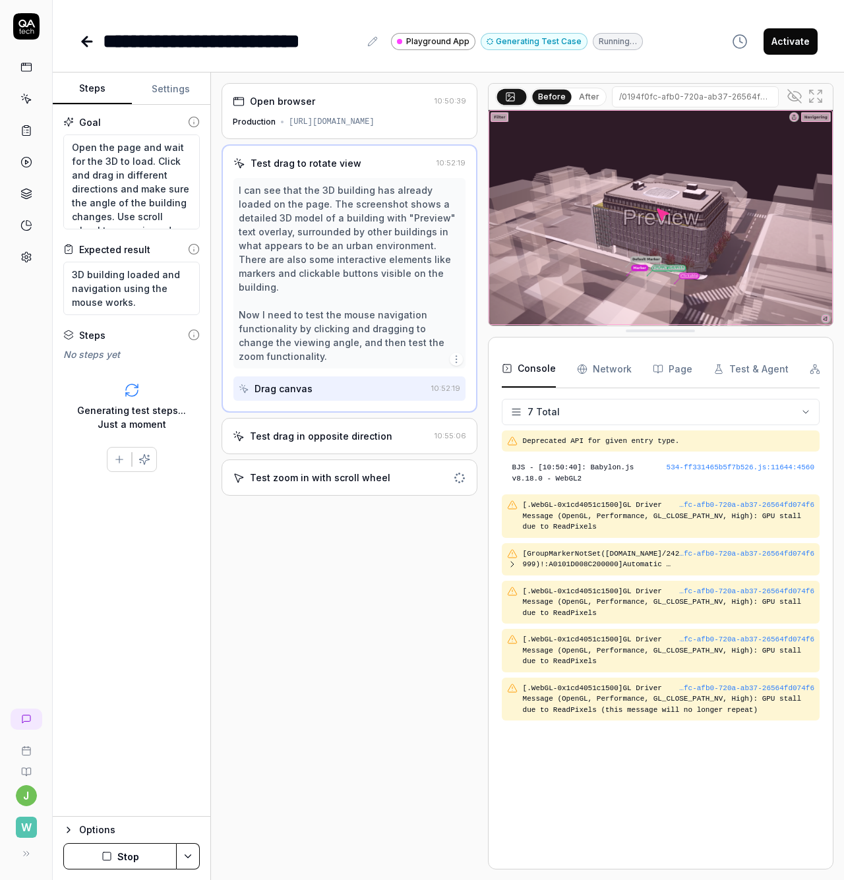
click at [310, 418] on div "Test drag in opposite direction 10:55:06" at bounding box center [349, 436] width 256 height 36
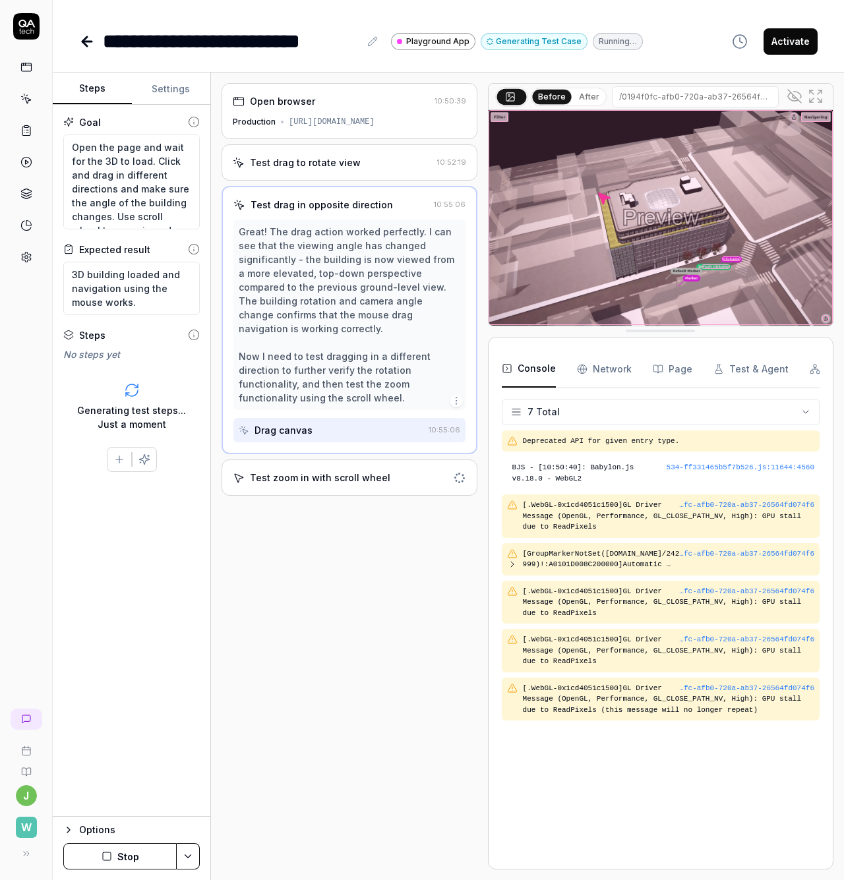
click at [512, 94] on icon at bounding box center [509, 96] width 11 height 11
click at [518, 93] on button at bounding box center [511, 96] width 30 height 16
click at [797, 96] on icon at bounding box center [794, 96] width 16 height 16
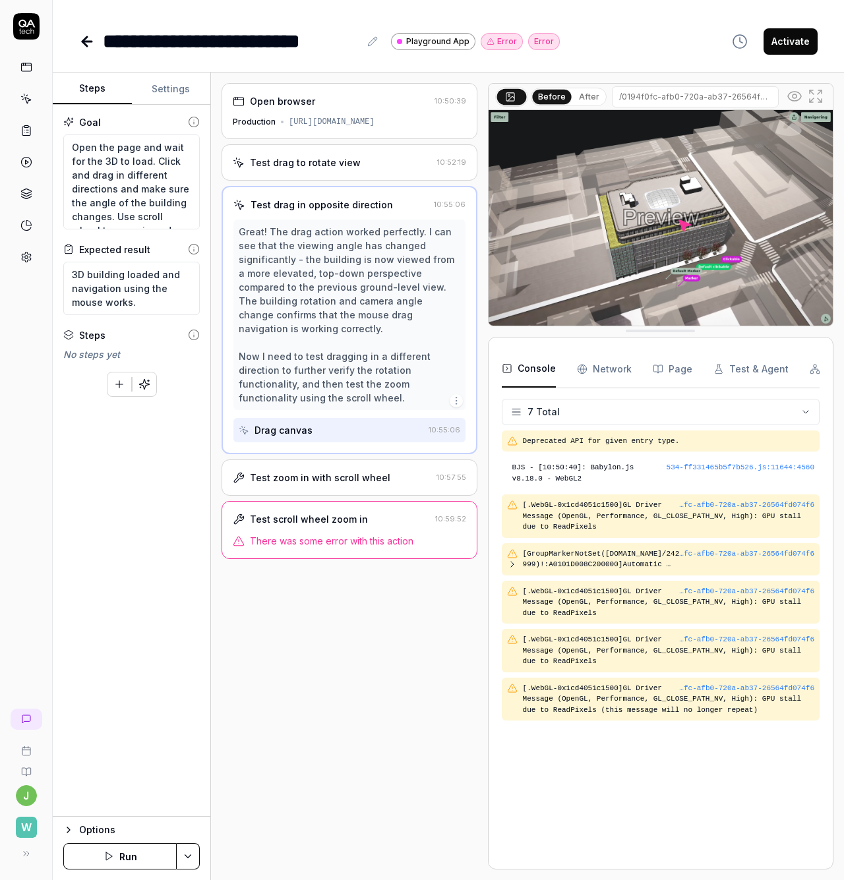
click at [355, 165] on div "Test drag to rotate view" at bounding box center [332, 163] width 199 height 14
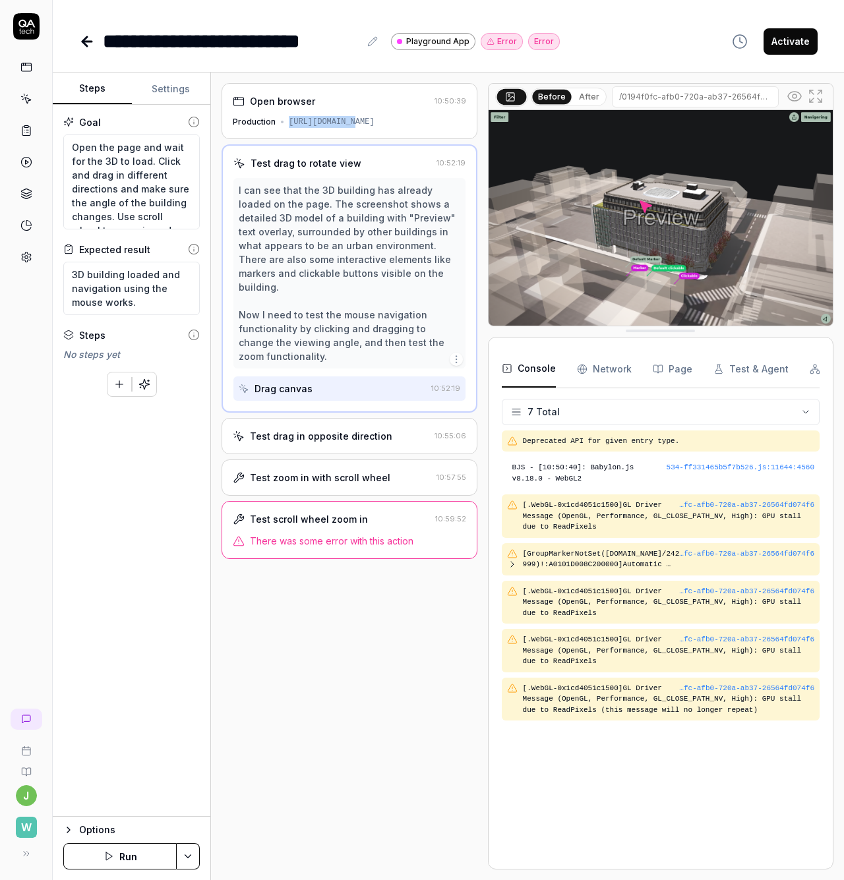
click at [352, 115] on div "Open browser 10:50:39 Production https://playground.walktheroom.app/sv/_wtr-pre…" at bounding box center [349, 111] width 256 height 56
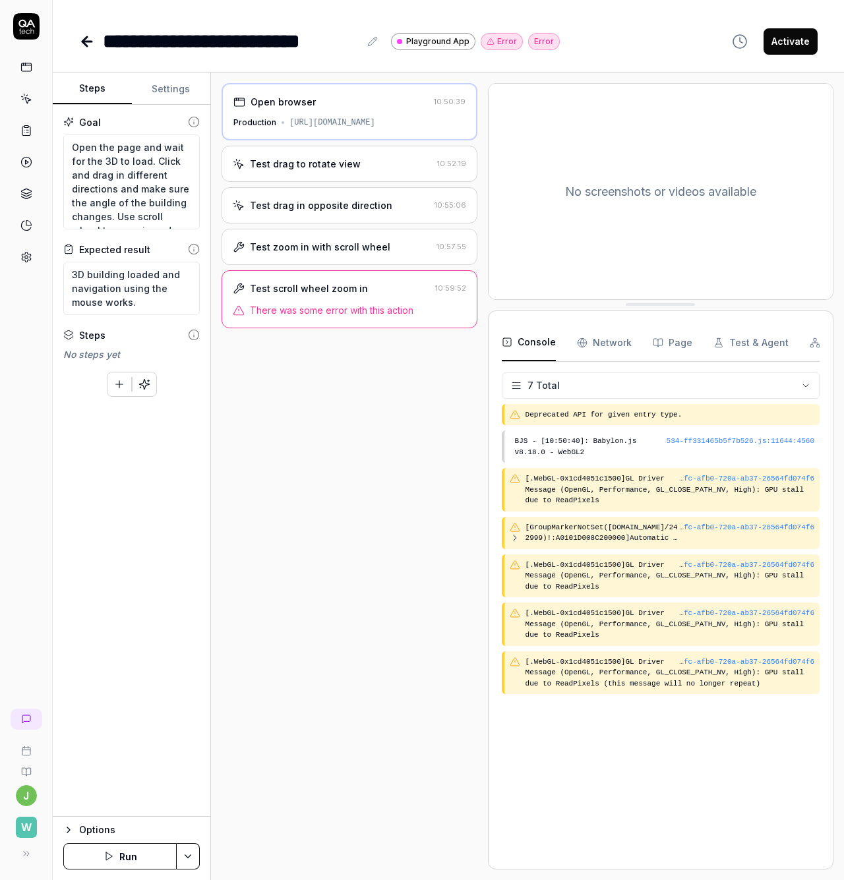
click at [348, 166] on div "Test drag to rotate view" at bounding box center [305, 164] width 111 height 14
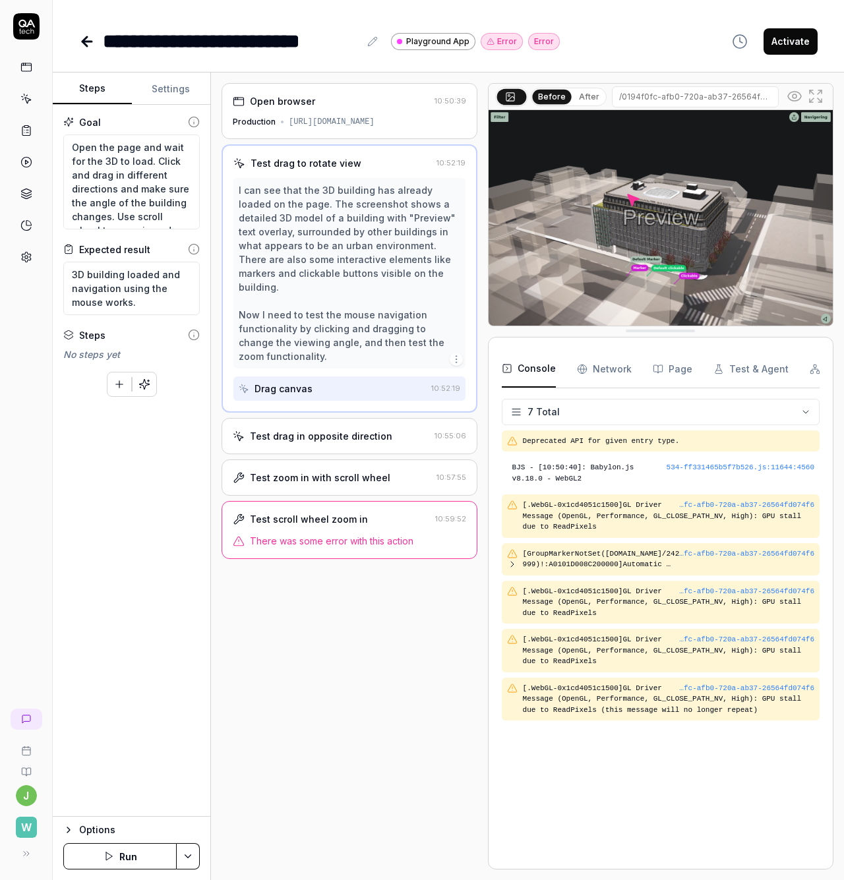
click at [314, 429] on div "Test drag in opposite direction" at bounding box center [321, 436] width 142 height 14
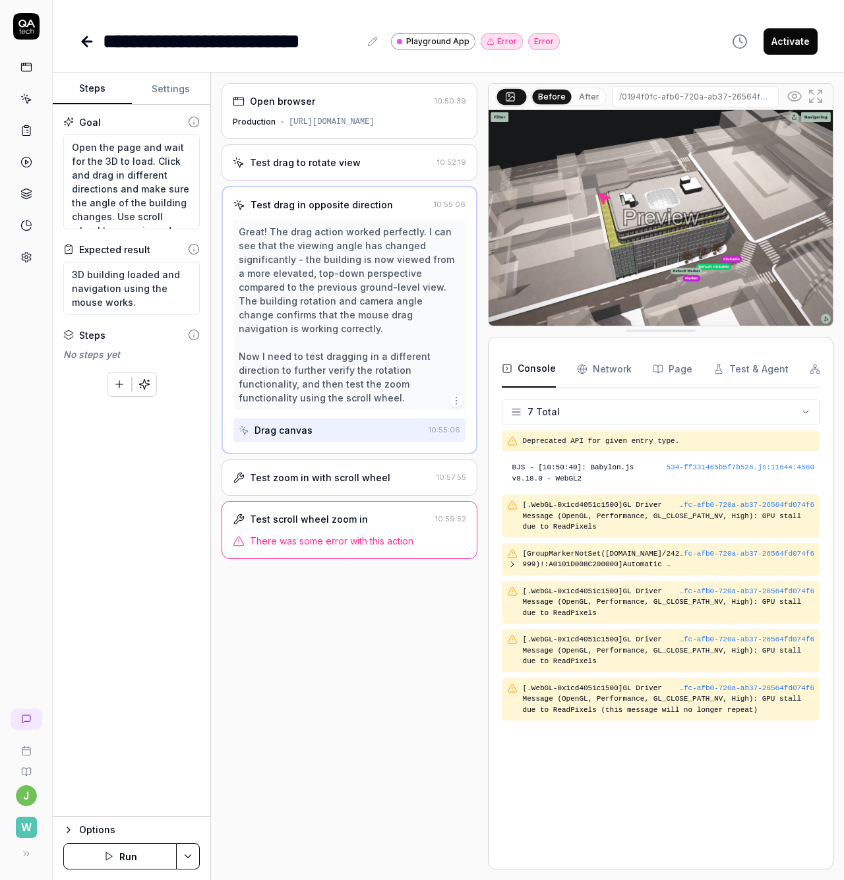
click at [341, 471] on div "Test zoom in with scroll wheel" at bounding box center [320, 478] width 140 height 14
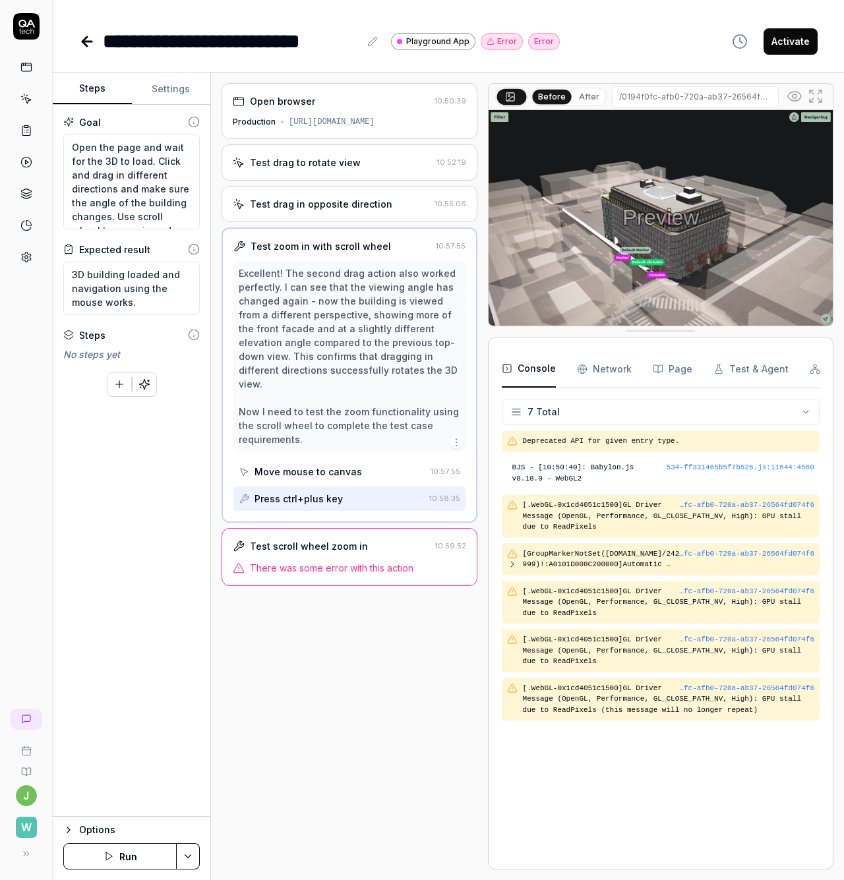
click at [387, 539] on div "Test scroll wheel zoom in" at bounding box center [331, 546] width 197 height 14
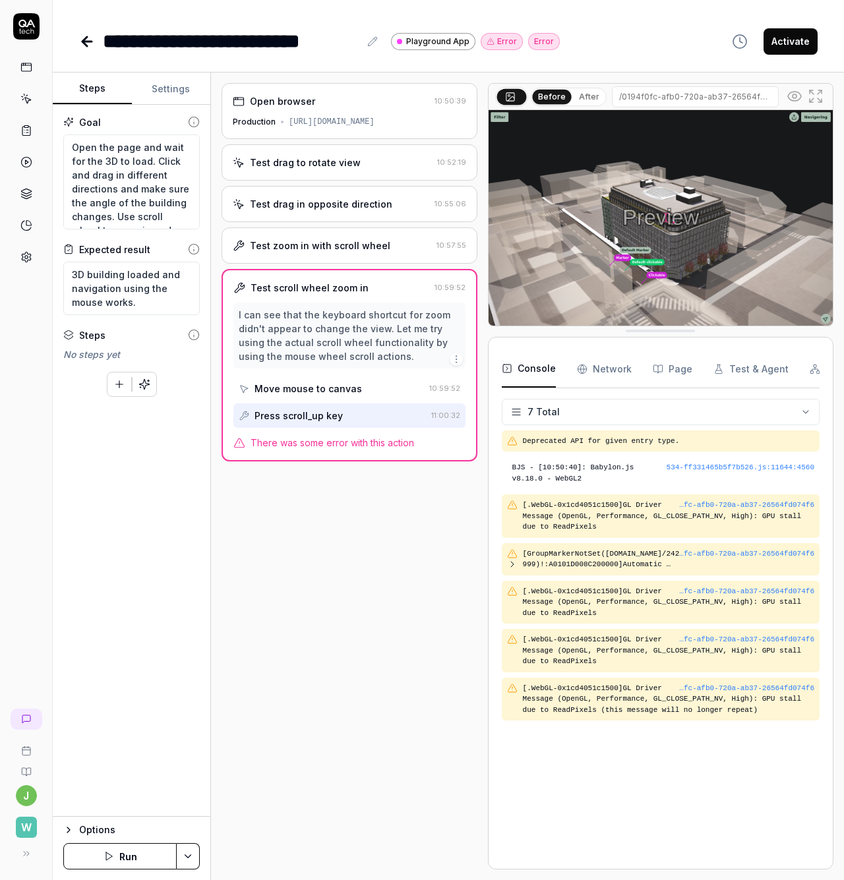
click at [368, 242] on div "Test zoom in with scroll wheel" at bounding box center [320, 246] width 140 height 14
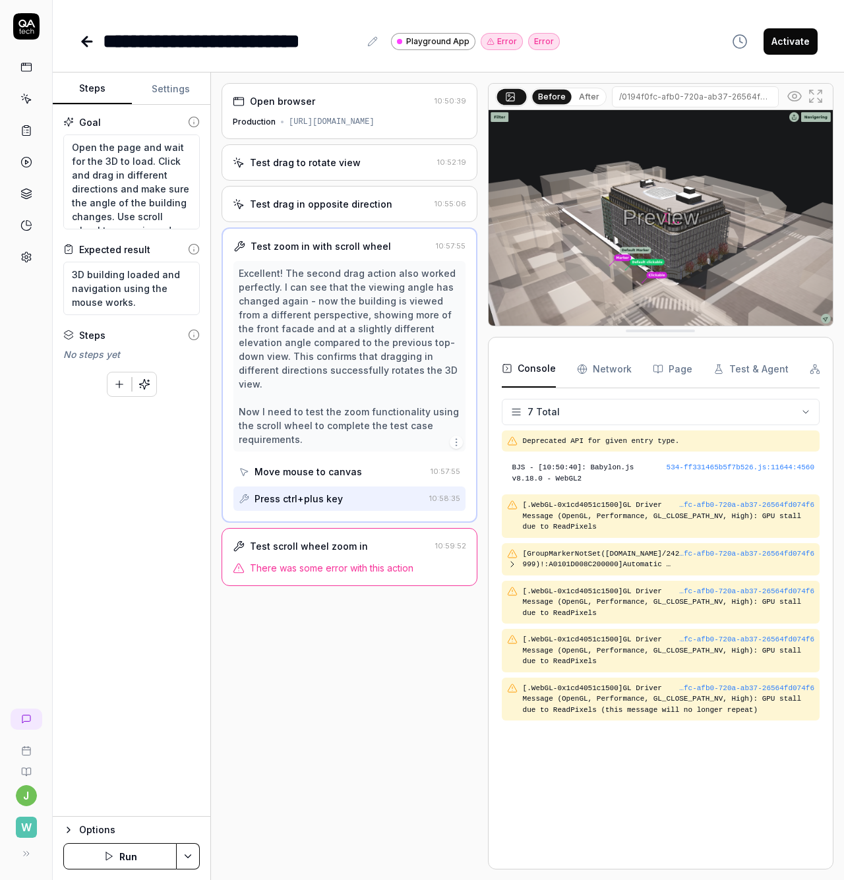
click at [349, 561] on span "There was some error with this action" at bounding box center [331, 568] width 163 height 14
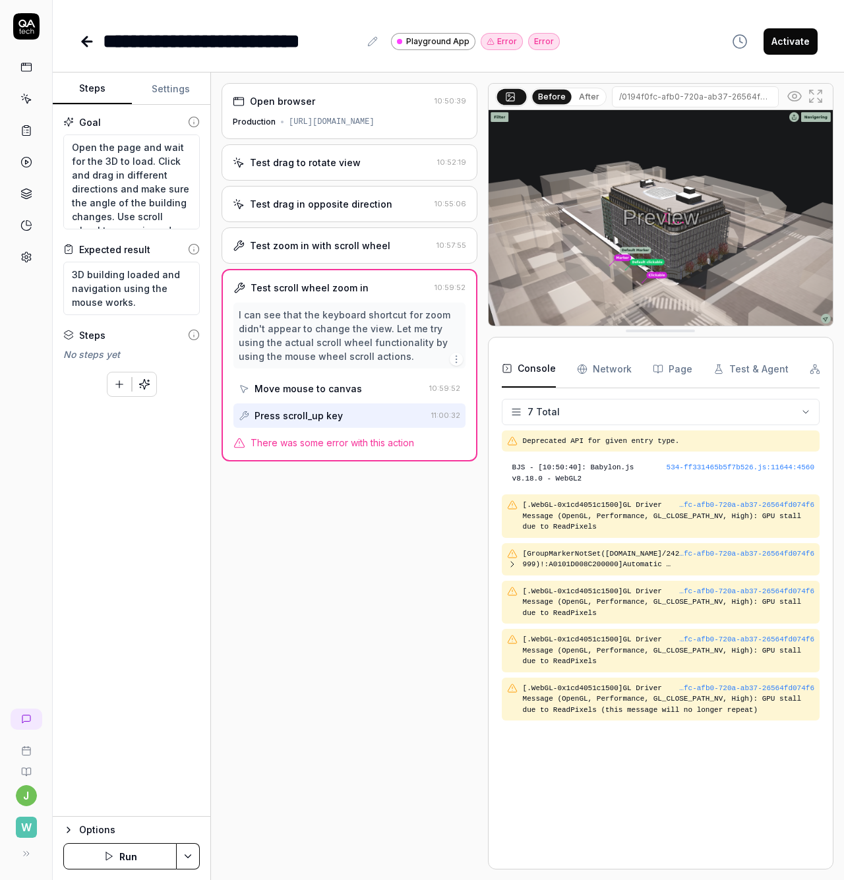
click at [351, 243] on div "Test zoom in with scroll wheel" at bounding box center [320, 246] width 140 height 14
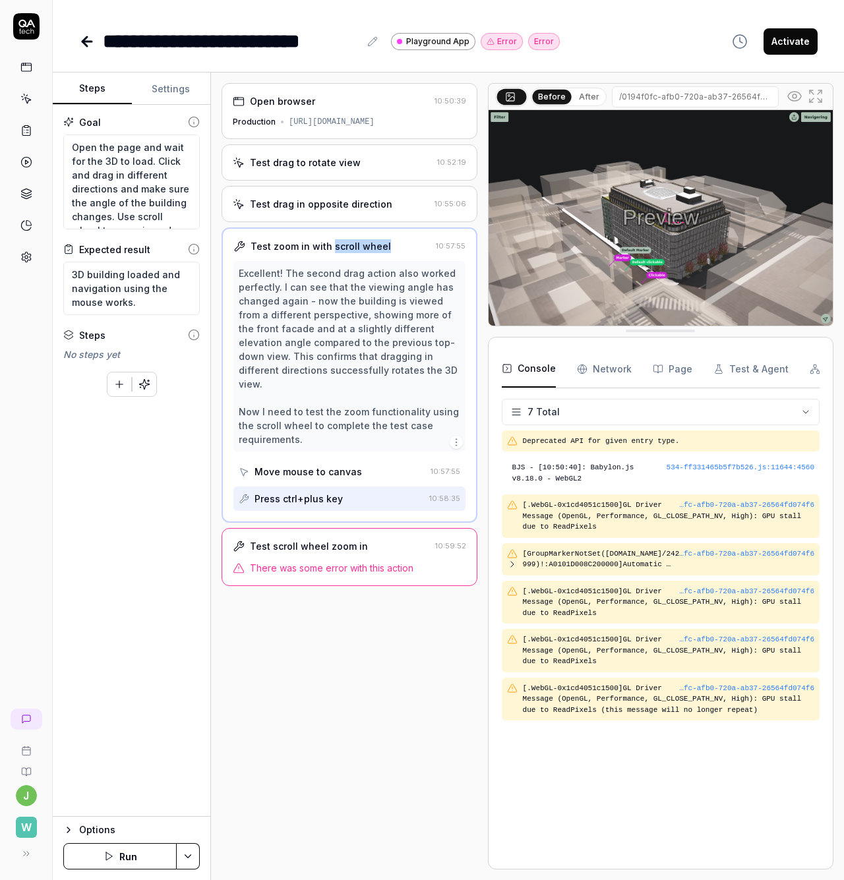
drag, startPoint x: 334, startPoint y: 248, endPoint x: 384, endPoint y: 246, distance: 50.1
click at [384, 246] on div "Test zoom in with scroll wheel" at bounding box center [331, 246] width 197 height 14
click at [388, 246] on div "Test zoom in with scroll wheel" at bounding box center [331, 246] width 197 height 14
click at [22, 65] on icon at bounding box center [26, 65] width 10 height 0
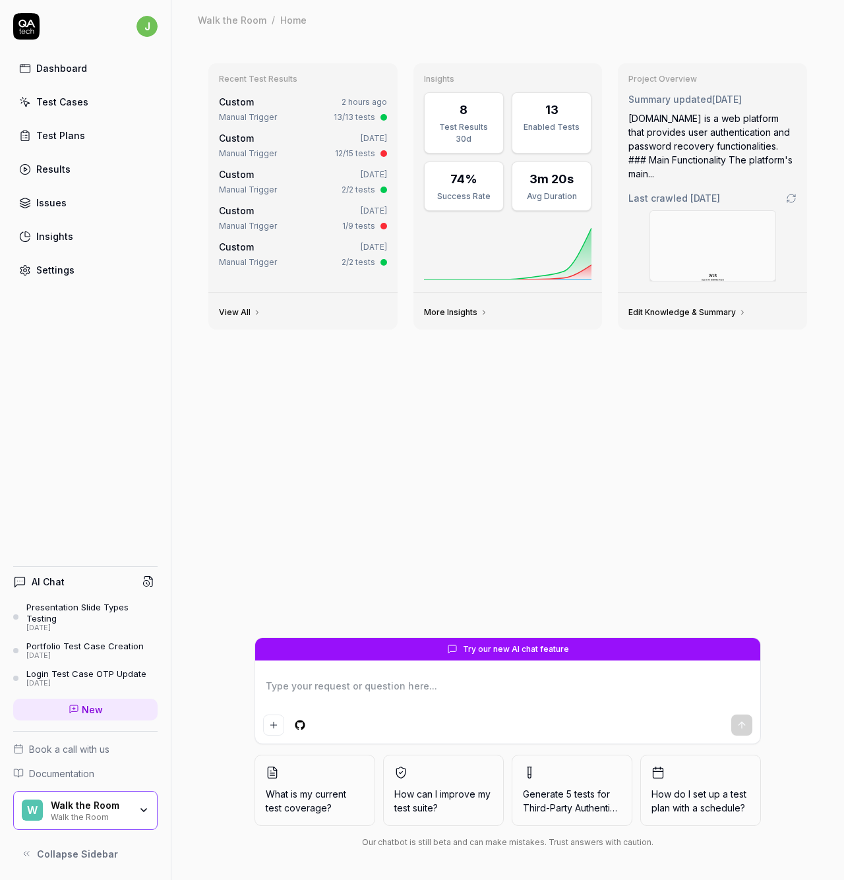
click at [81, 69] on div "Dashboard" at bounding box center [61, 68] width 51 height 14
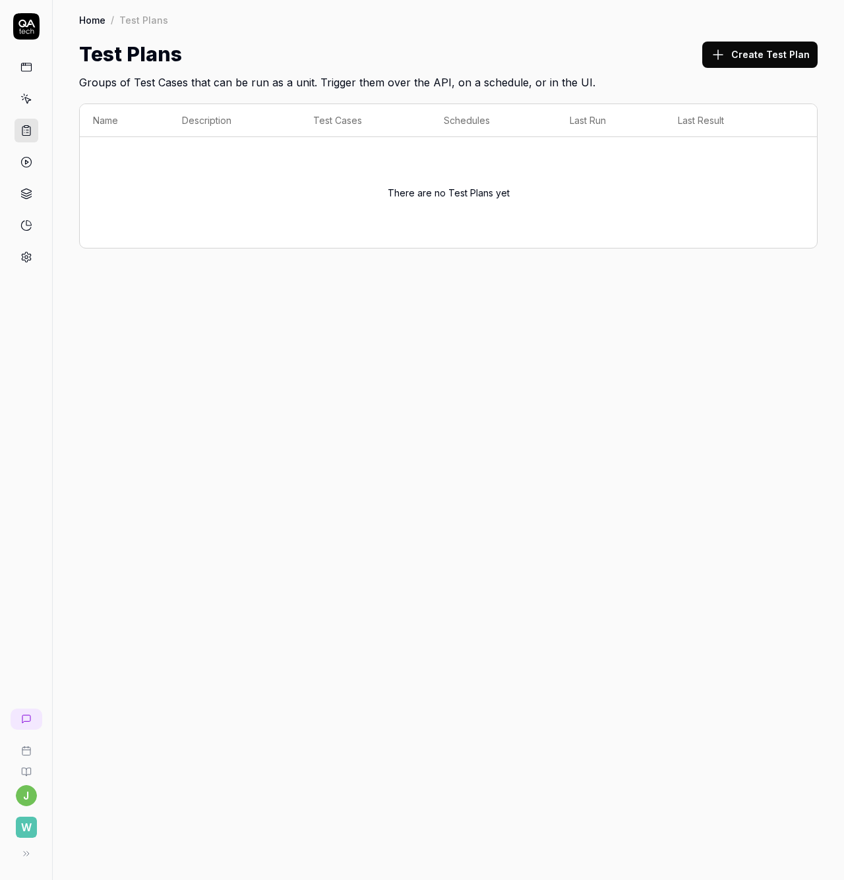
click at [30, 168] on link at bounding box center [26, 162] width 24 height 24
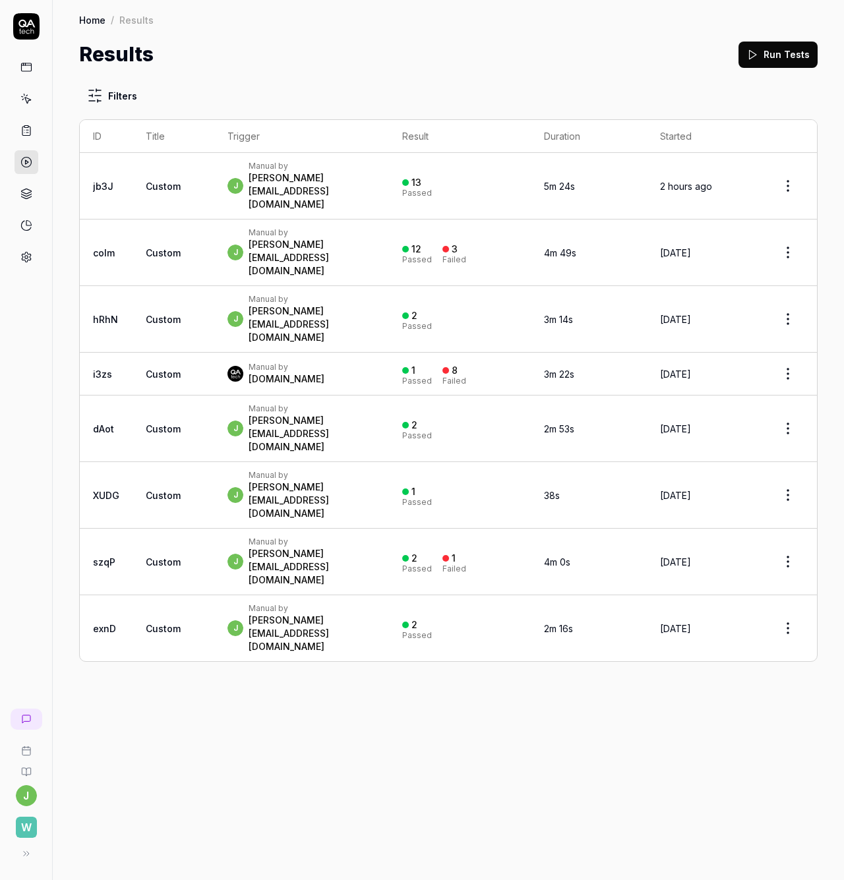
click at [26, 94] on icon at bounding box center [26, 99] width 12 height 12
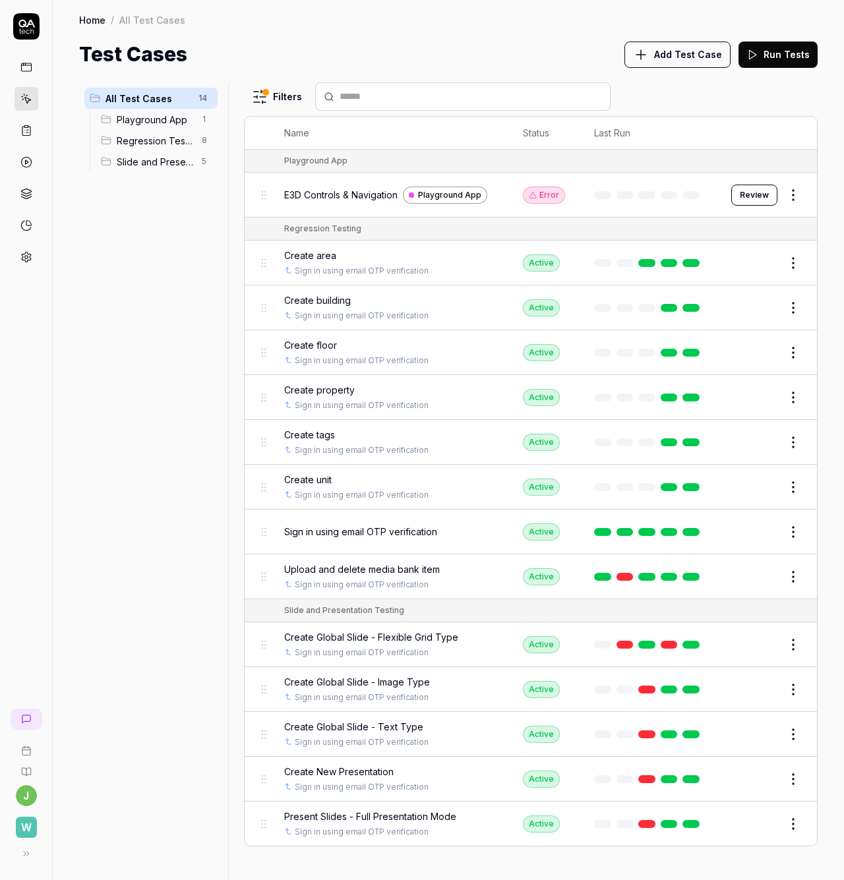
click at [30, 158] on icon at bounding box center [26, 162] width 12 height 12
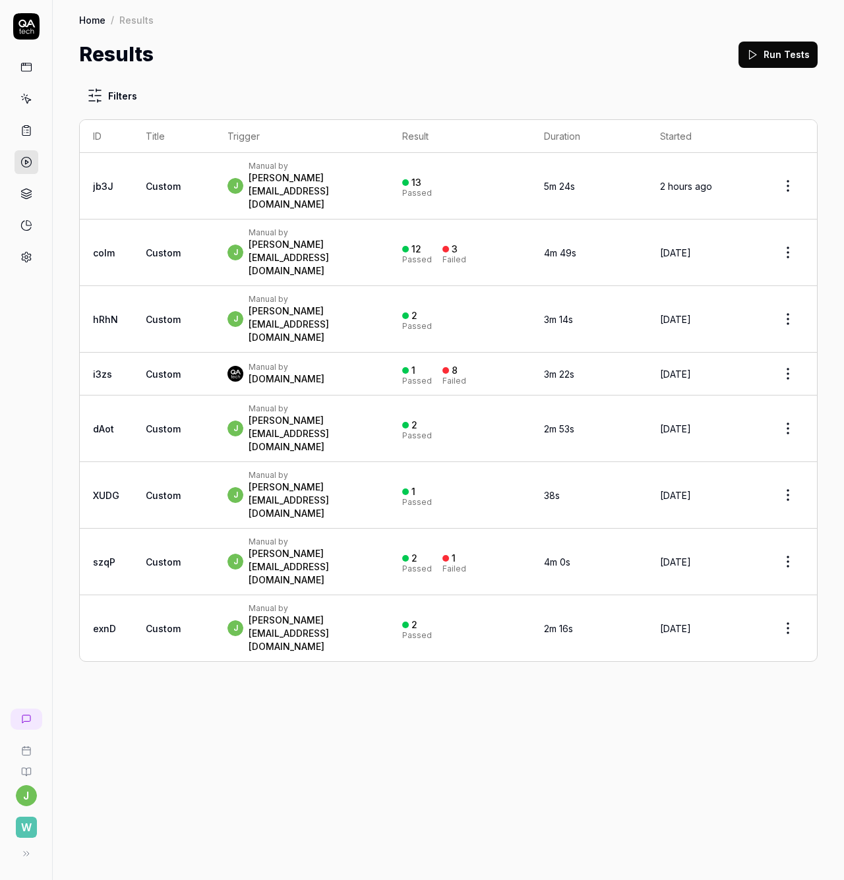
click at [20, 52] on div at bounding box center [26, 141] width 52 height 256
click at [25, 65] on icon at bounding box center [26, 65] width 10 height 0
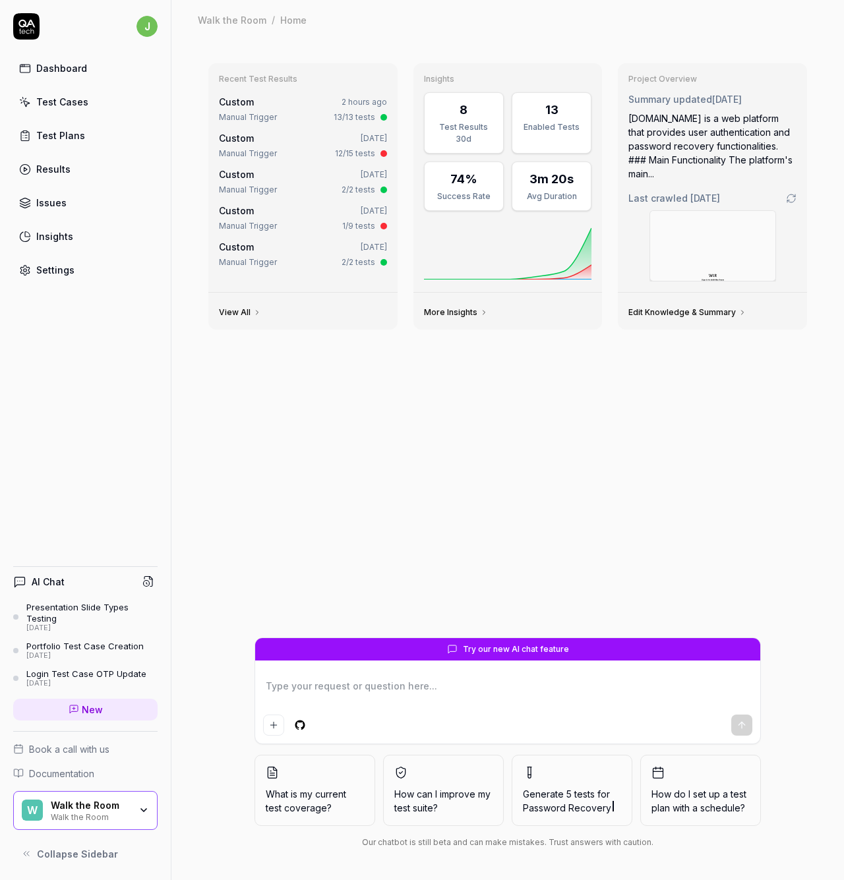
type textarea "*"
click at [60, 132] on div "Test Plans" at bounding box center [60, 136] width 49 height 14
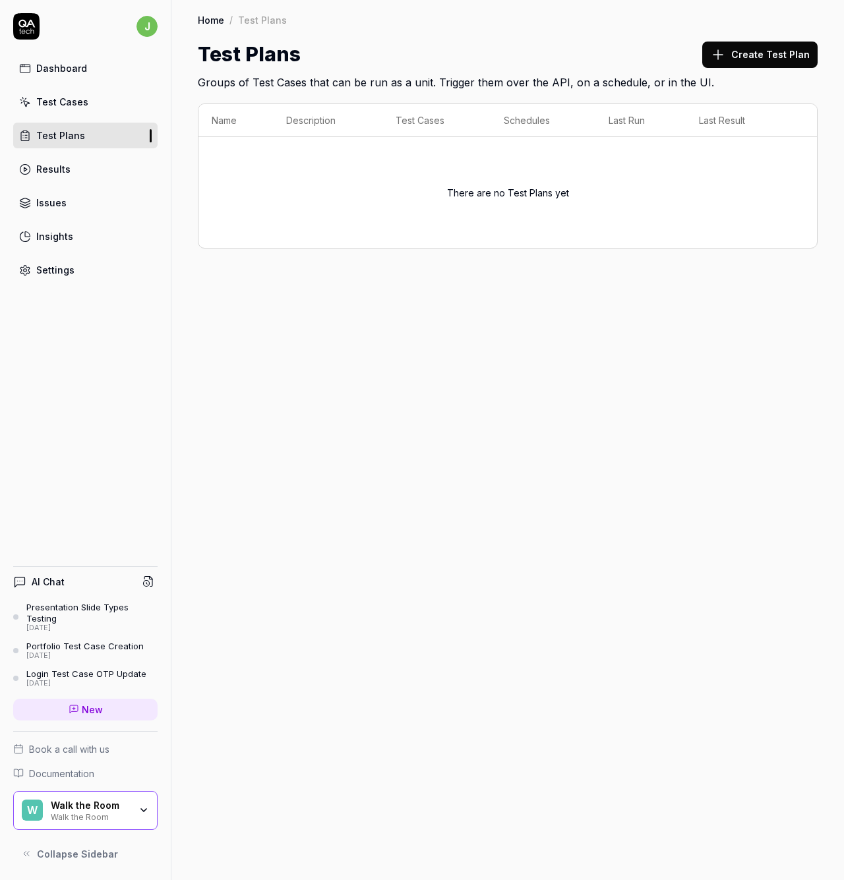
click at [70, 102] on div "Test Cases" at bounding box center [62, 102] width 52 height 14
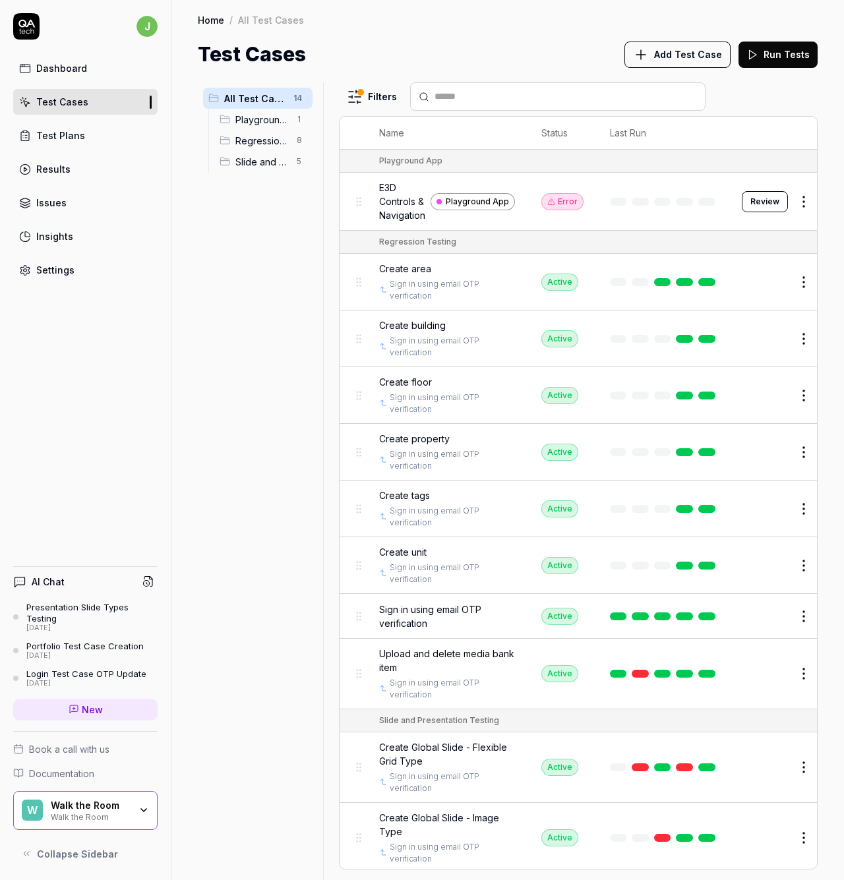
click at [86, 233] on link "Insights" at bounding box center [85, 236] width 144 height 26
